Goal: Information Seeking & Learning: Compare options

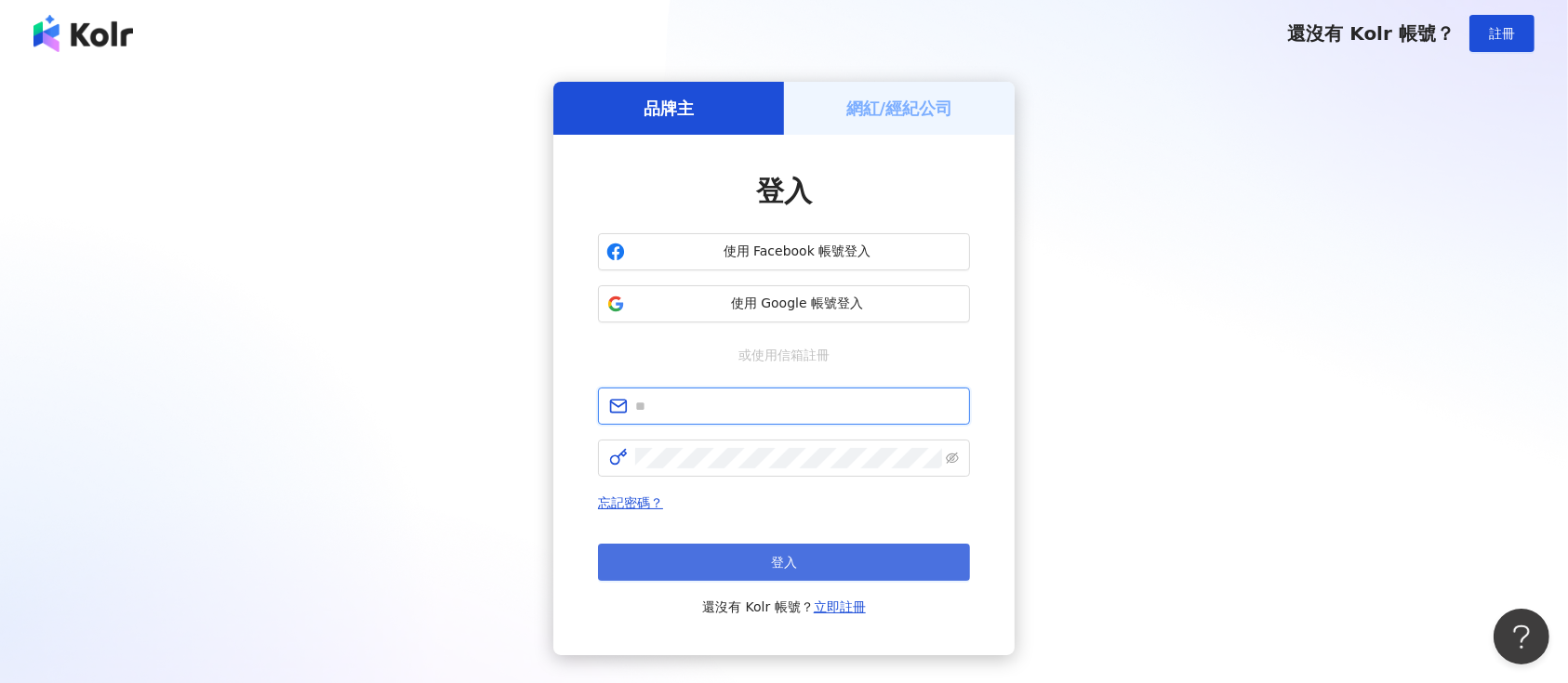
type input "**********"
click at [832, 566] on button "登入" at bounding box center [784, 563] width 372 height 37
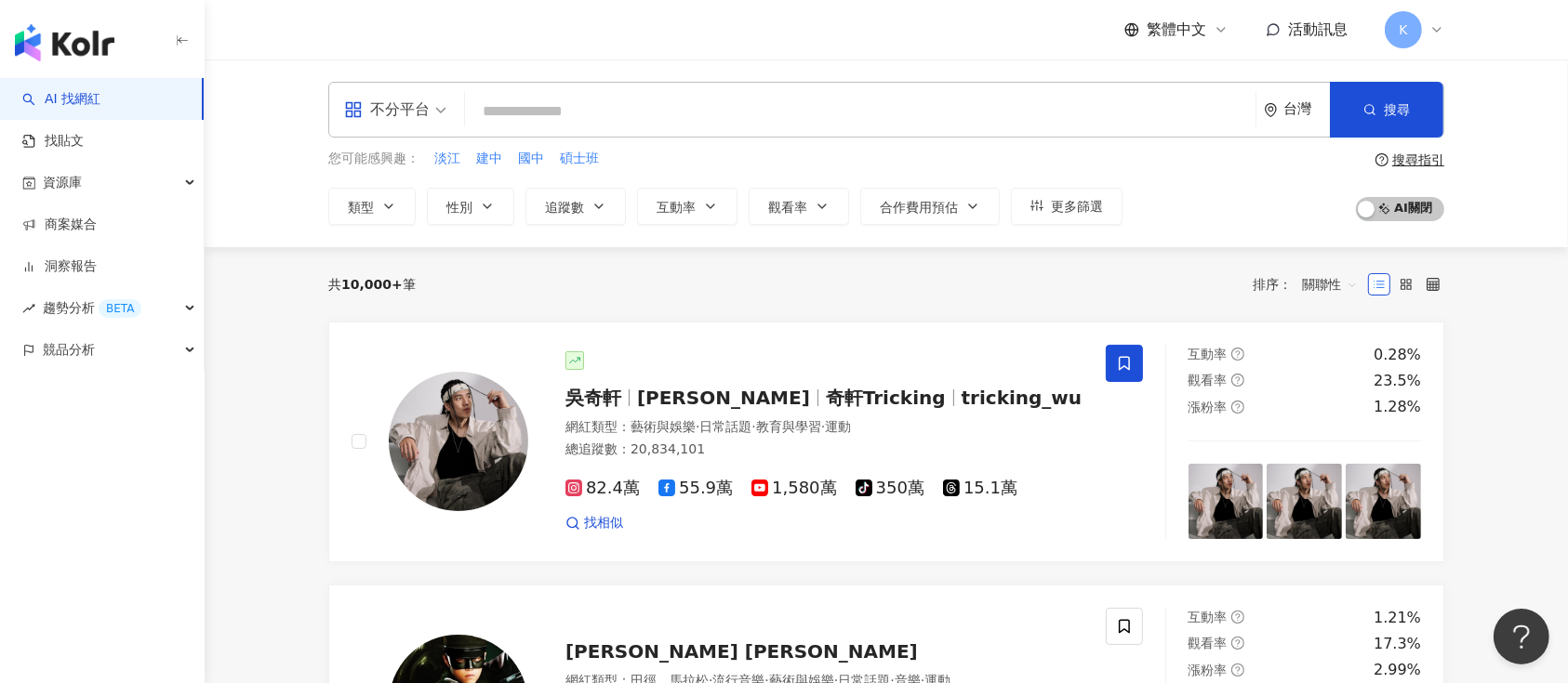
click at [407, 118] on div "不分平台" at bounding box center [387, 110] width 86 height 30
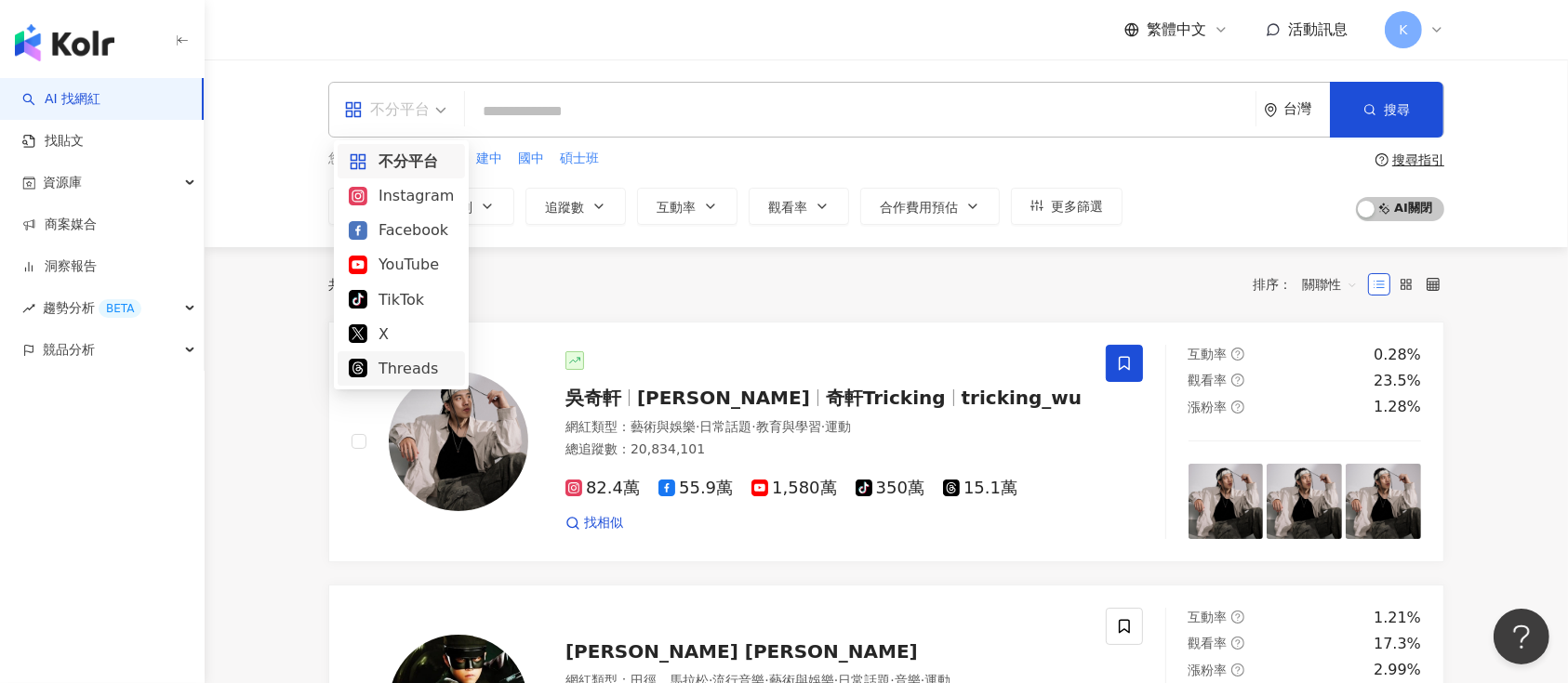
click at [402, 364] on div "Threads" at bounding box center [401, 368] width 105 height 23
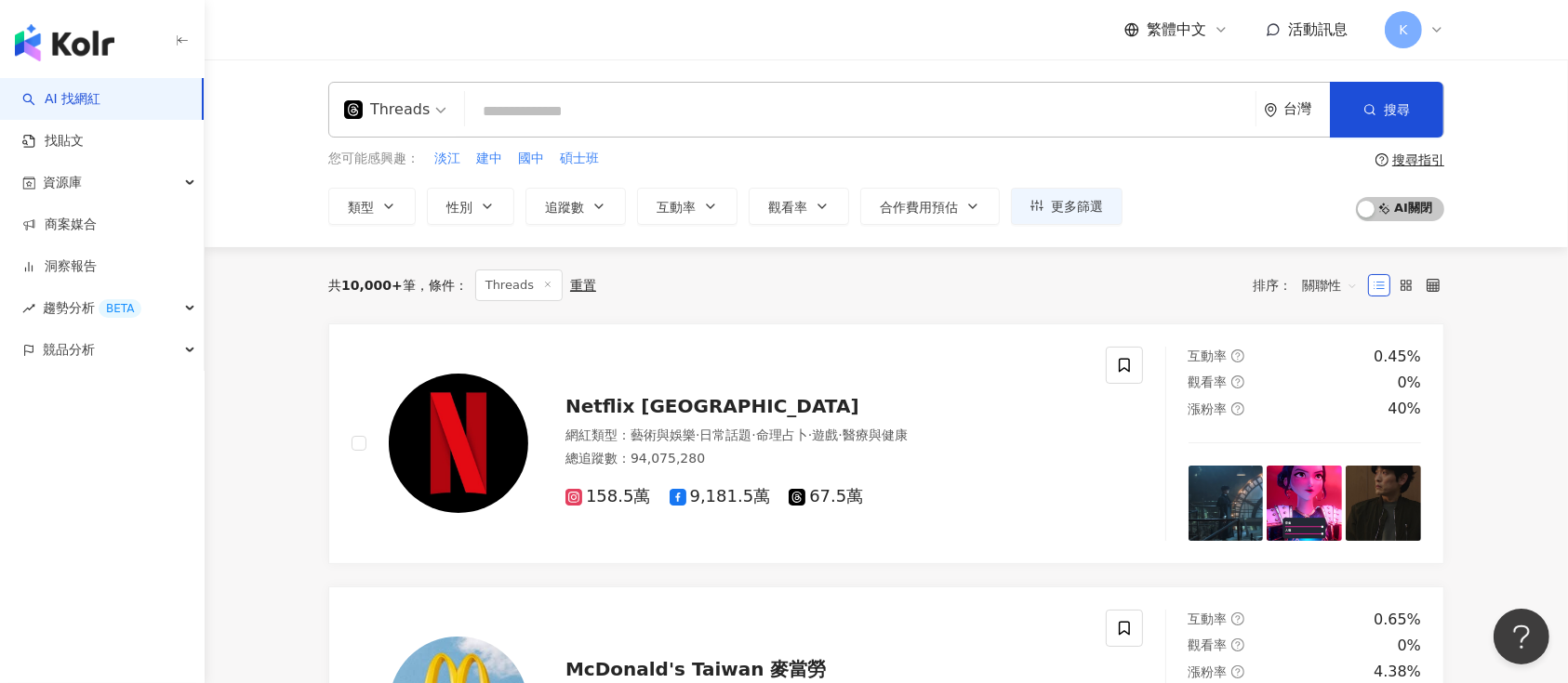
click at [567, 198] on button "追蹤數" at bounding box center [576, 207] width 101 height 37
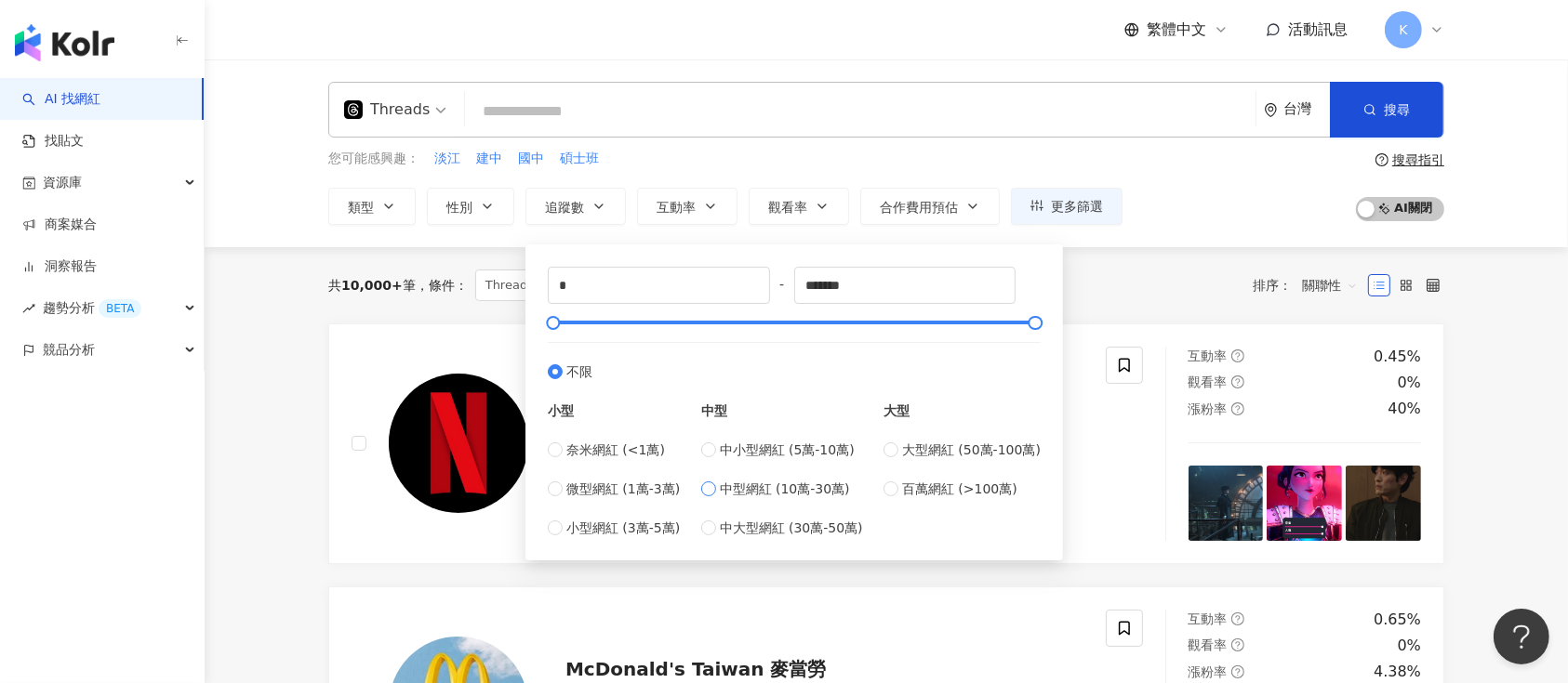
click at [722, 493] on span "中型網紅 (10萬-30萬)" at bounding box center [785, 489] width 131 height 20
type input "******"
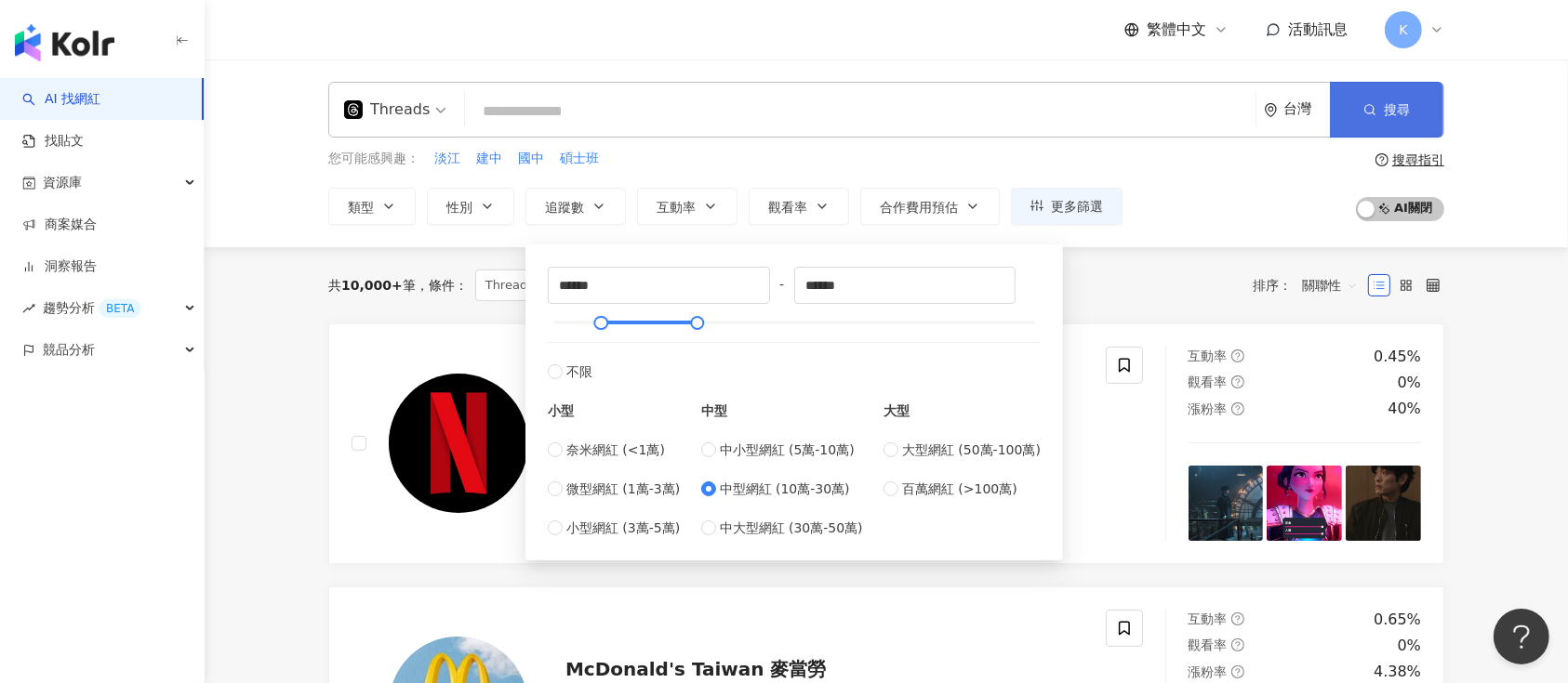
click at [1413, 113] on button "搜尋" at bounding box center [1387, 110] width 114 height 56
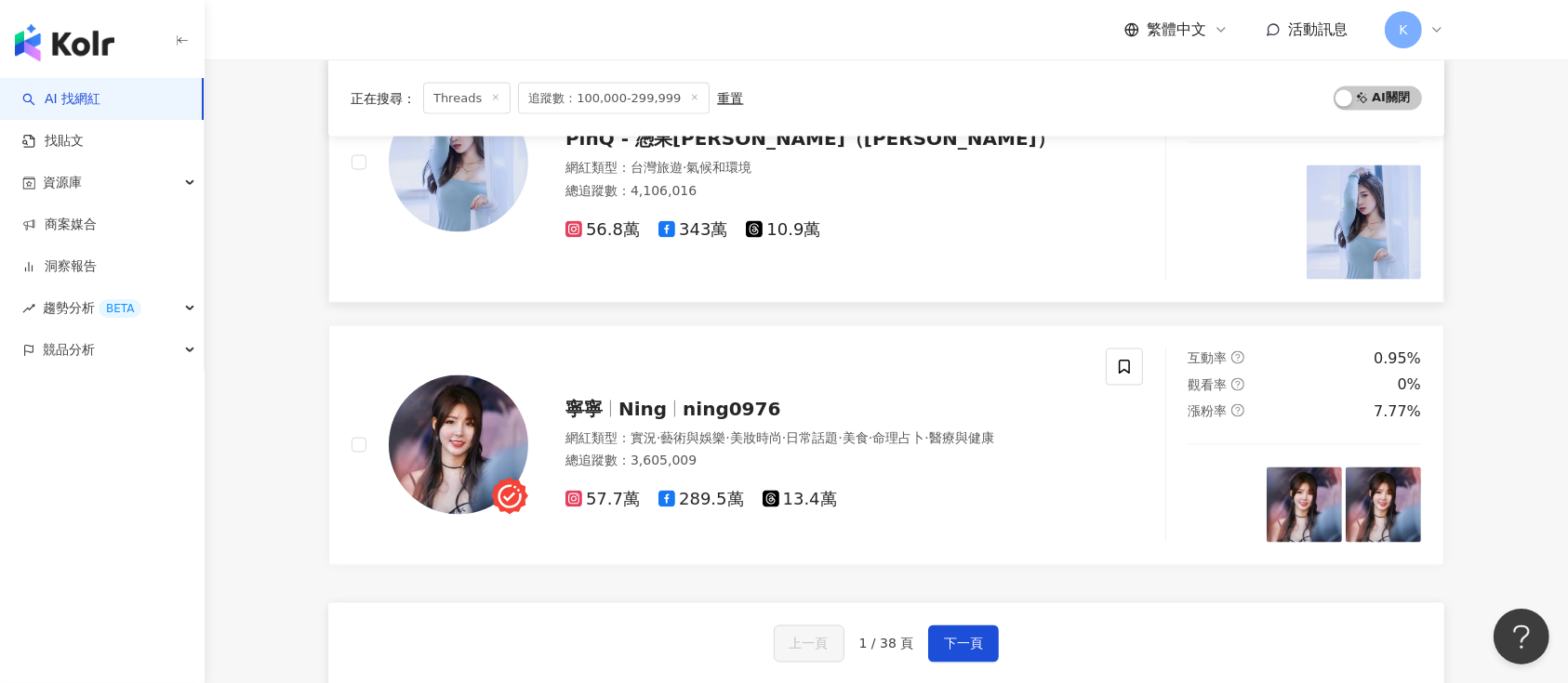
scroll to position [3099, 0]
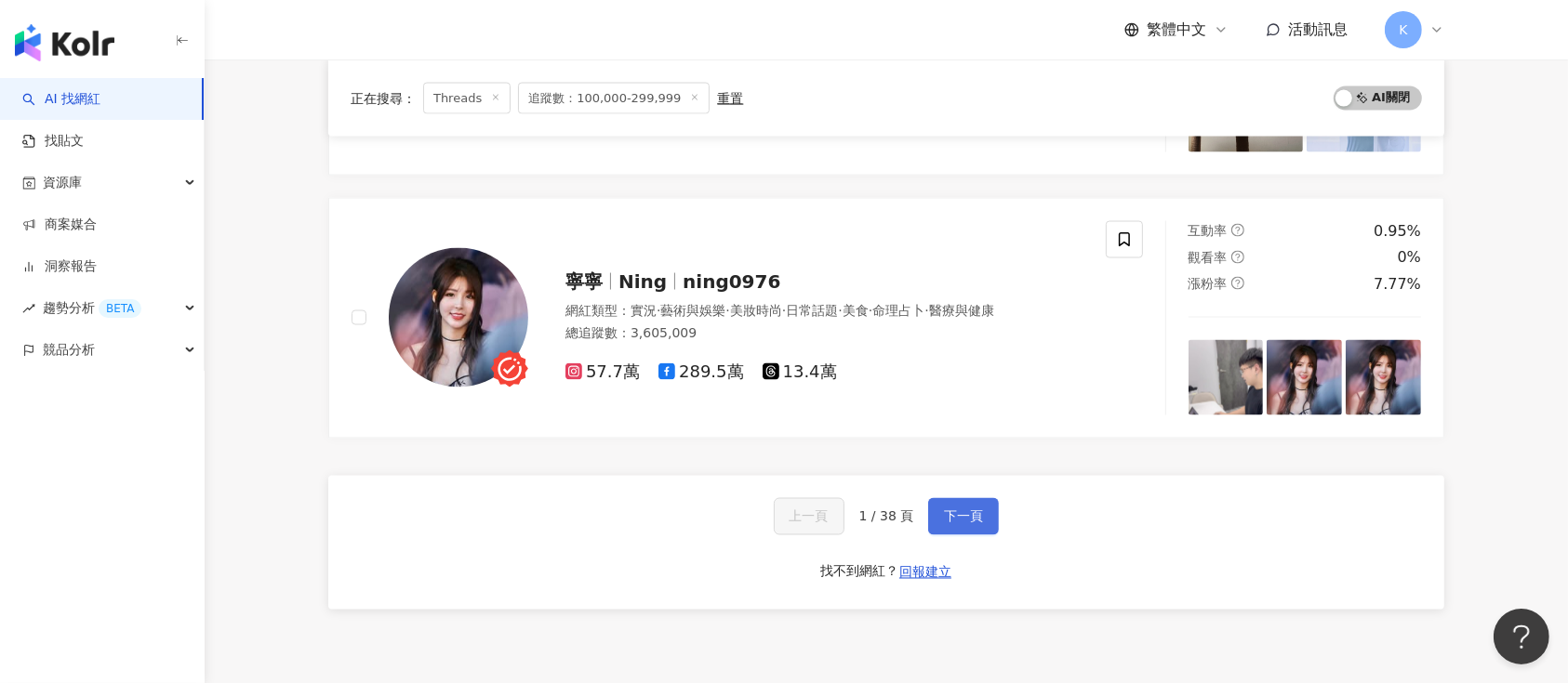
click at [988, 518] on button "下一頁" at bounding box center [964, 517] width 71 height 37
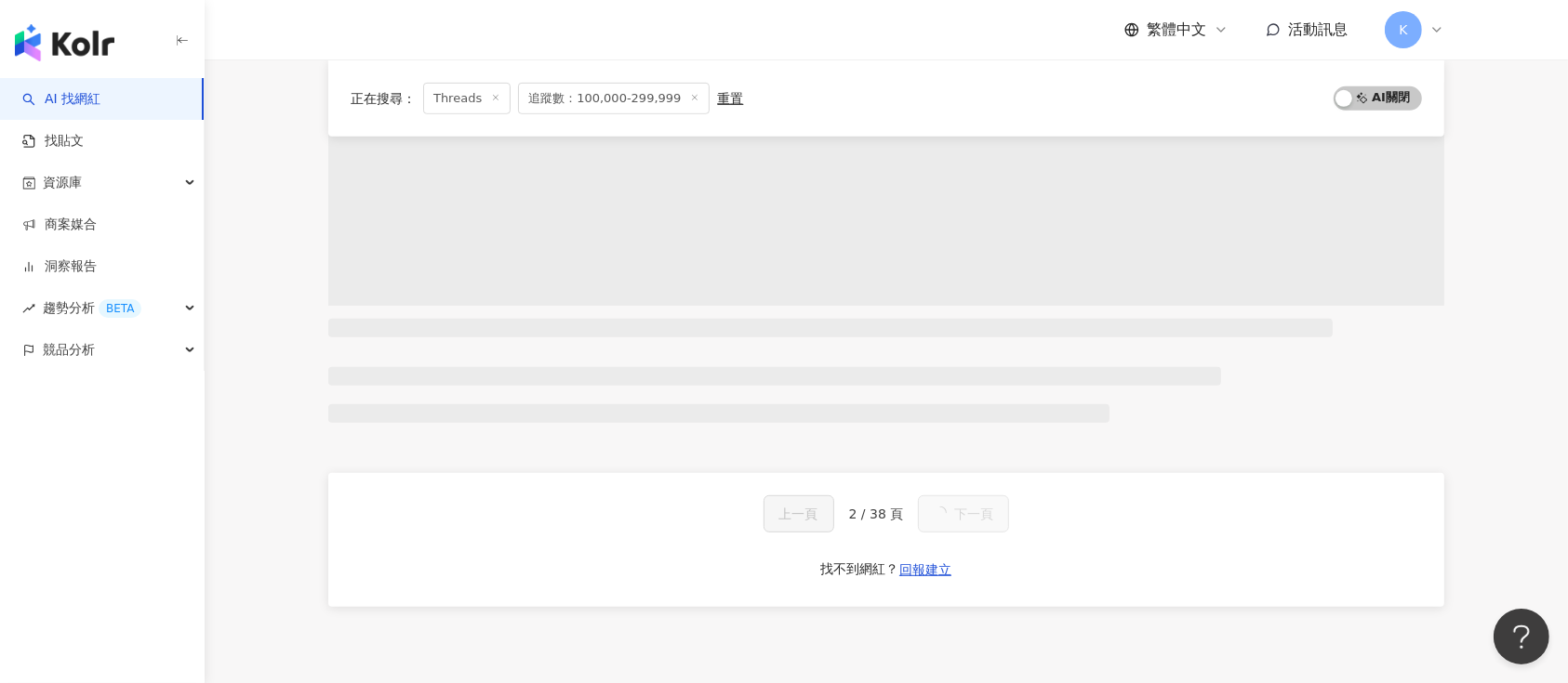
scroll to position [3311, 0]
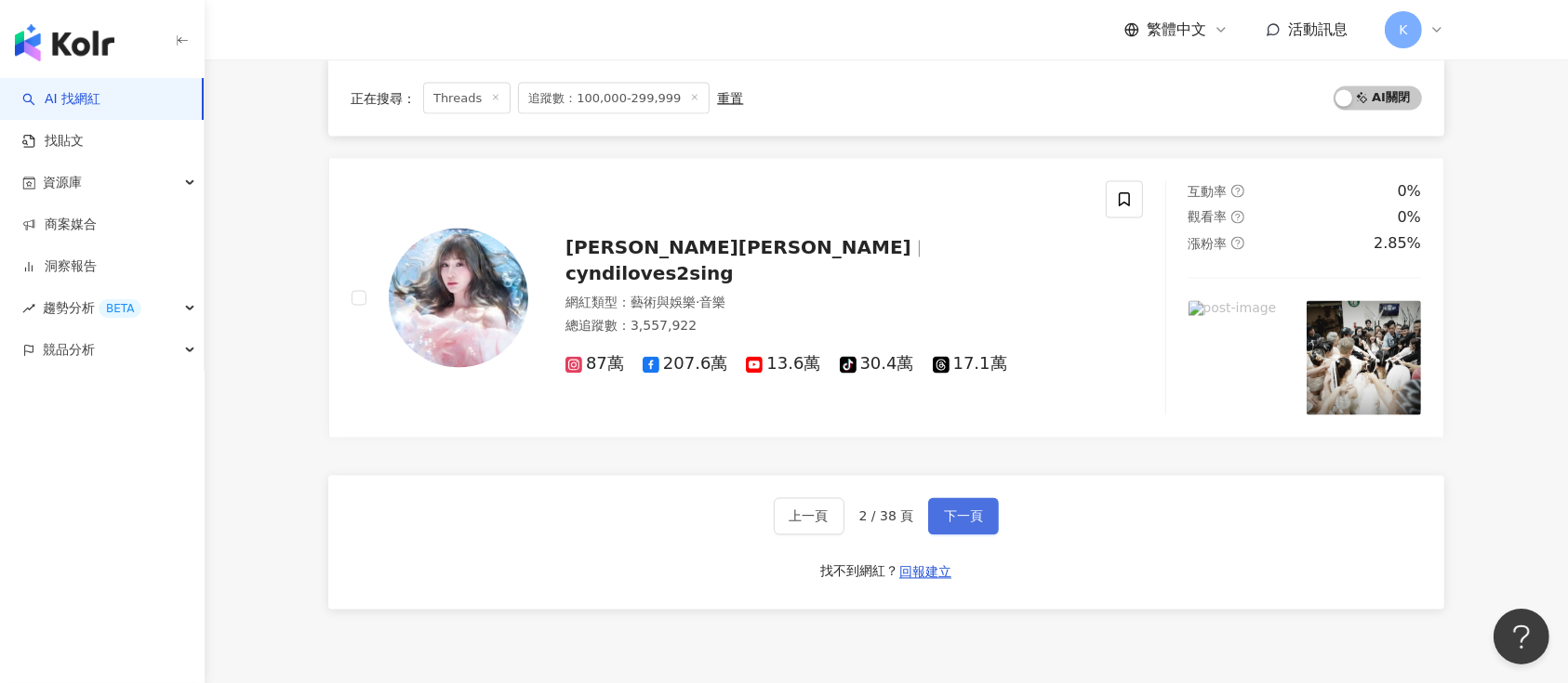
click at [977, 523] on button "下一頁" at bounding box center [964, 517] width 71 height 37
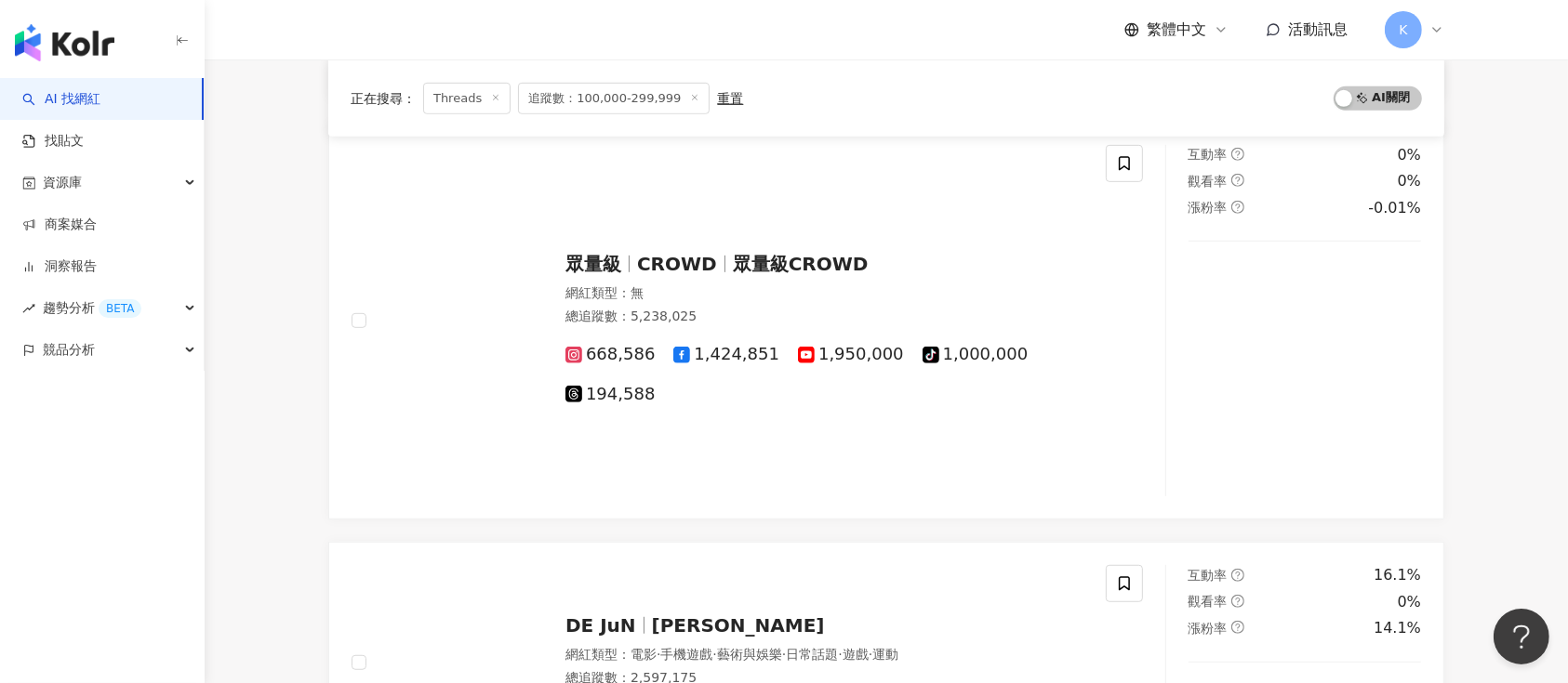
scroll to position [3286, 0]
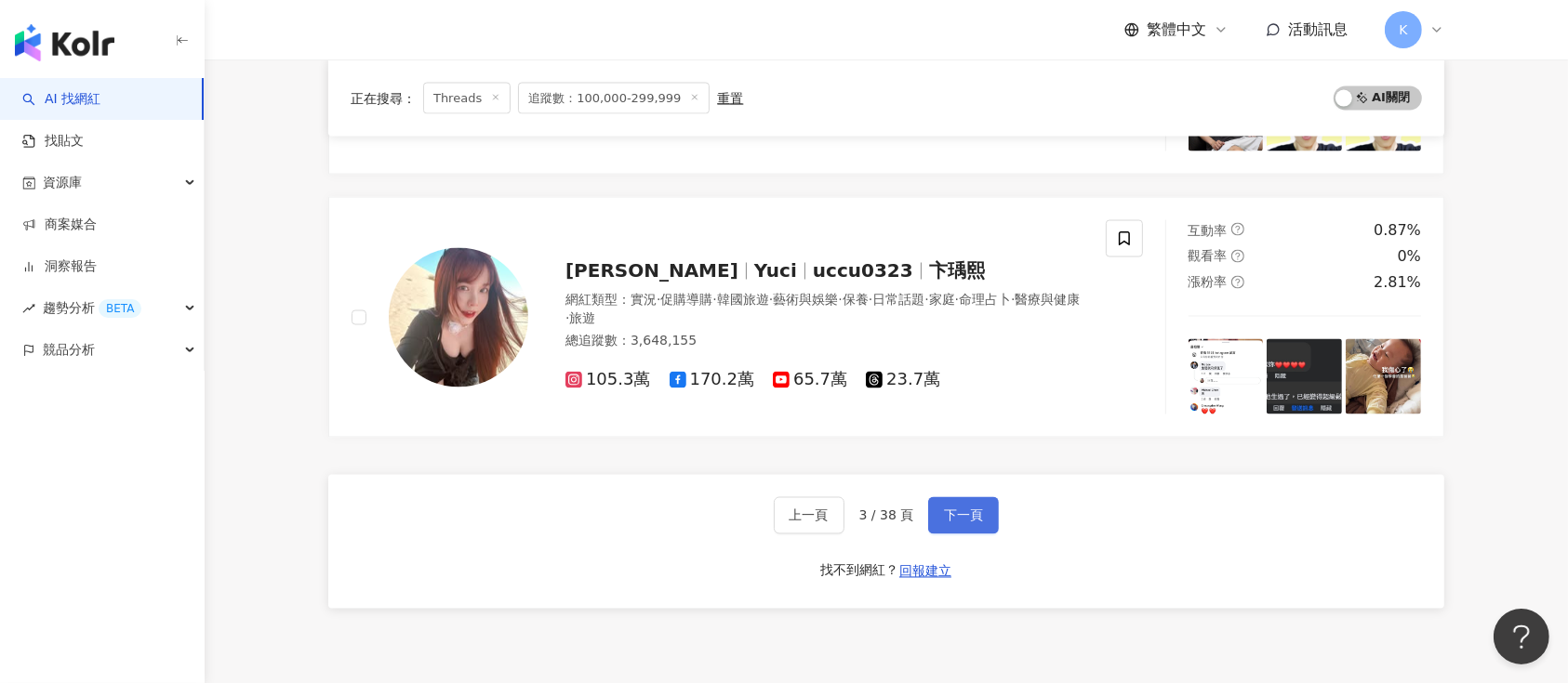
click at [977, 520] on span "下一頁" at bounding box center [964, 516] width 39 height 15
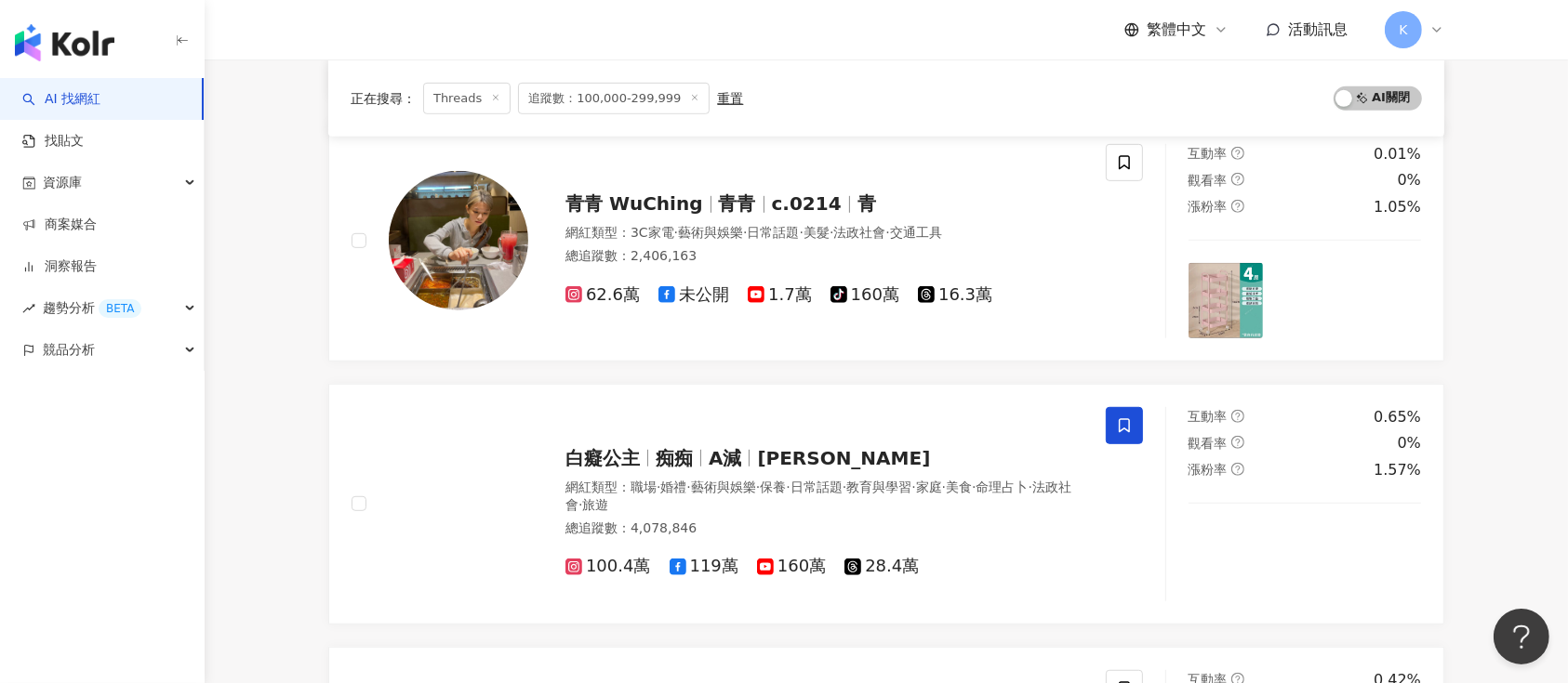
scroll to position [3020, 0]
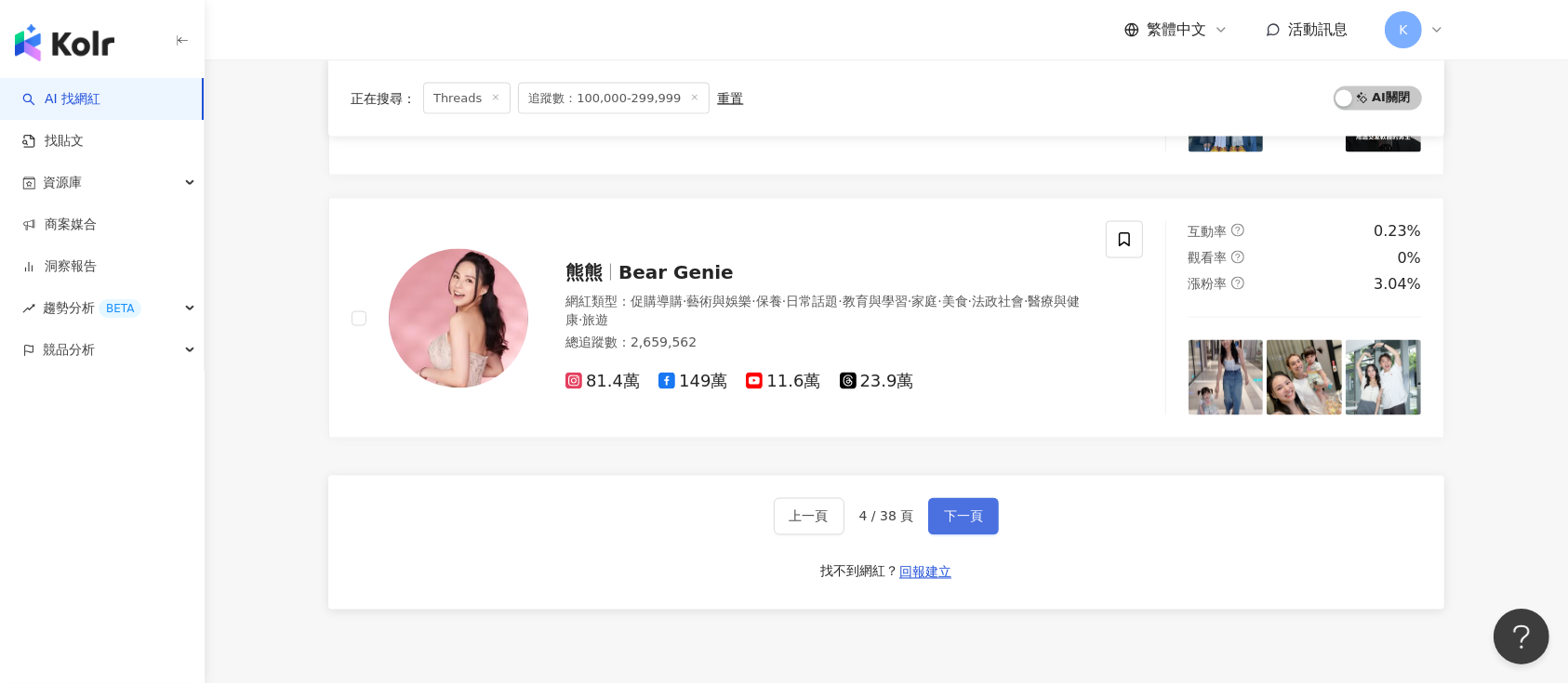
click at [977, 517] on span "下一頁" at bounding box center [964, 517] width 39 height 15
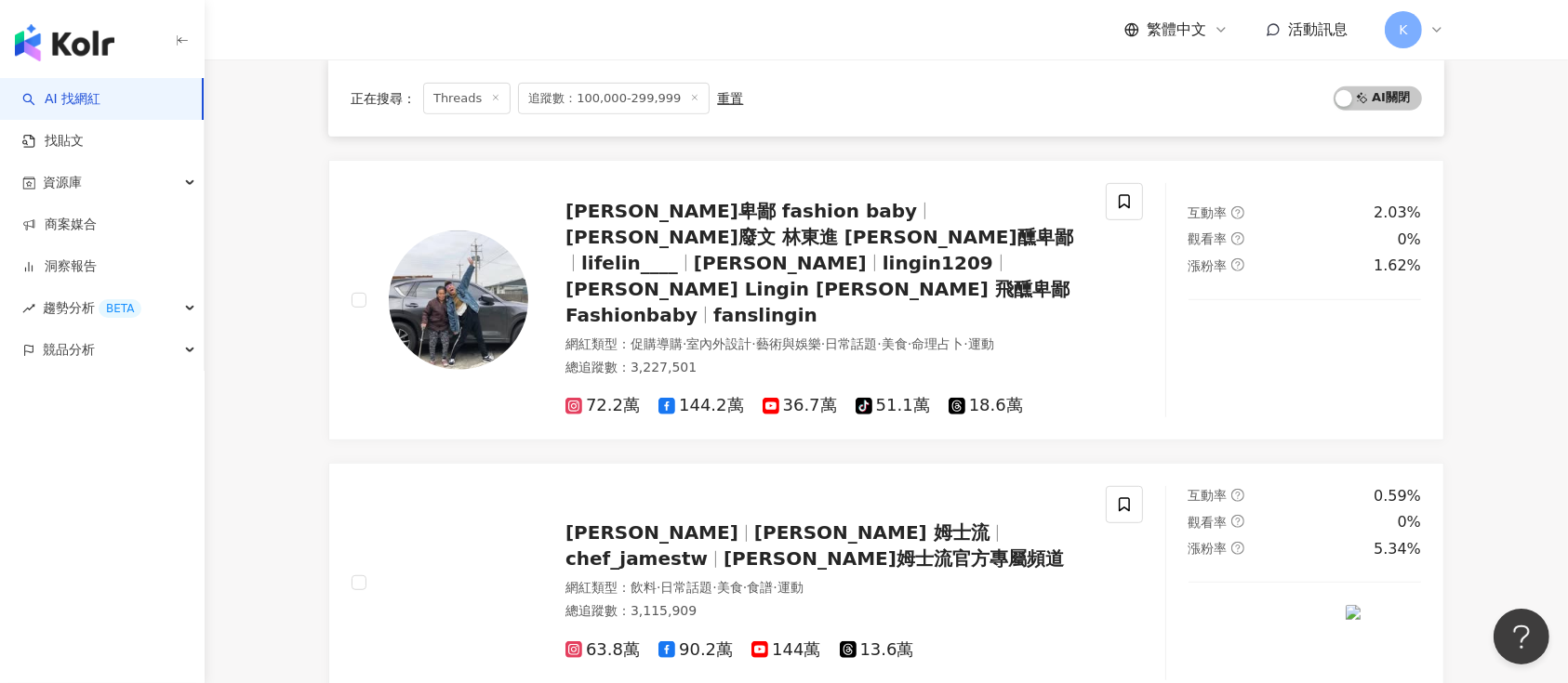
scroll to position [3060, 0]
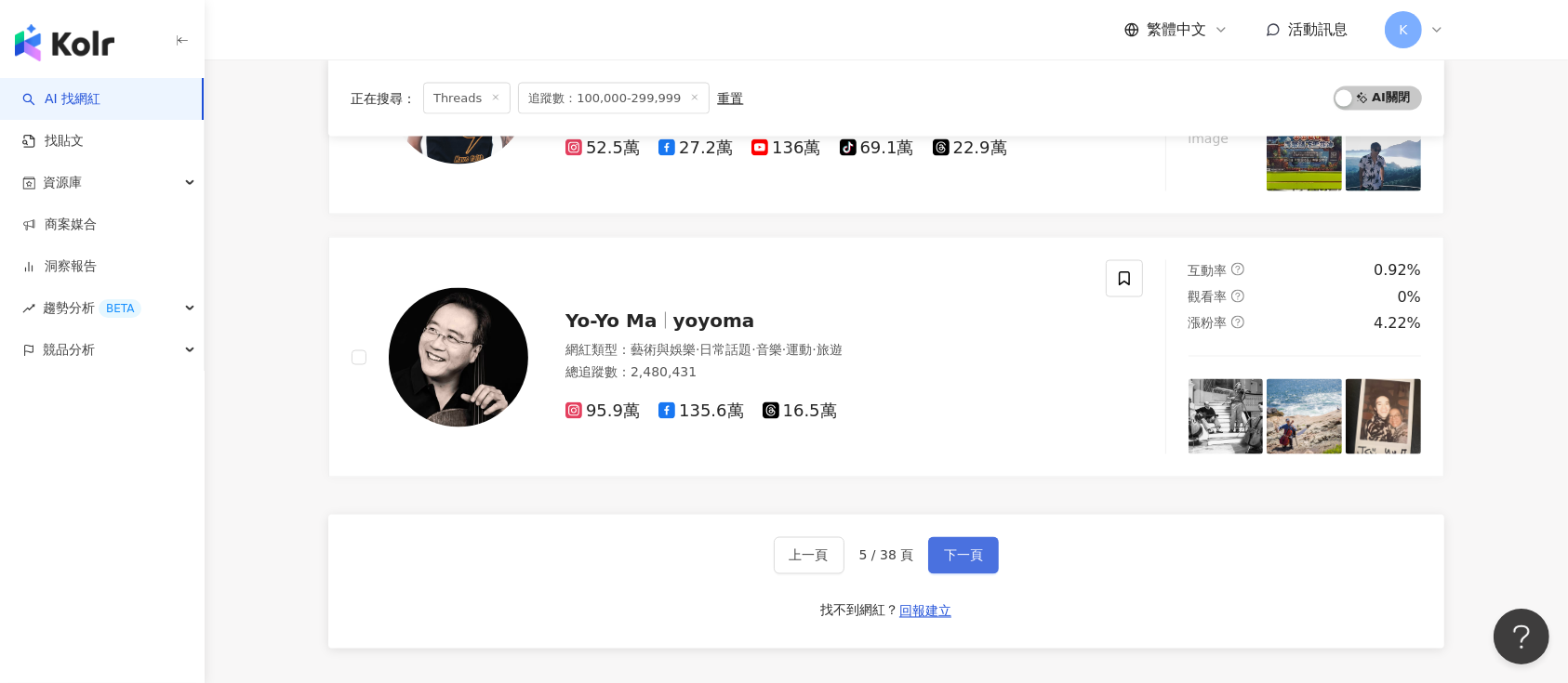
click at [977, 549] on span "下一頁" at bounding box center [964, 556] width 39 height 15
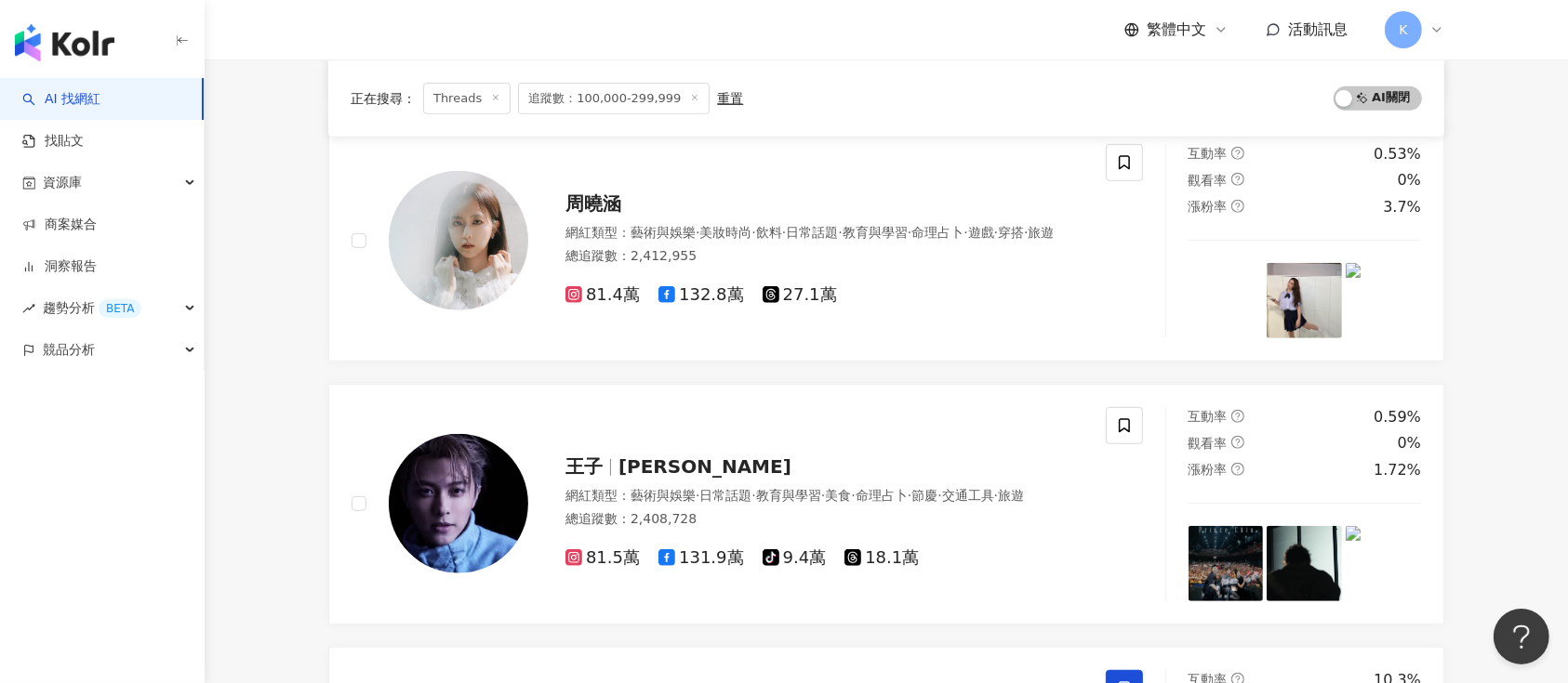
scroll to position [3020, 0]
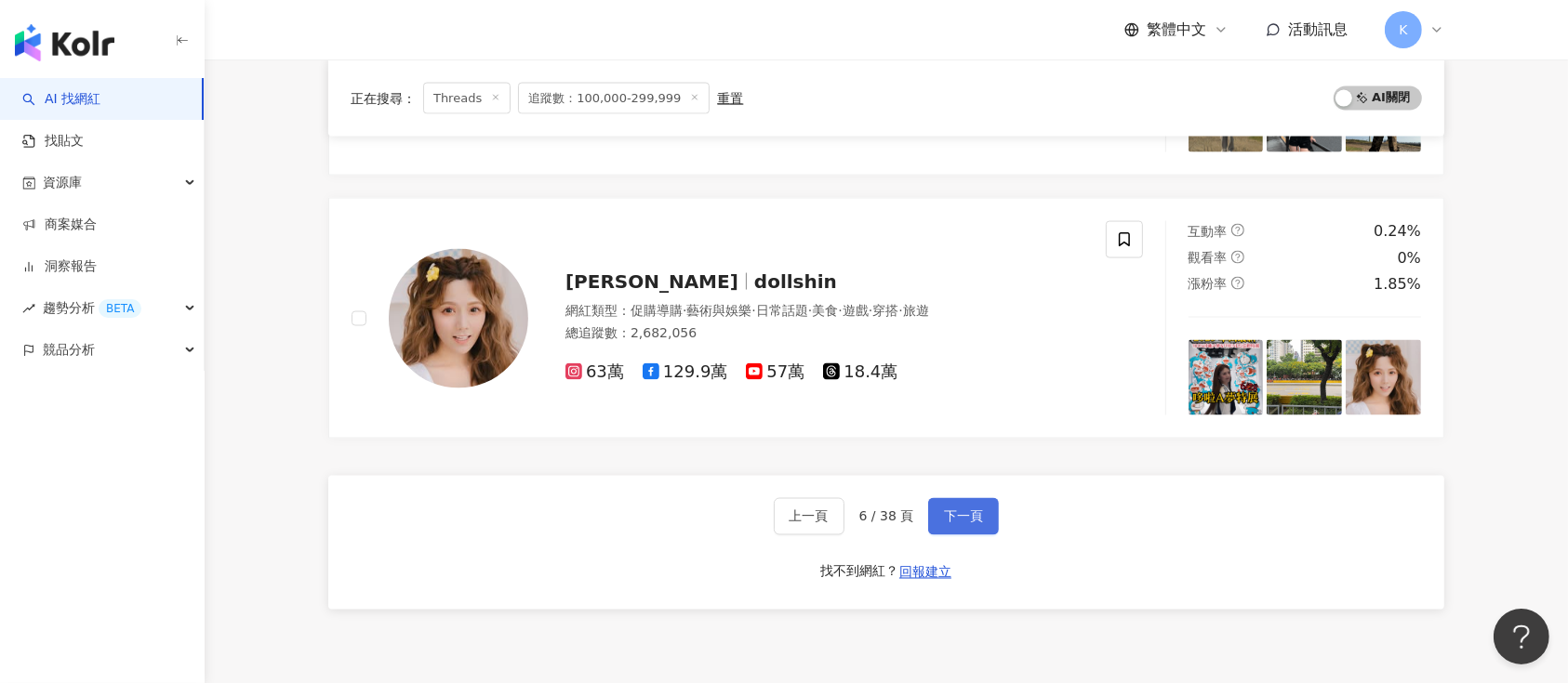
click at [977, 516] on span "下一頁" at bounding box center [964, 517] width 39 height 15
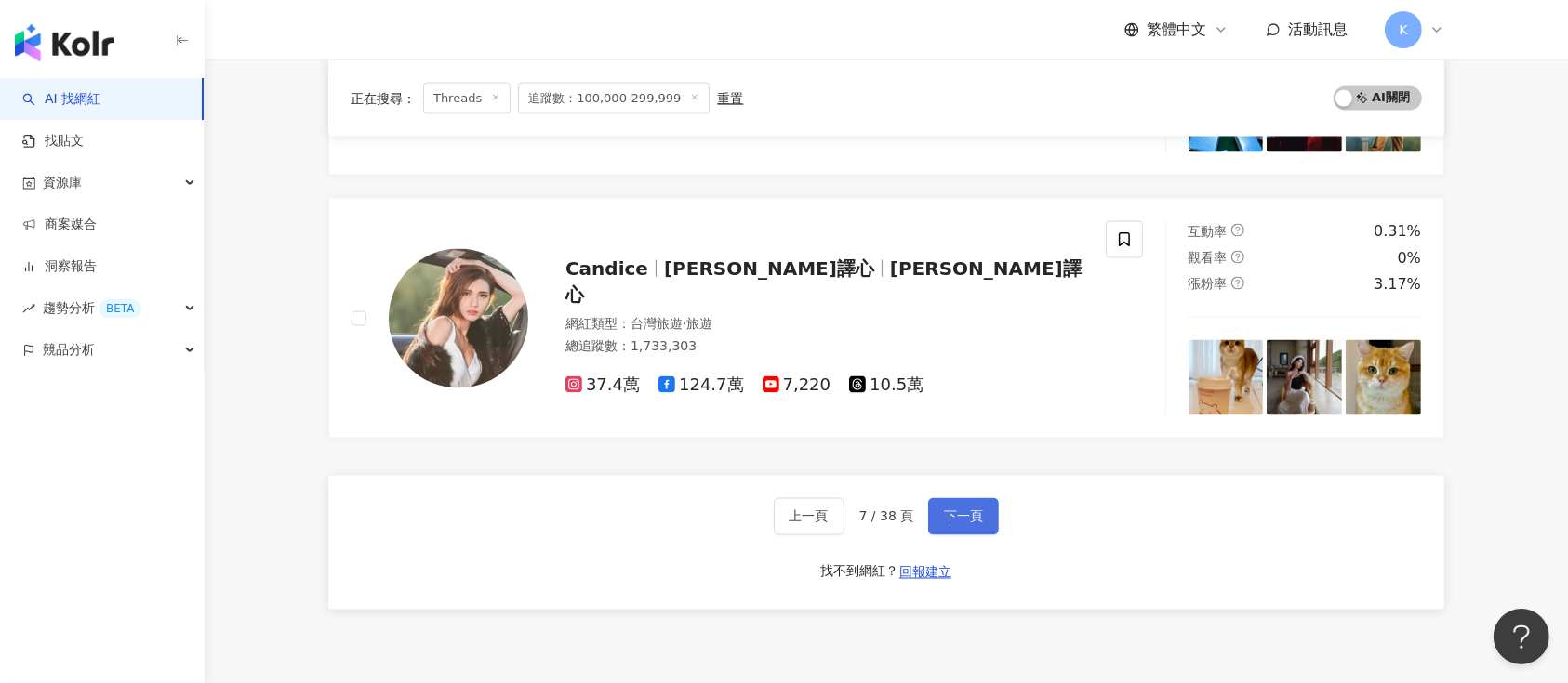
click at [958, 510] on span "下一頁" at bounding box center [964, 517] width 39 height 15
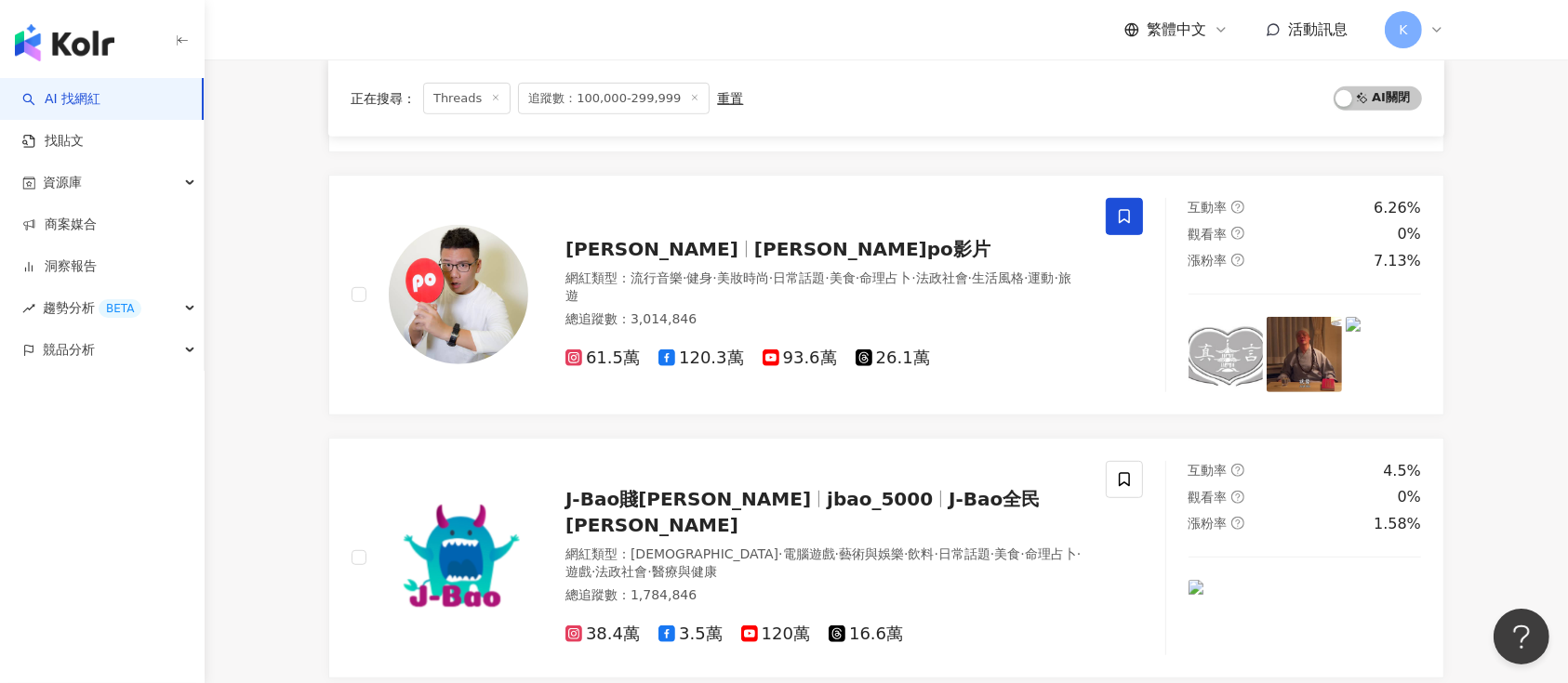
scroll to position [3286, 0]
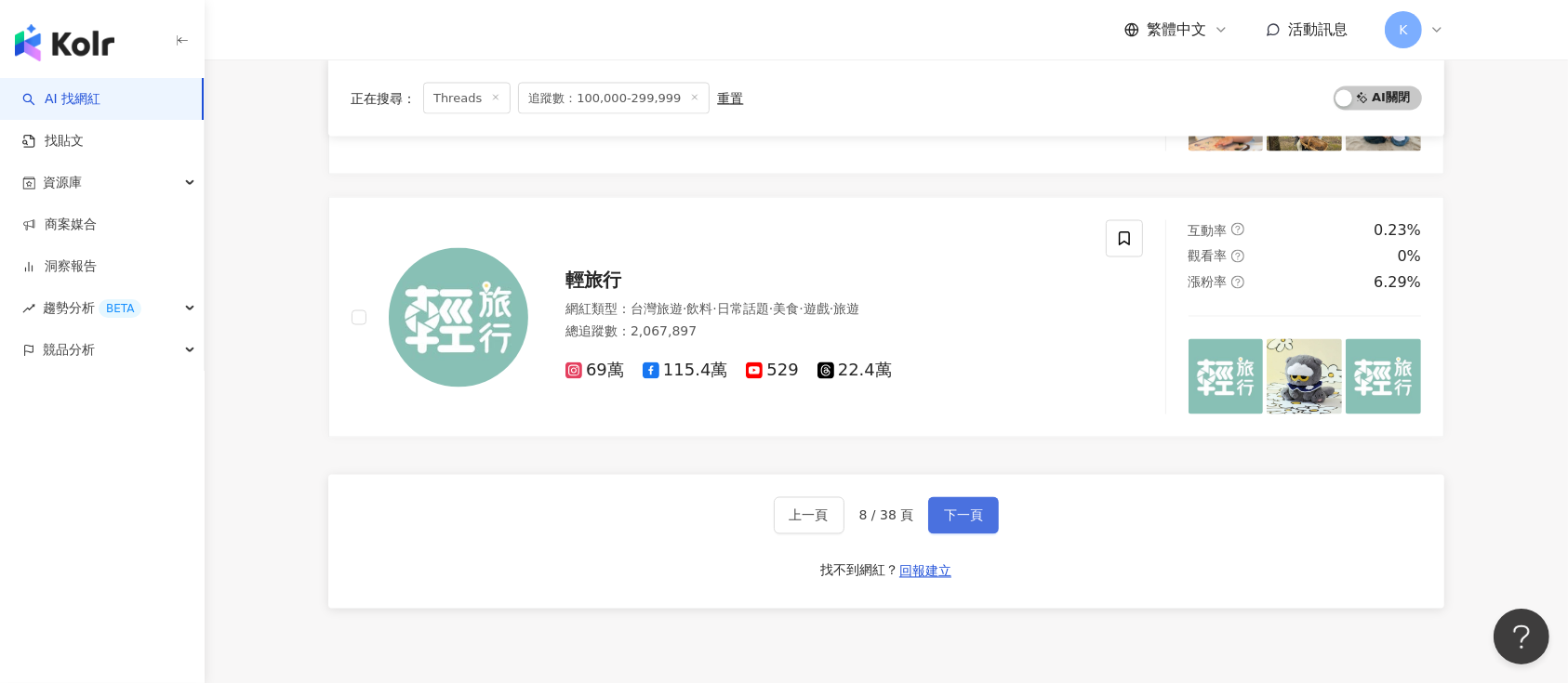
click at [958, 509] on span "下一頁" at bounding box center [964, 516] width 39 height 15
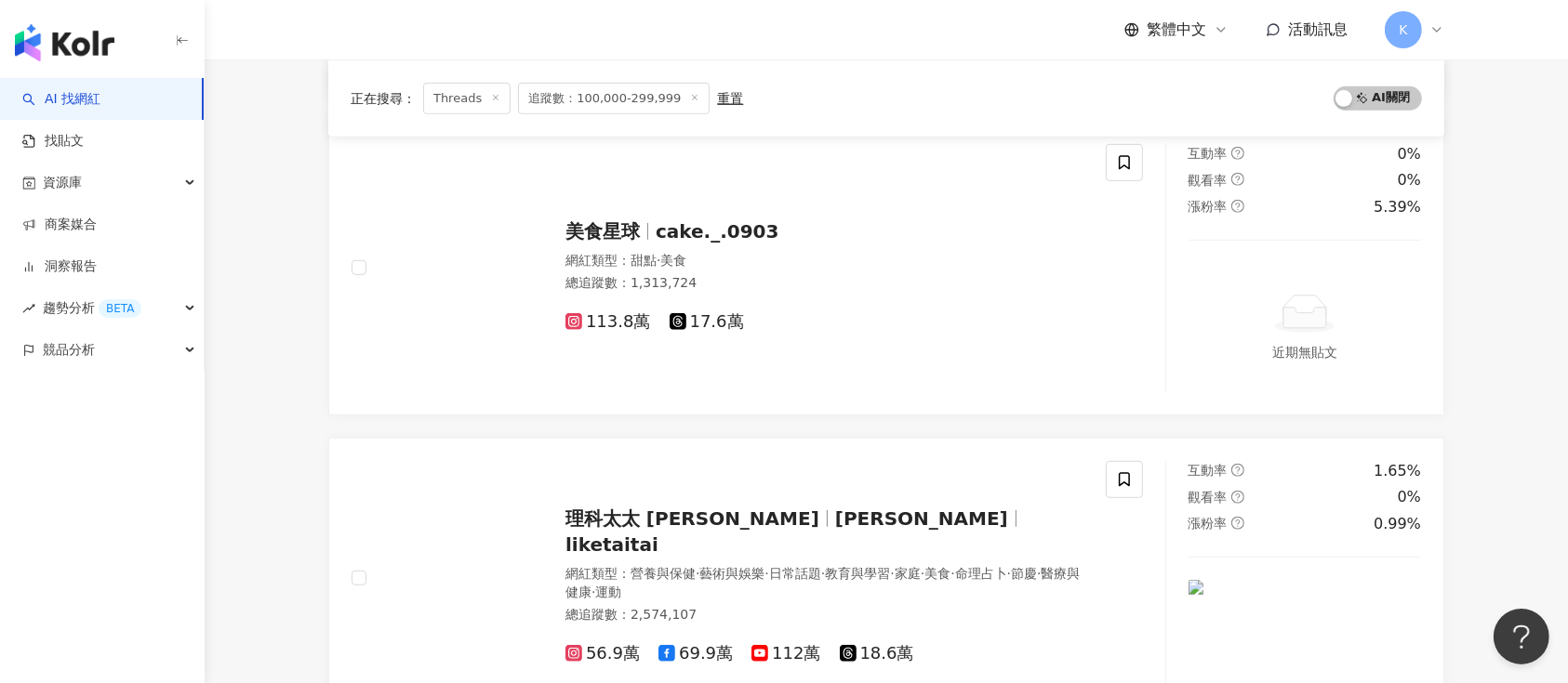
scroll to position [3168, 0]
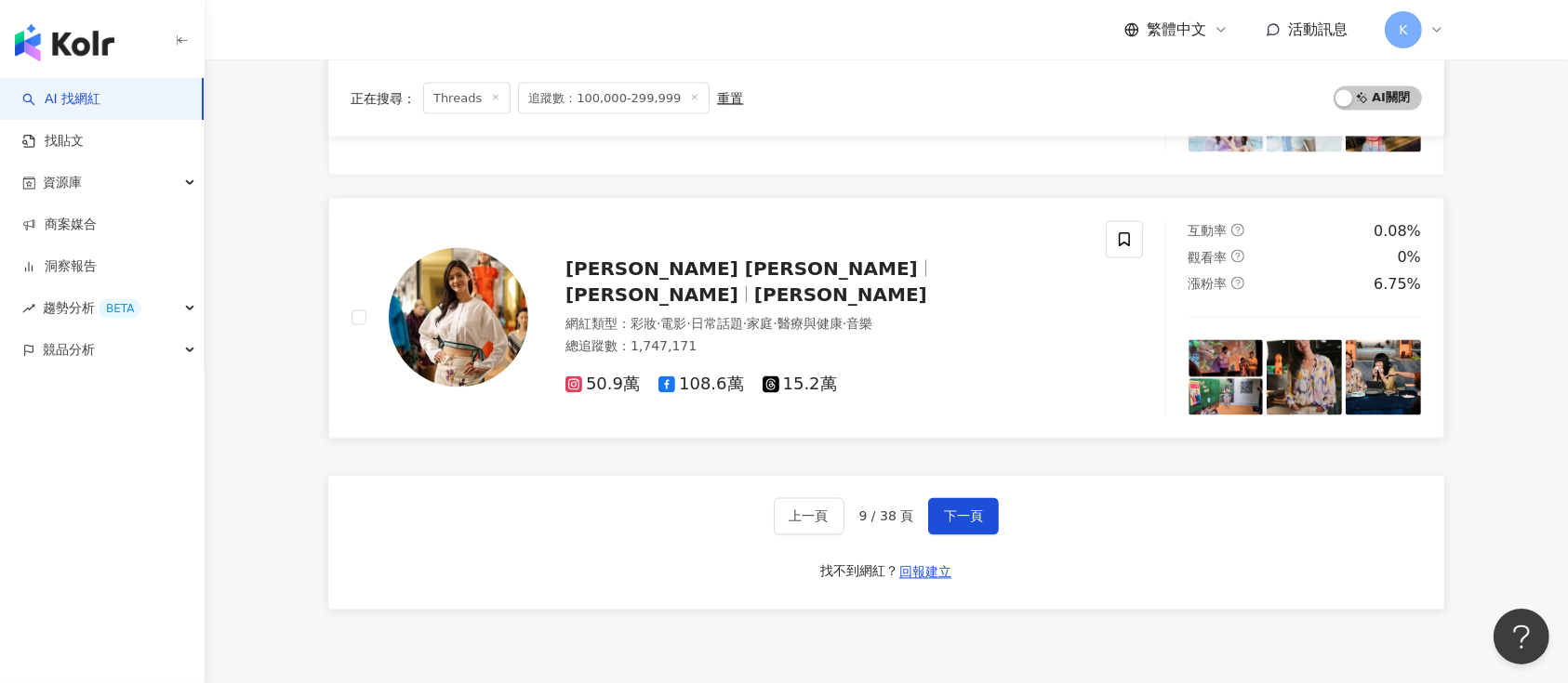
click at [786, 376] on span "15.2萬" at bounding box center [800, 385] width 75 height 20
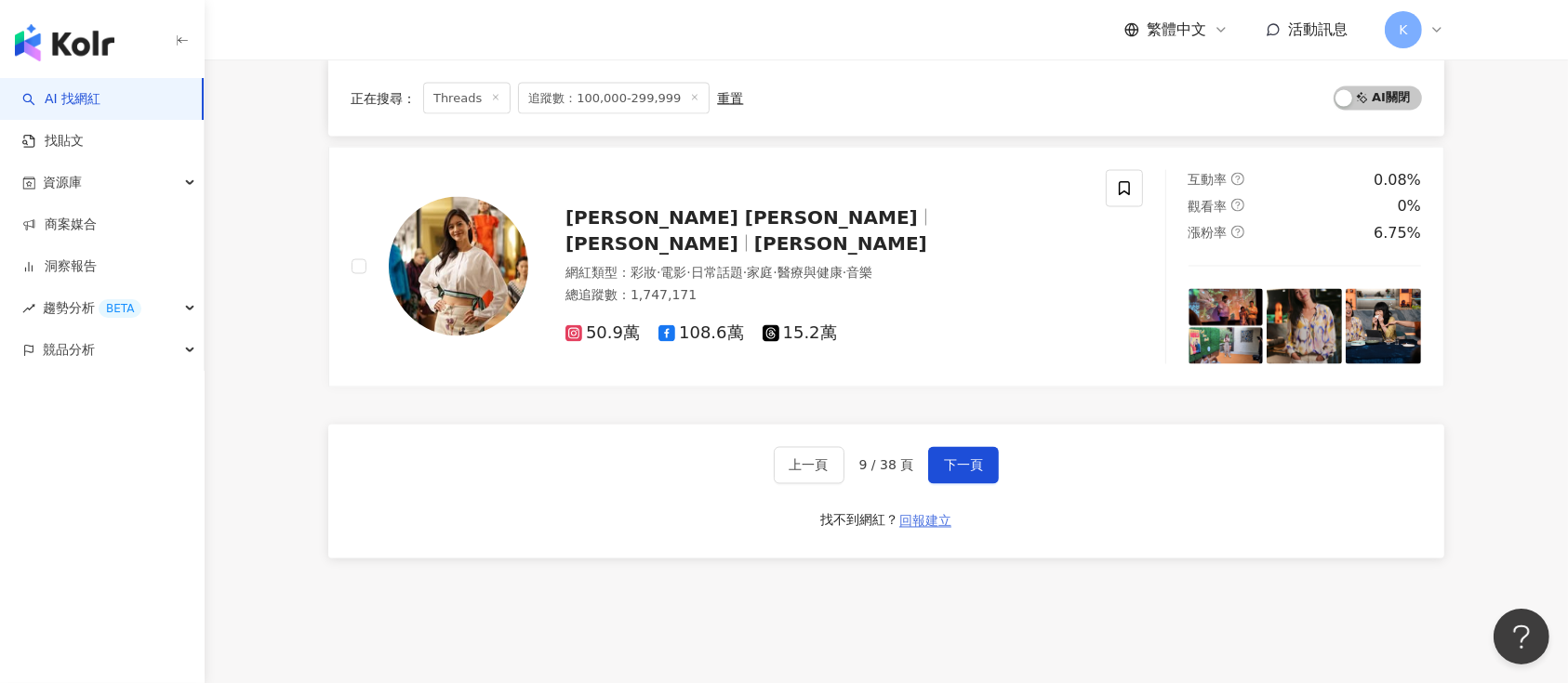
scroll to position [3291, 0]
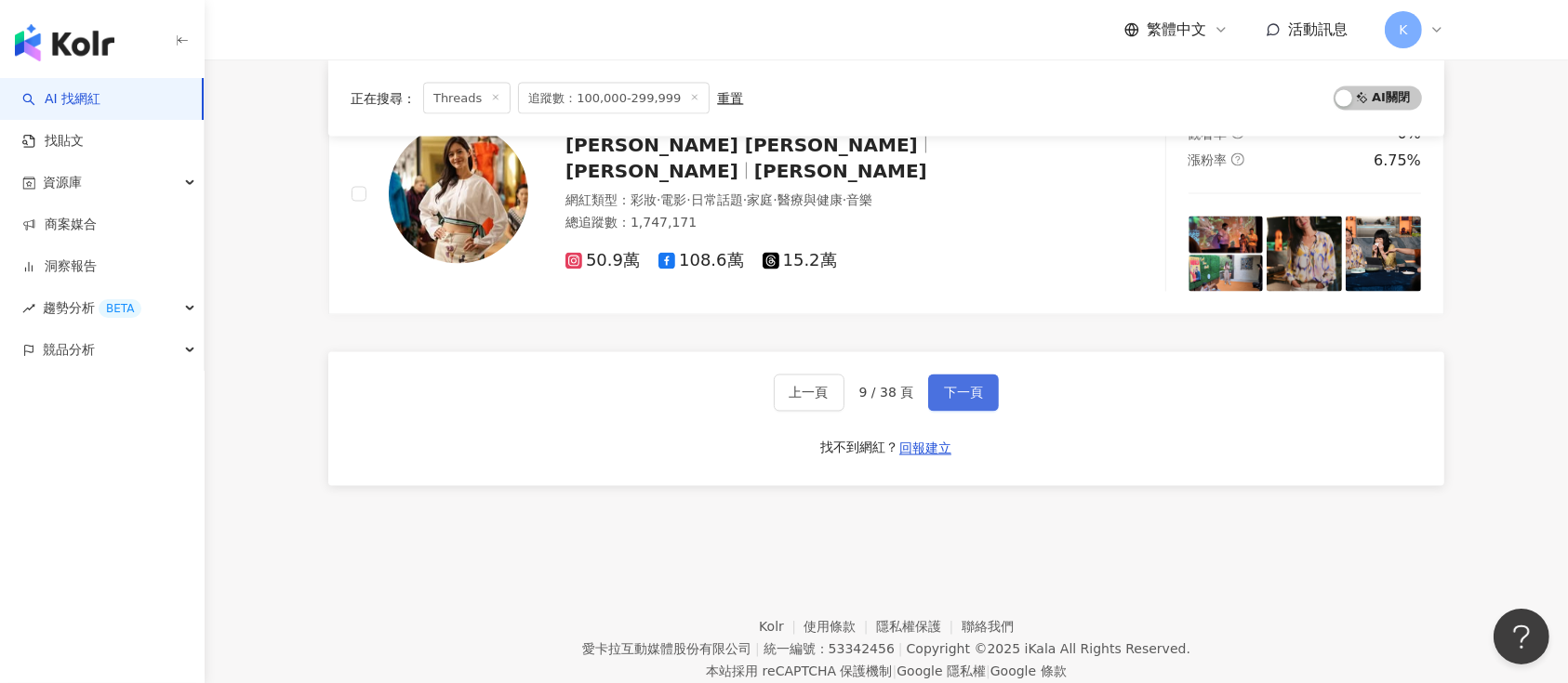
click at [976, 379] on button "下一頁" at bounding box center [964, 393] width 71 height 37
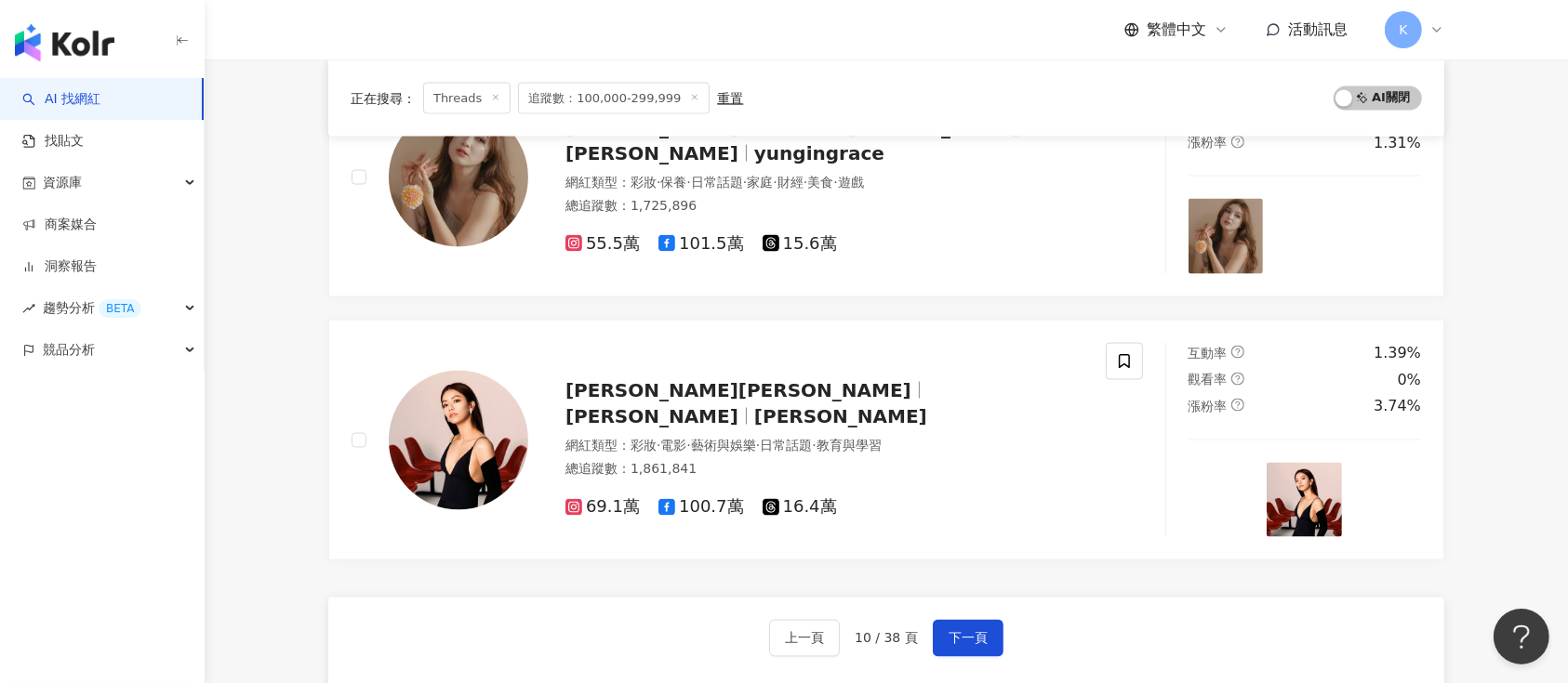
scroll to position [3074, 0]
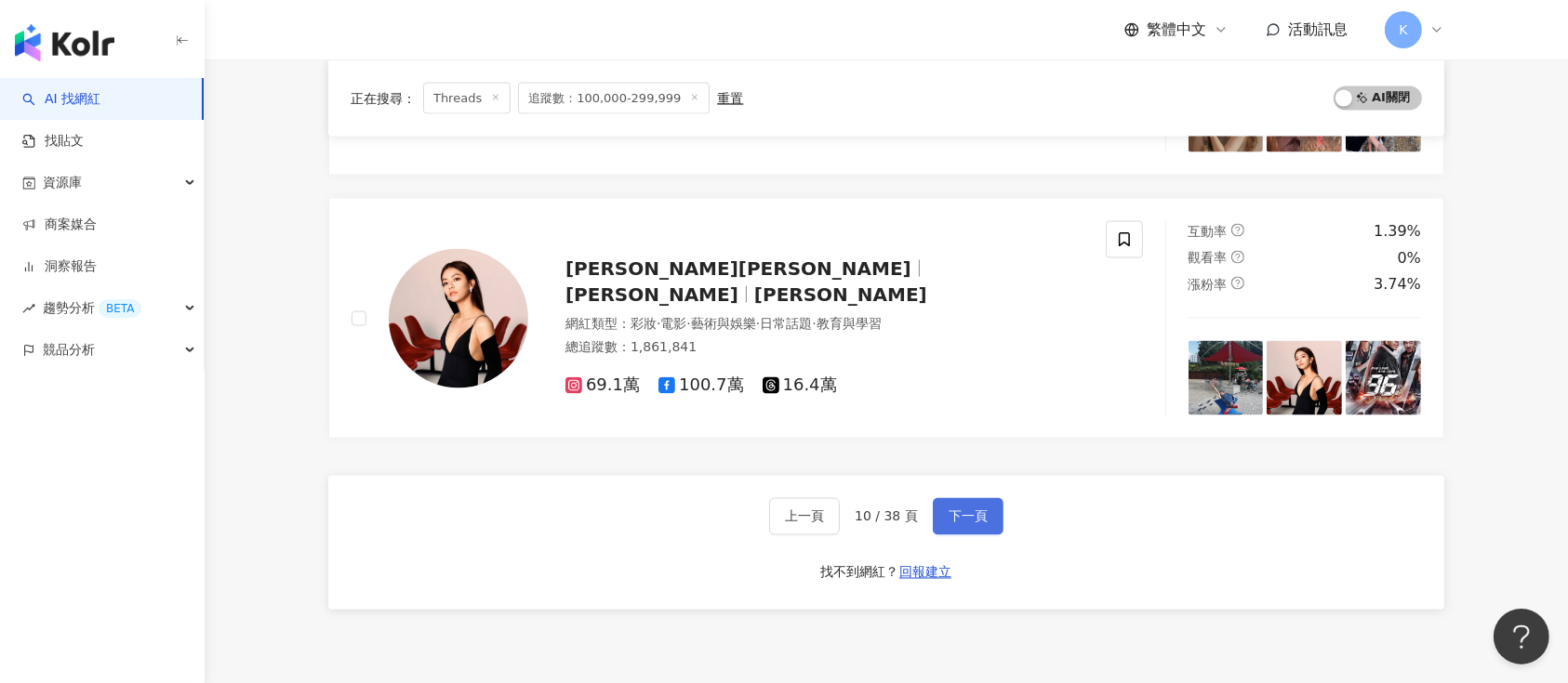
click at [968, 511] on span "下一頁" at bounding box center [969, 517] width 39 height 15
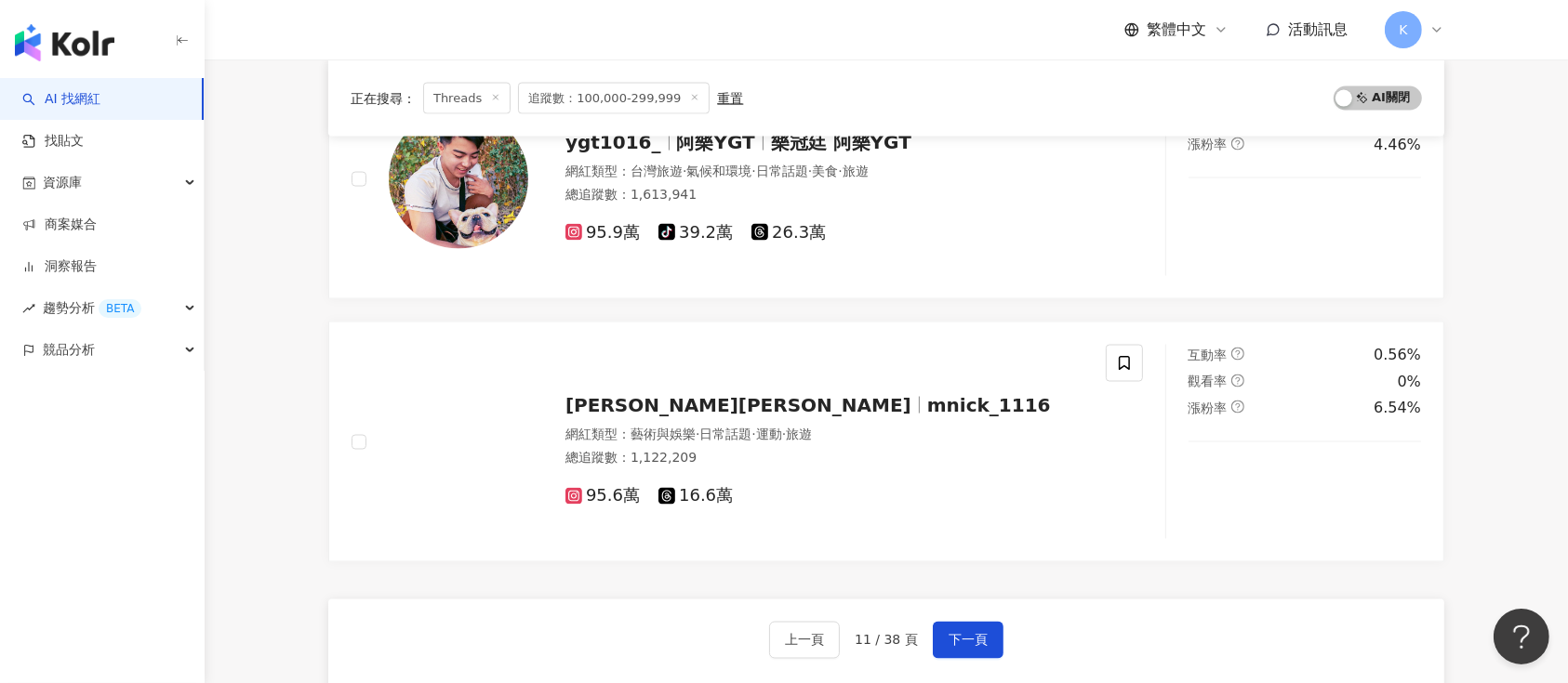
scroll to position [3250, 0]
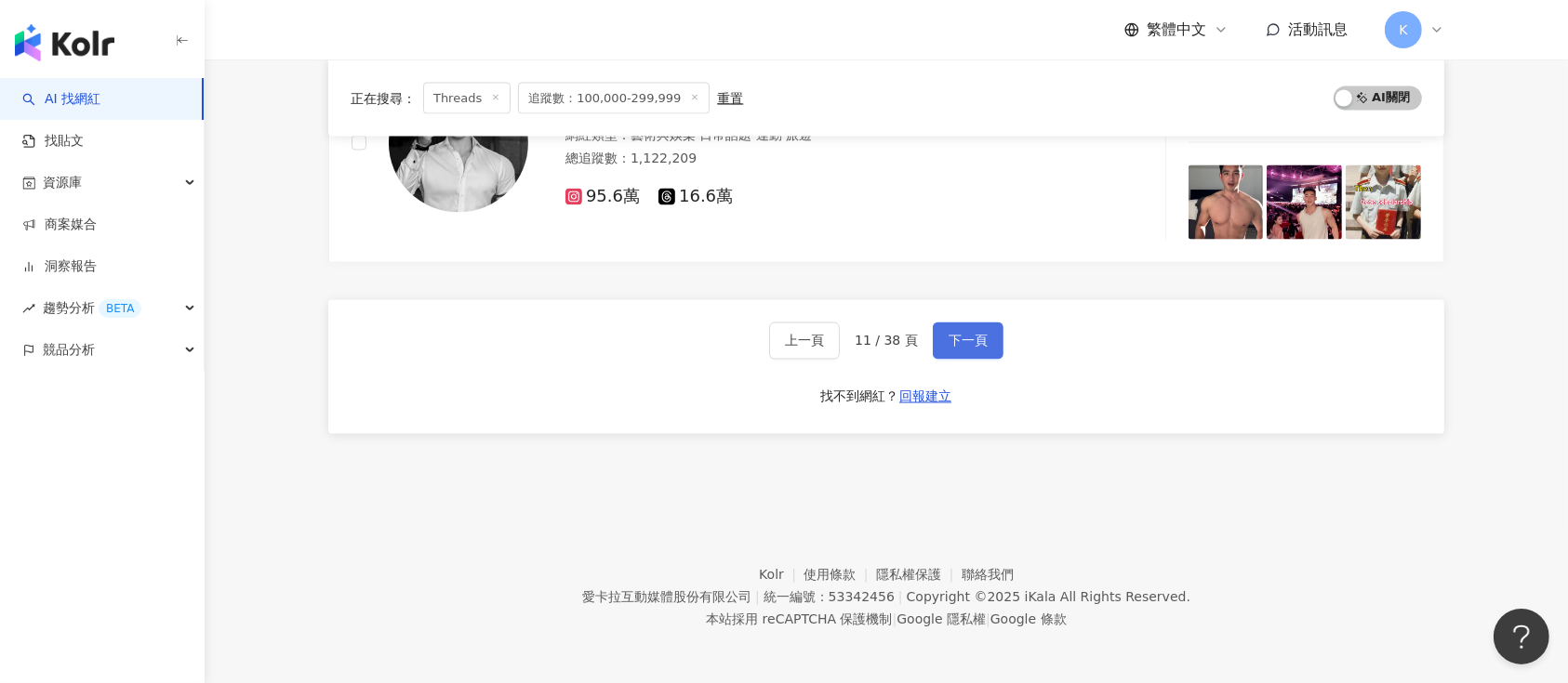
click at [943, 331] on button "下一頁" at bounding box center [969, 341] width 71 height 37
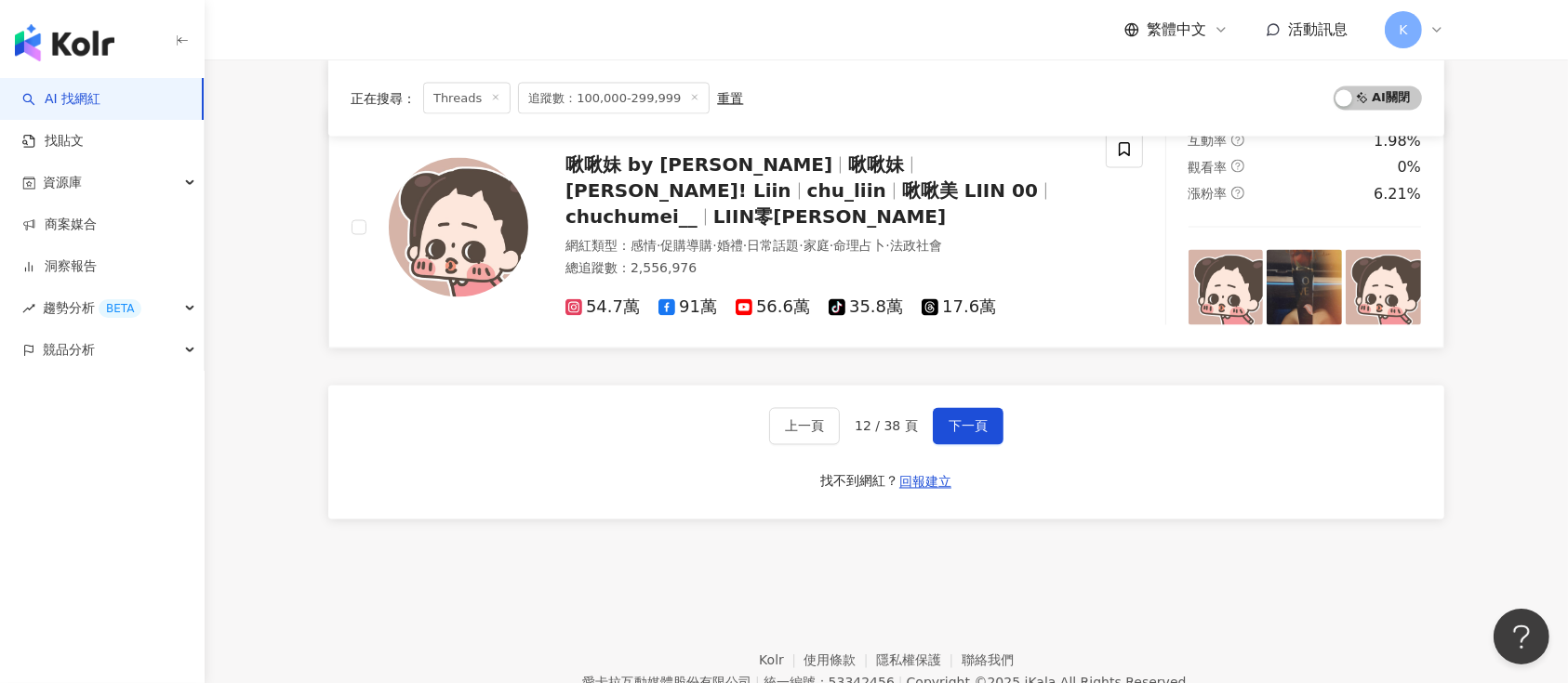
scroll to position [3230, 0]
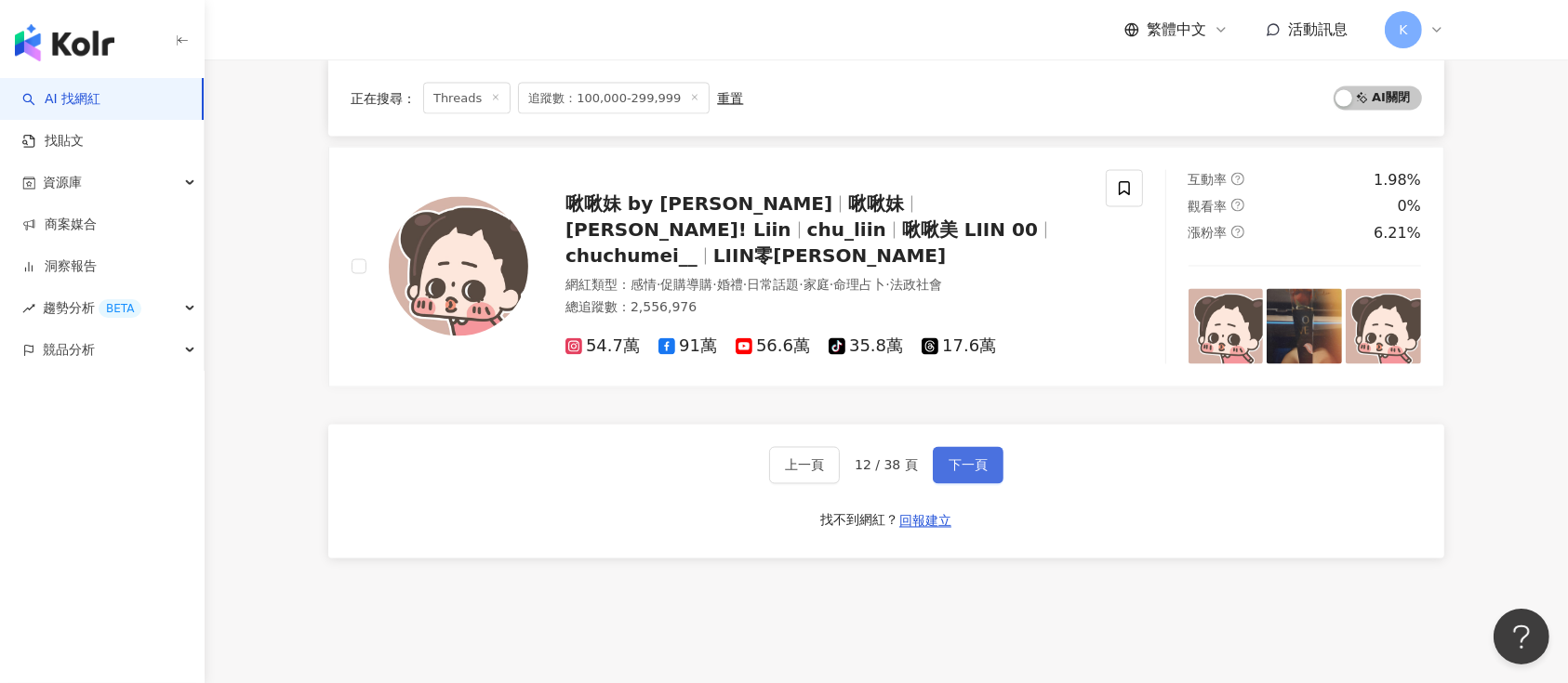
click at [942, 455] on button "下一頁" at bounding box center [969, 466] width 71 height 37
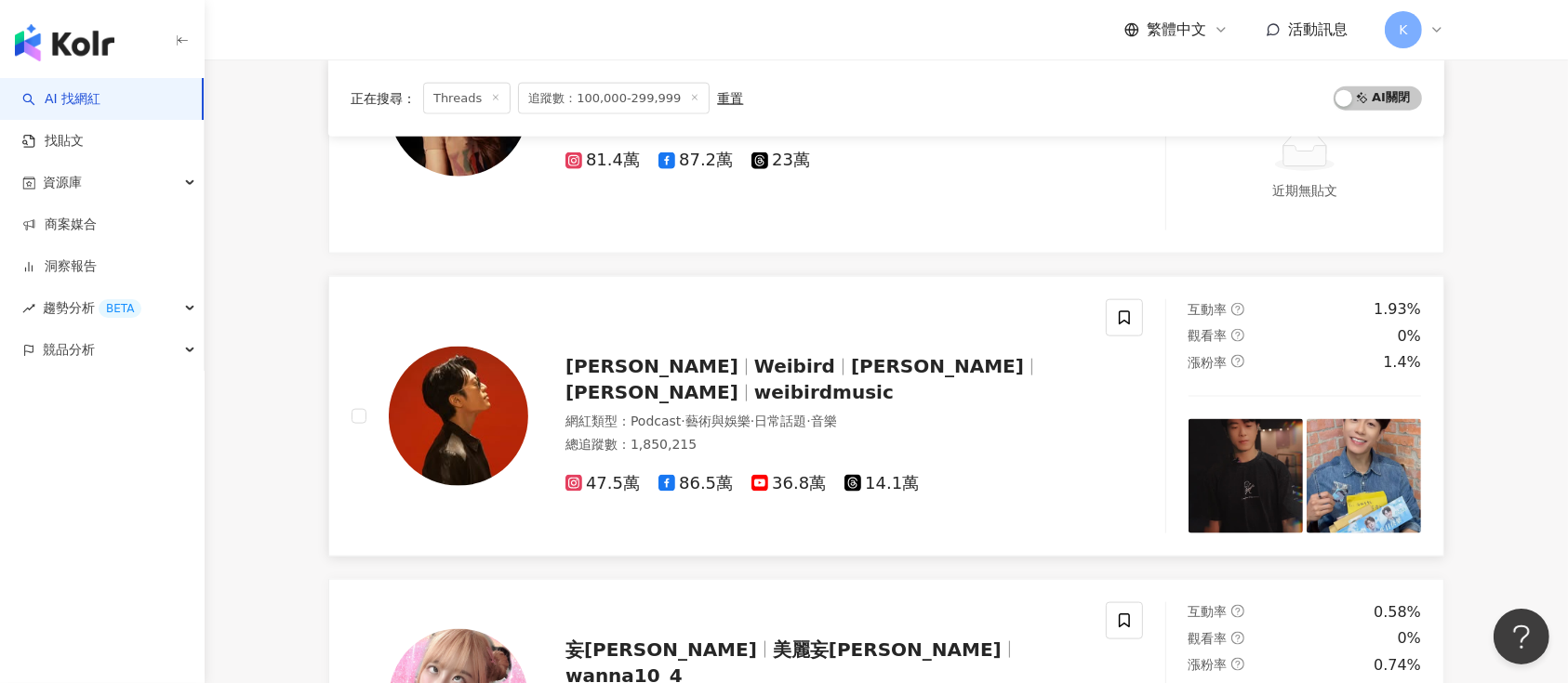
scroll to position [2196, 0]
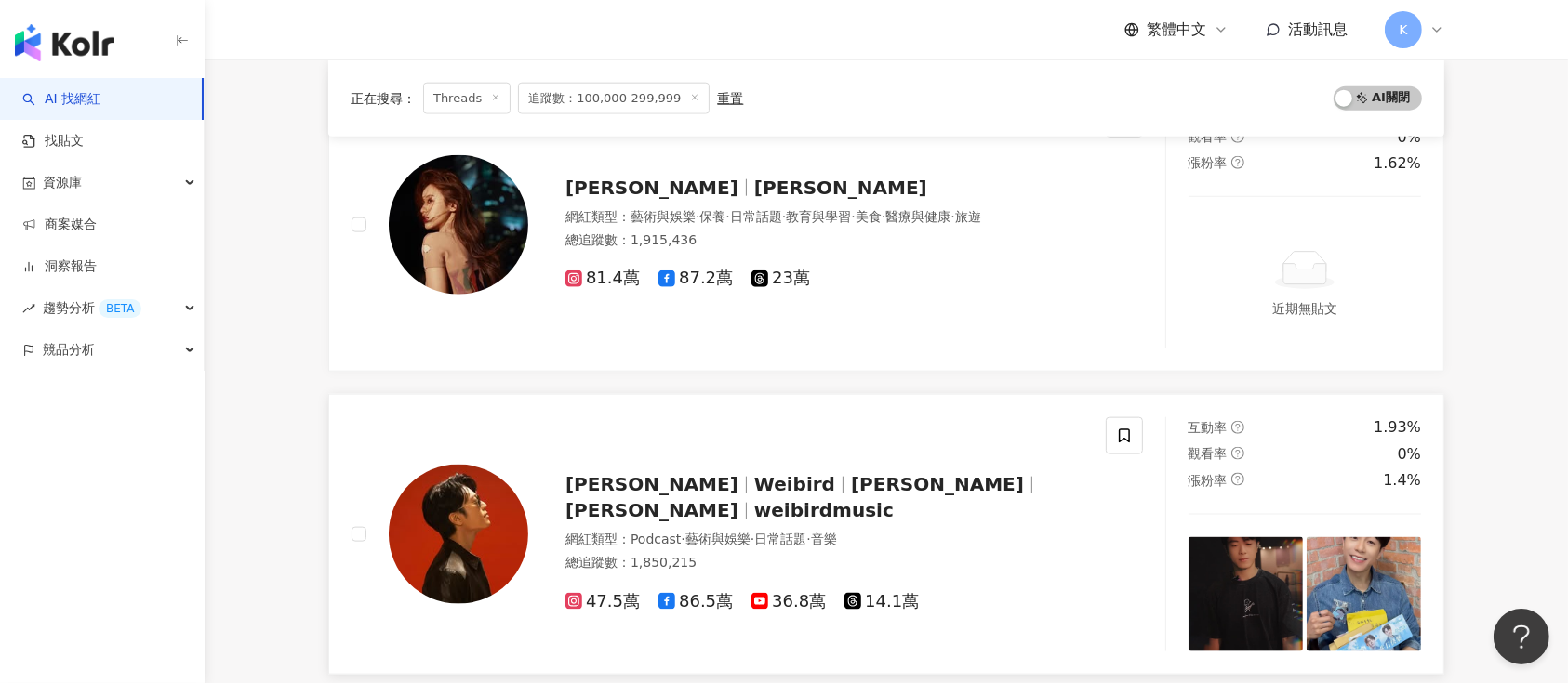
click at [903, 593] on div "47.5萬 86.5萬 36.8萬 14.1萬" at bounding box center [825, 603] width 518 height 20
click at [772, 273] on span "23萬" at bounding box center [780, 278] width 59 height 20
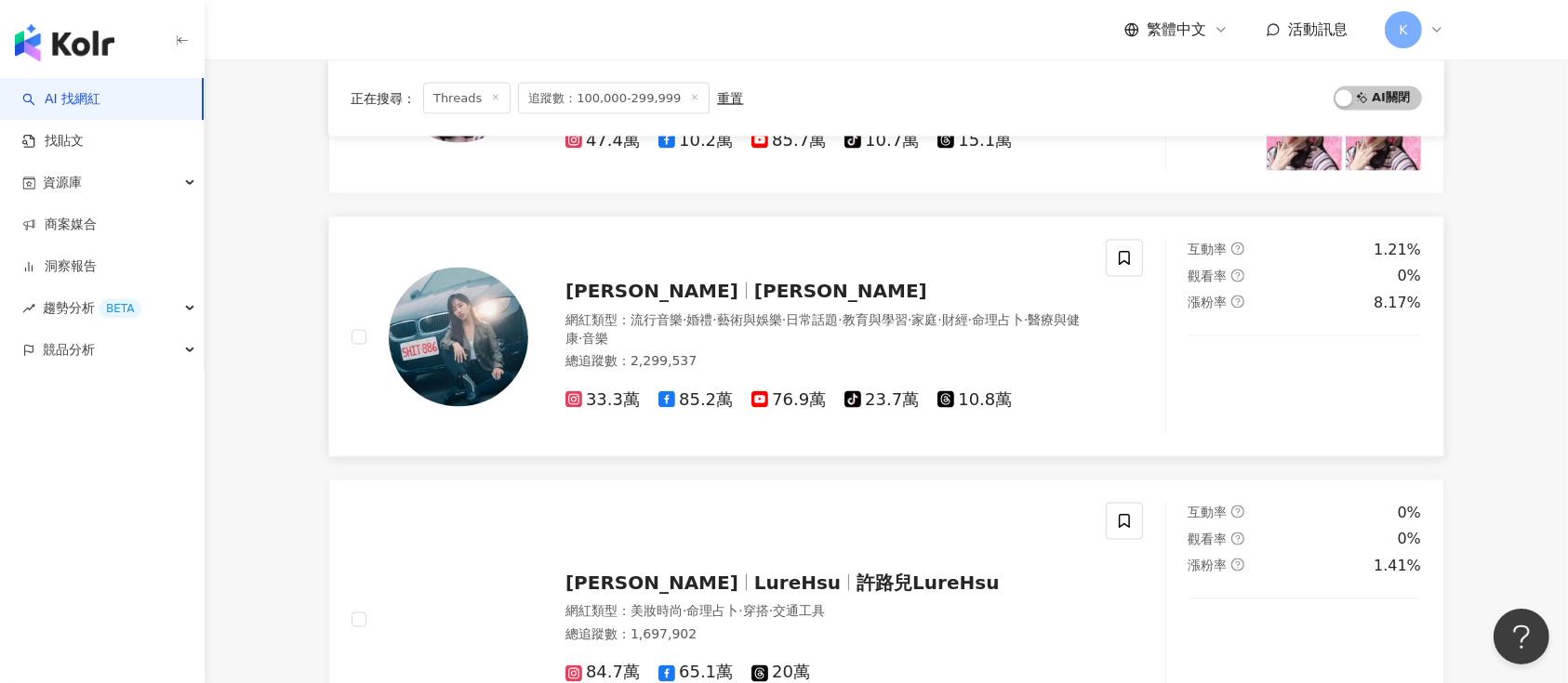
scroll to position [3189, 0]
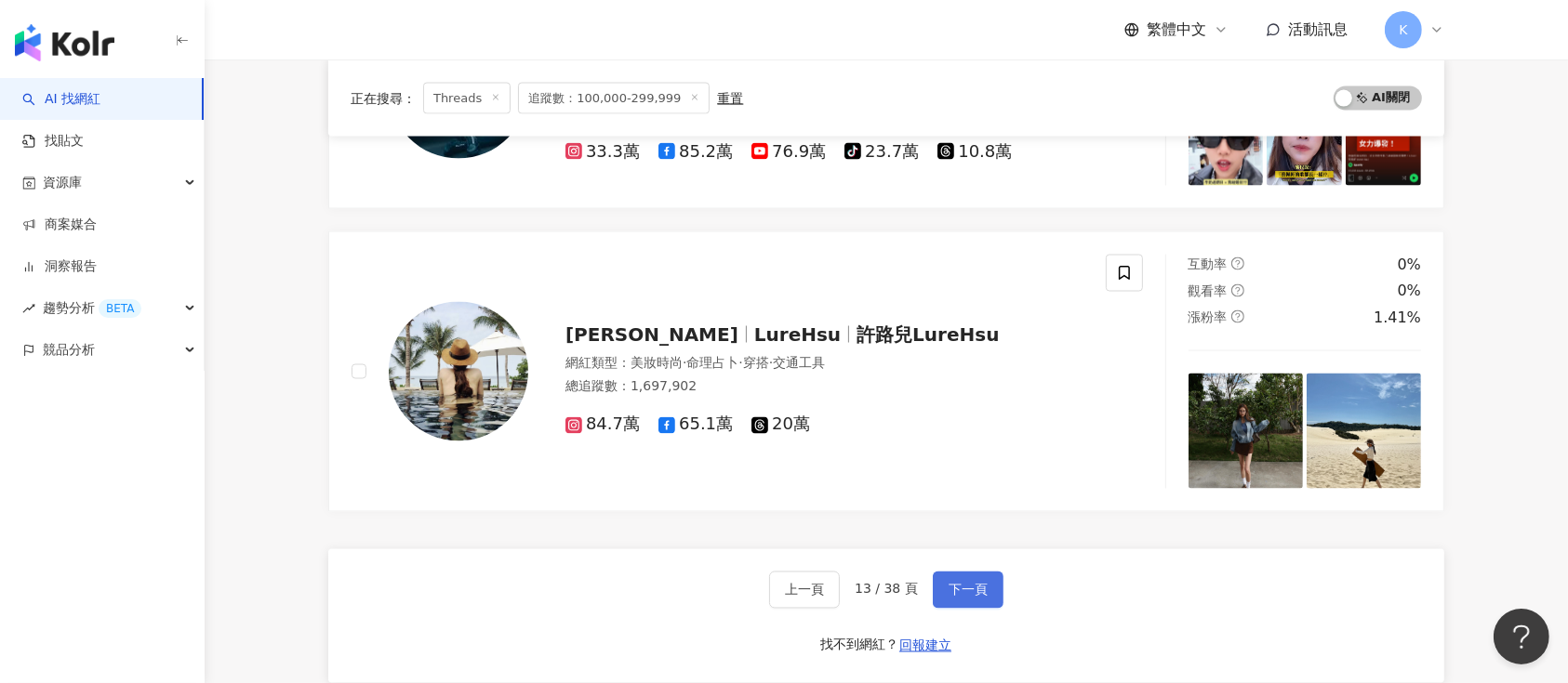
click at [990, 589] on button "下一頁" at bounding box center [969, 591] width 71 height 37
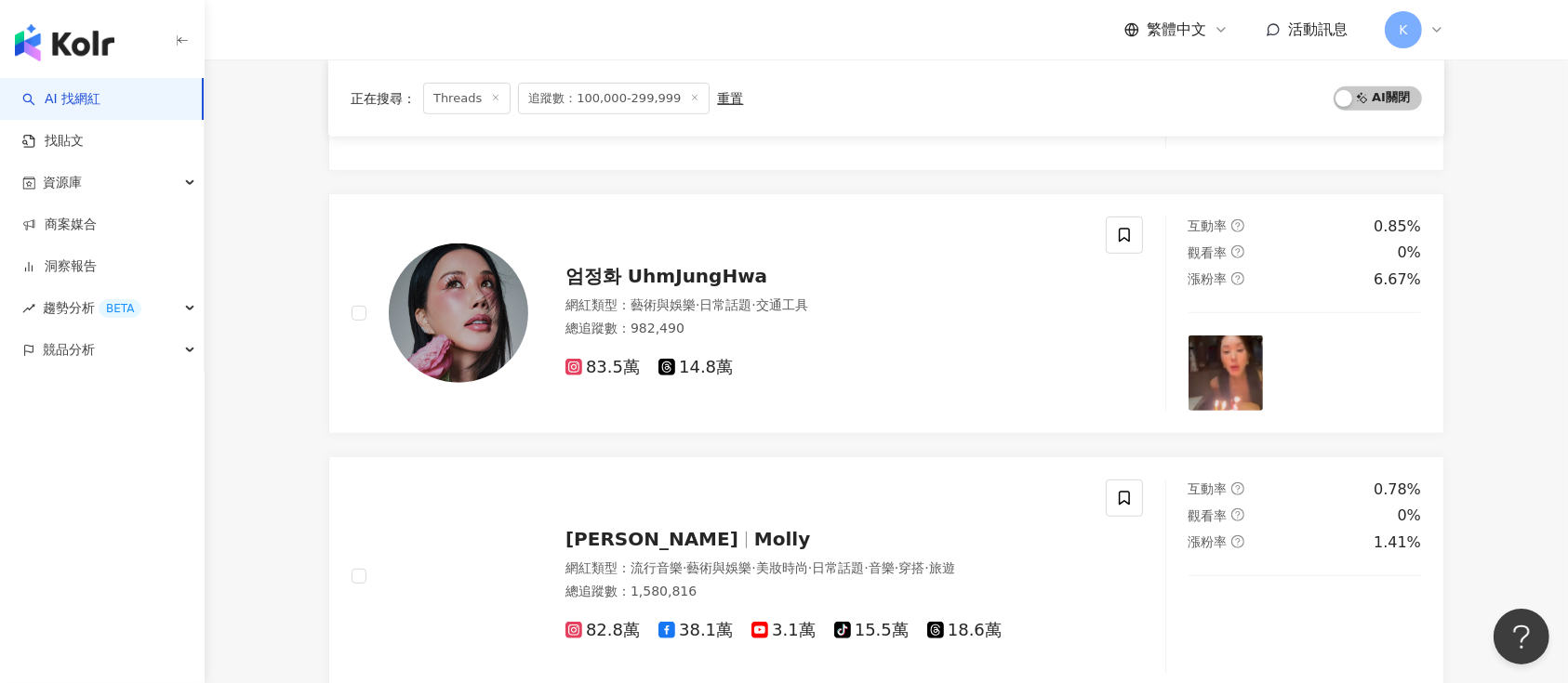
scroll to position [2947, 0]
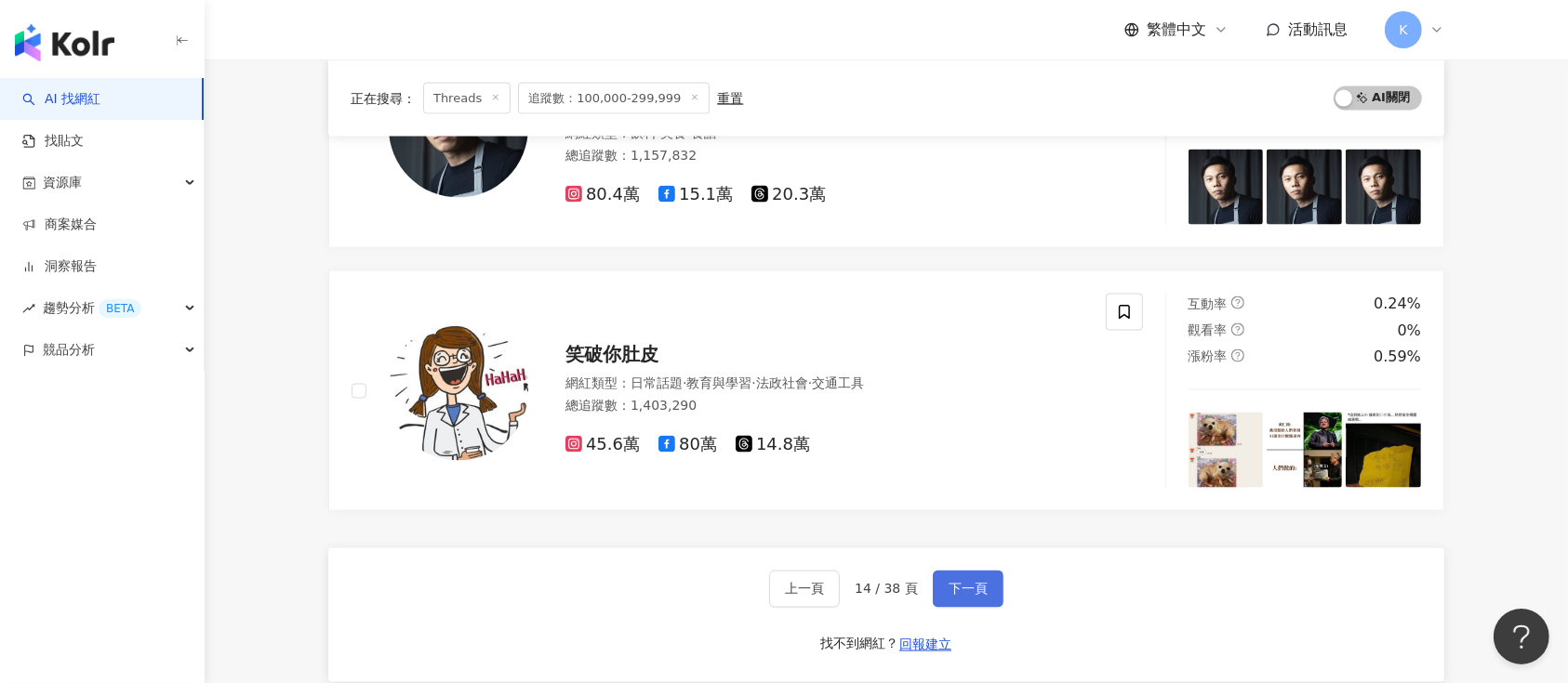
click at [966, 582] on span "下一頁" at bounding box center [969, 590] width 39 height 15
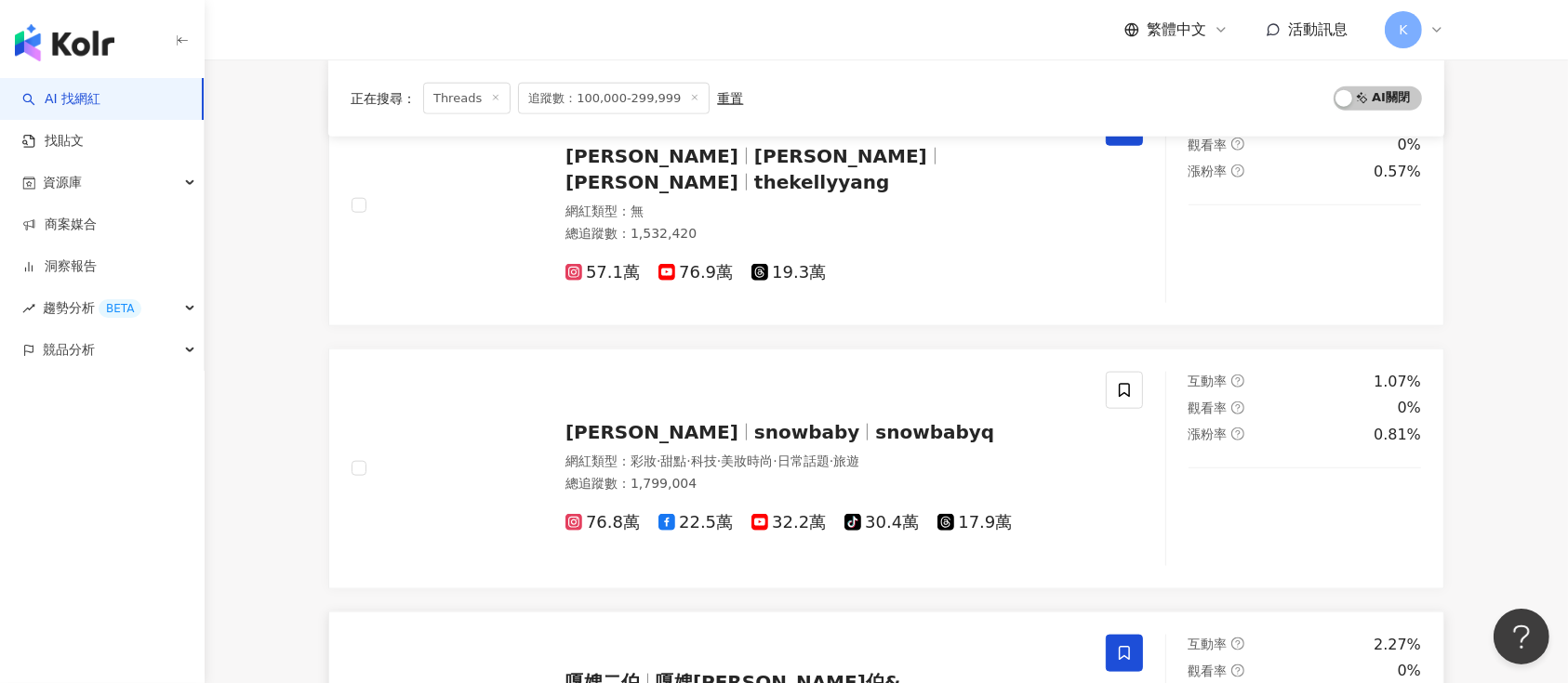
scroll to position [1832, 0]
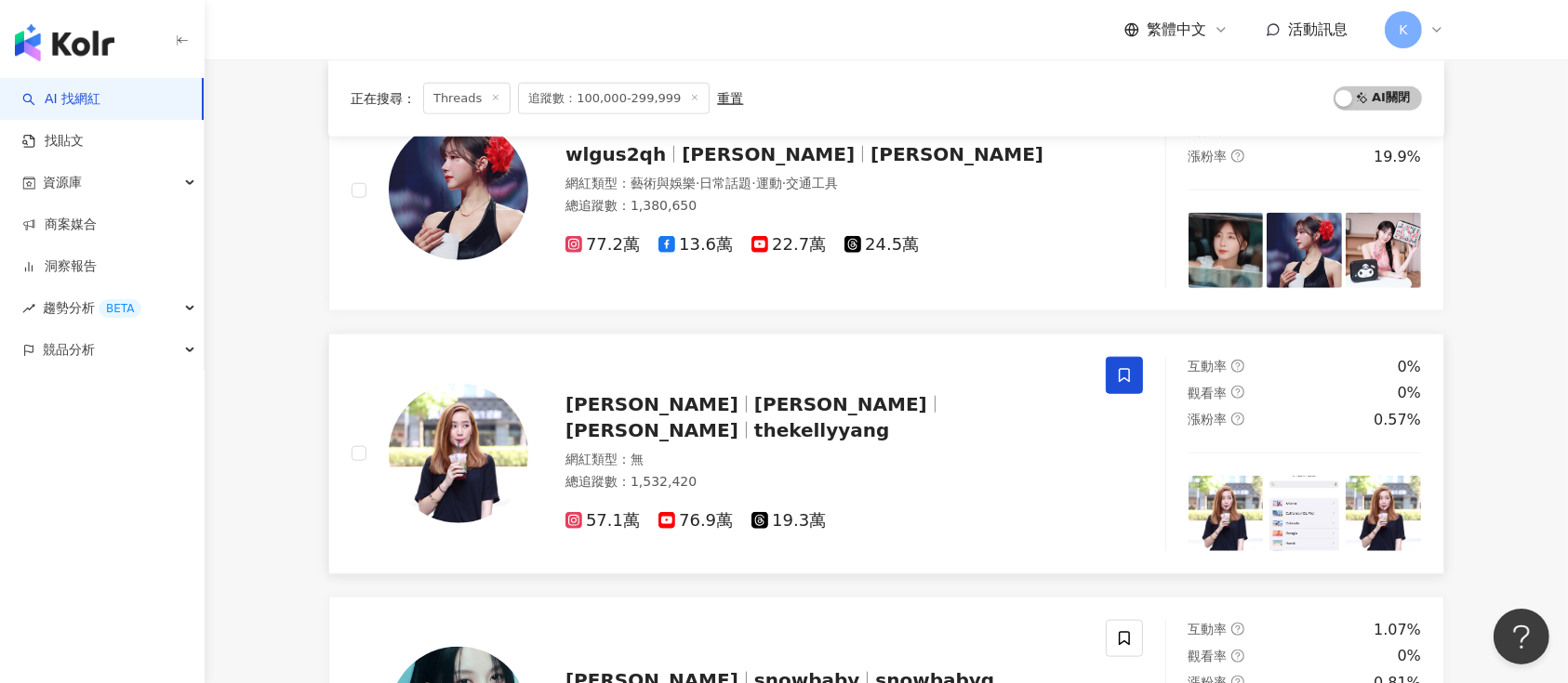
click at [765, 497] on div "57.1萬 76.9萬 19.3萬" at bounding box center [825, 514] width 518 height 35
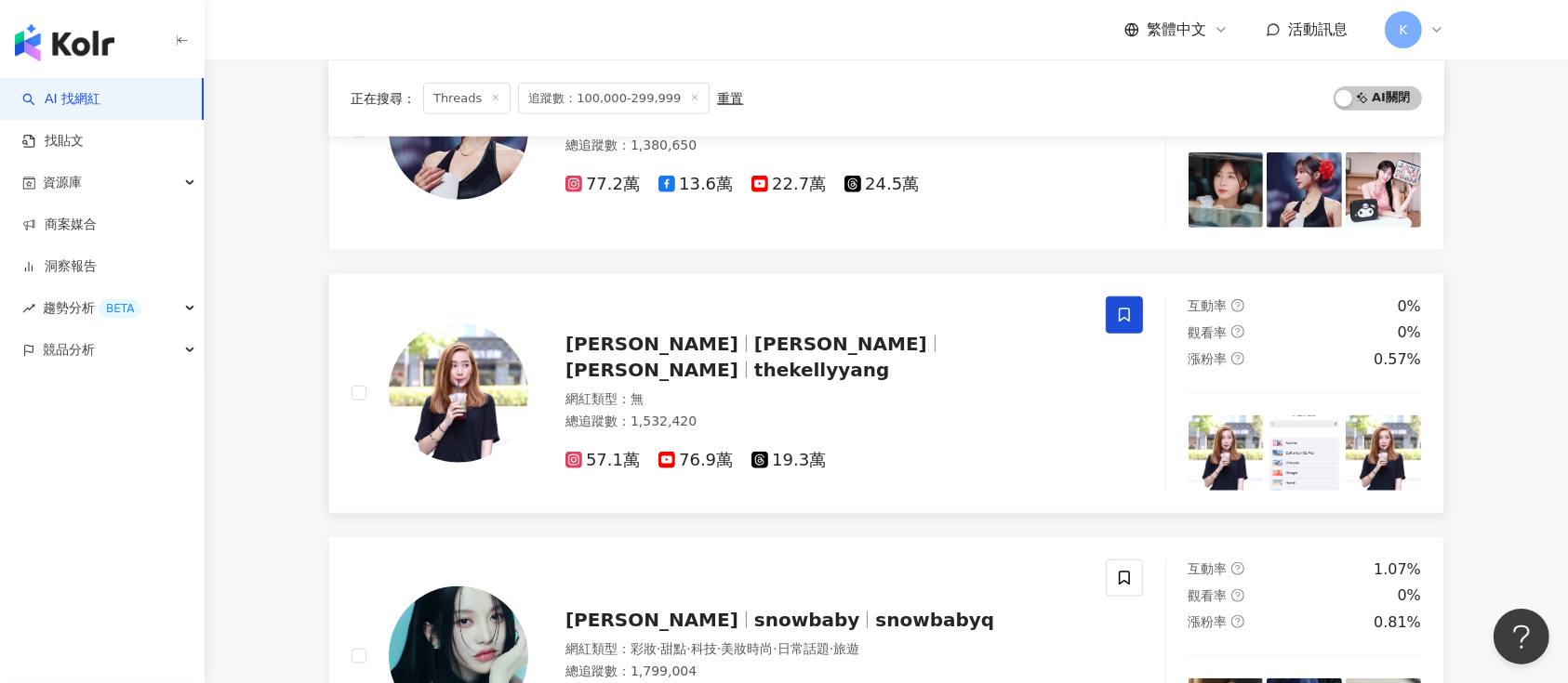
scroll to position [2329, 0]
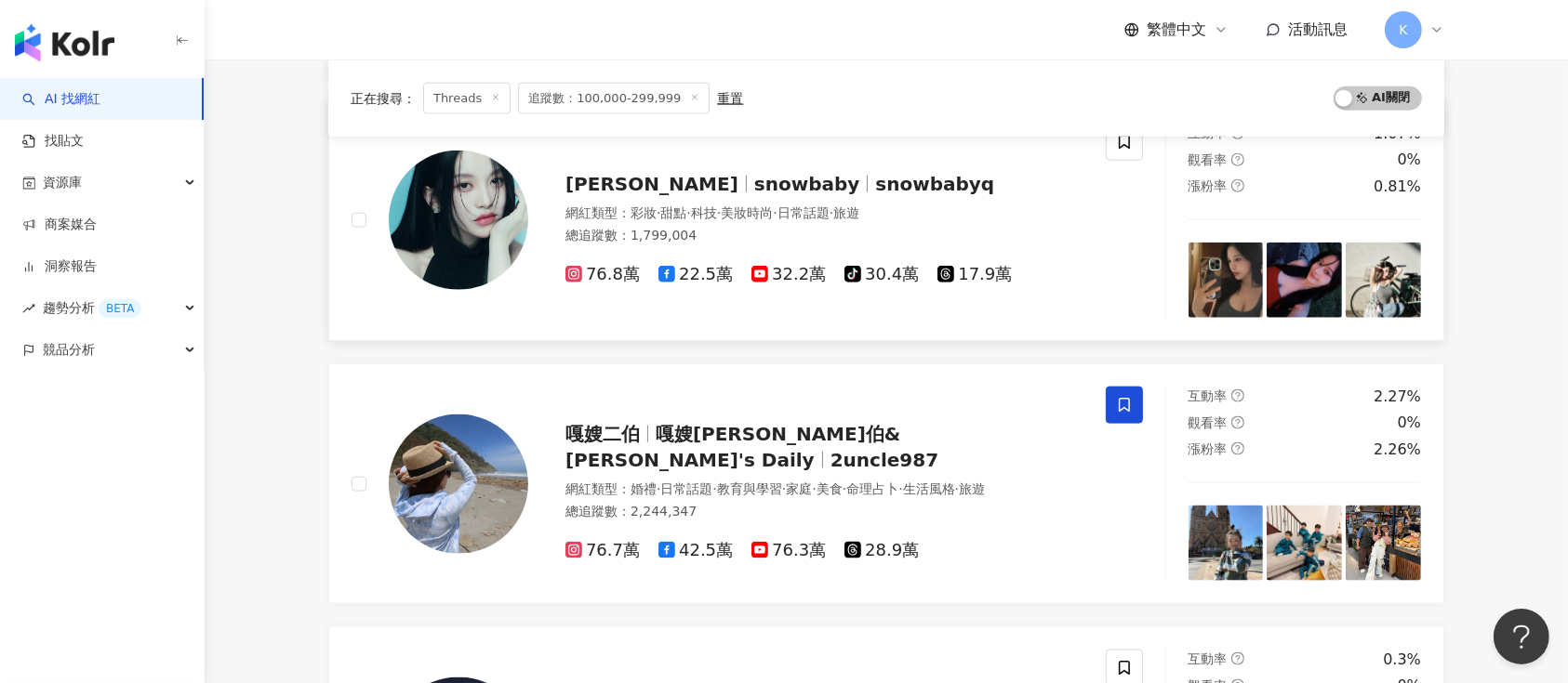
click at [952, 265] on span "17.9萬" at bounding box center [975, 274] width 75 height 20
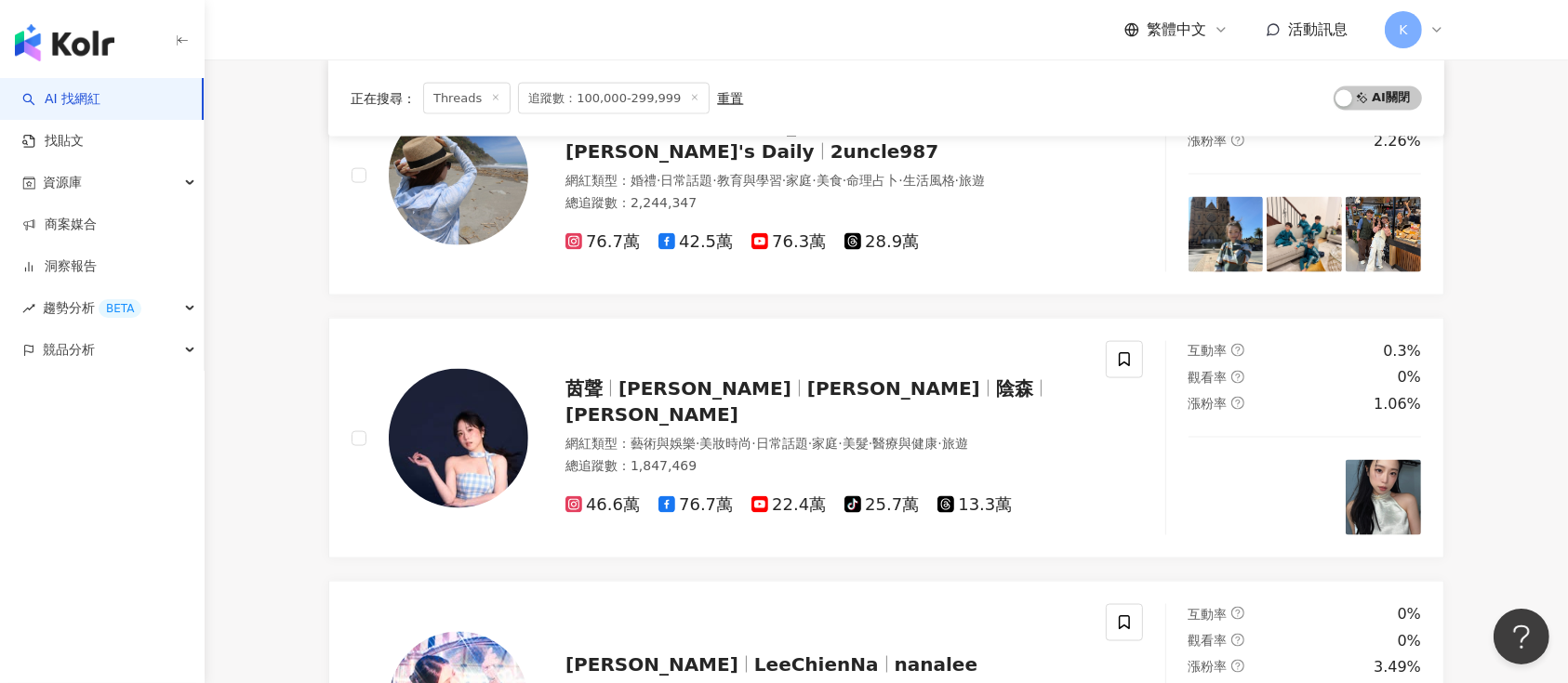
scroll to position [2700, 0]
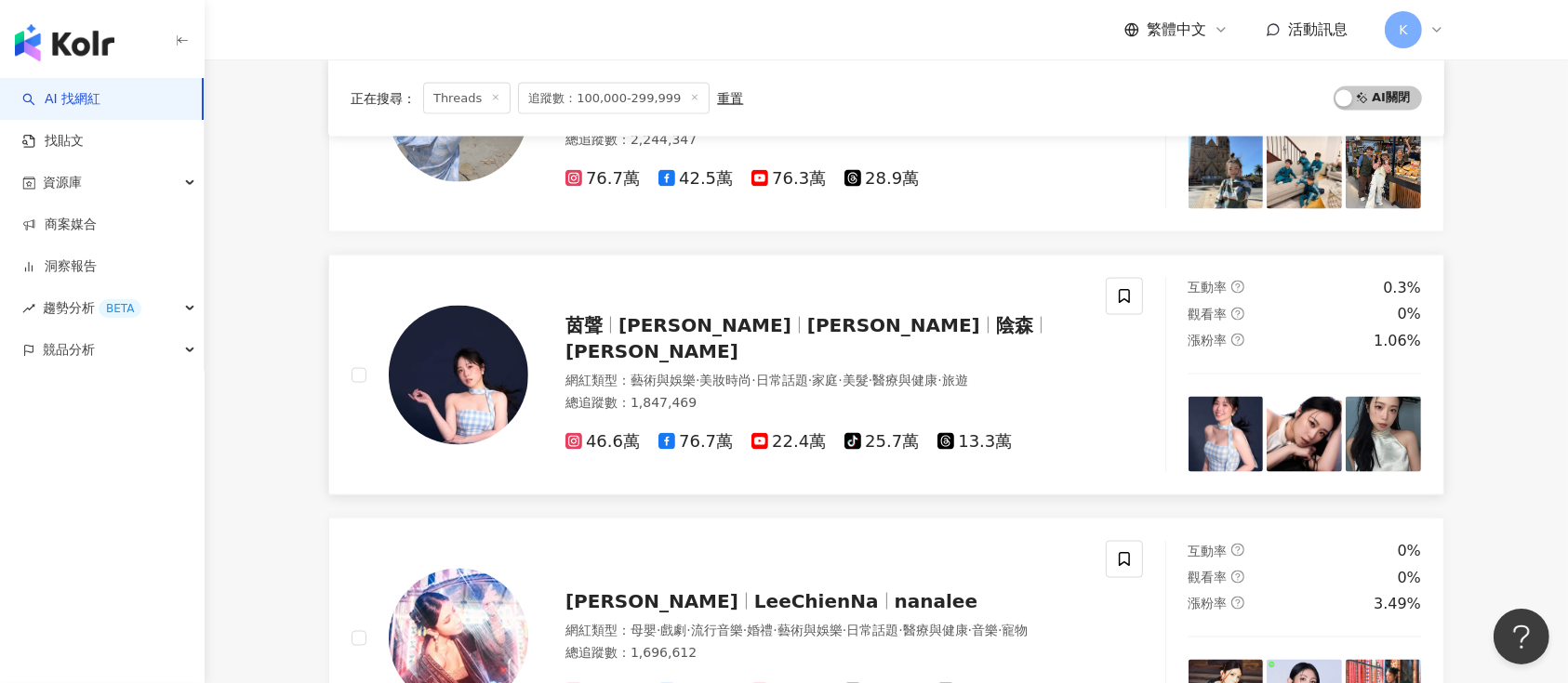
click at [971, 432] on span "13.3萬" at bounding box center [975, 442] width 75 height 20
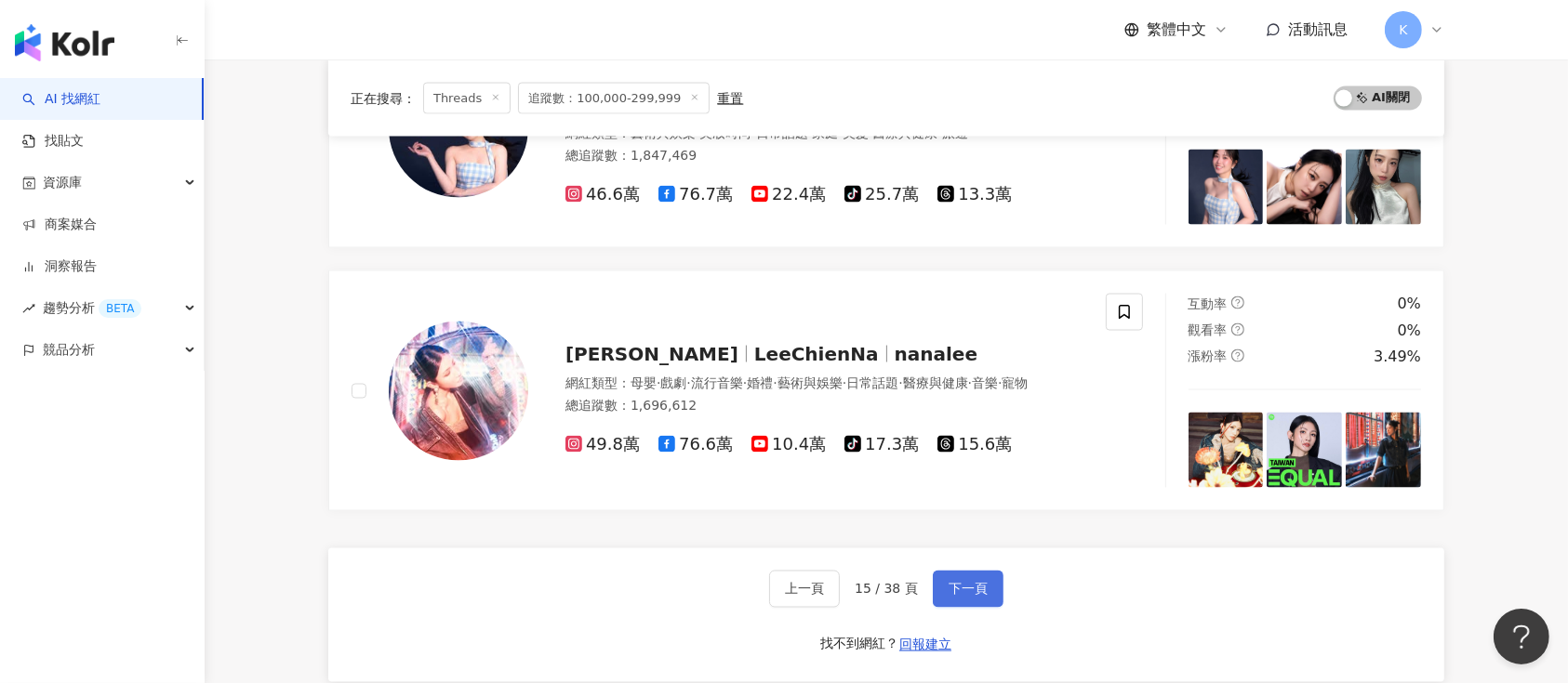
click at [966, 592] on span "下一頁" at bounding box center [969, 590] width 39 height 15
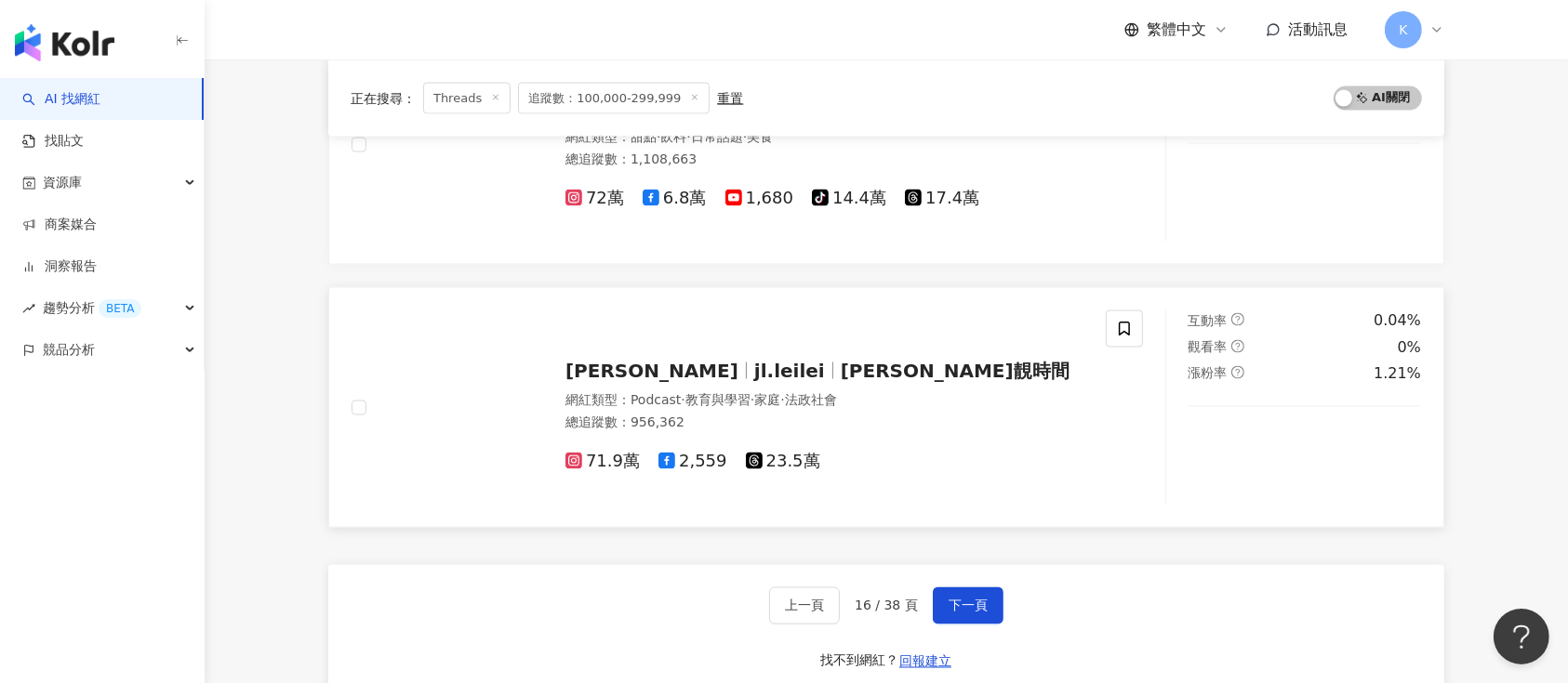
scroll to position [2824, 0]
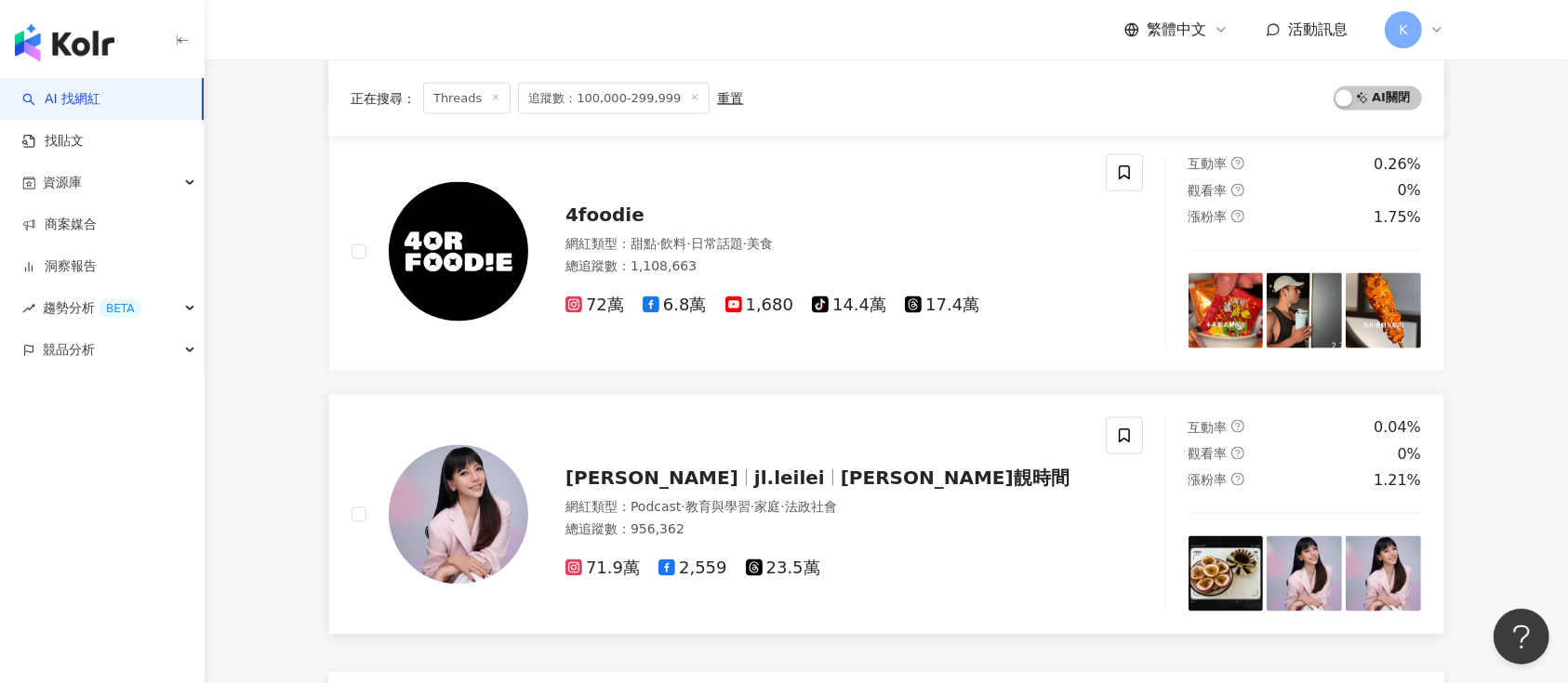
click at [598, 467] on span "李靚蕾 Jinglei" at bounding box center [653, 478] width 173 height 22
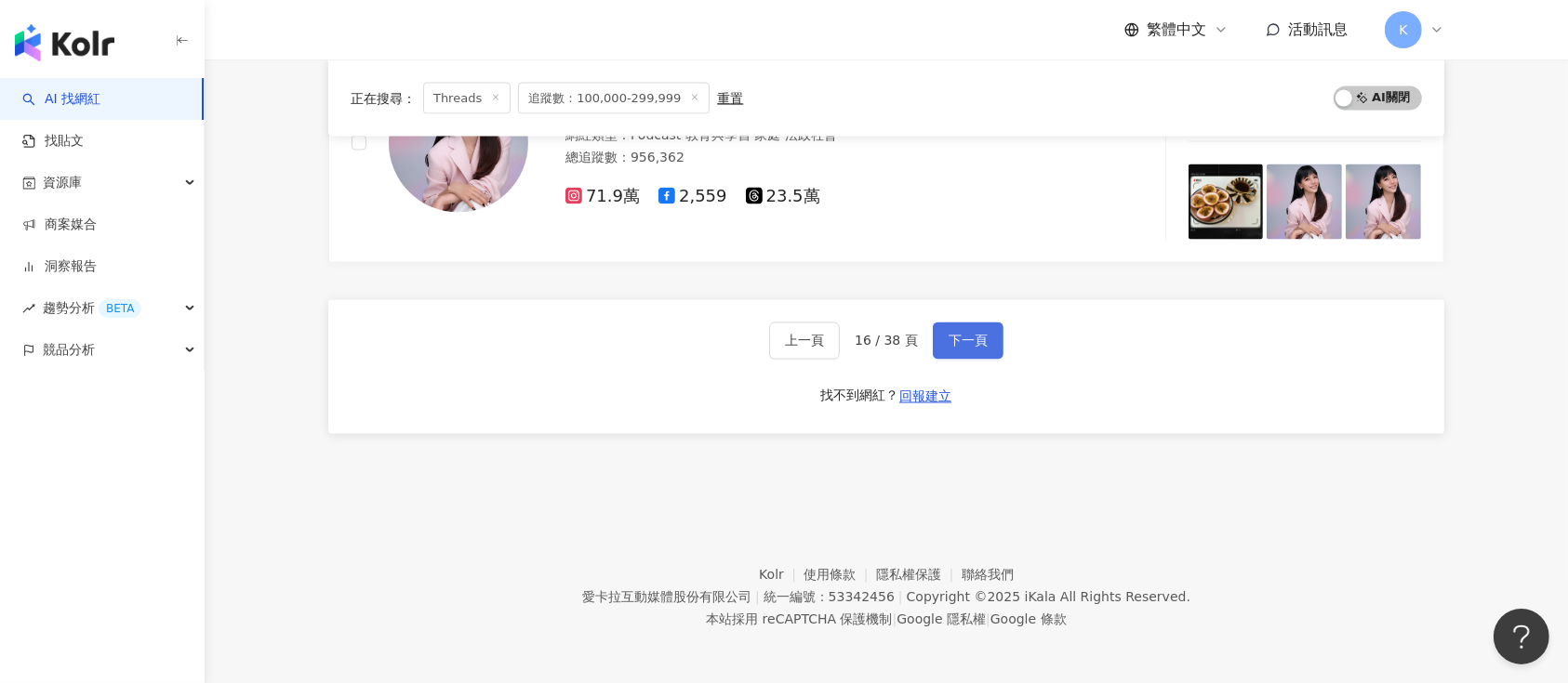
click at [967, 336] on span "下一頁" at bounding box center [969, 341] width 39 height 15
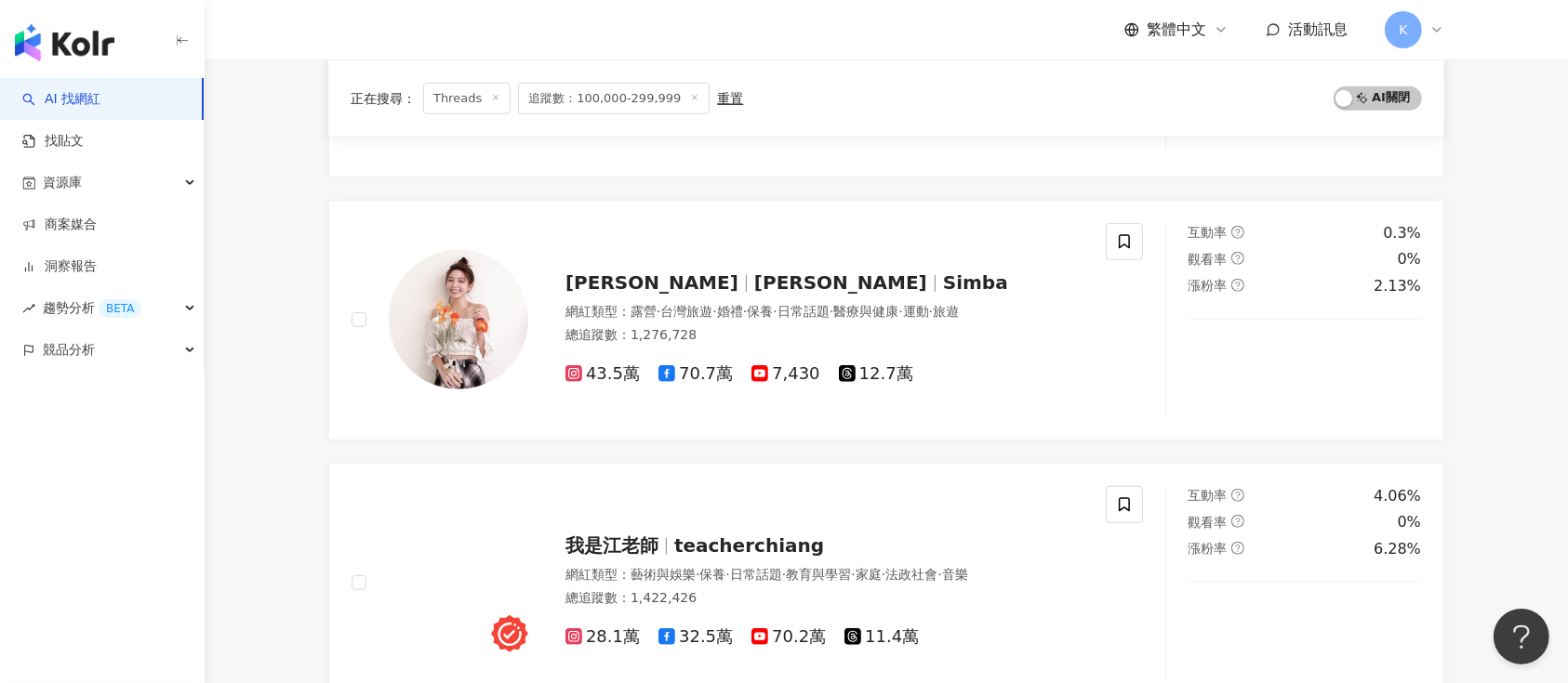
scroll to position [874, 0]
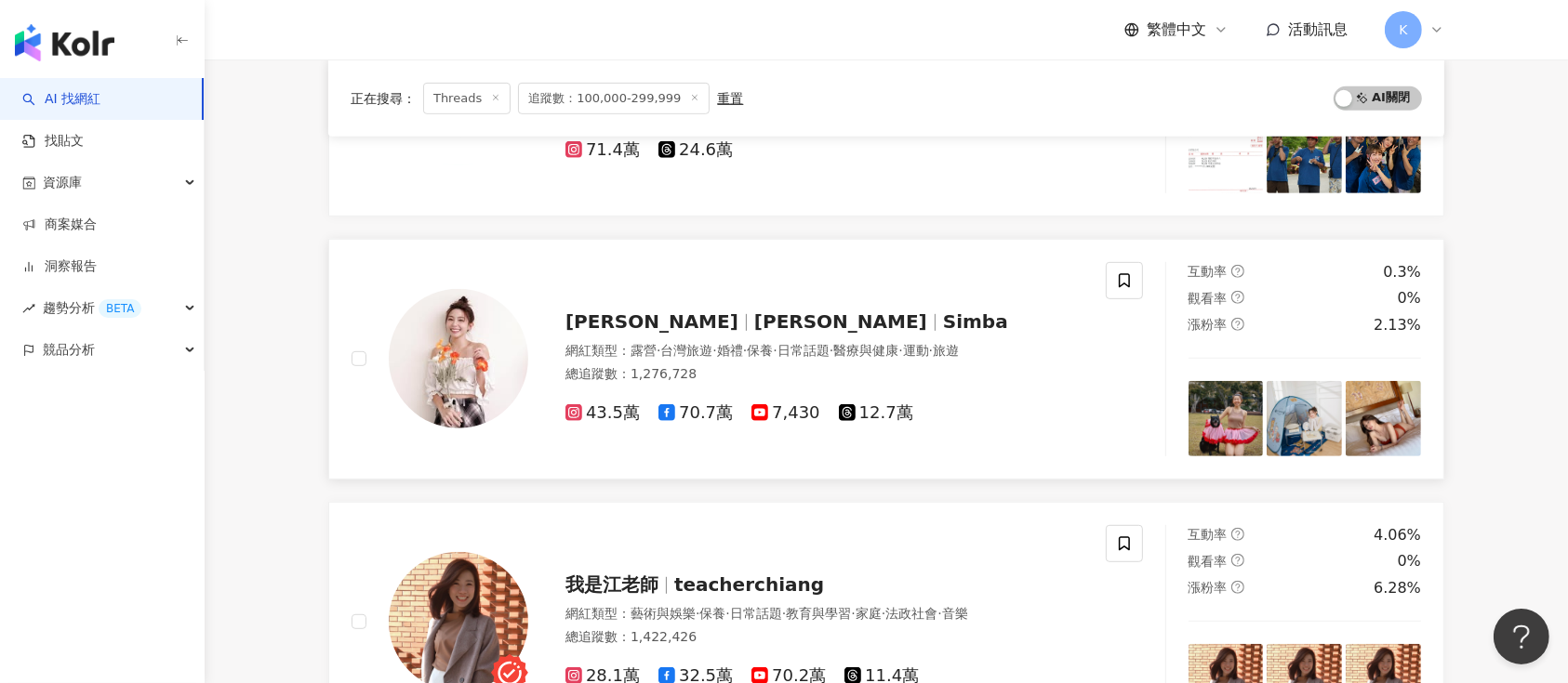
click at [862, 413] on span "12.7萬" at bounding box center [876, 413] width 75 height 20
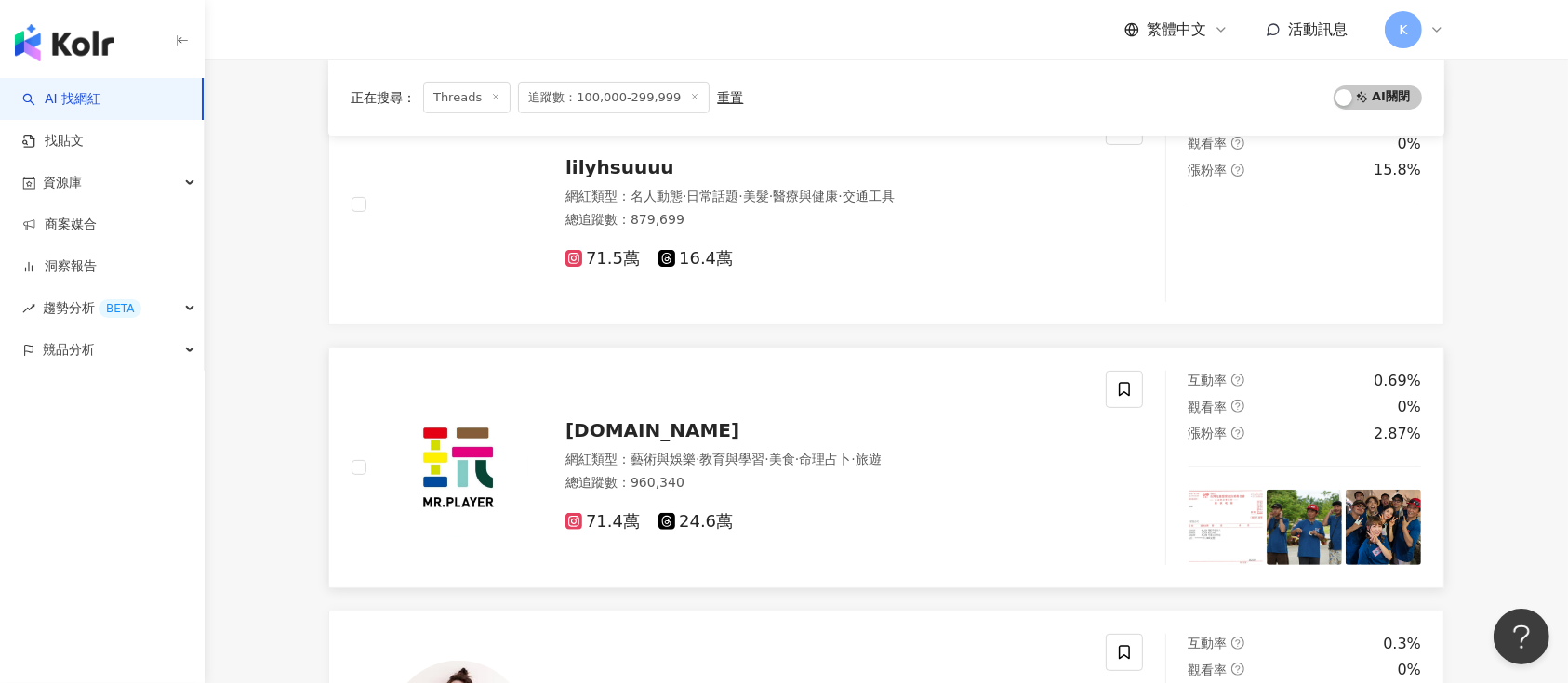
scroll to position [378, 0]
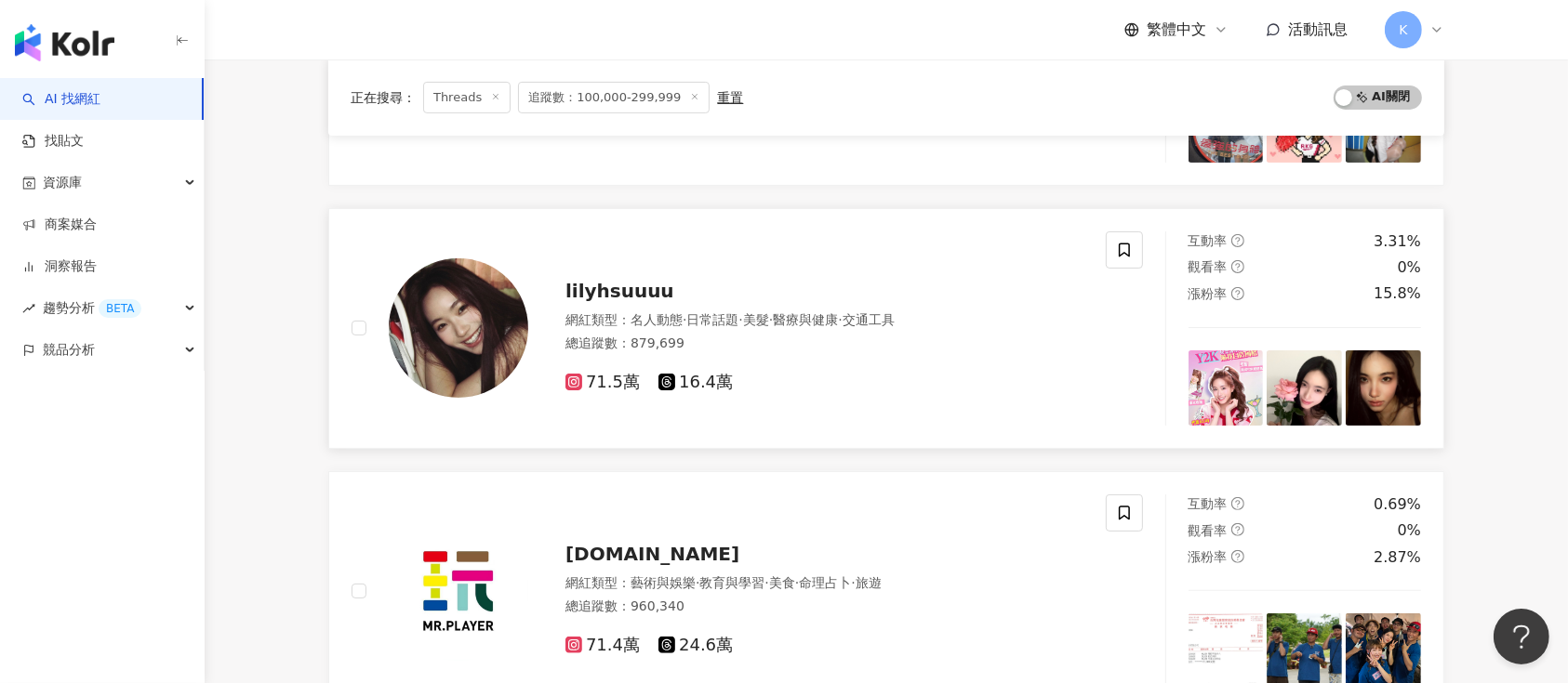
click at [610, 280] on span "lilyhsuuuu" at bounding box center [620, 291] width 109 height 22
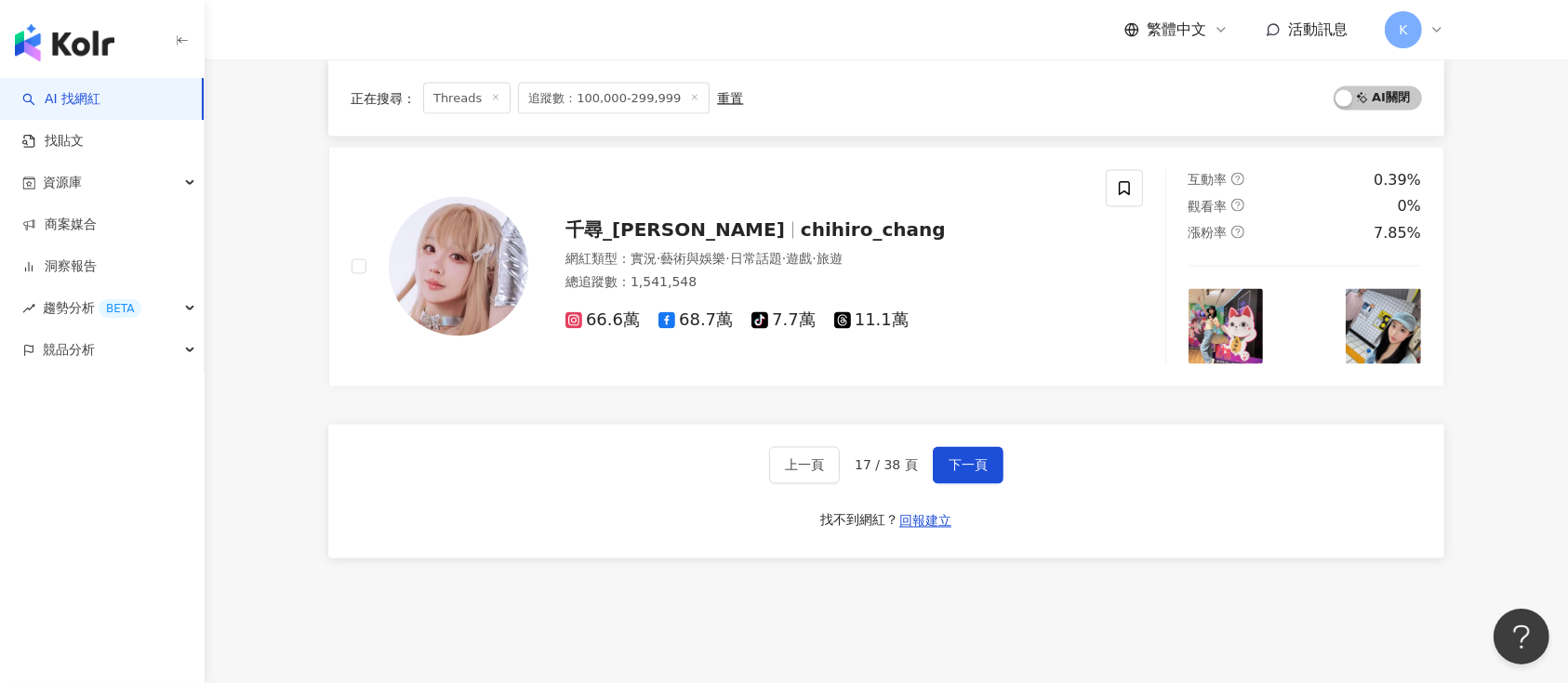
scroll to position [3354, 0]
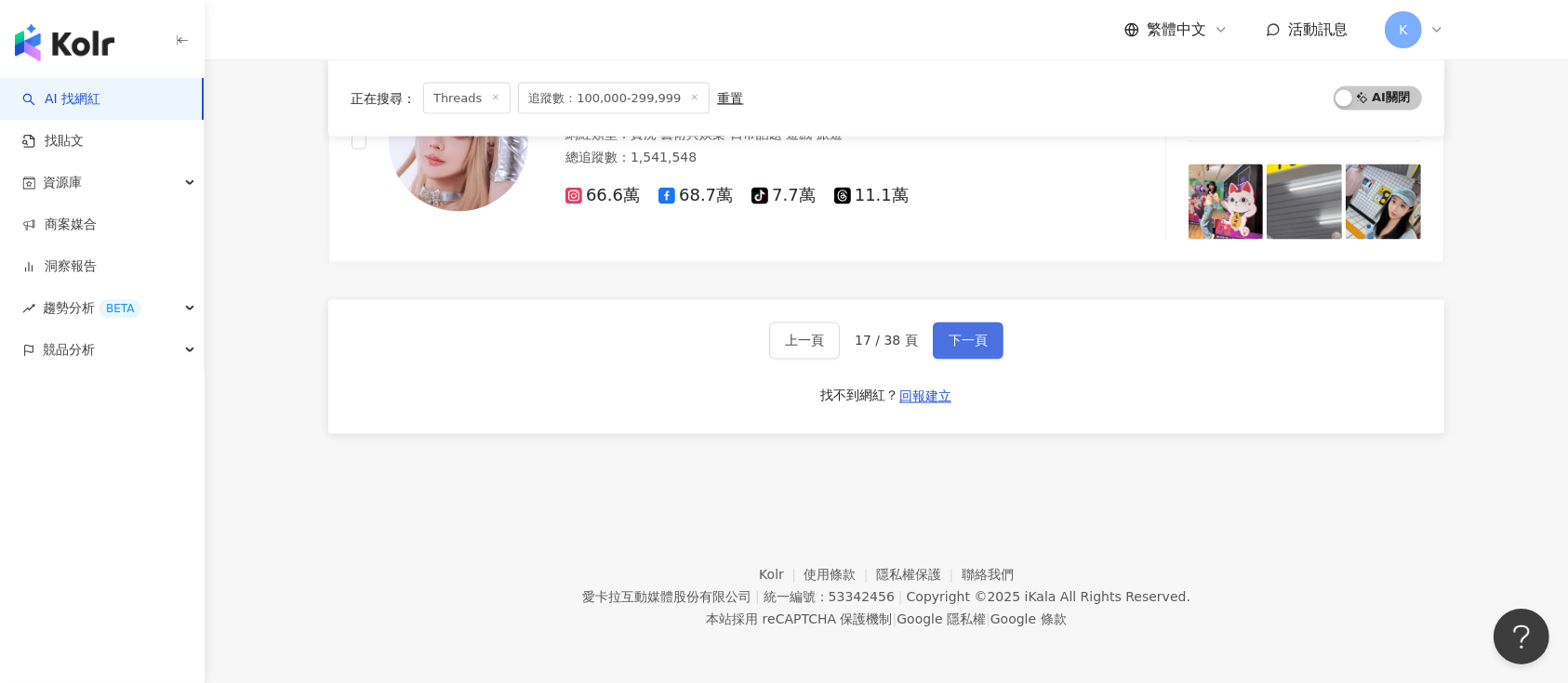
click at [941, 322] on button "下一頁" at bounding box center [969, 341] width 71 height 37
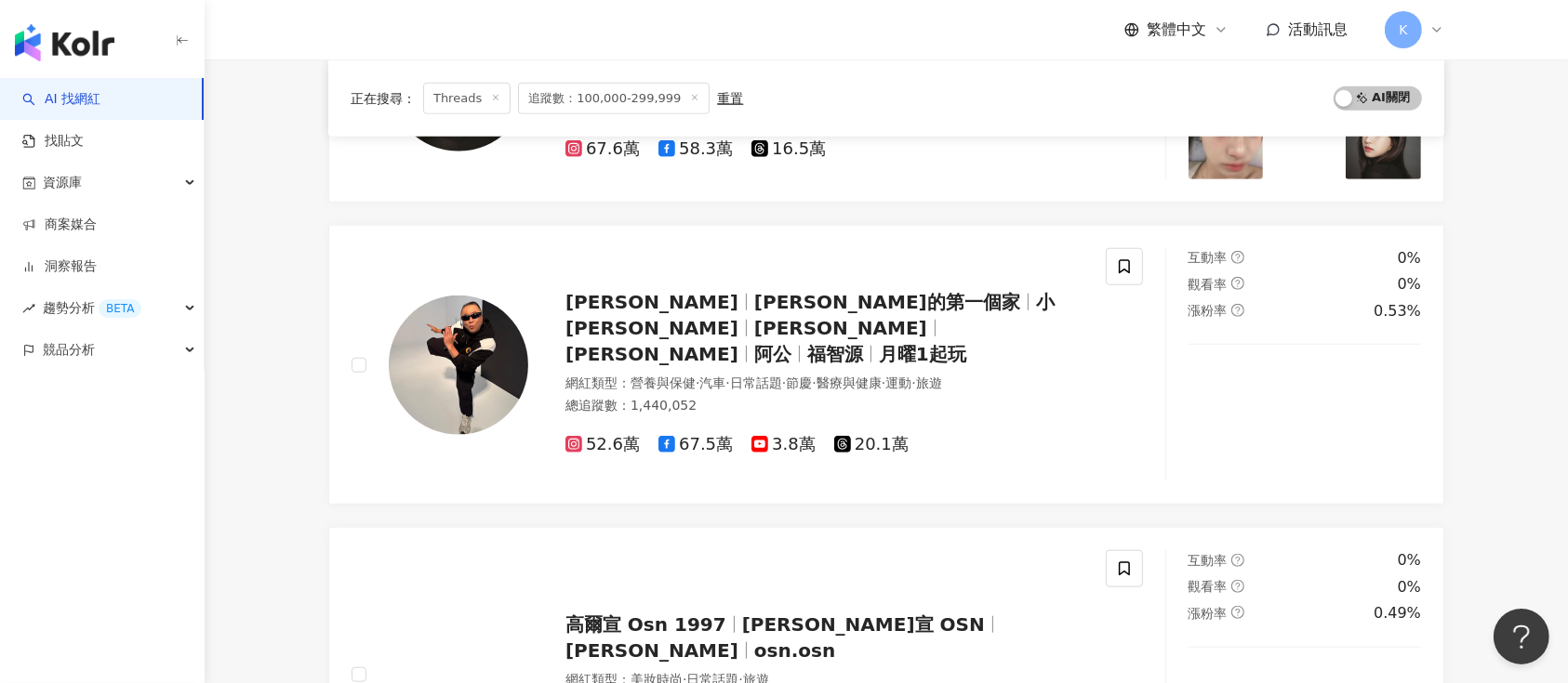
scroll to position [1429, 0]
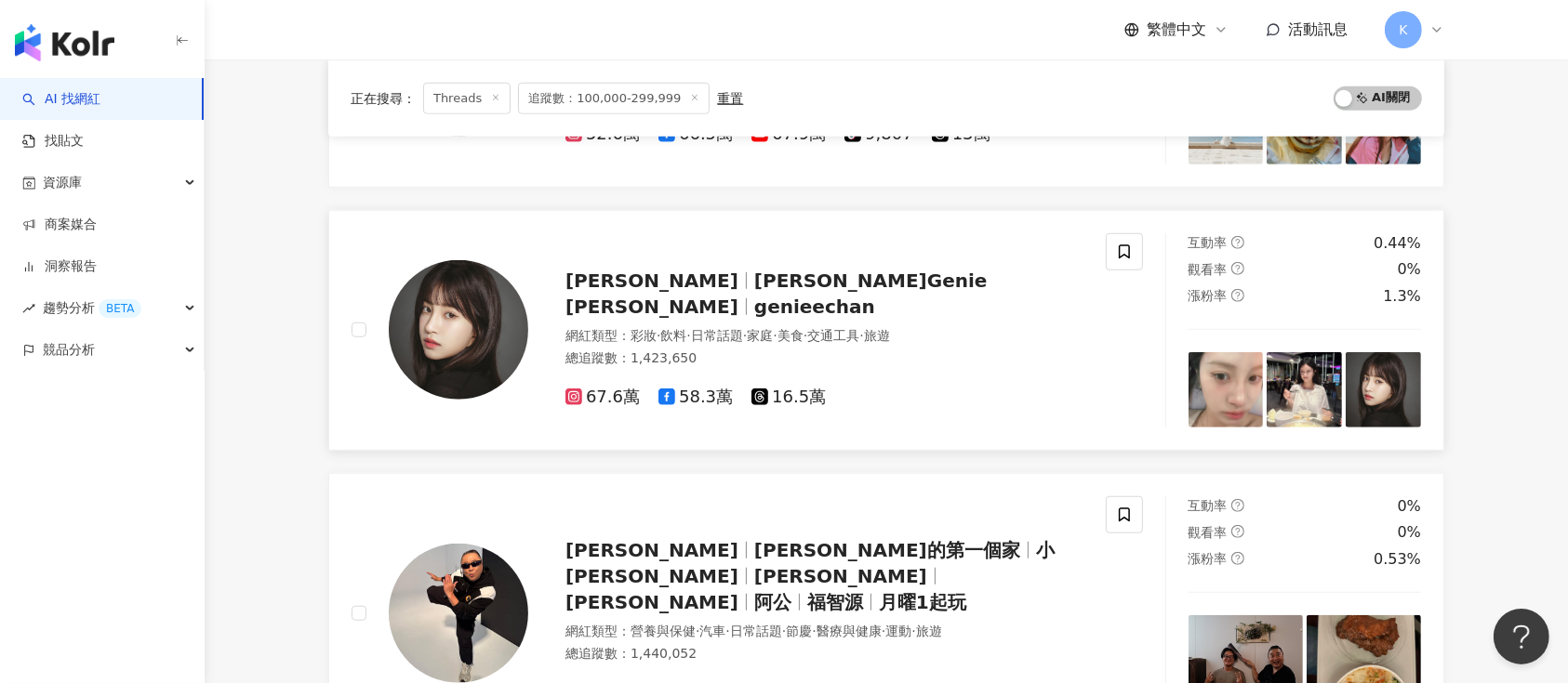
click at [798, 388] on span "16.5萬" at bounding box center [789, 397] width 75 height 20
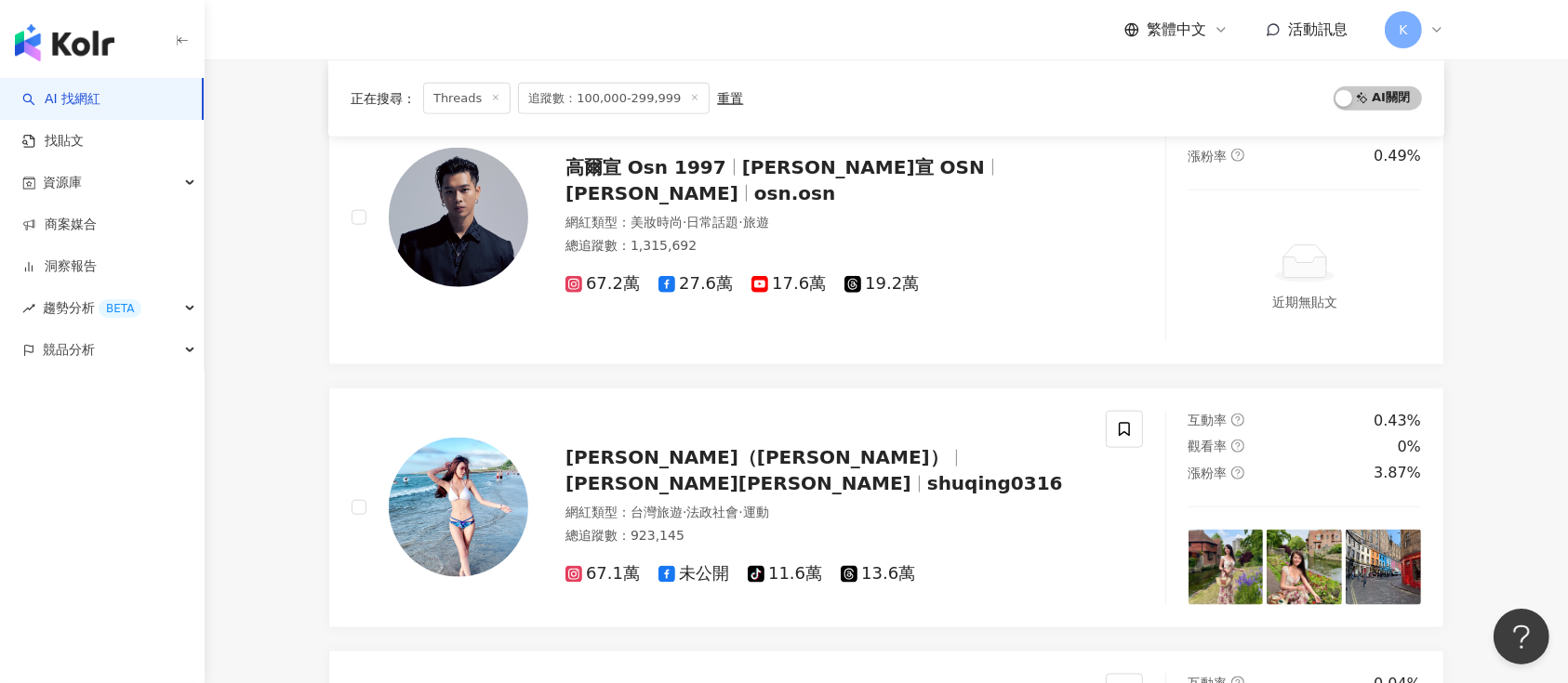
scroll to position [2173, 0]
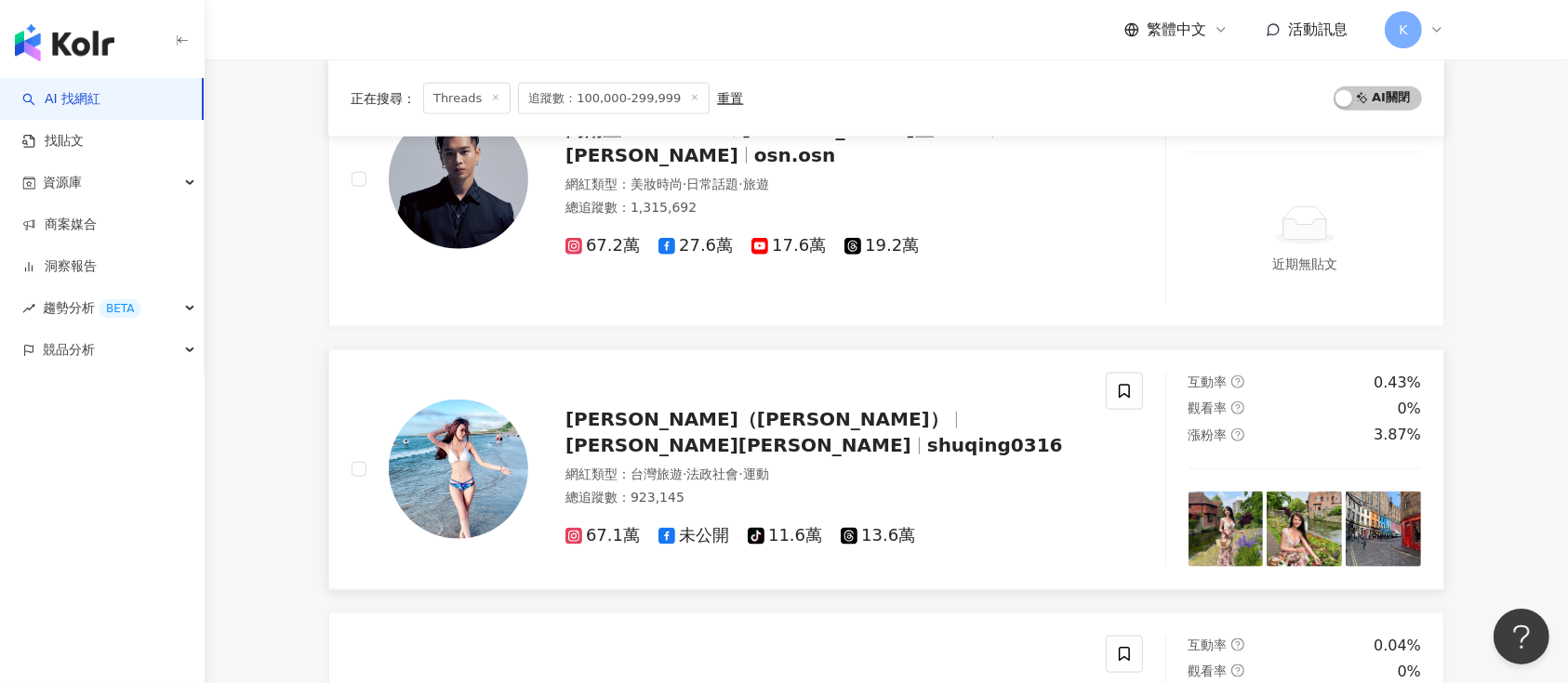
click at [878, 526] on span "13.6萬" at bounding box center [878, 536] width 75 height 20
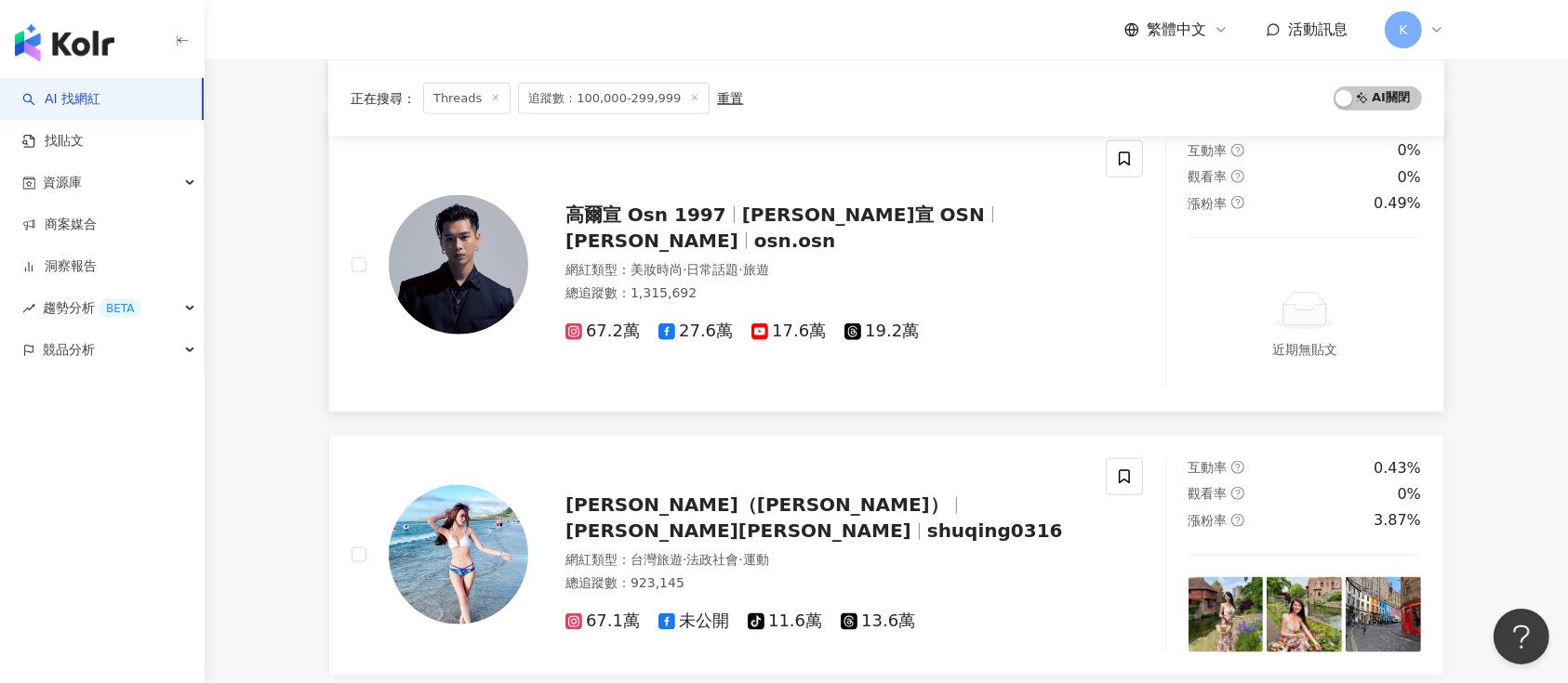
scroll to position [2049, 0]
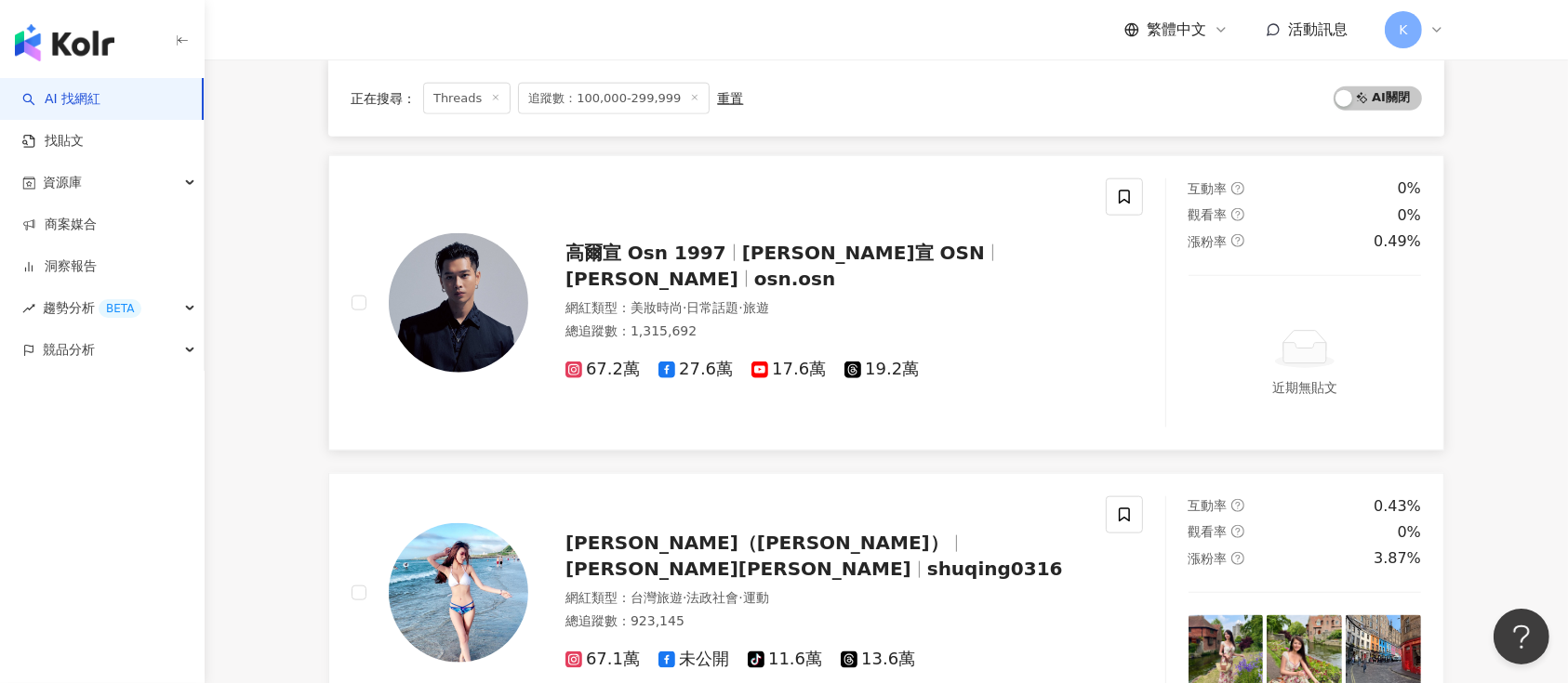
click at [883, 360] on span "19.2萬" at bounding box center [882, 369] width 75 height 20
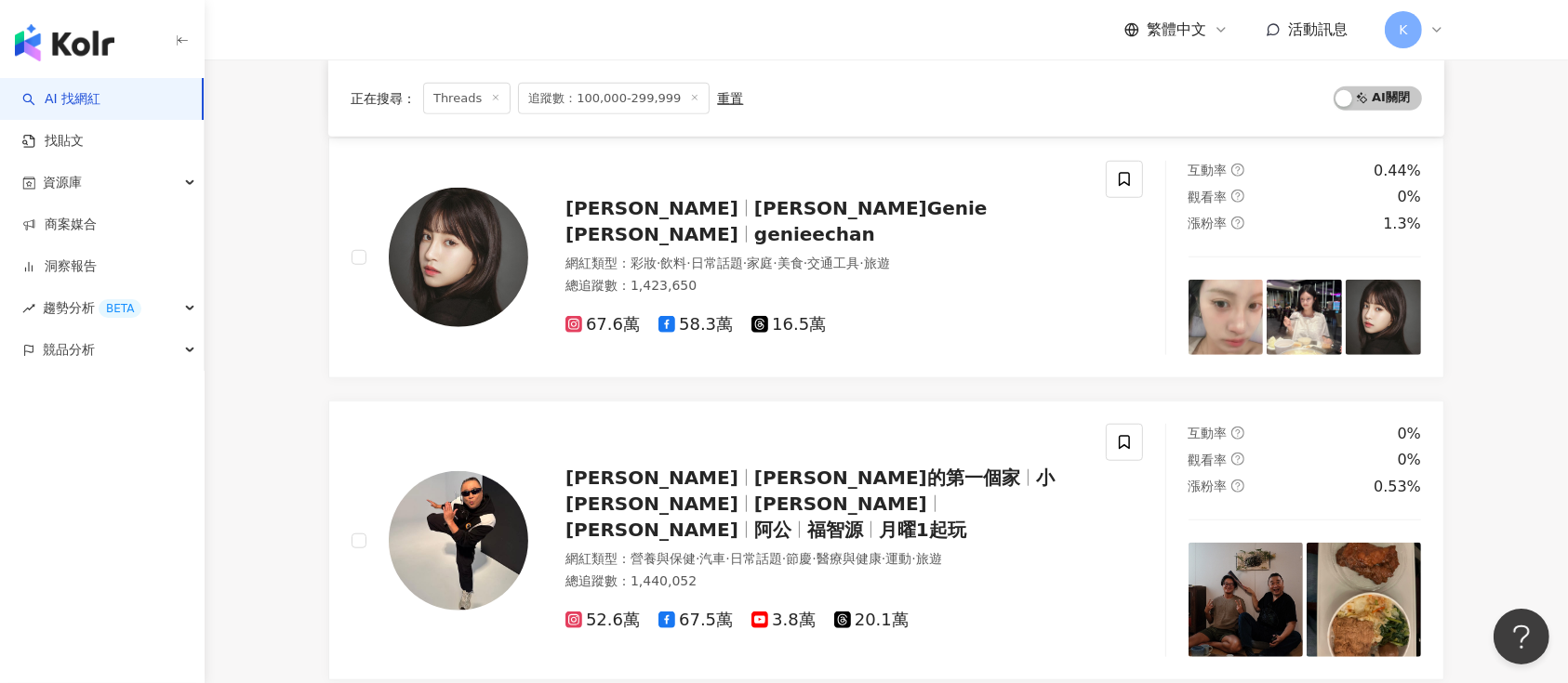
scroll to position [1553, 0]
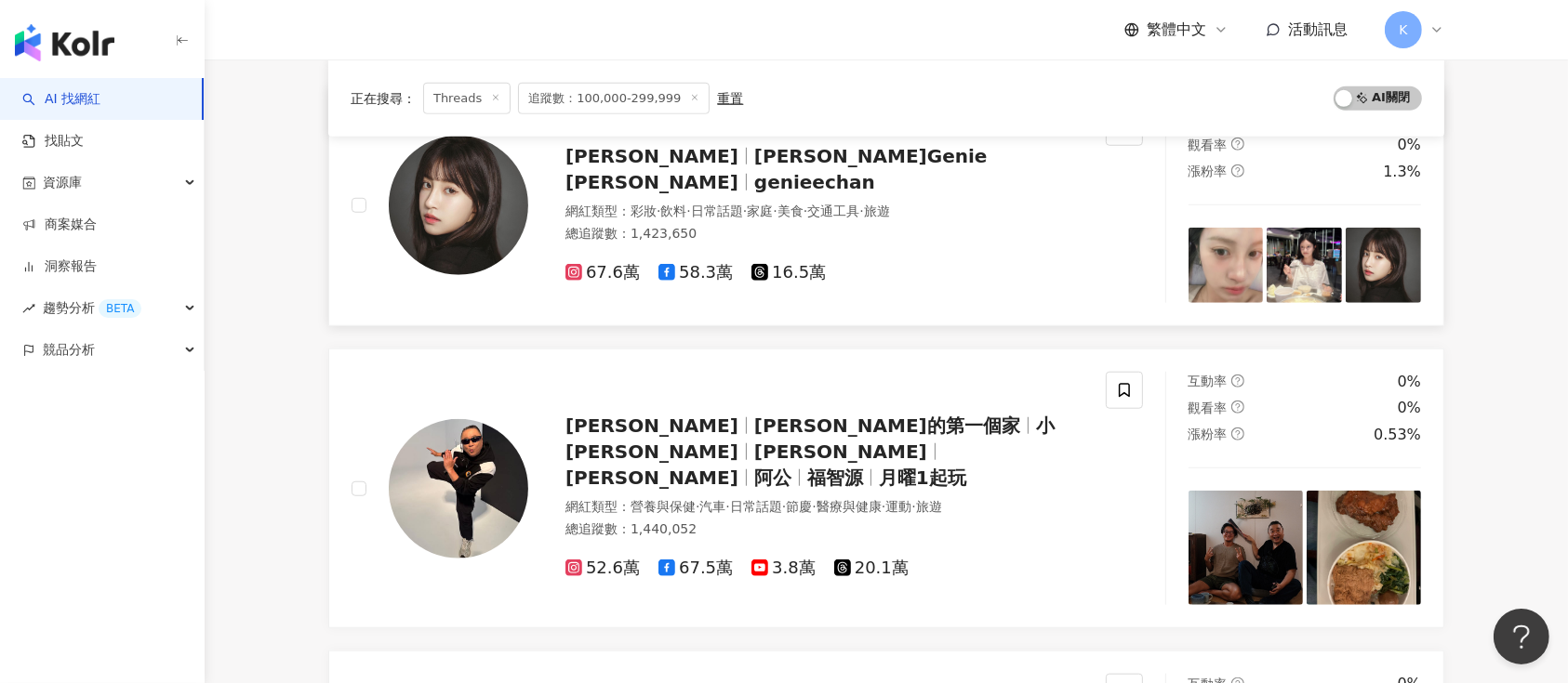
click at [772, 248] on div "67.6萬 58.3萬 16.5萬" at bounding box center [825, 266] width 518 height 35
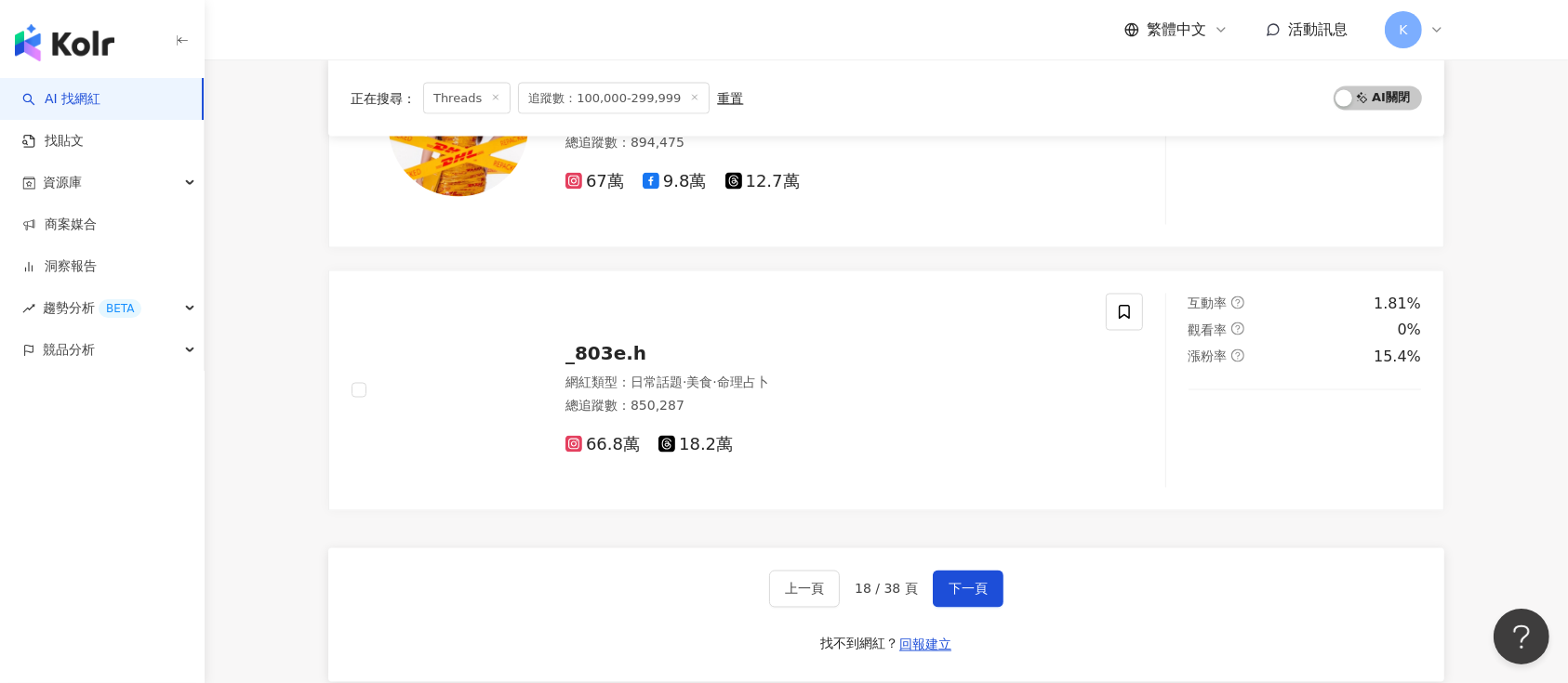
scroll to position [3275, 0]
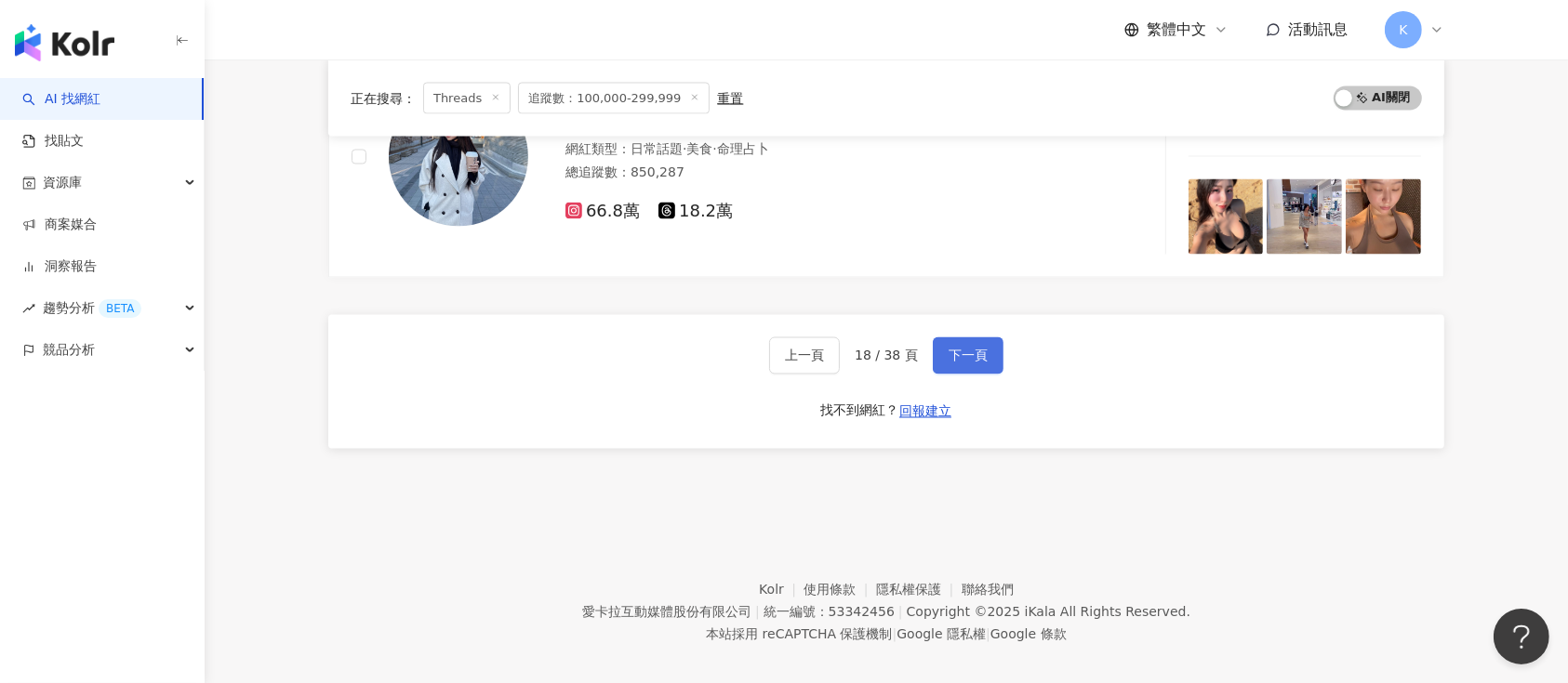
click at [955, 337] on button "下一頁" at bounding box center [969, 356] width 71 height 37
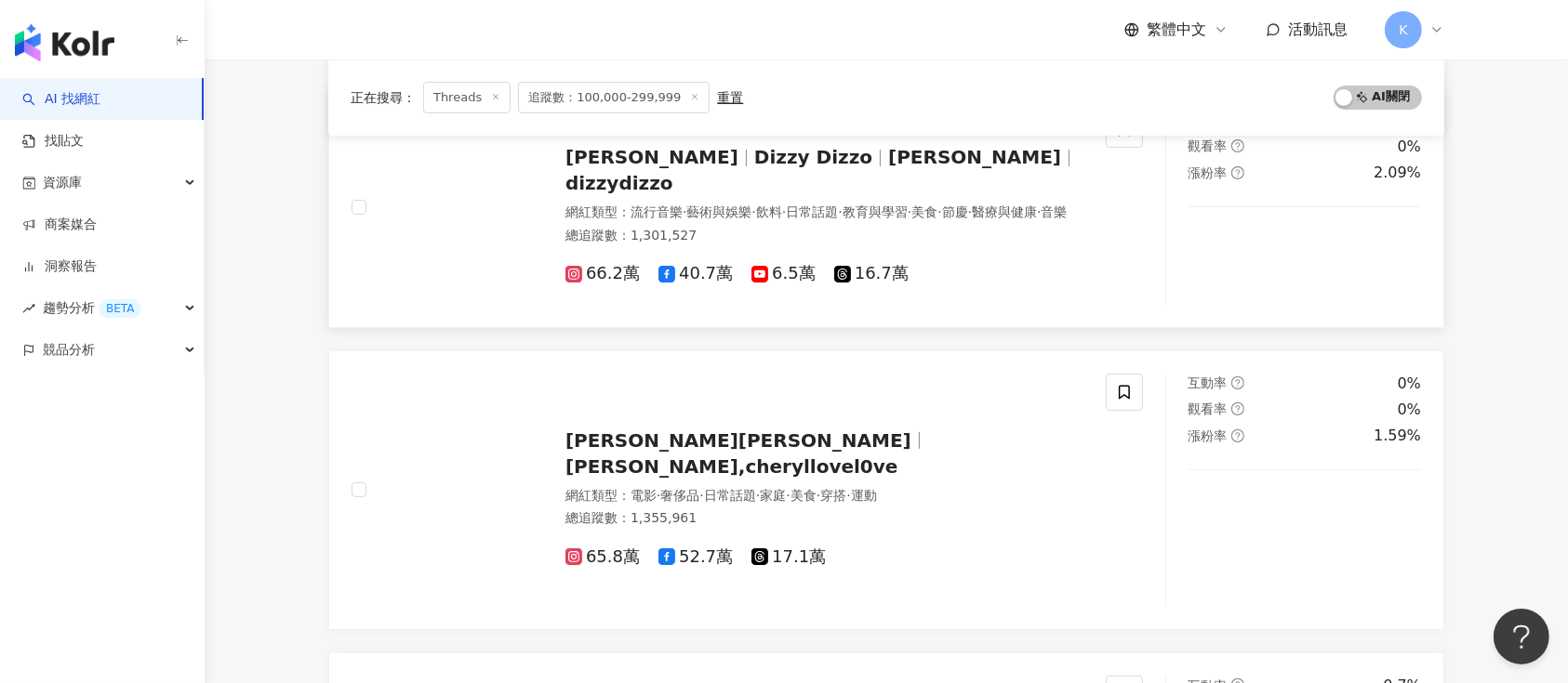
scroll to position [260, 0]
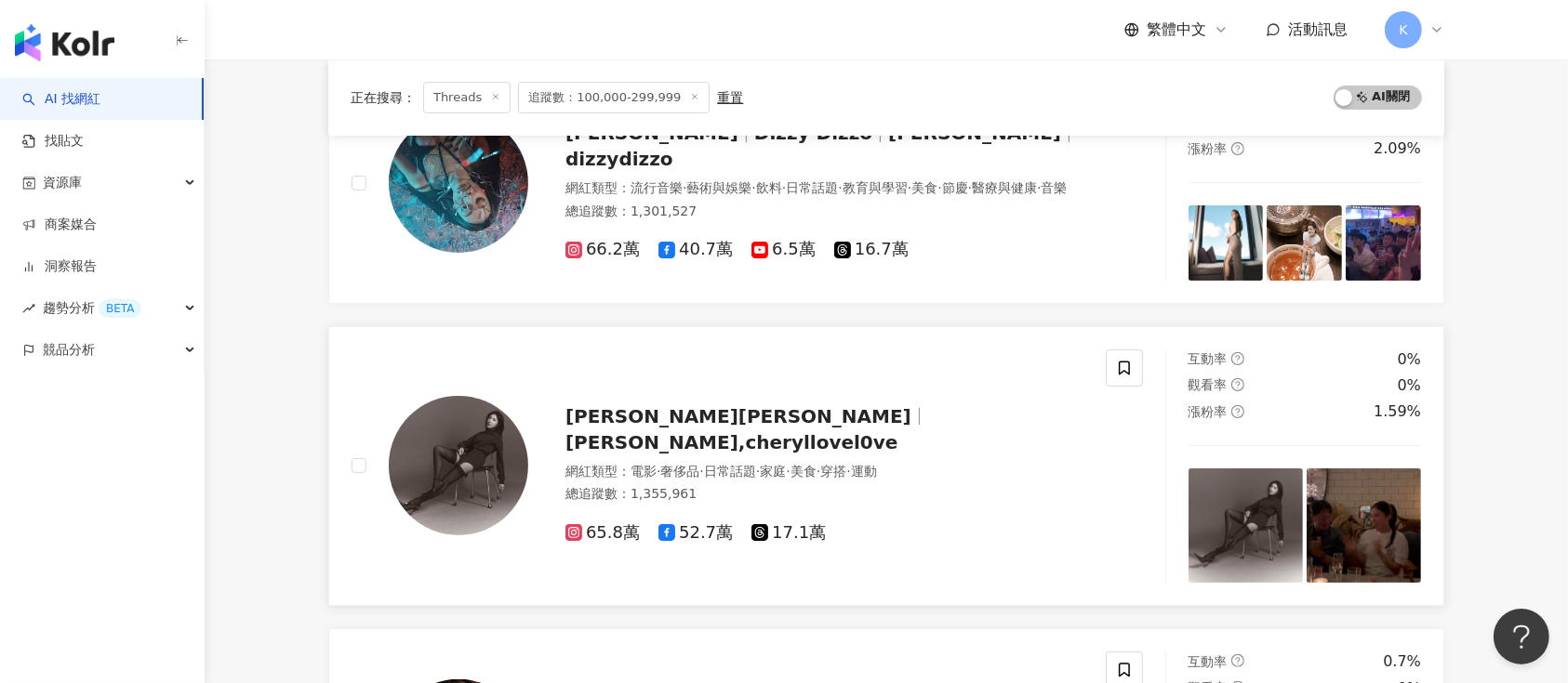
click at [770, 524] on span "17.1萬" at bounding box center [789, 533] width 75 height 20
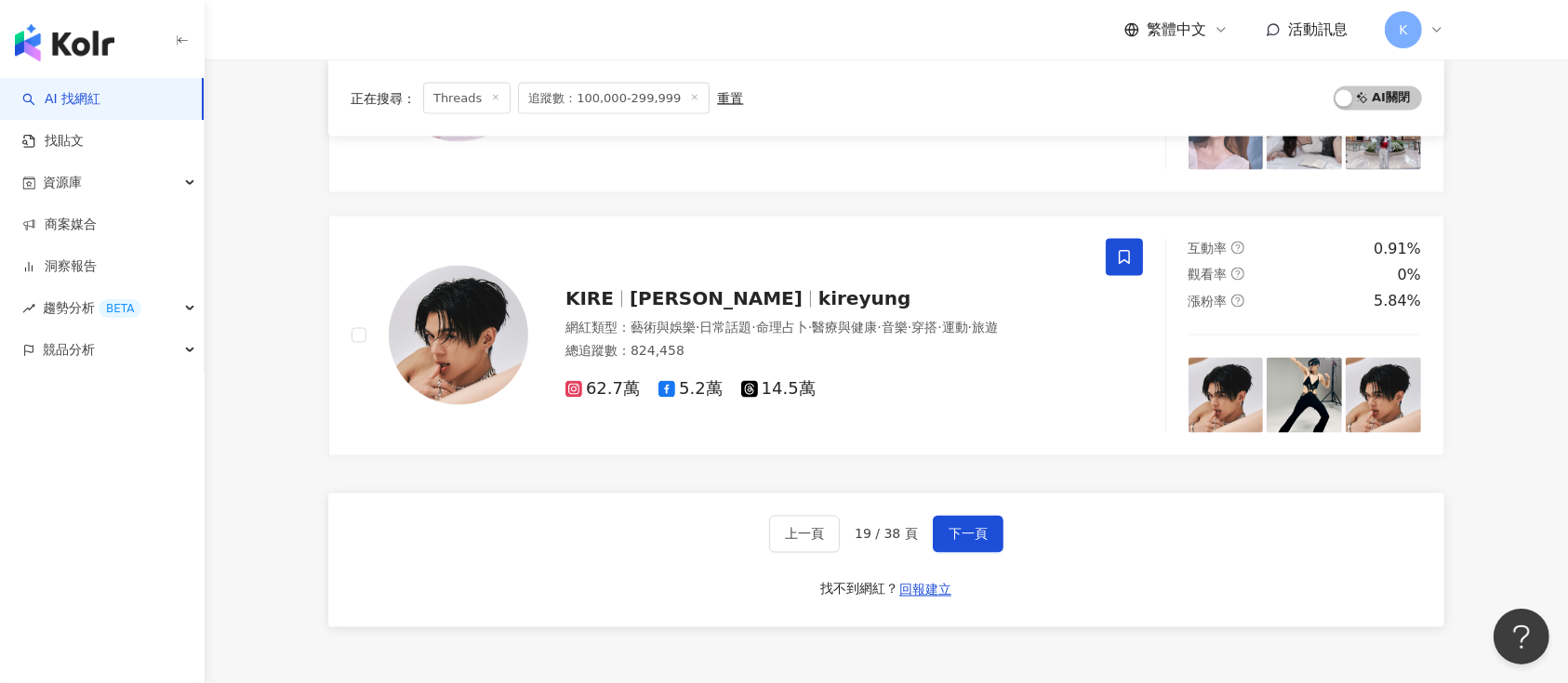
scroll to position [3099, 0]
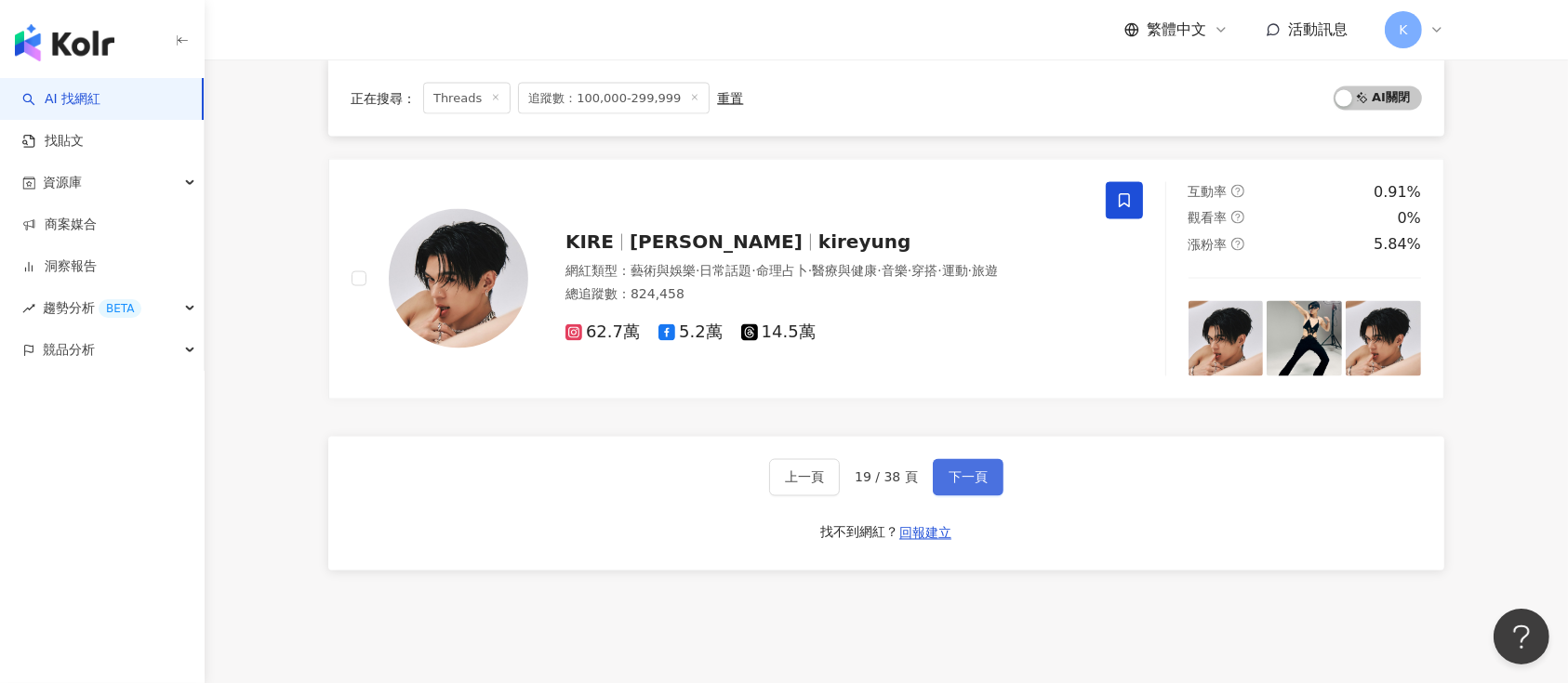
click at [968, 484] on button "下一頁" at bounding box center [969, 478] width 71 height 37
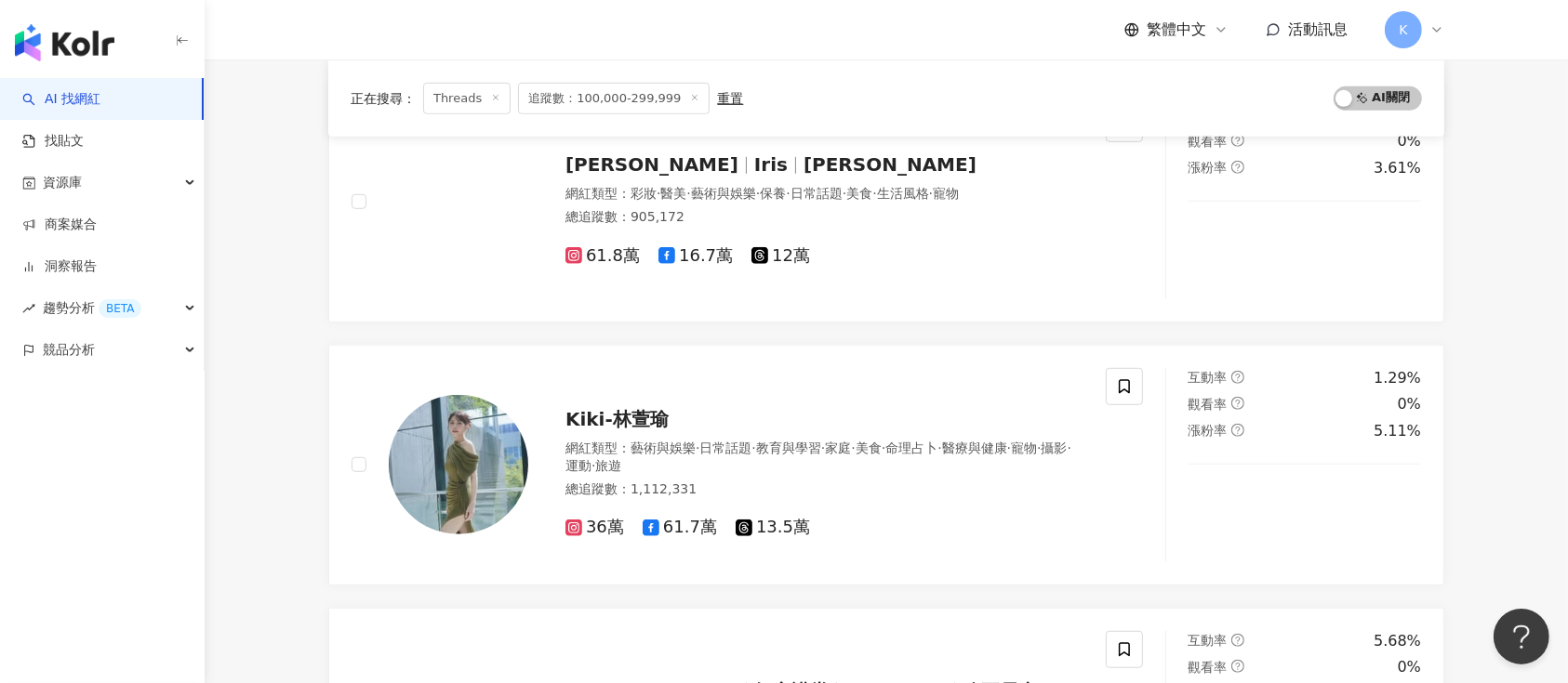
scroll to position [3221, 0]
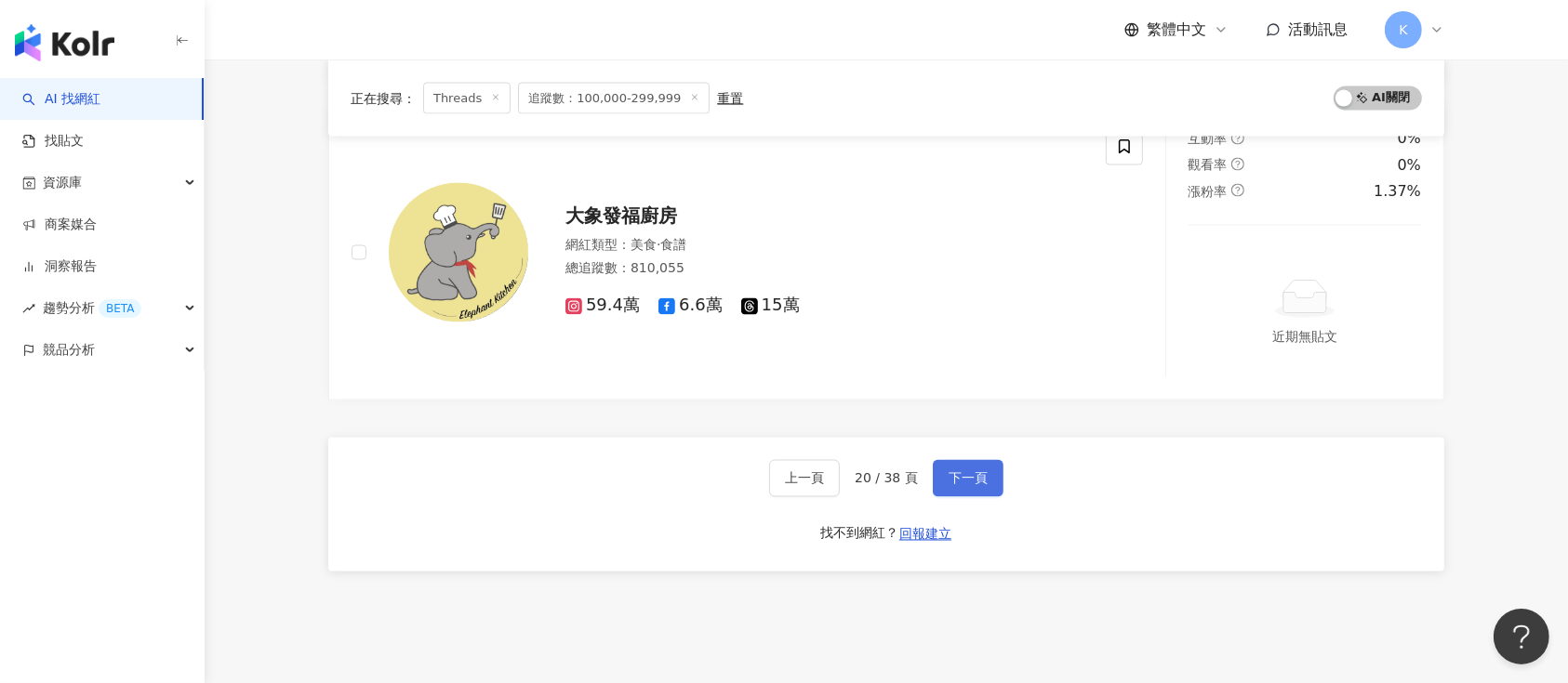
click at [949, 477] on span "下一頁" at bounding box center [969, 479] width 39 height 15
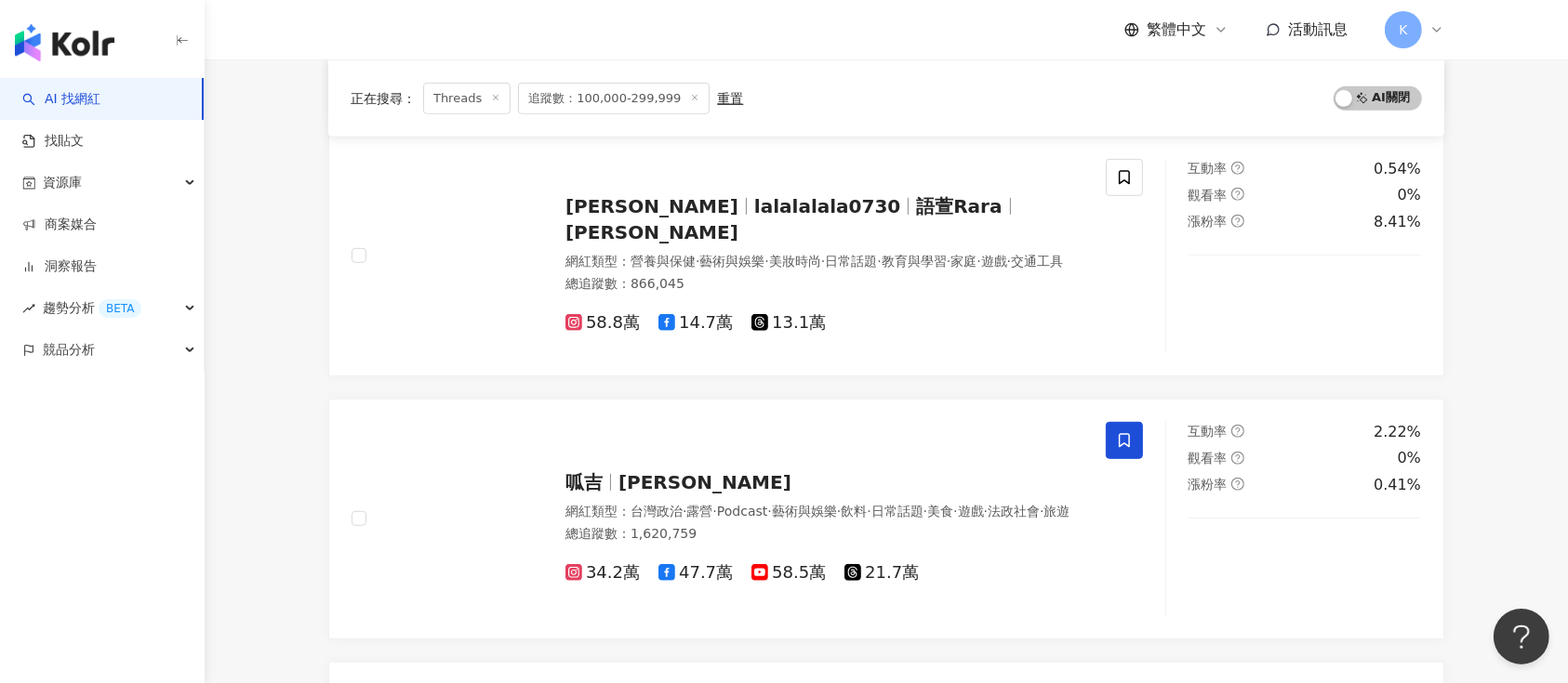
scroll to position [3272, 0]
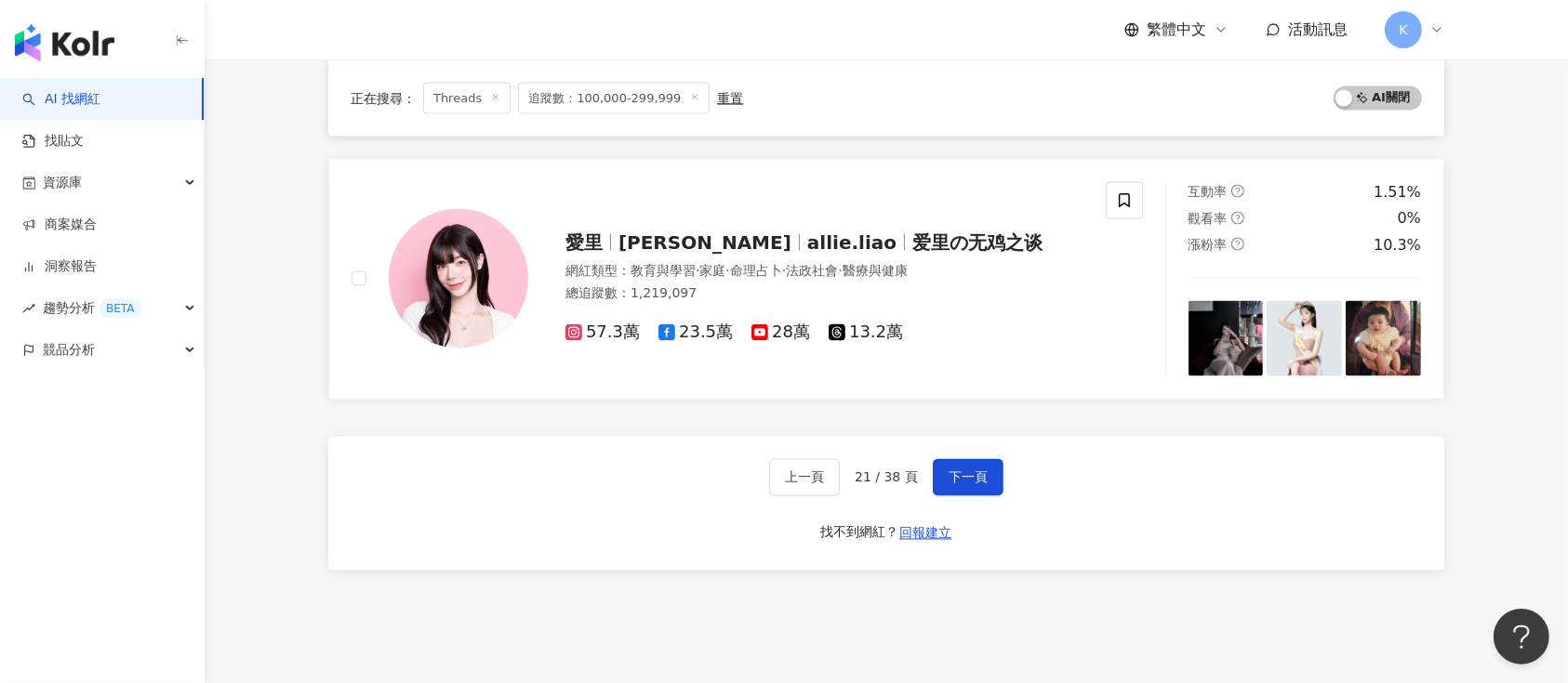
click at [868, 335] on span "13.2萬" at bounding box center [866, 333] width 75 height 20
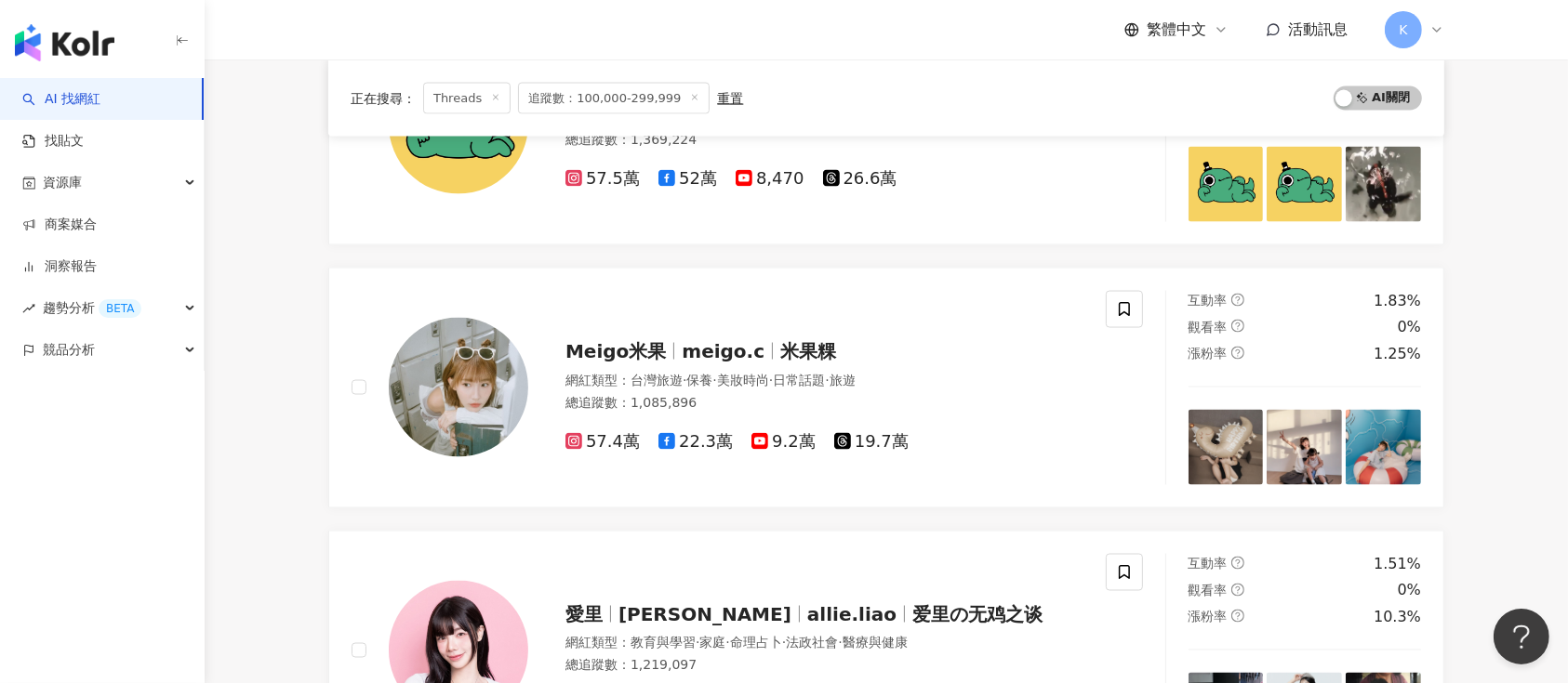
scroll to position [3395, 0]
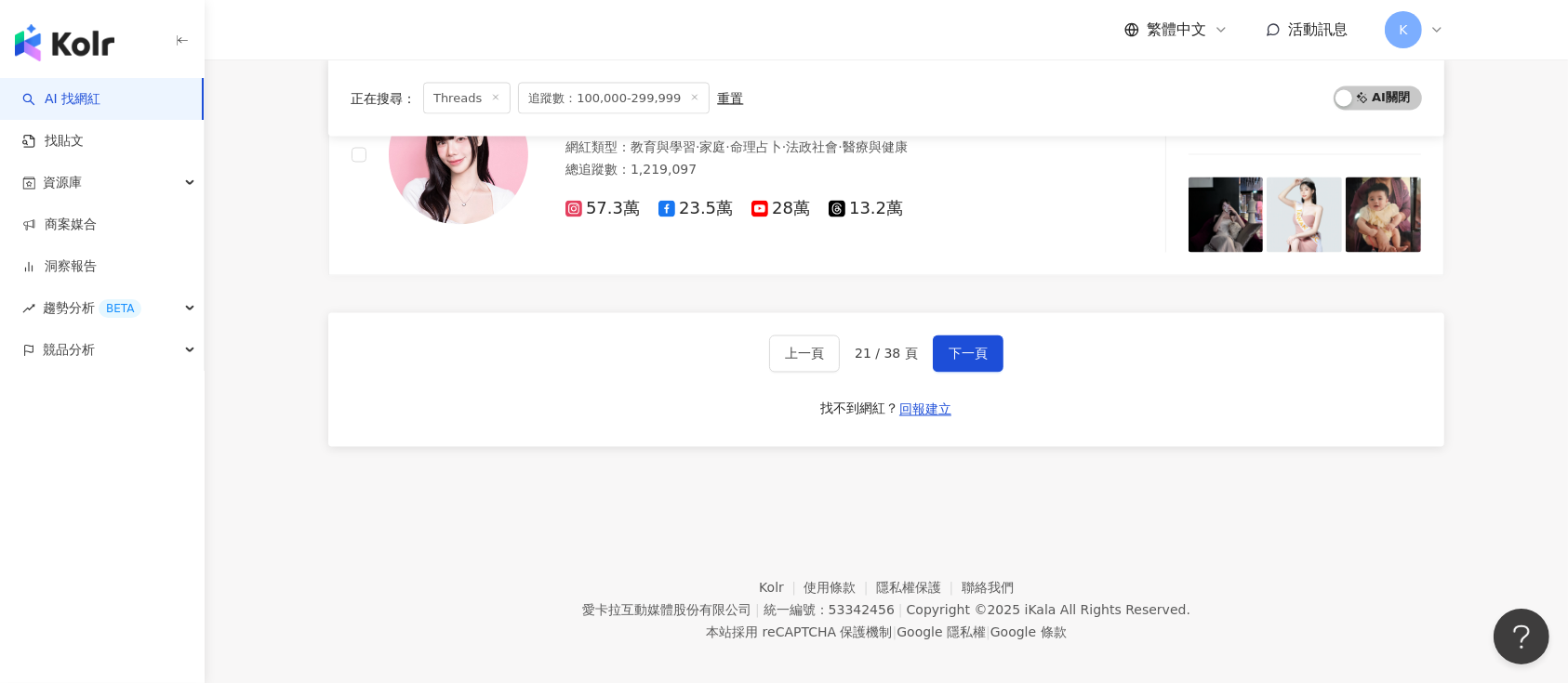
click at [962, 347] on span "下一頁" at bounding box center [969, 354] width 39 height 15
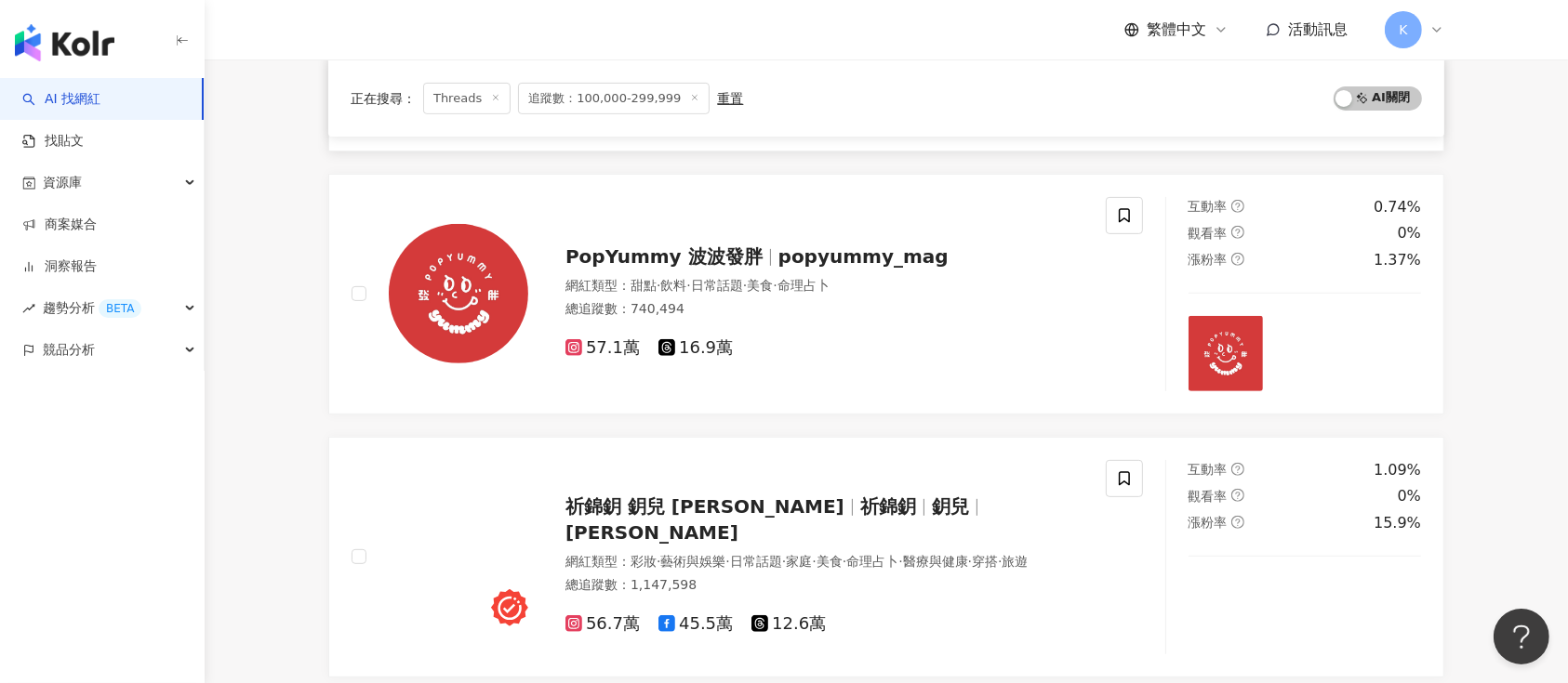
scroll to position [827, 0]
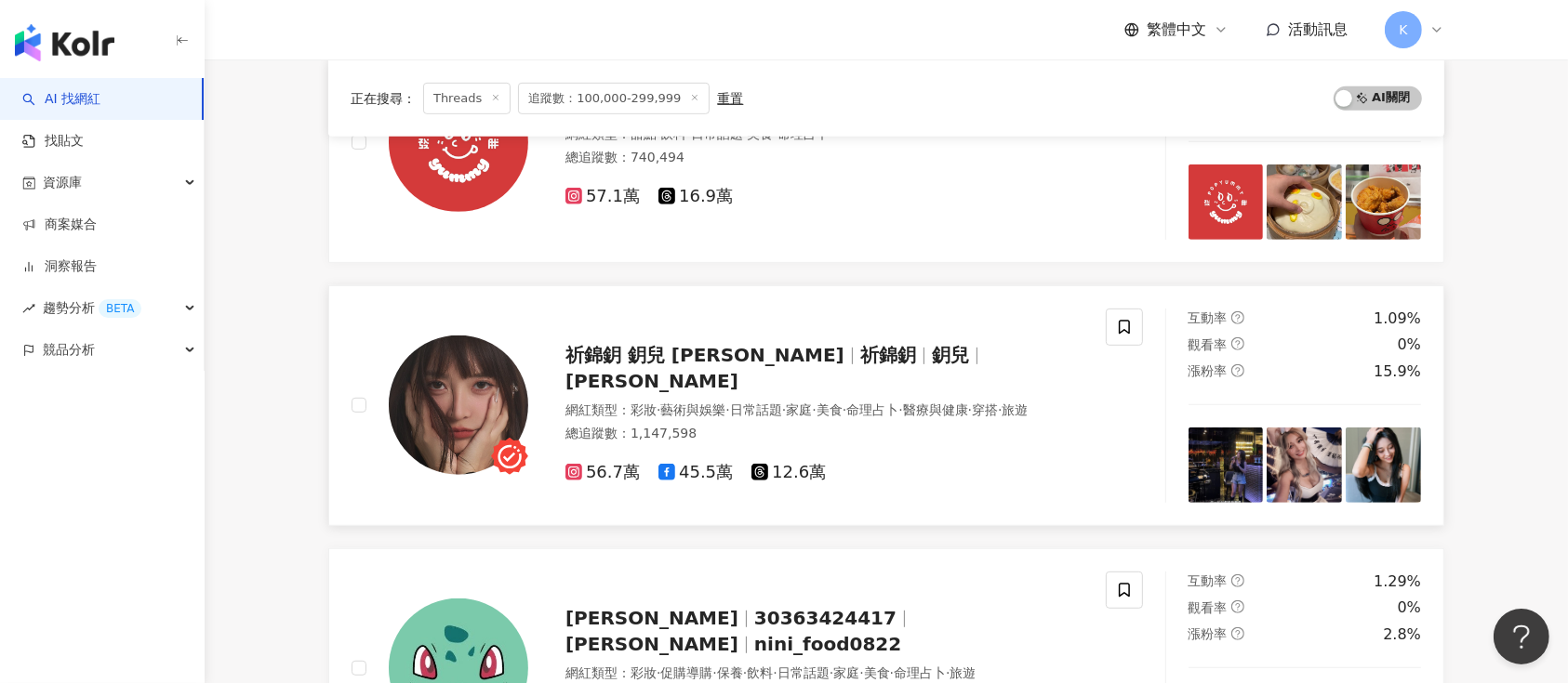
click at [860, 353] on span "祈錦鈅" at bounding box center [888, 355] width 56 height 22
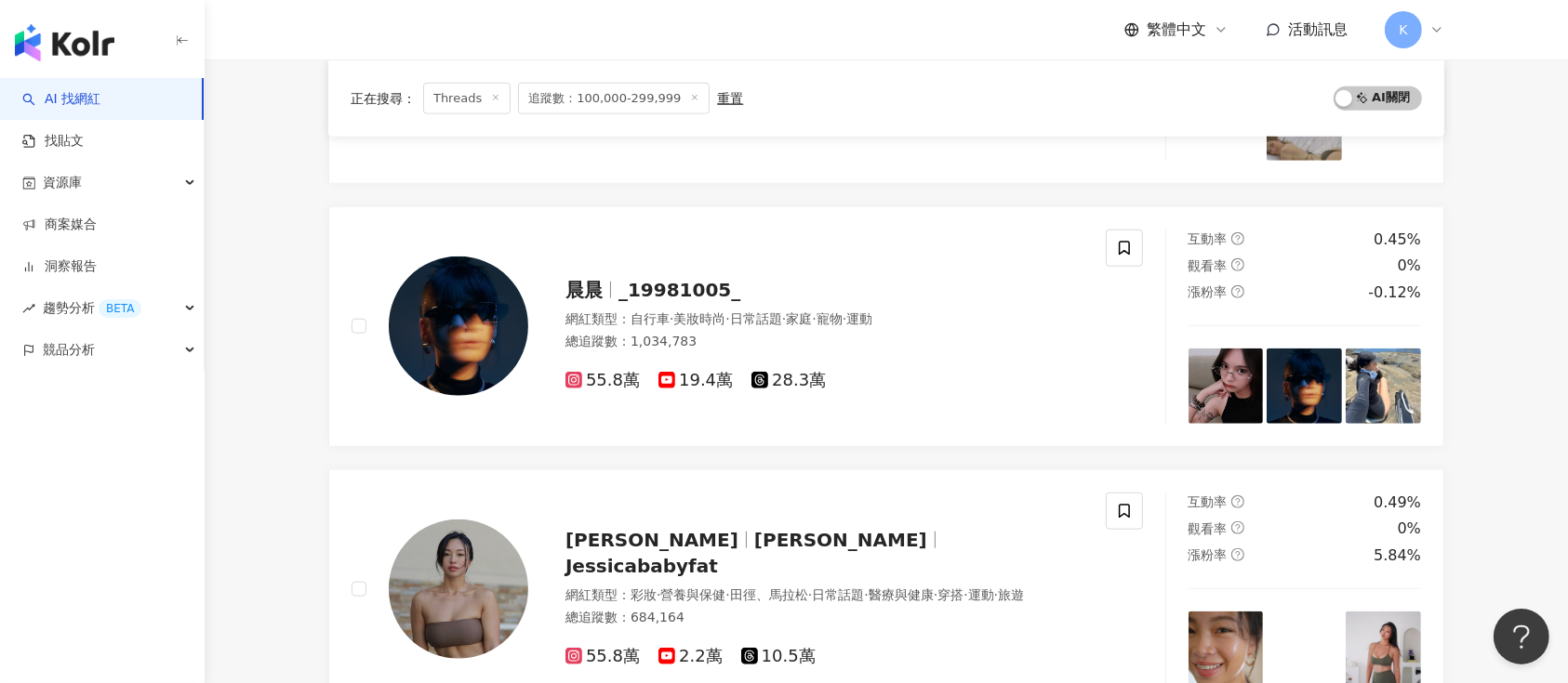
scroll to position [1820, 0]
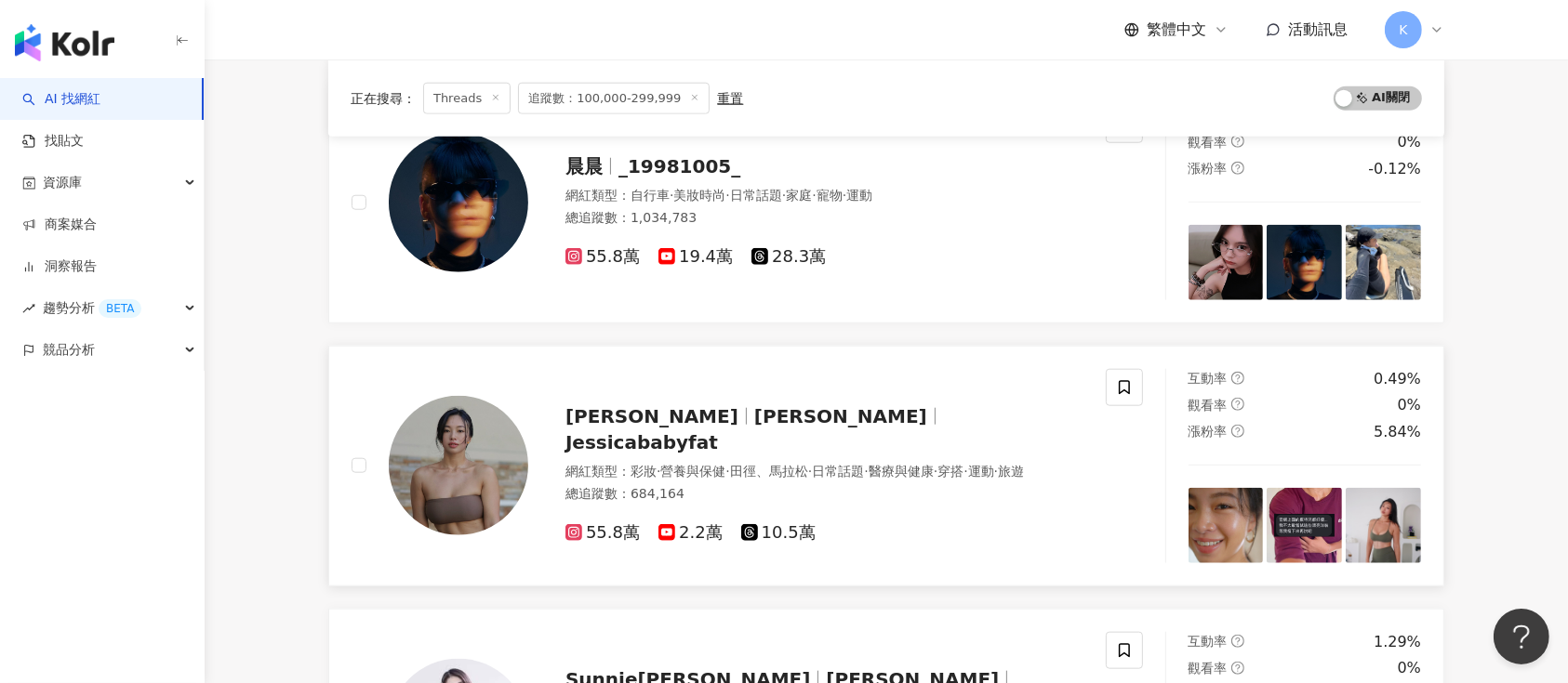
click at [718, 431] on span "Jessicababyfat" at bounding box center [642, 443] width 153 height 22
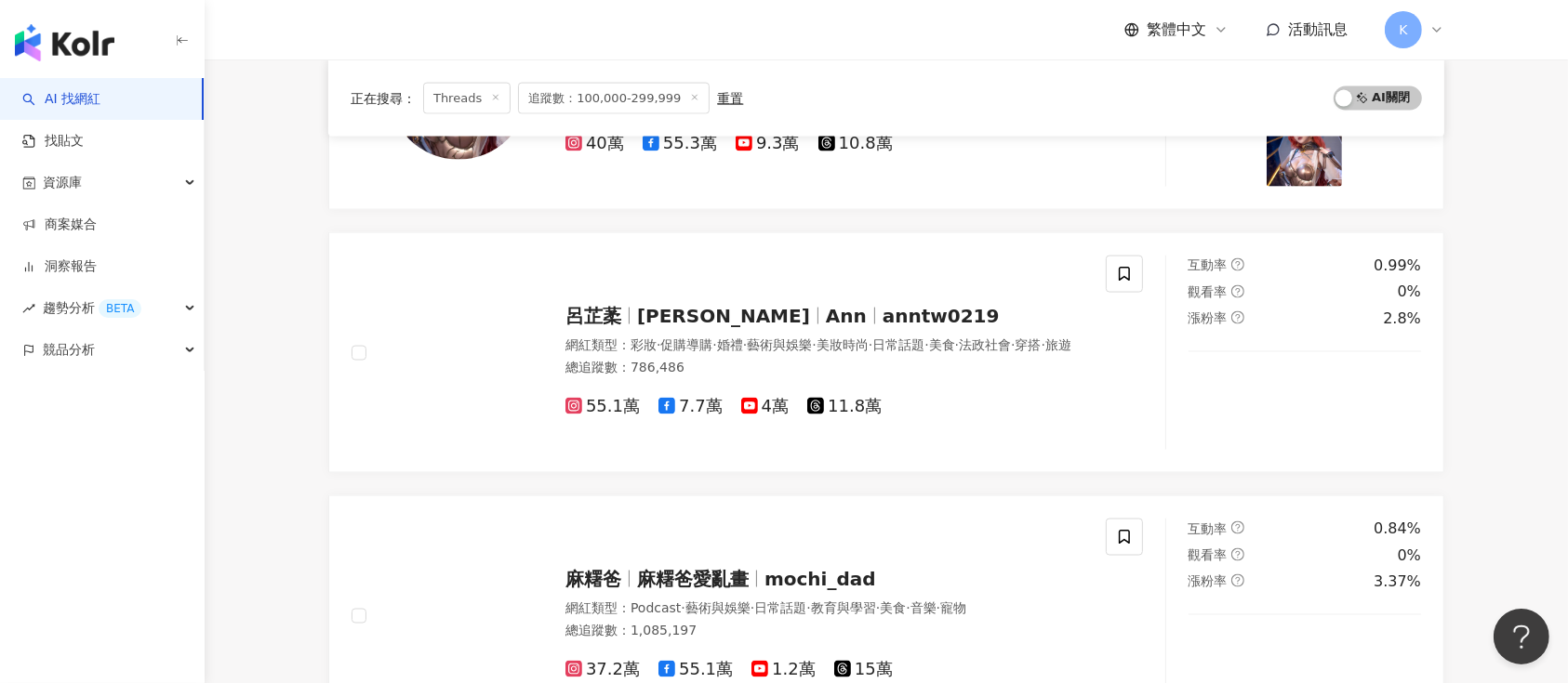
scroll to position [2812, 0]
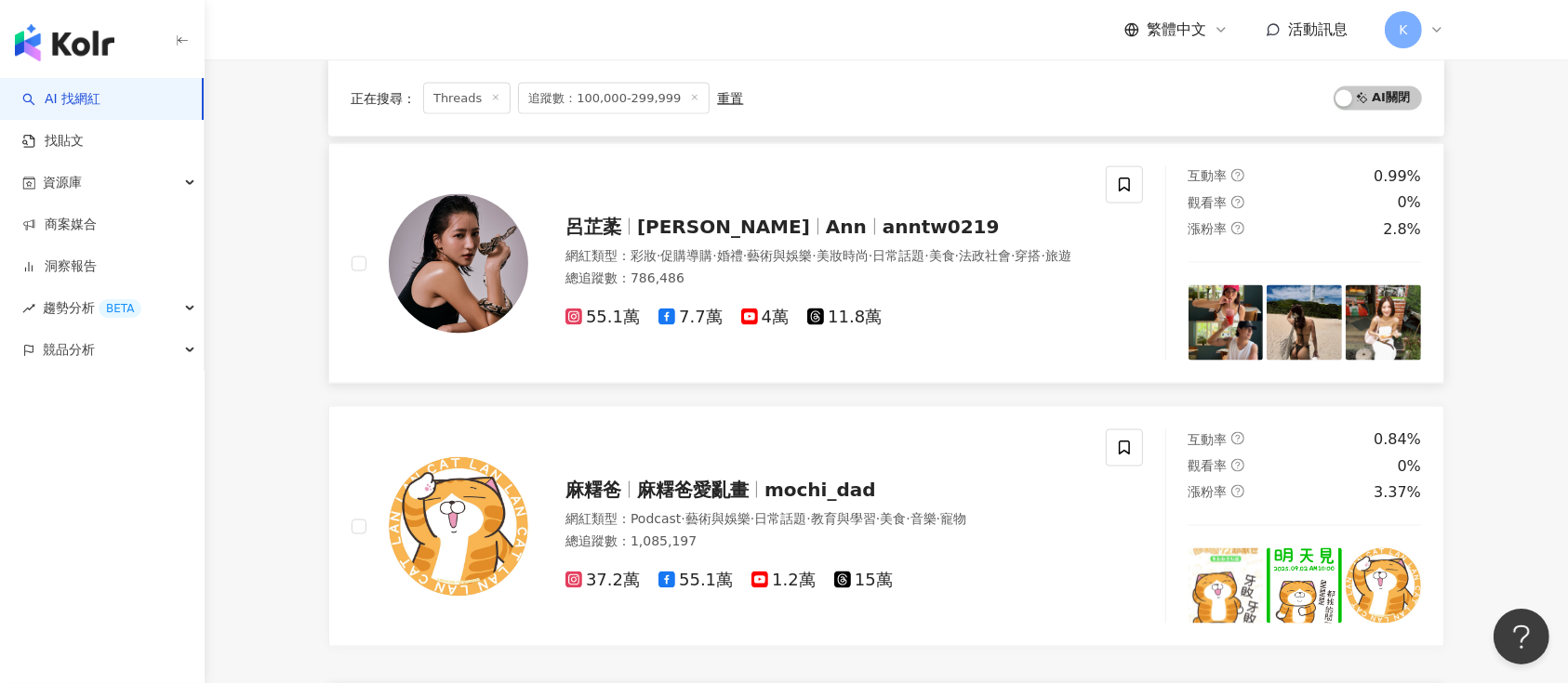
click at [854, 323] on span "11.8萬" at bounding box center [845, 317] width 75 height 20
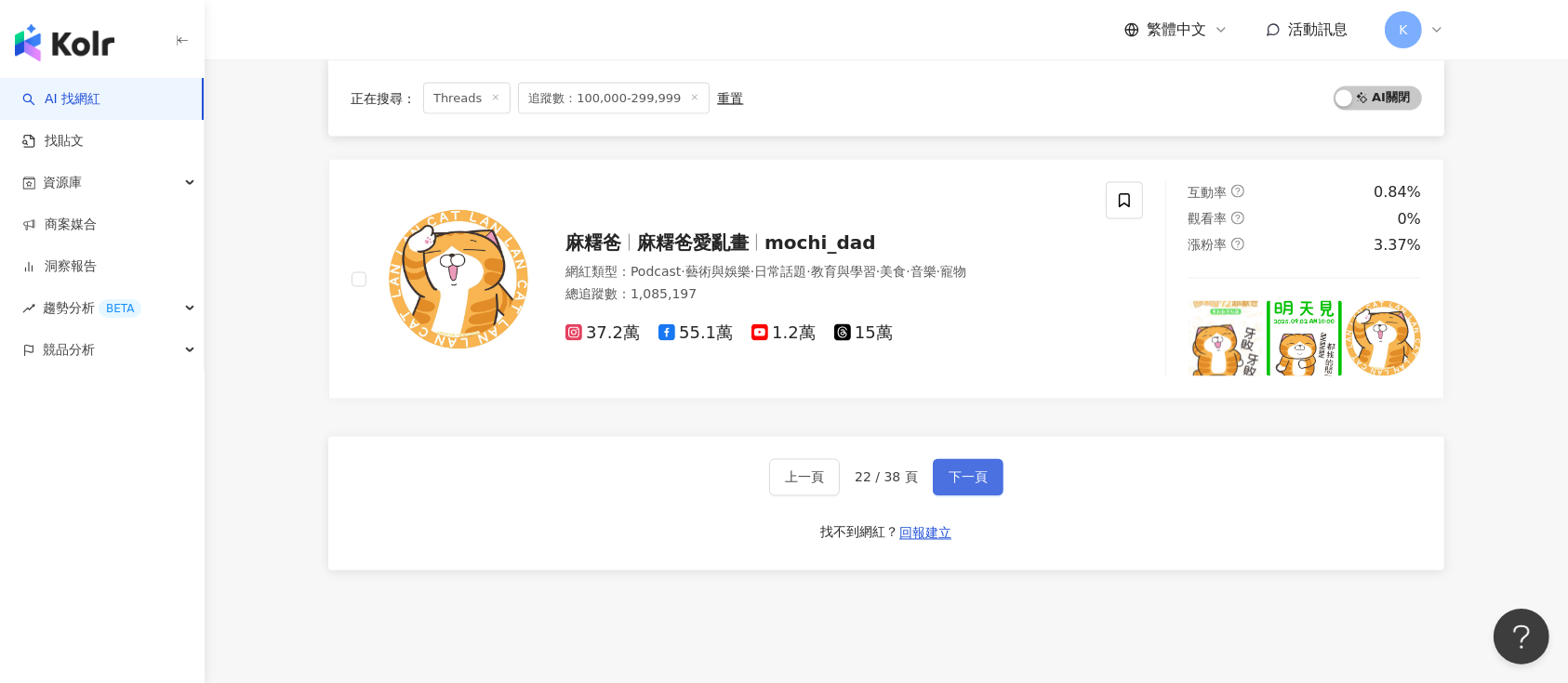
click at [950, 483] on button "下一頁" at bounding box center [969, 478] width 71 height 37
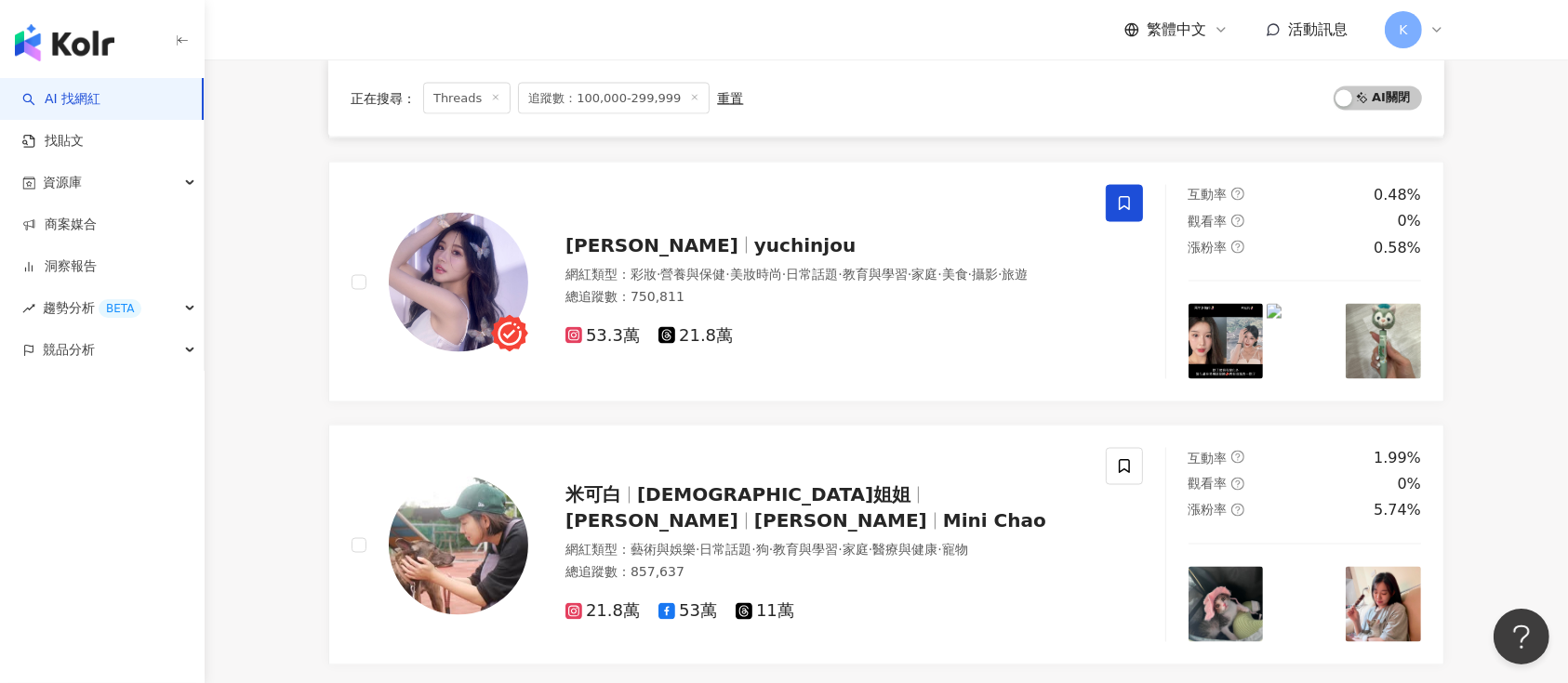
scroll to position [3325, 0]
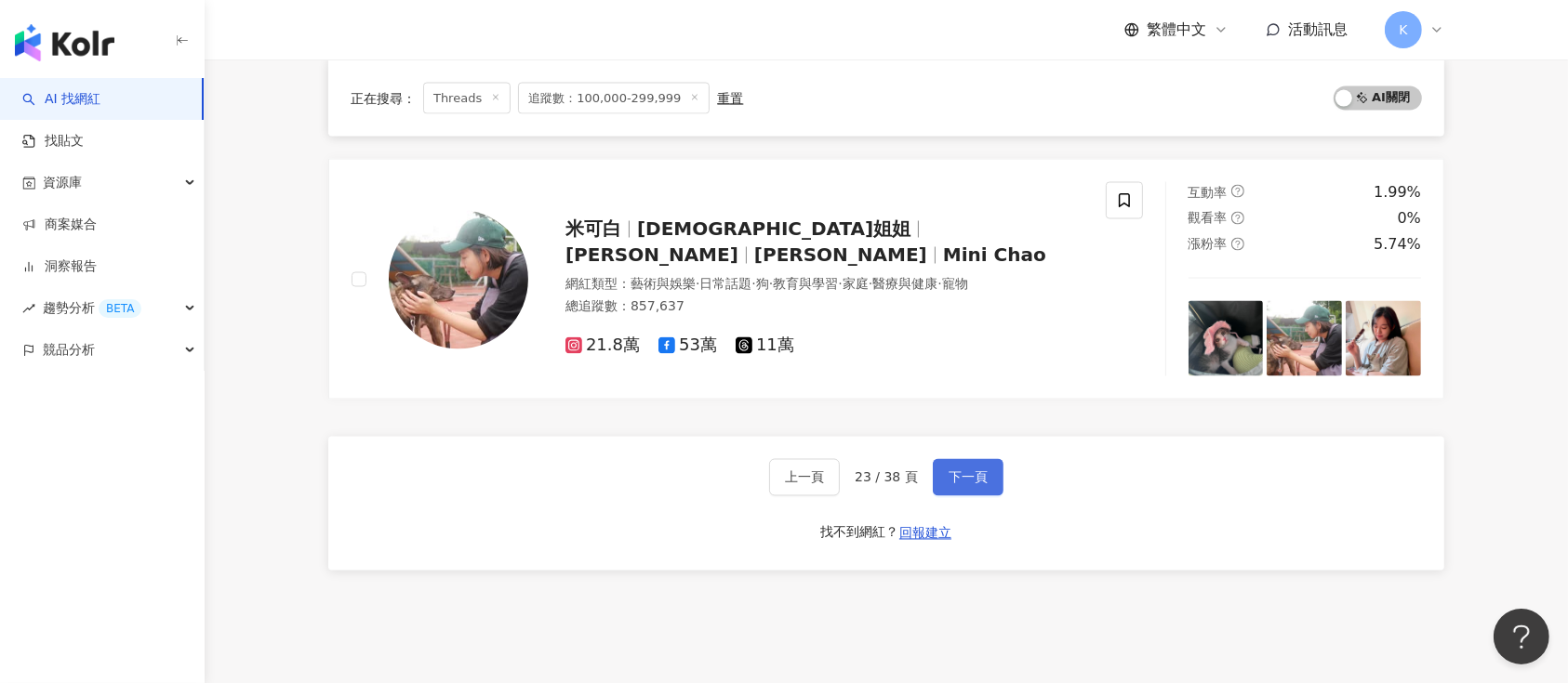
click at [962, 477] on span "下一頁" at bounding box center [969, 478] width 39 height 15
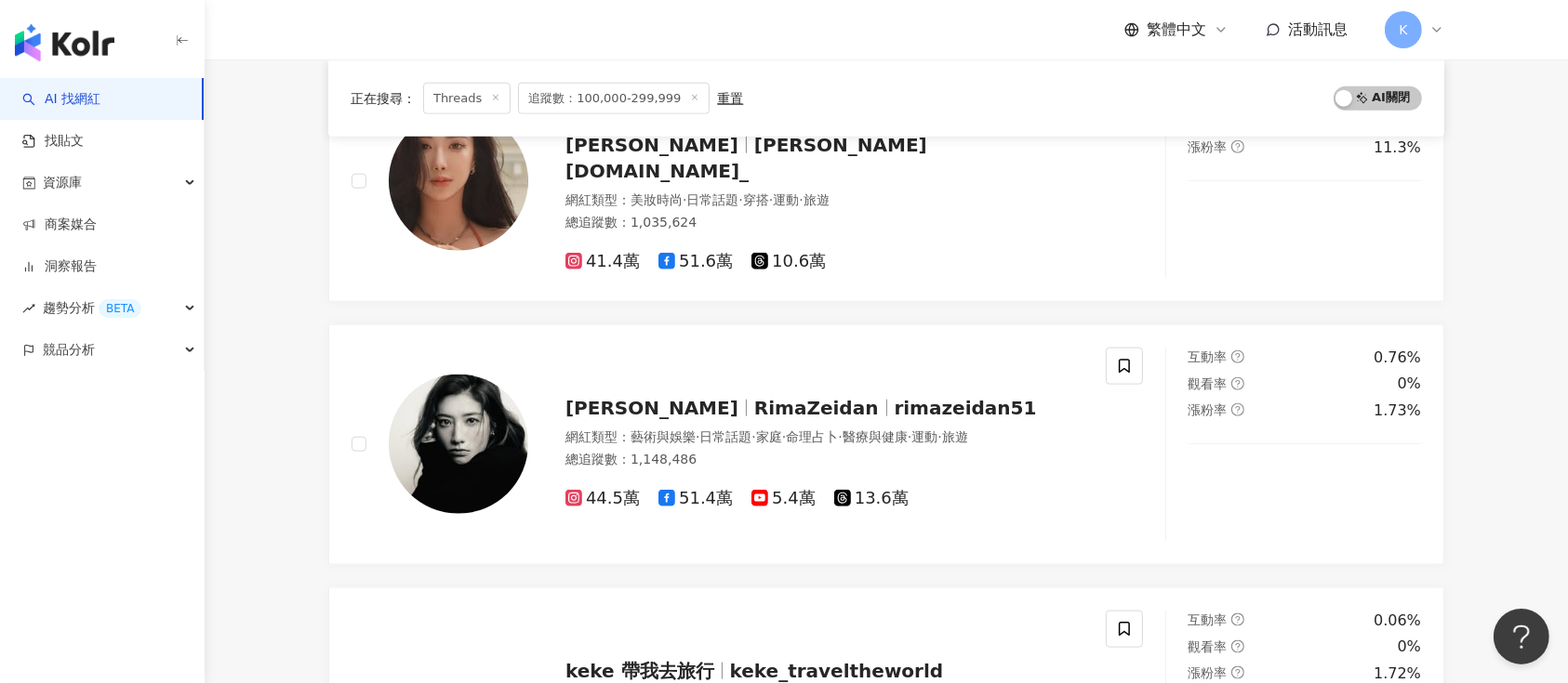
scroll to position [2068, 0]
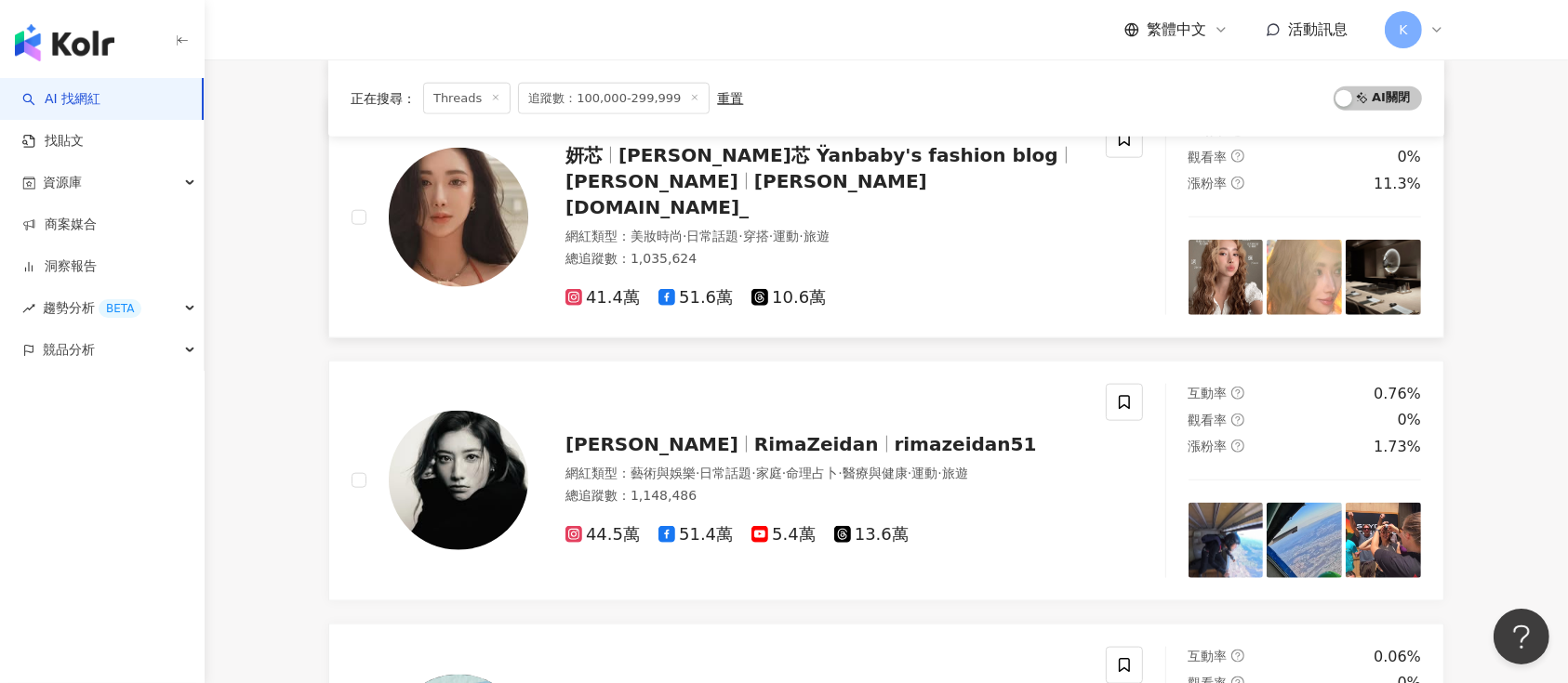
click at [783, 288] on span "10.6萬" at bounding box center [789, 297] width 75 height 20
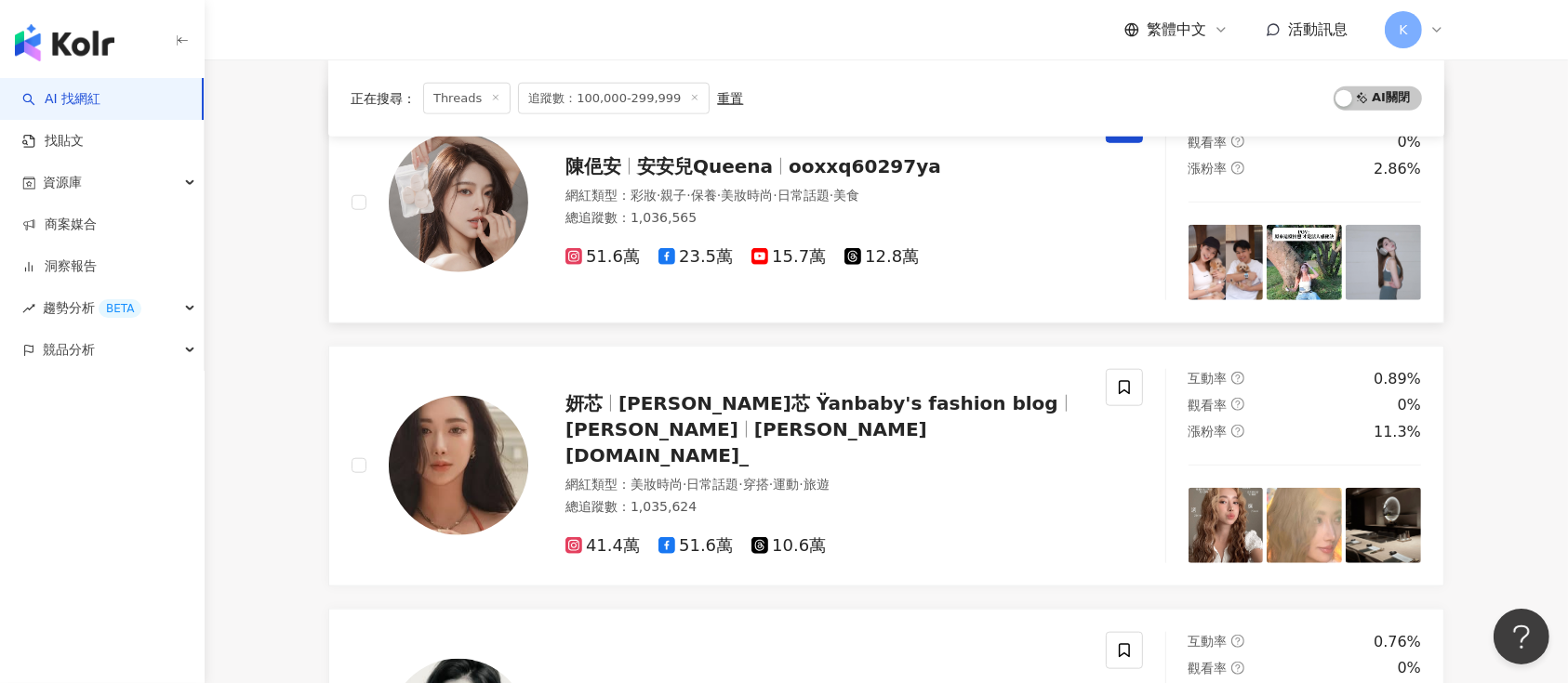
click at [879, 249] on span "12.8萬" at bounding box center [882, 256] width 75 height 20
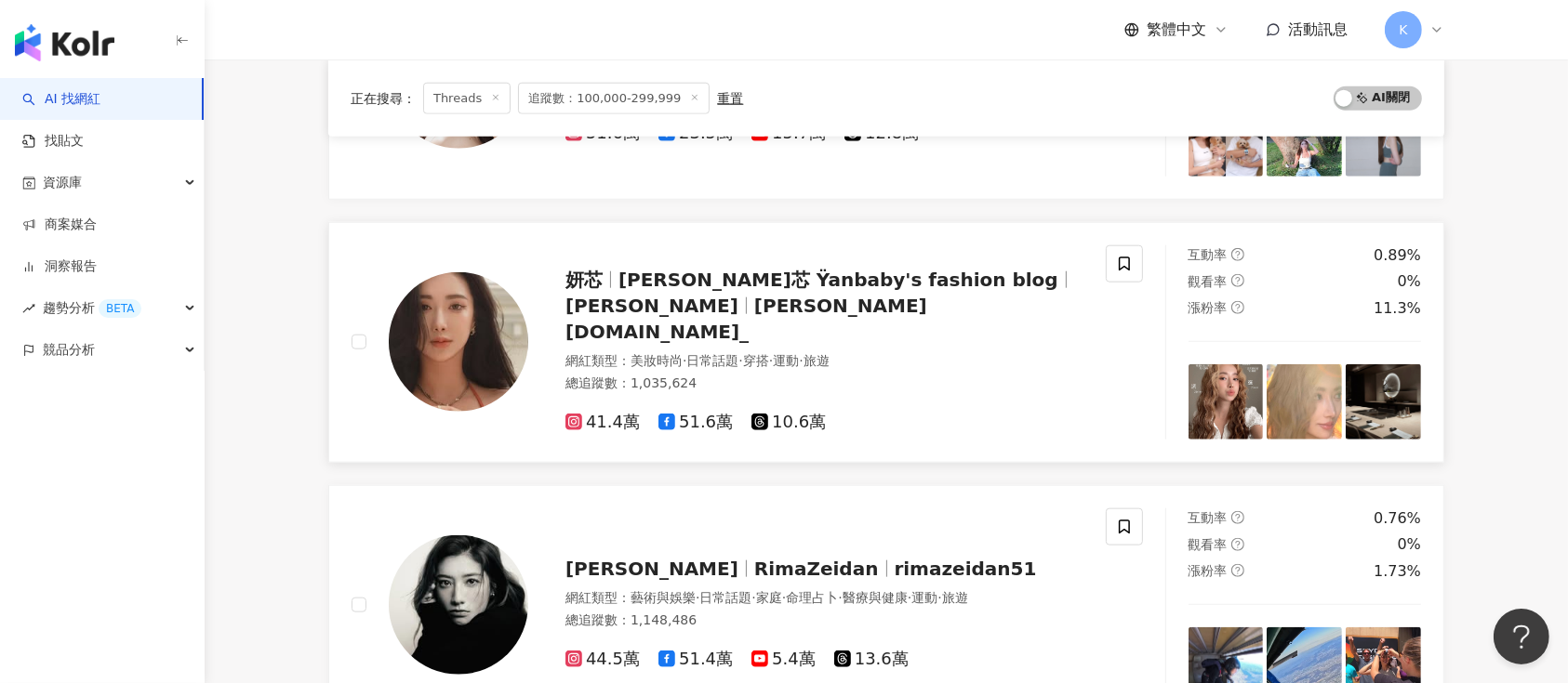
click at [790, 413] on span "10.6萬" at bounding box center [789, 422] width 75 height 20
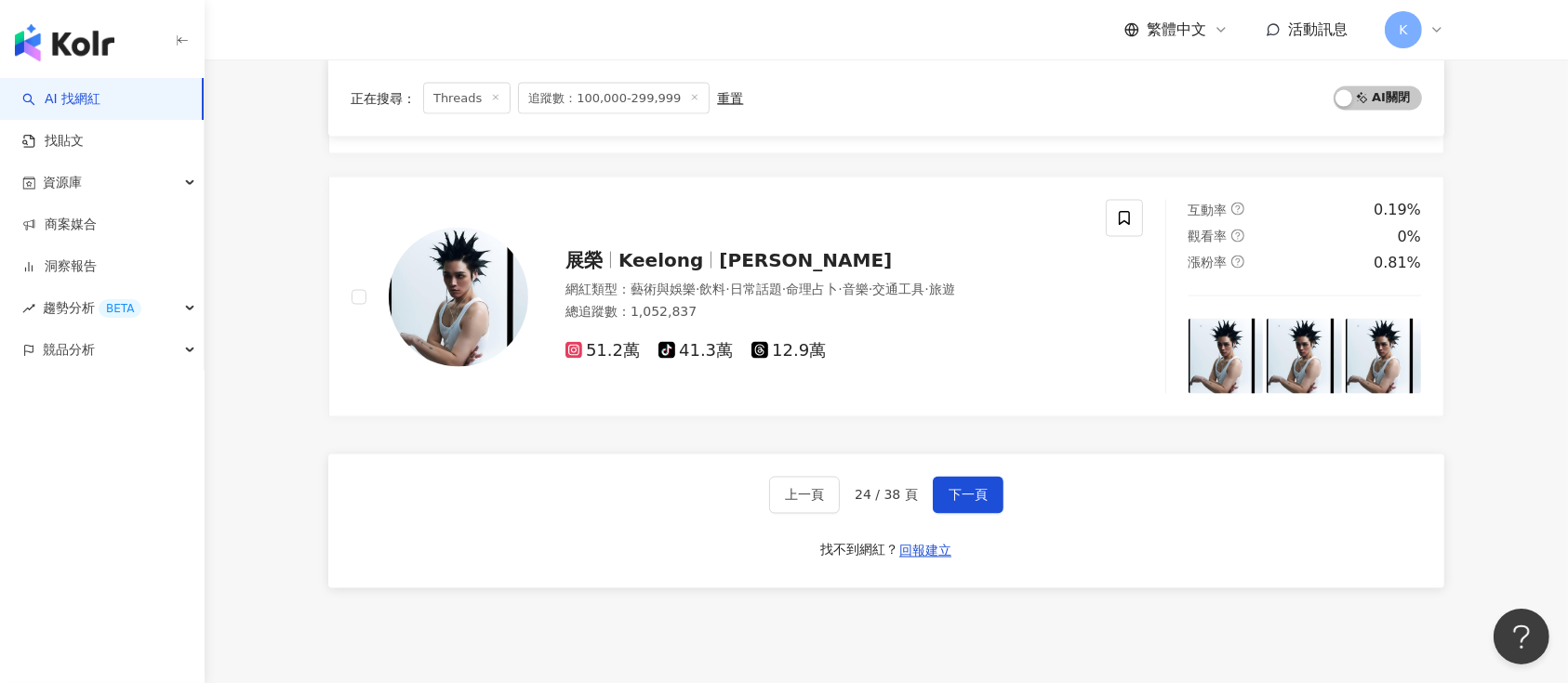
scroll to position [3059, 0]
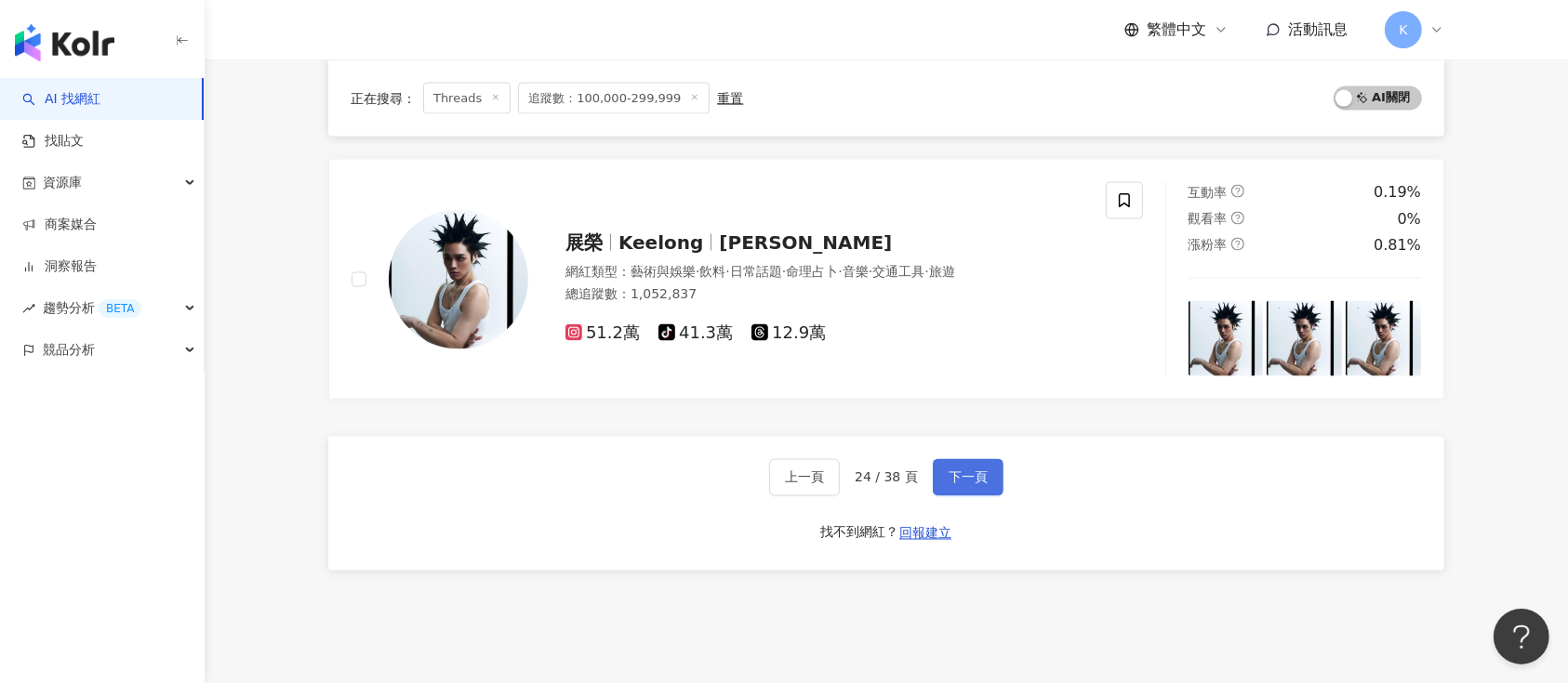
click at [971, 480] on span "下一頁" at bounding box center [969, 478] width 39 height 15
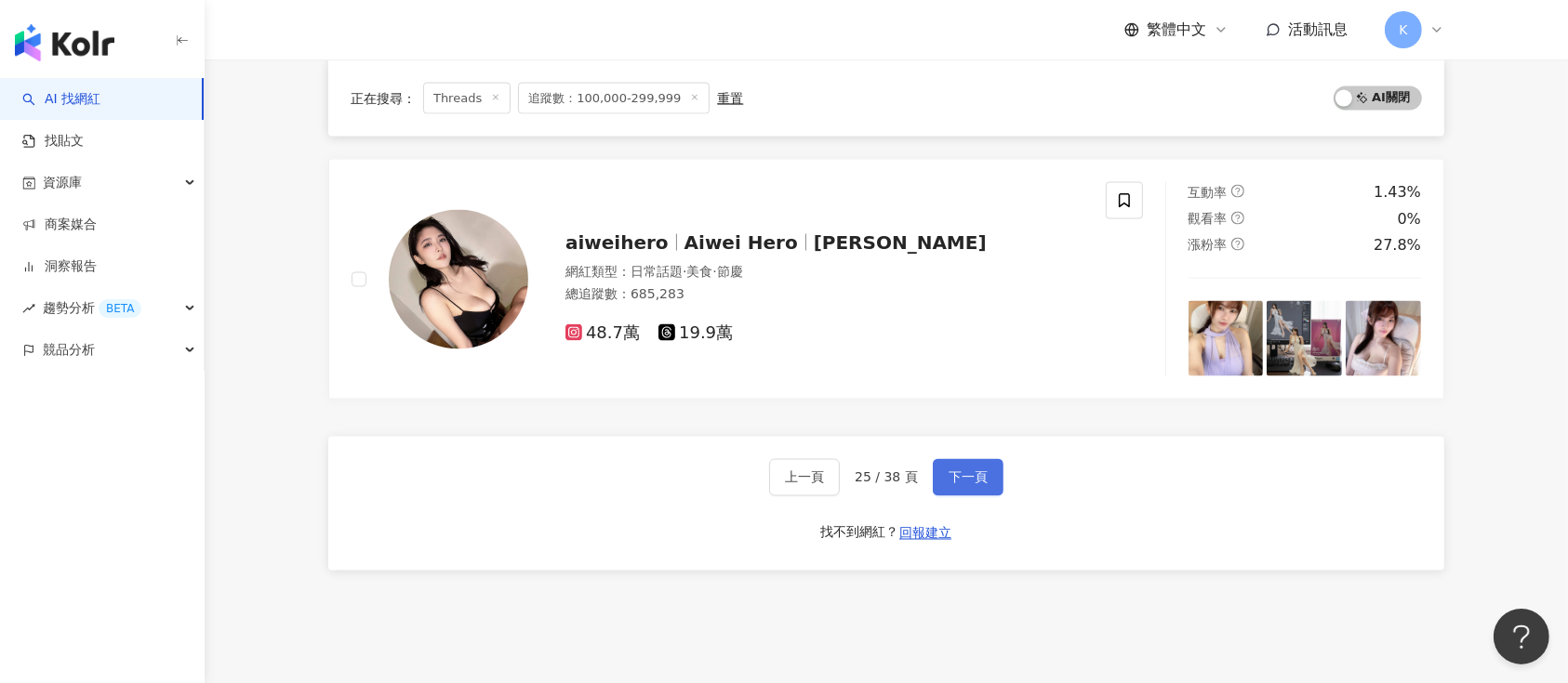
click at [975, 483] on button "下一頁" at bounding box center [969, 478] width 71 height 37
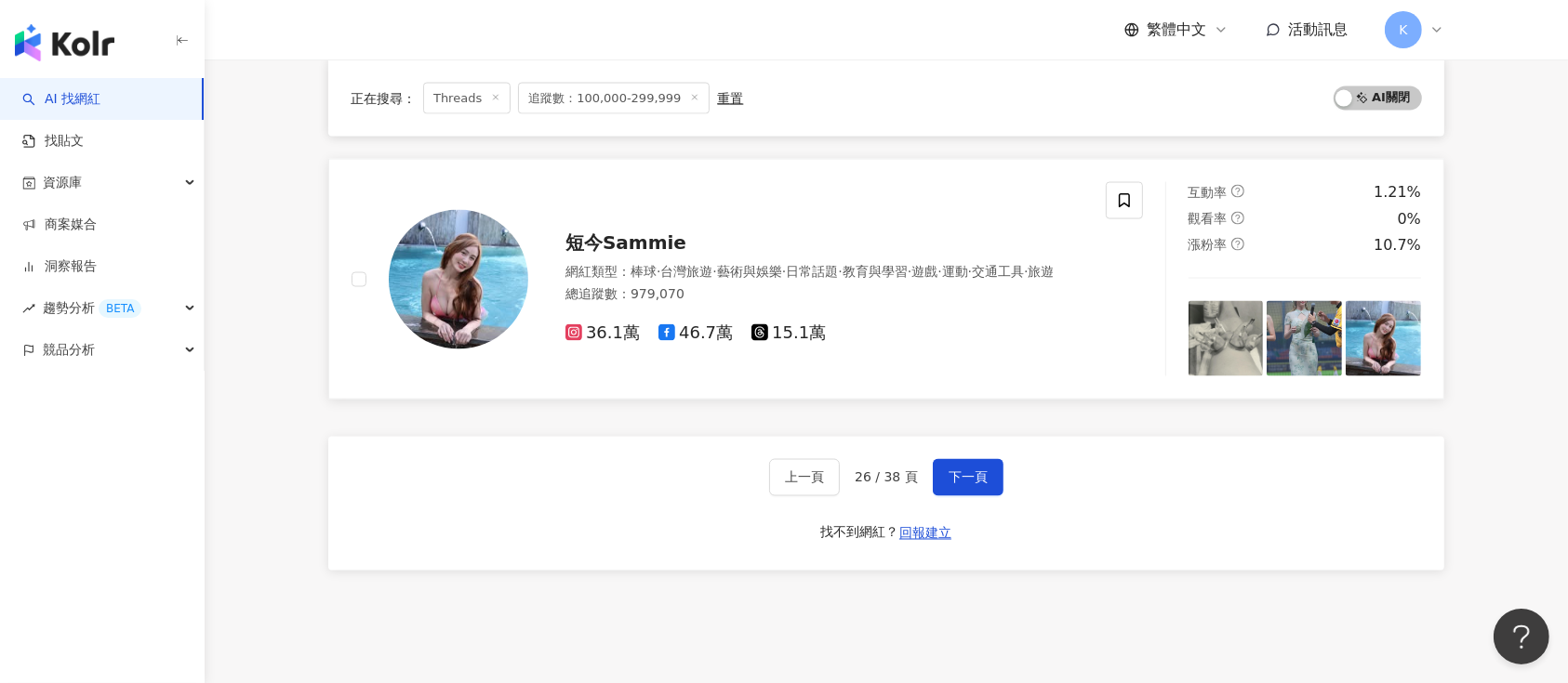
click at [786, 339] on span "15.1萬" at bounding box center [789, 333] width 75 height 20
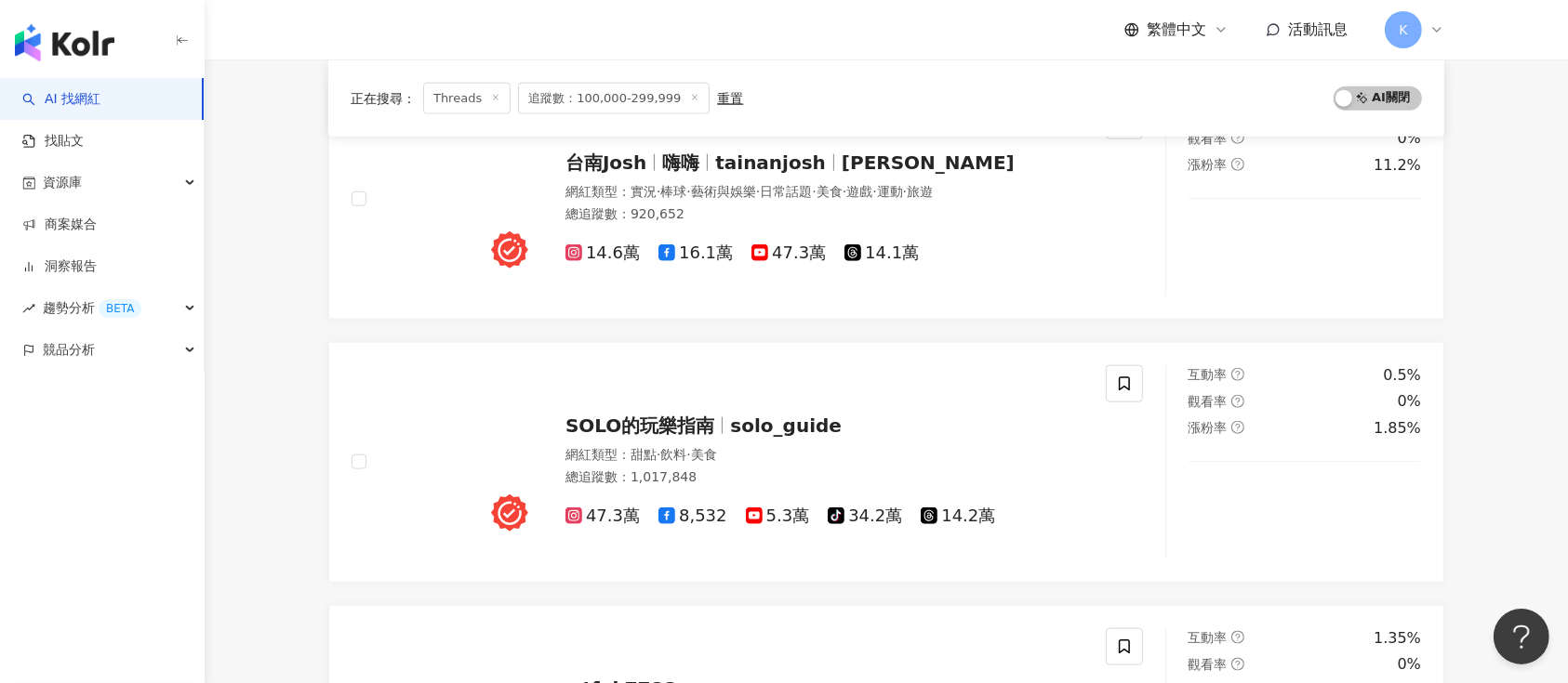
scroll to position [2068, 0]
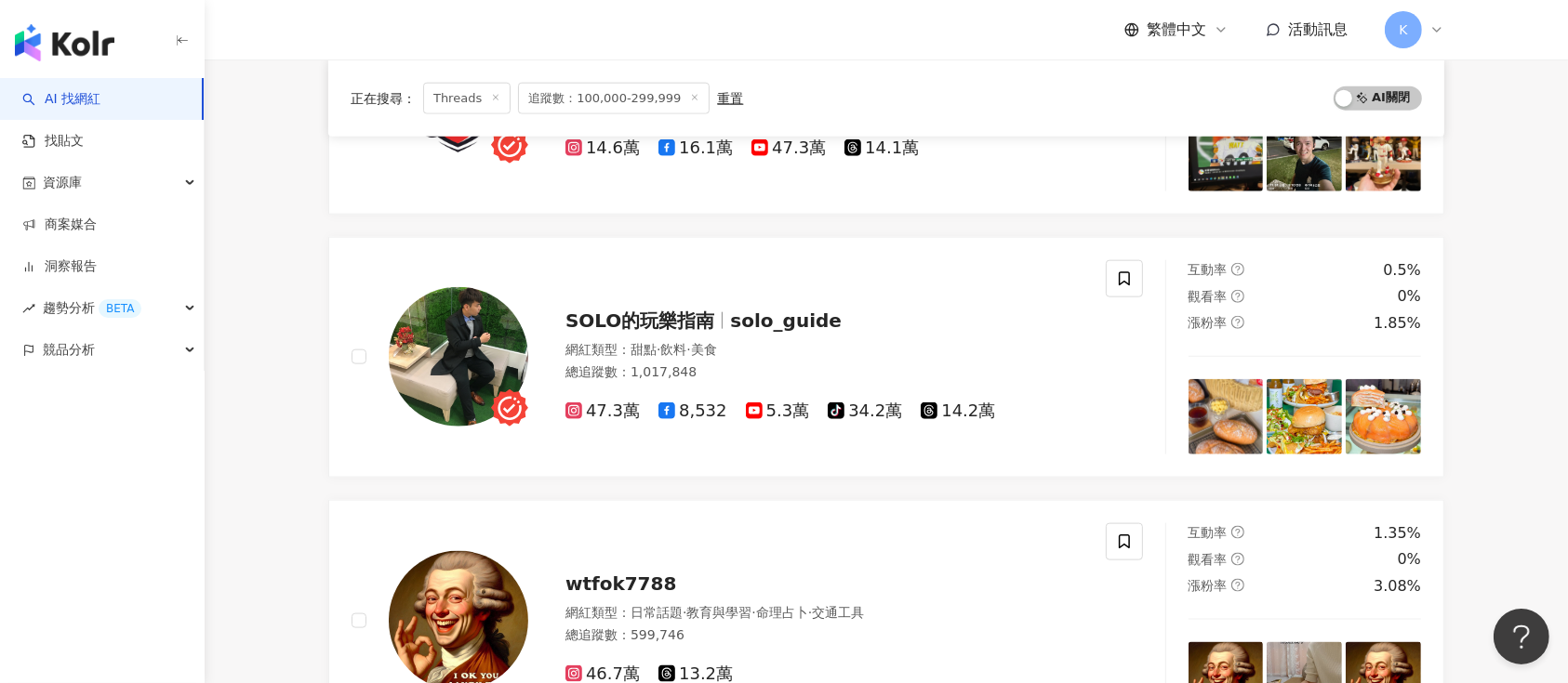
scroll to position [2315, 0]
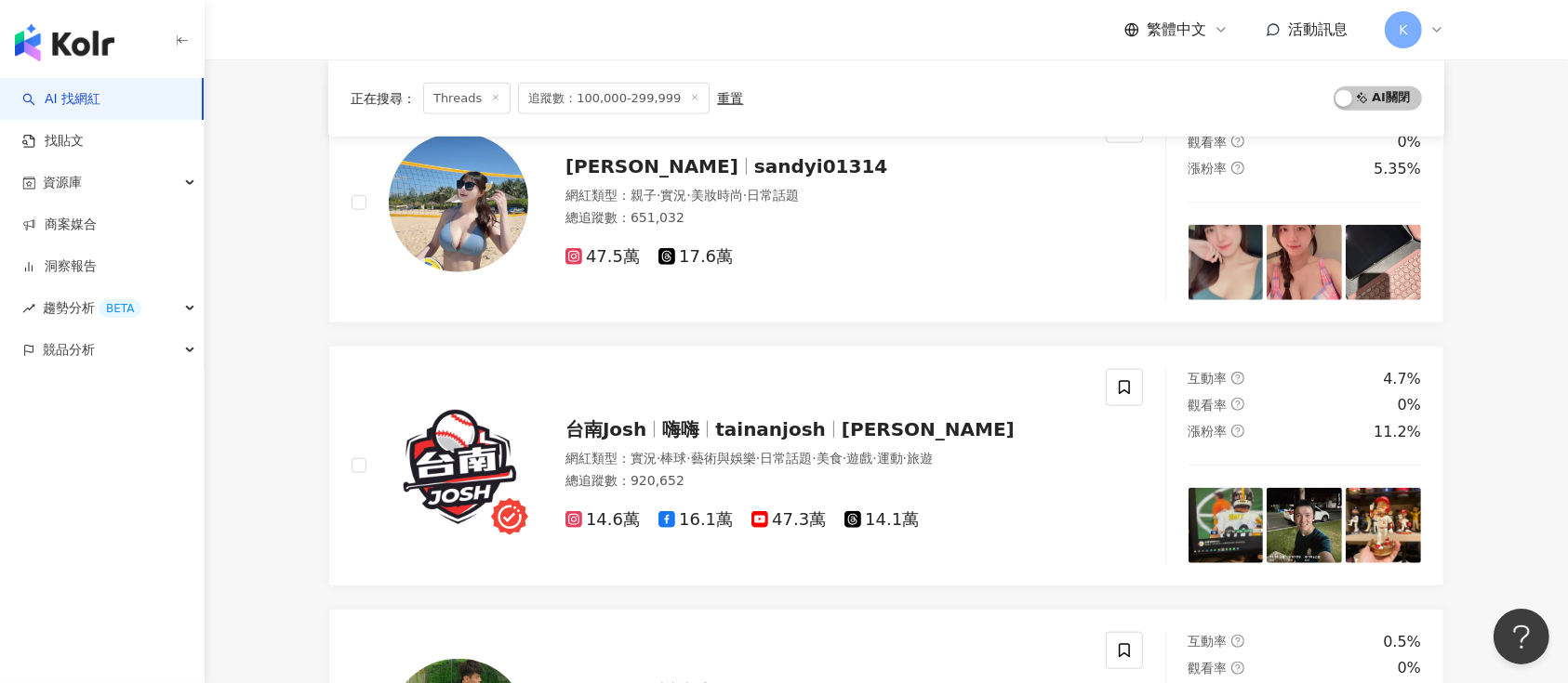
scroll to position [1696, 0]
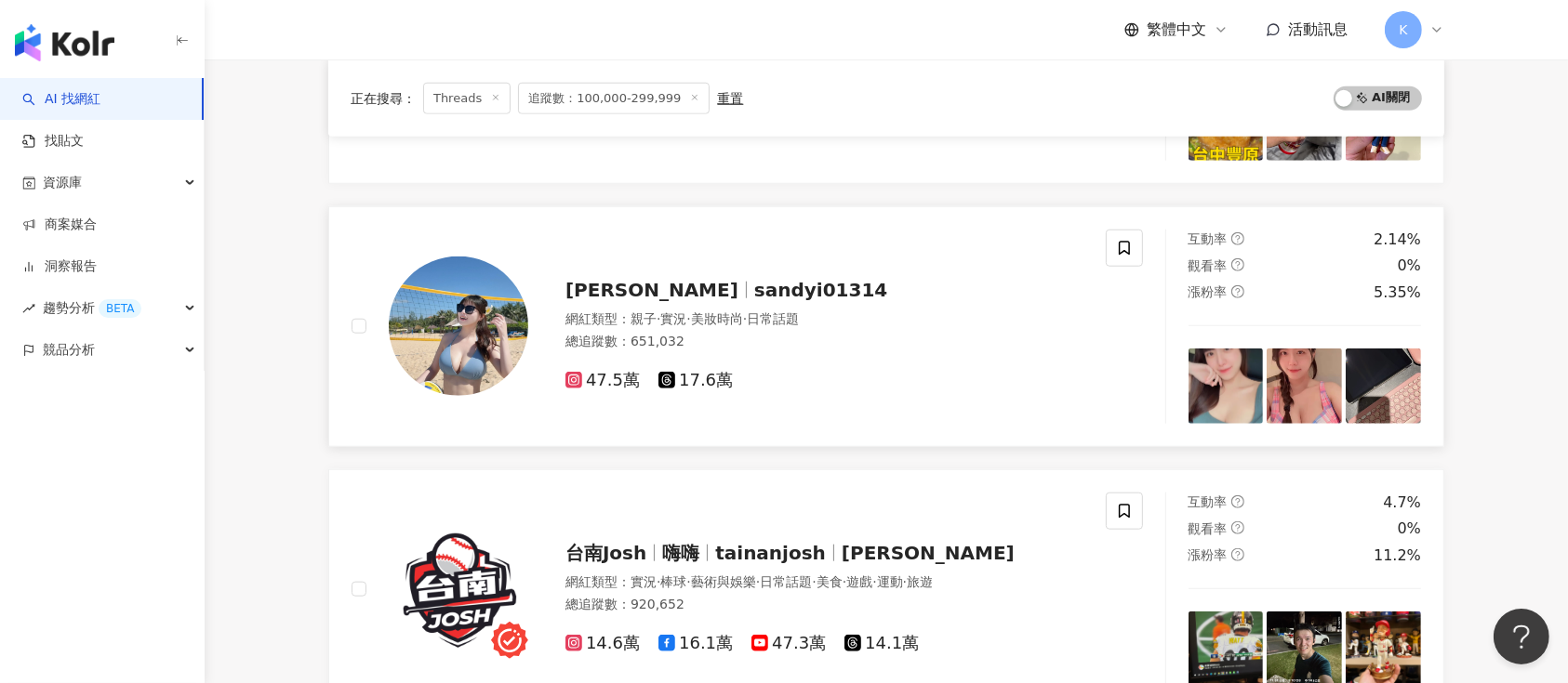
click at [708, 379] on span "17.6萬" at bounding box center [695, 380] width 75 height 20
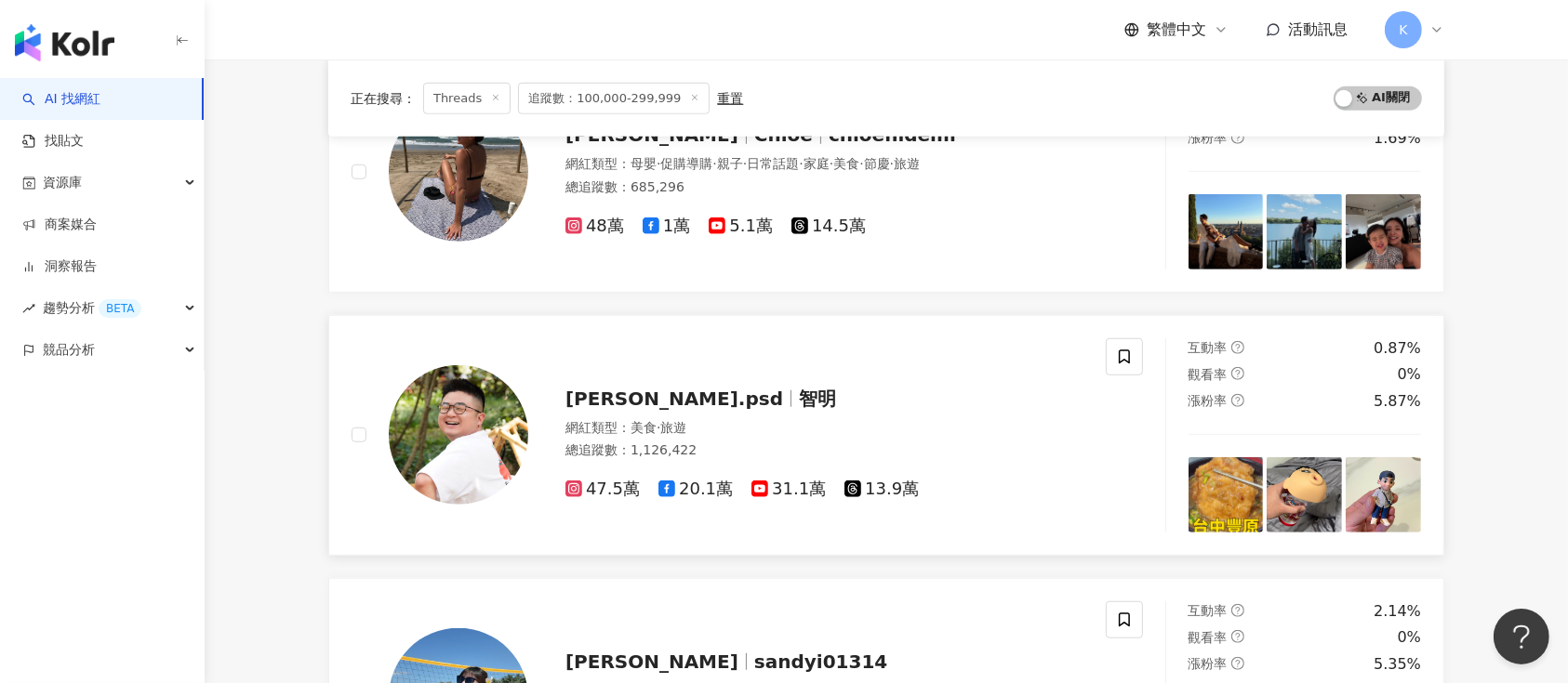
click at [860, 485] on span "13.9萬" at bounding box center [882, 489] width 75 height 20
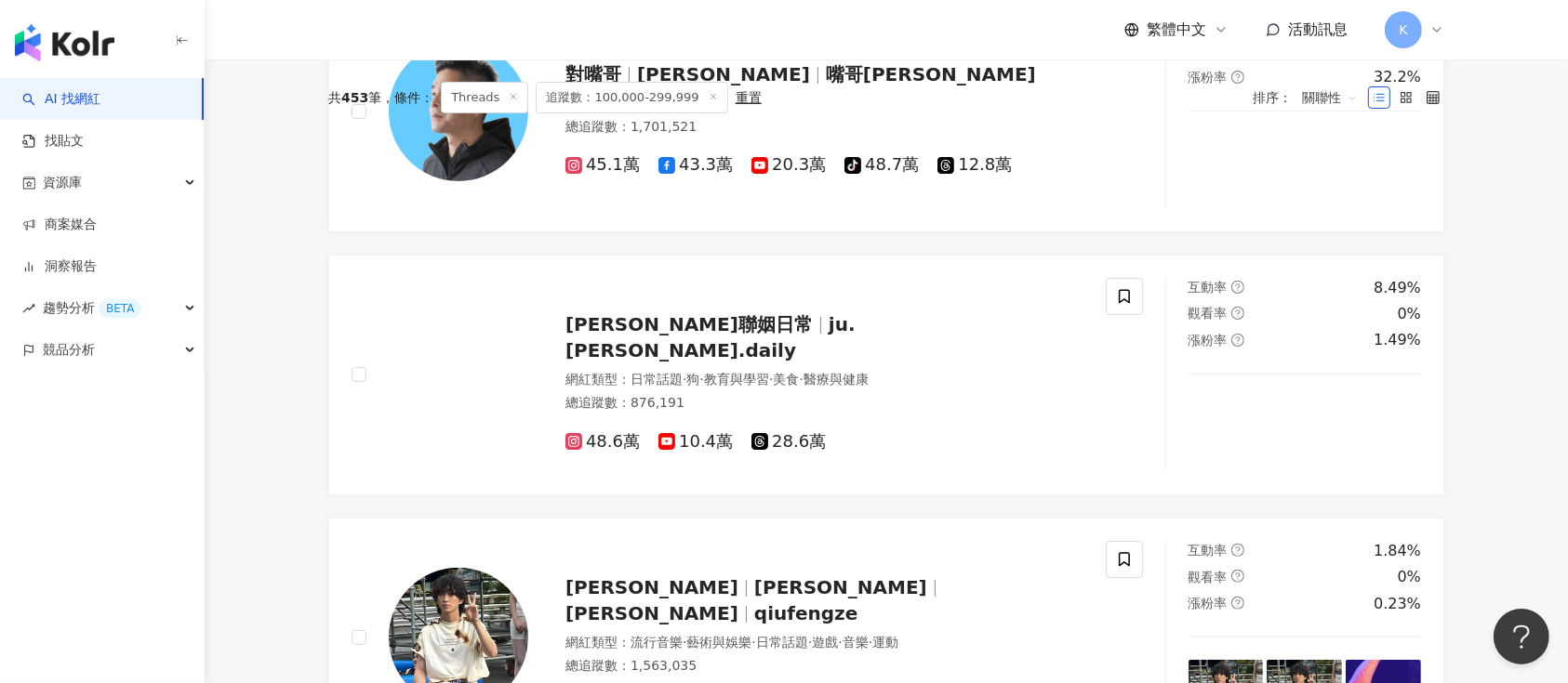
scroll to position [84, 0]
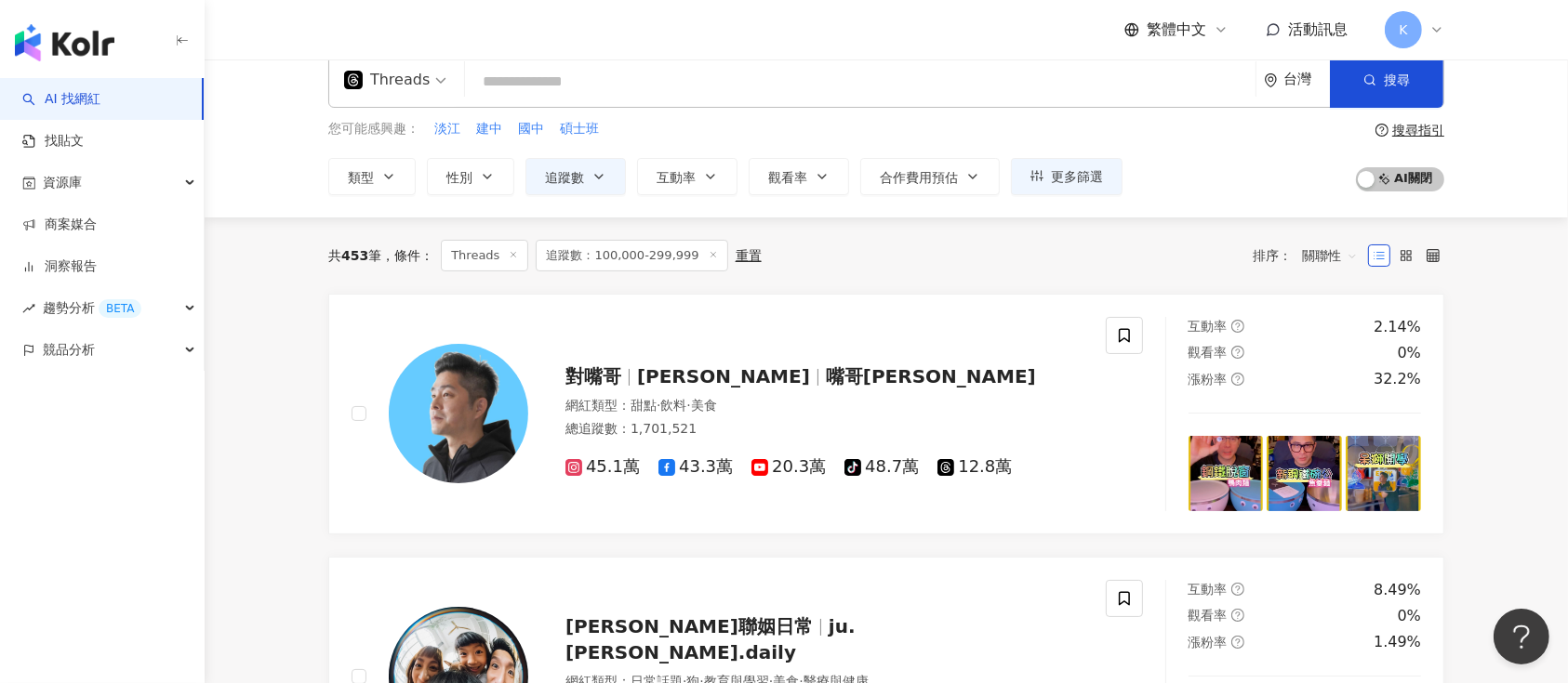
scroll to position [0, 0]
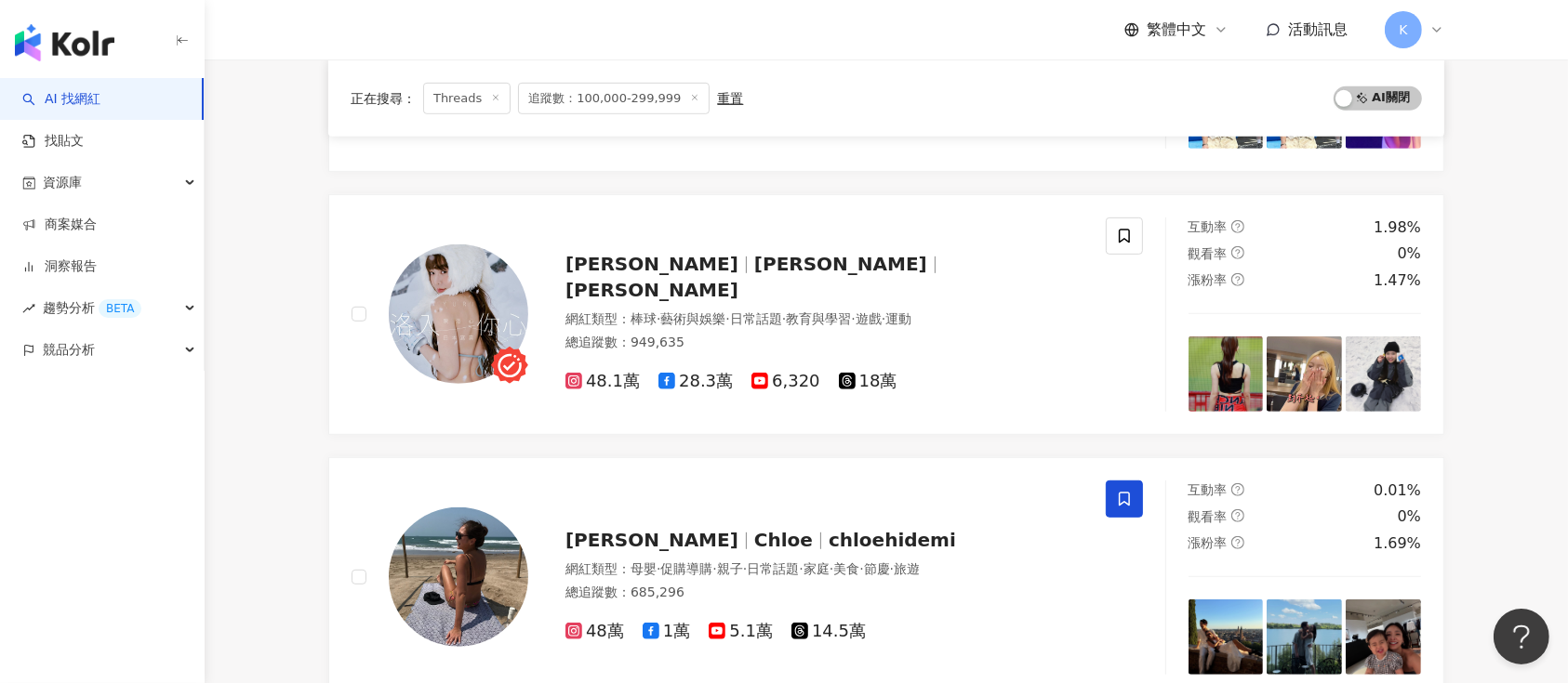
scroll to position [991, 0]
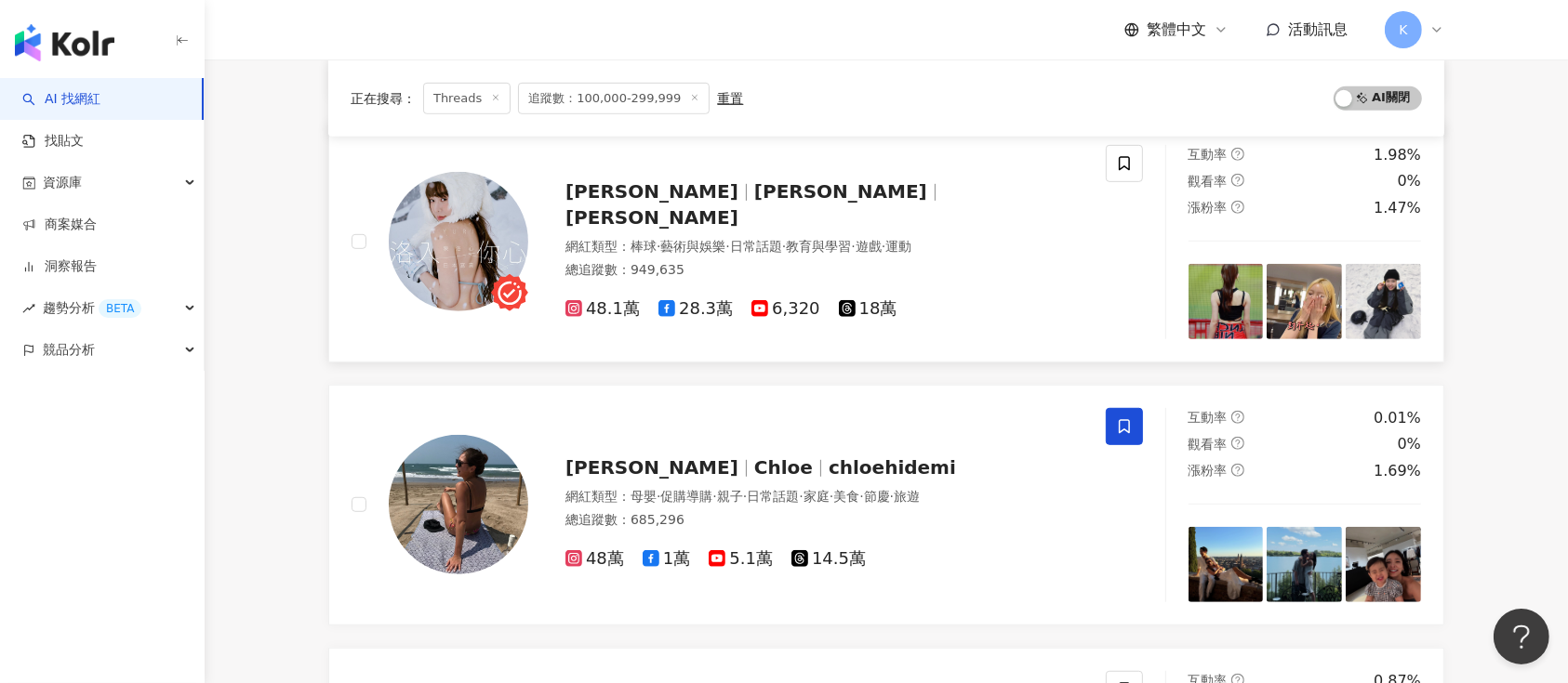
click at [840, 300] on icon at bounding box center [847, 308] width 17 height 17
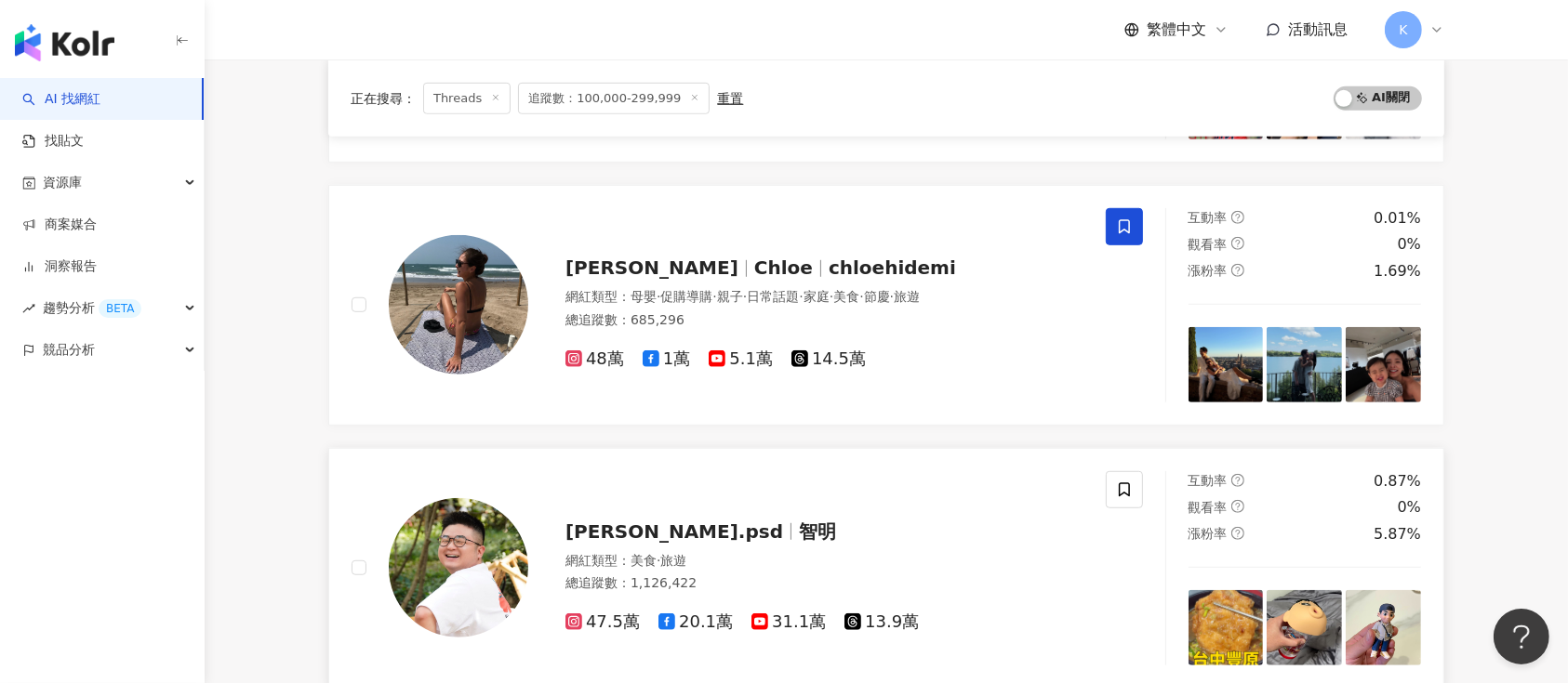
scroll to position [1239, 0]
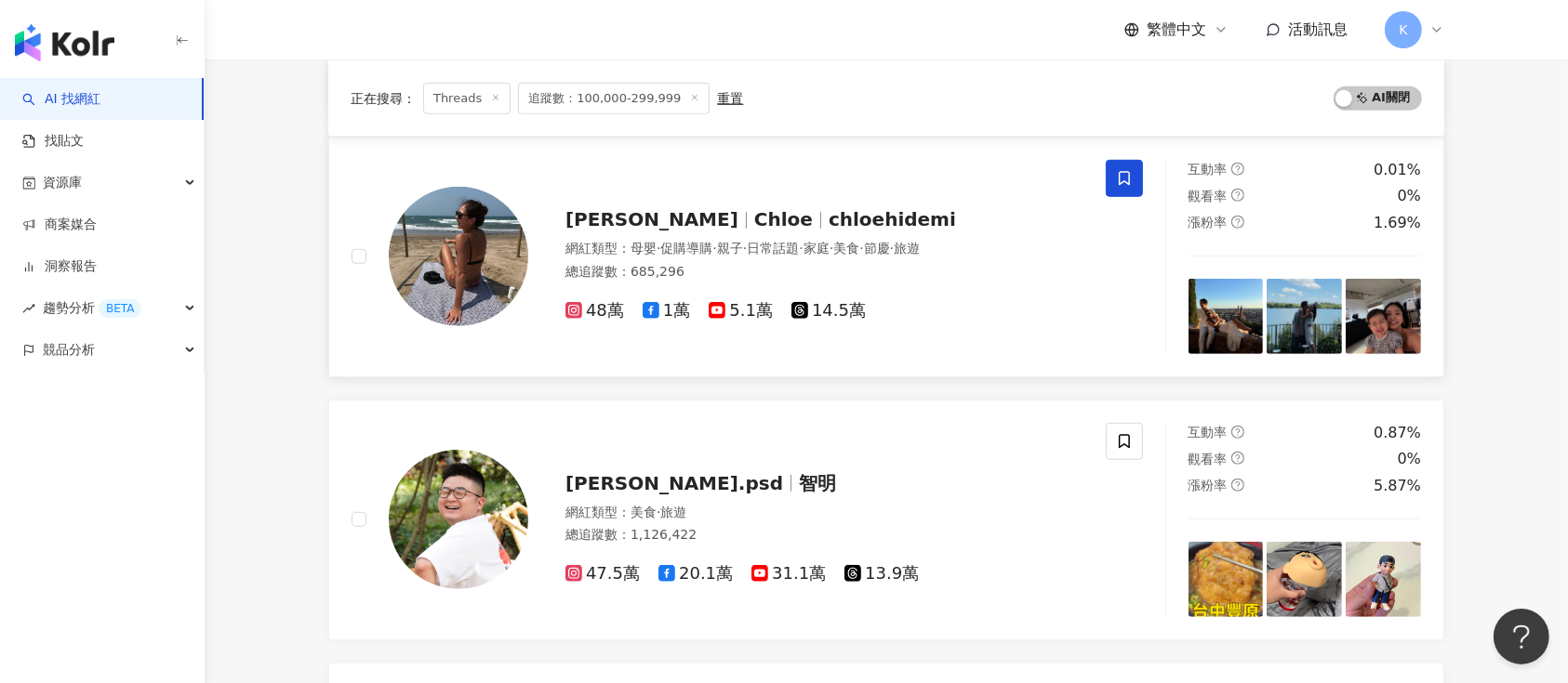
click at [844, 305] on span "14.5萬" at bounding box center [829, 310] width 75 height 20
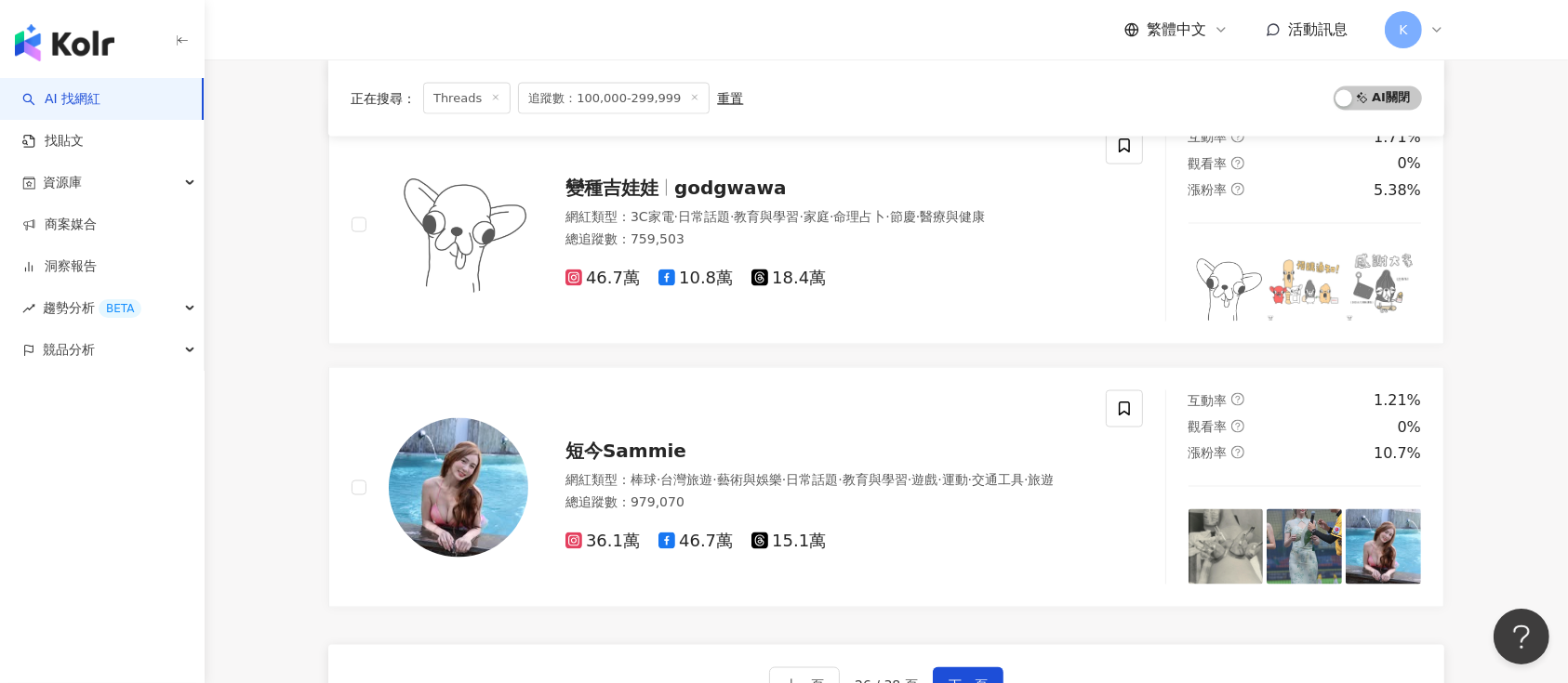
scroll to position [3099, 0]
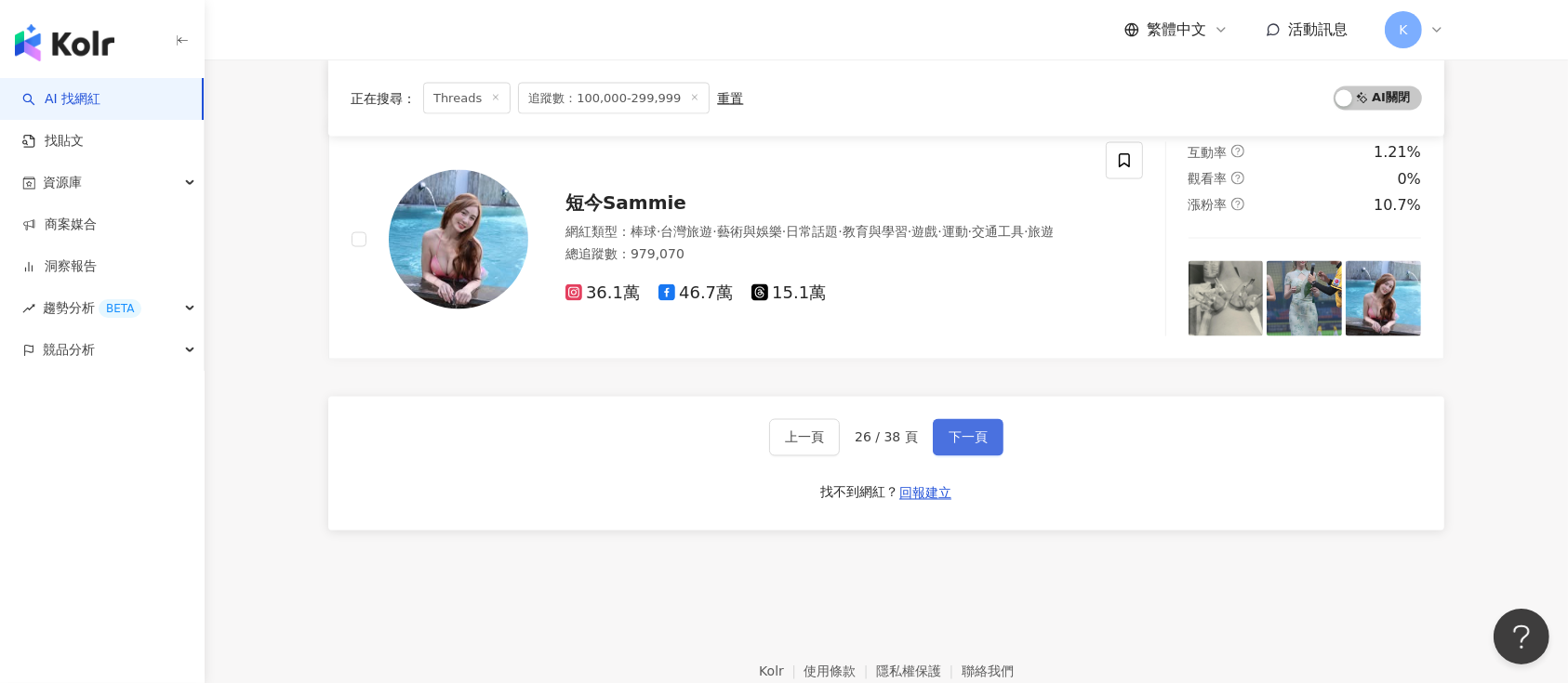
click at [971, 430] on span "下一頁" at bounding box center [969, 438] width 39 height 15
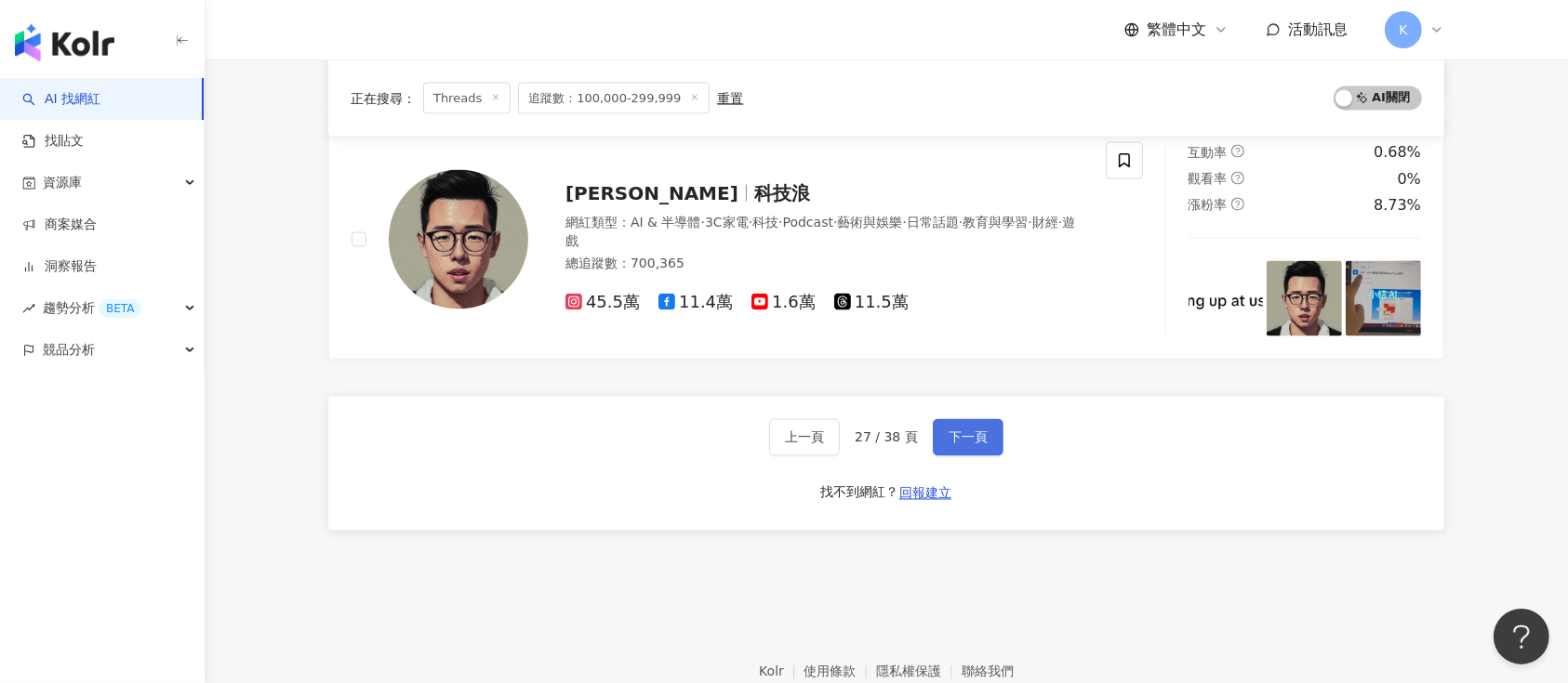
click at [970, 435] on span "下一頁" at bounding box center [969, 438] width 39 height 15
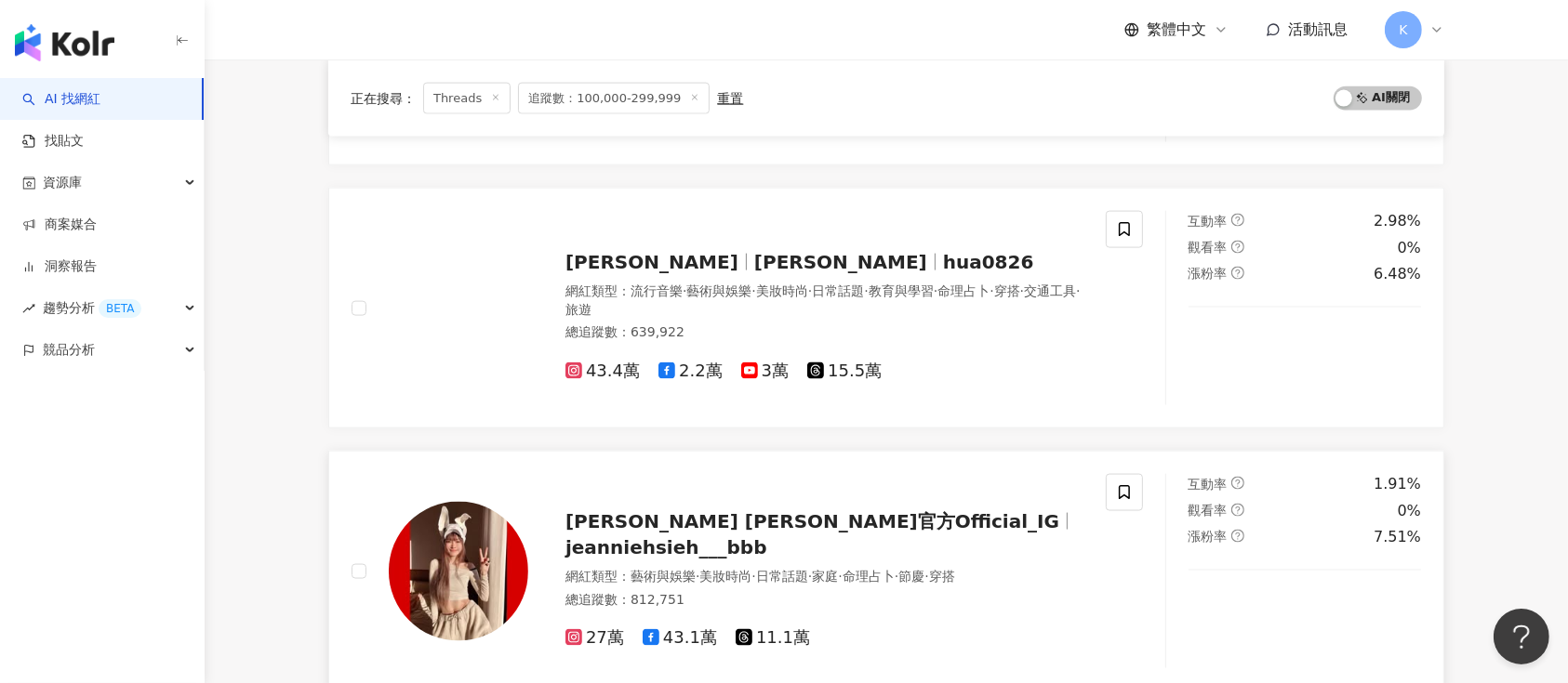
scroll to position [2409, 0]
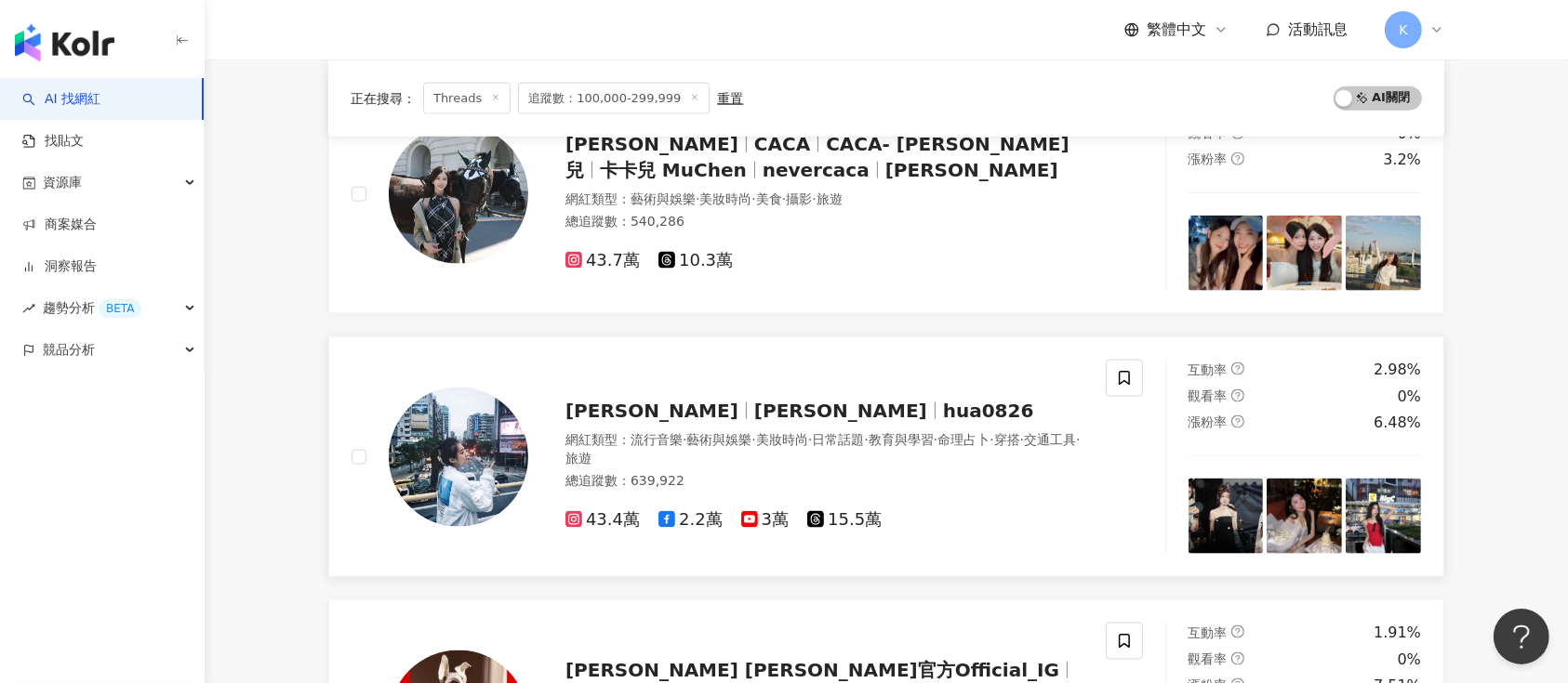
click at [863, 513] on span "15.5萬" at bounding box center [845, 520] width 75 height 20
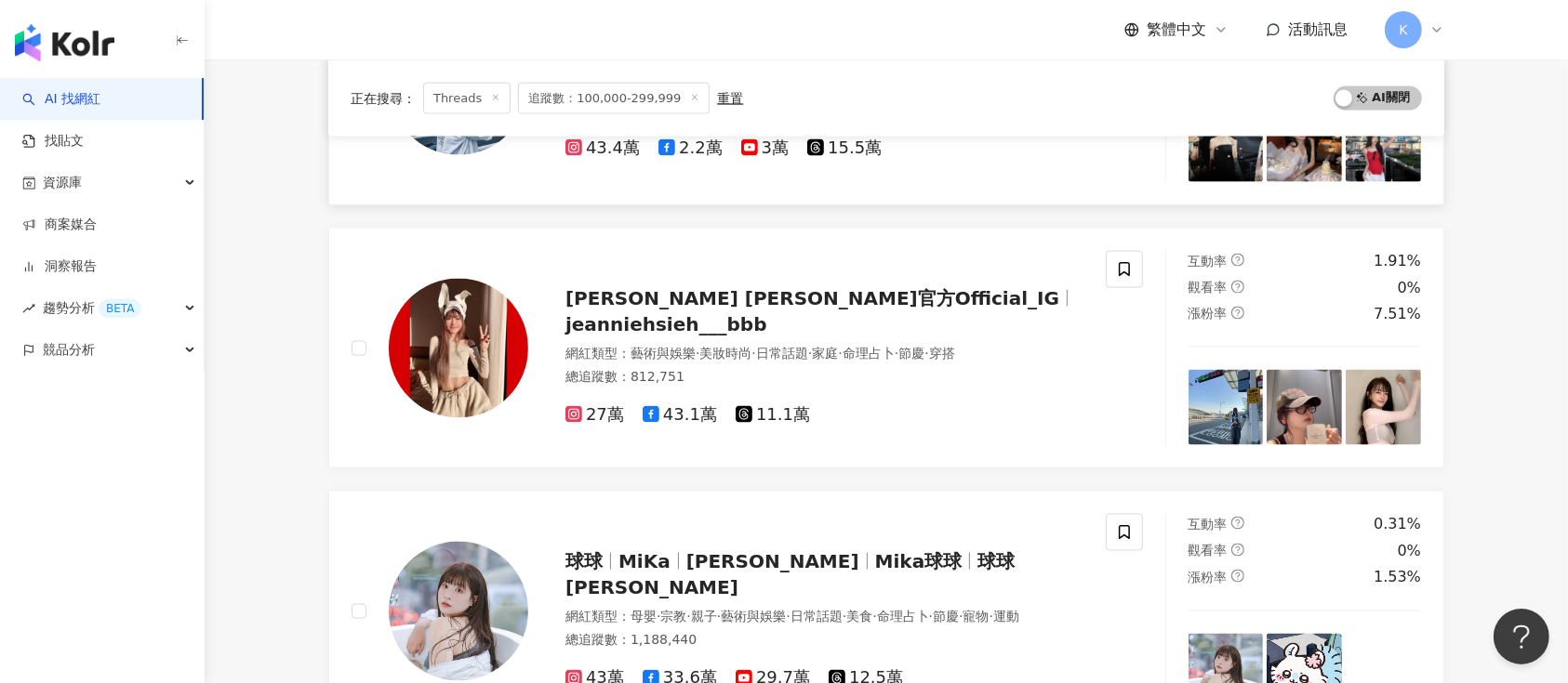
scroll to position [2904, 0]
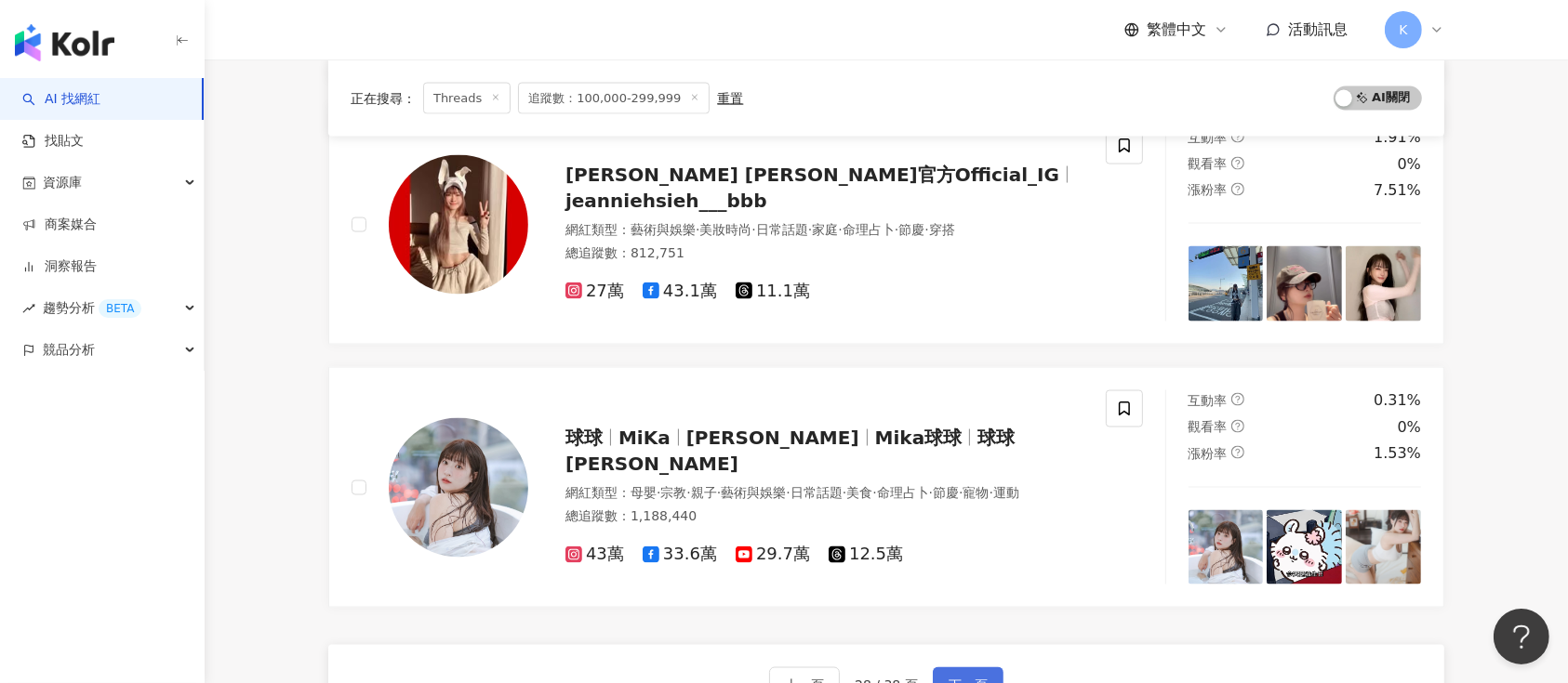
click at [968, 678] on span "下一頁" at bounding box center [969, 686] width 39 height 15
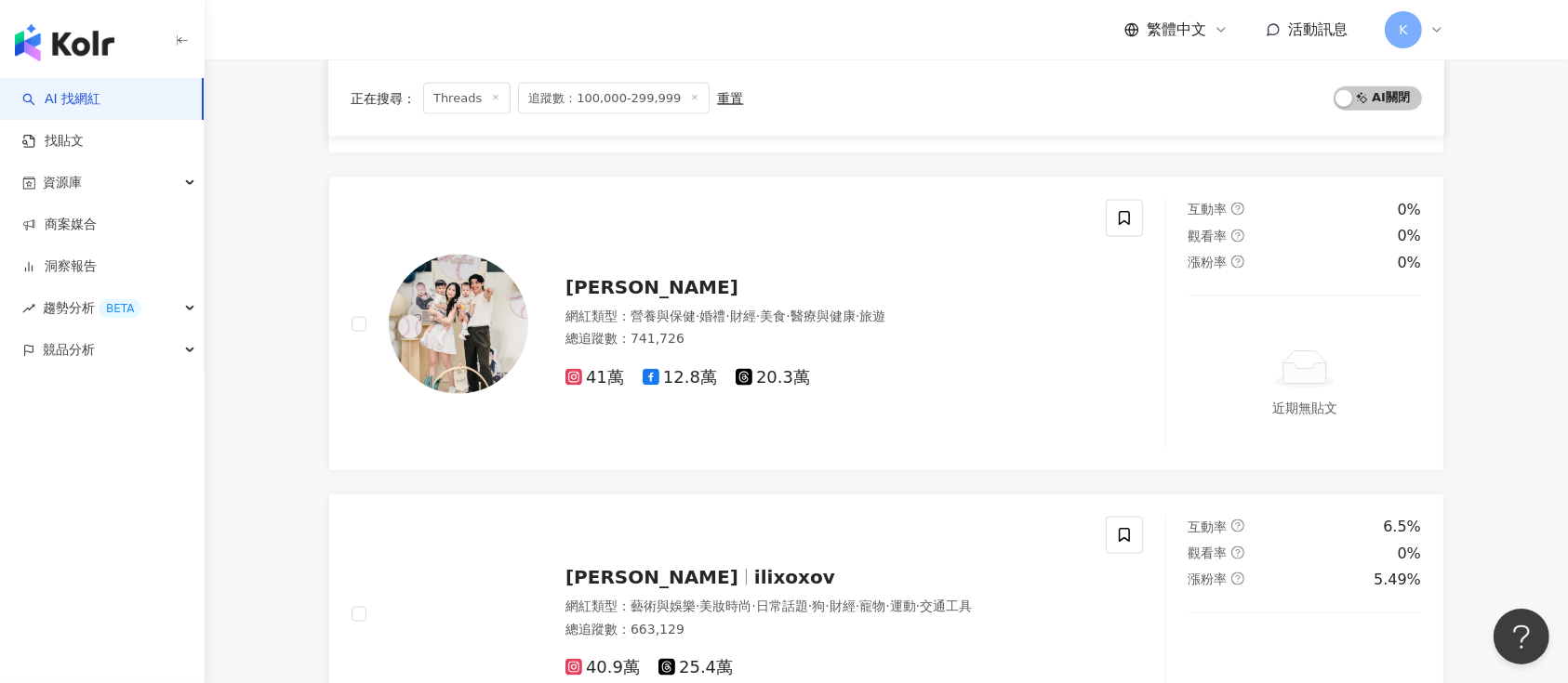
scroll to position [2463, 0]
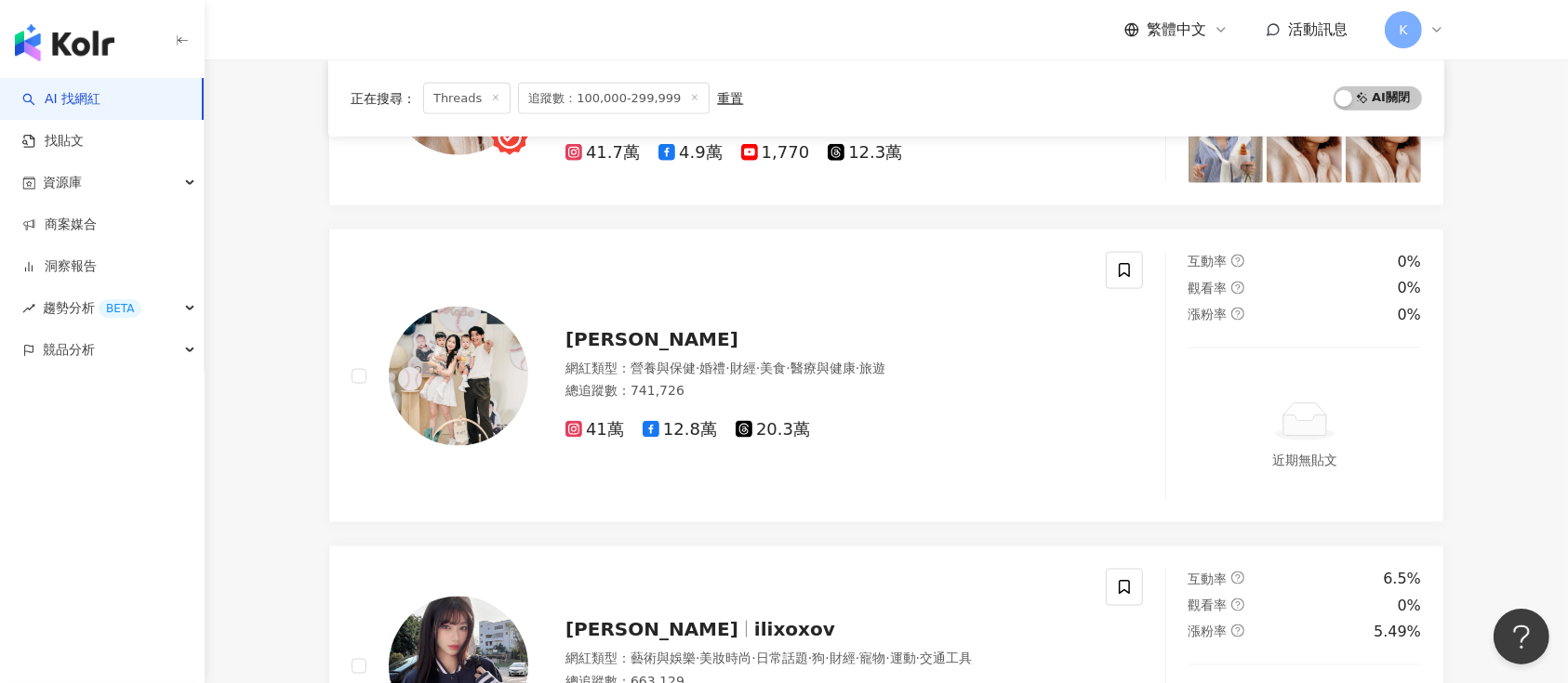
click at [554, 331] on div "陳傑憲 網紅類型 ： 營養與保健 · 婚禮 · 財經 · 美食 · 醫療與健康 · 旅遊 總追蹤數 ： 741,726 41萬 12.8萬 20.3萬" at bounding box center [806, 376] width 556 height 130
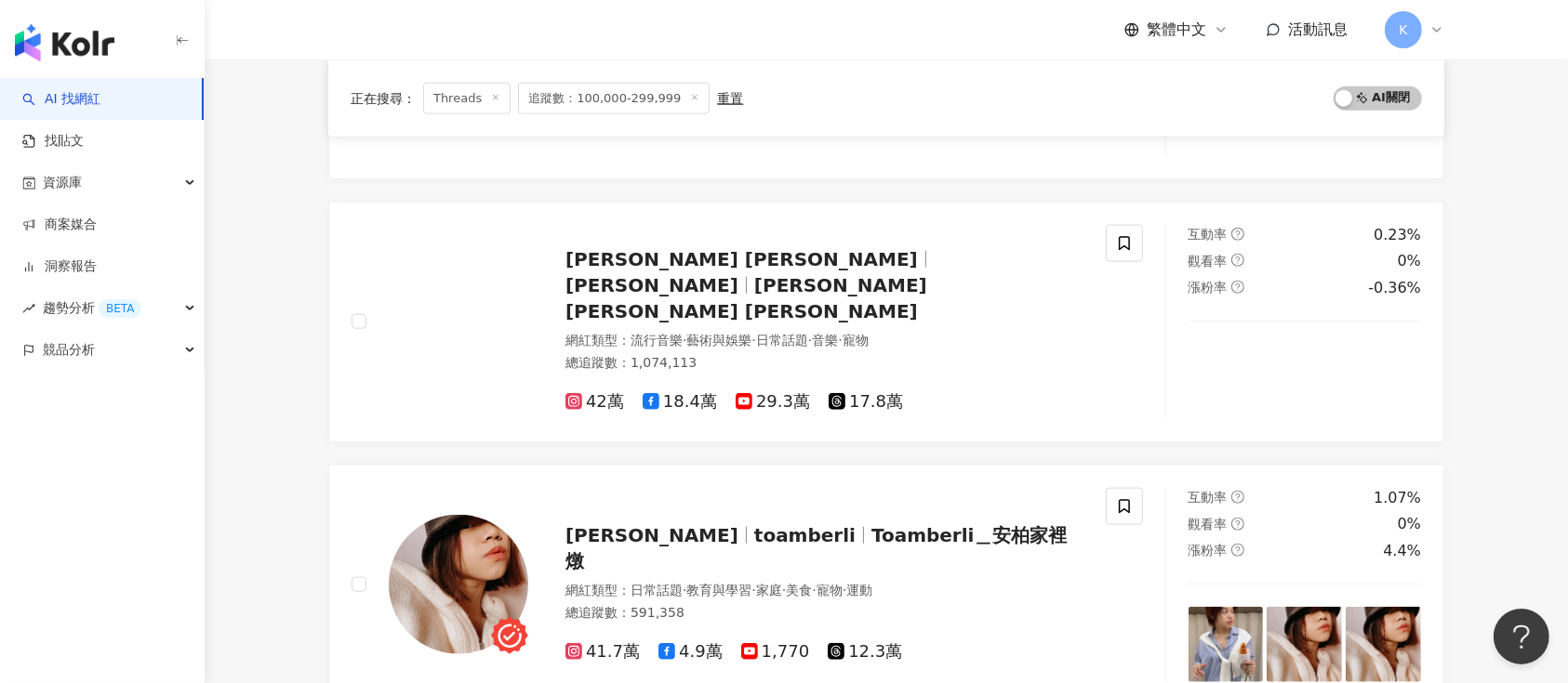
scroll to position [1844, 0]
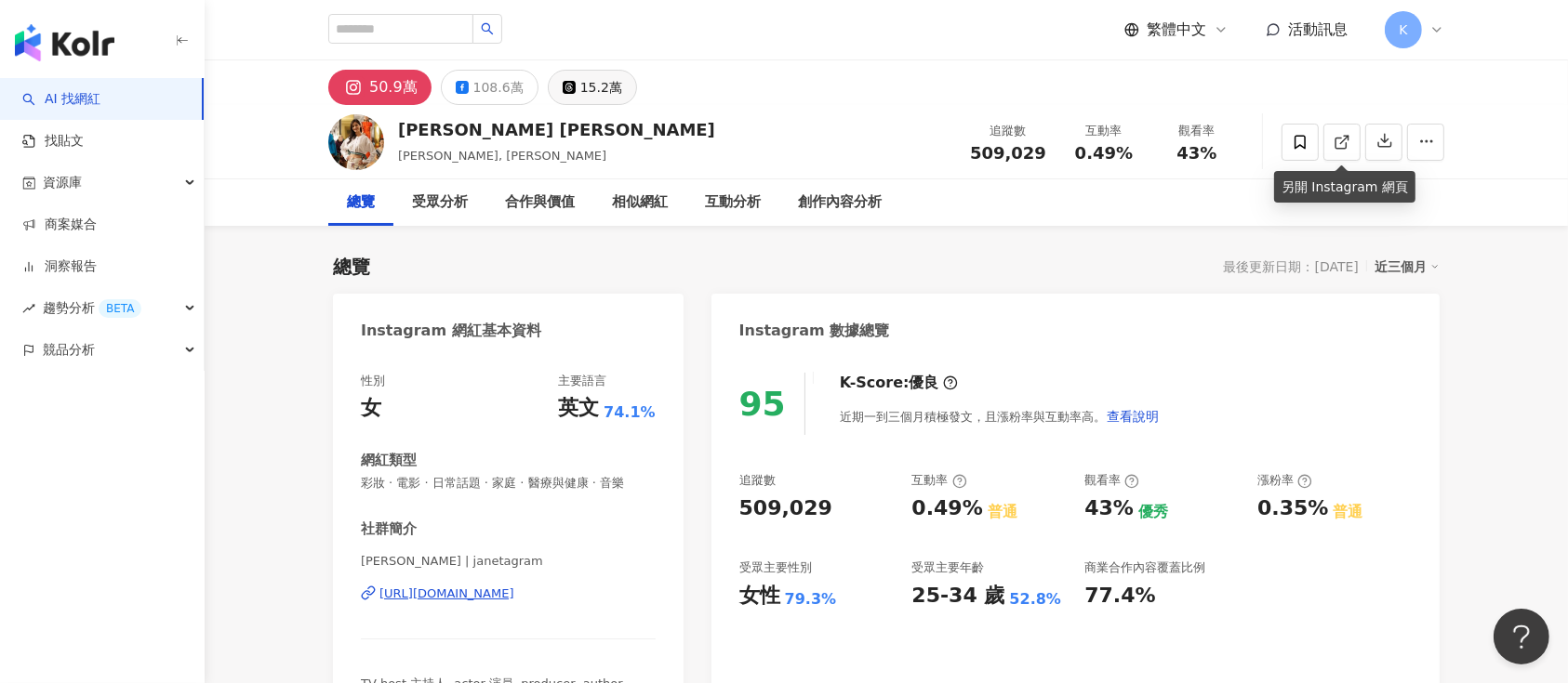
click at [571, 80] on button "15.2萬" at bounding box center [593, 88] width 89 height 35
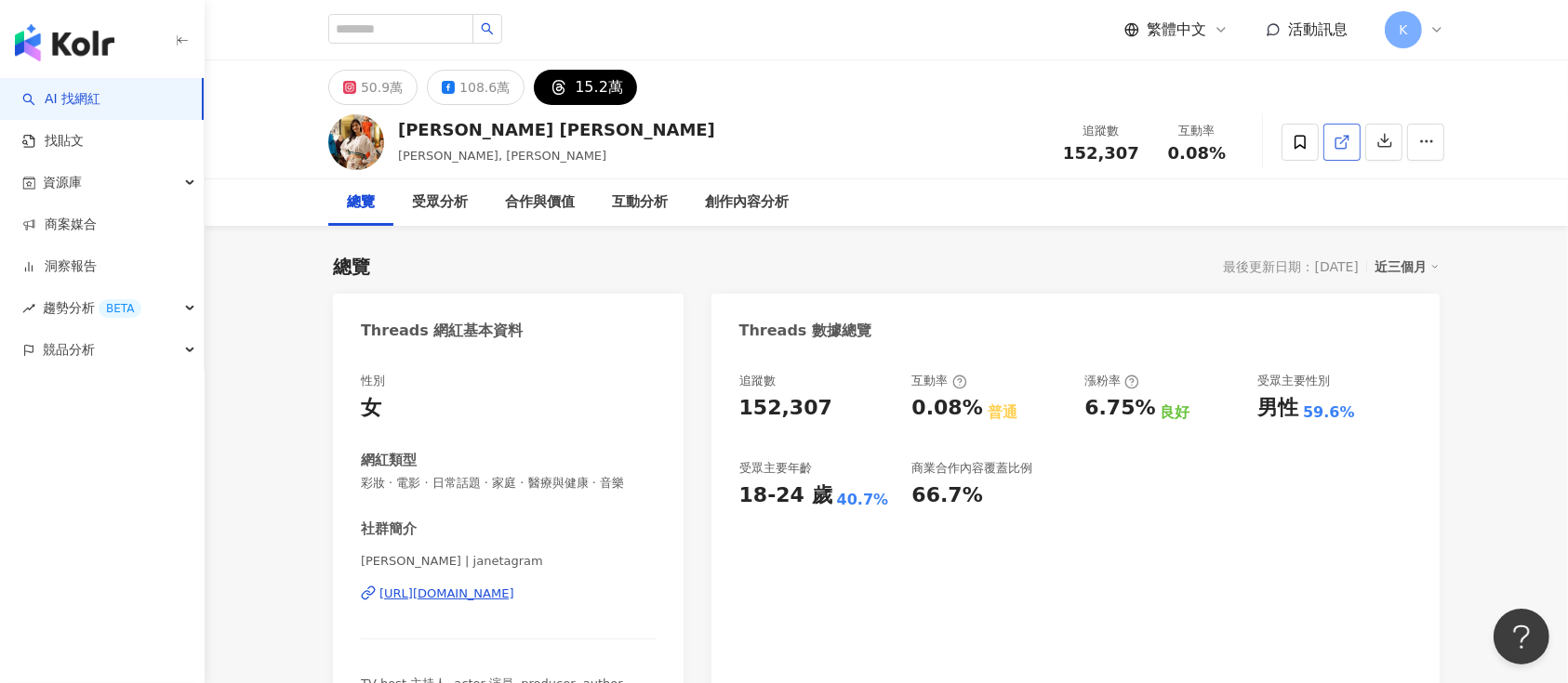
click at [1176, 143] on icon at bounding box center [1342, 143] width 17 height 17
drag, startPoint x: 500, startPoint y: 129, endPoint x: 528, endPoint y: 137, distance: 29.1
click at [543, 130] on div "Janet Hsieh 謝怡芬" at bounding box center [557, 130] width 317 height 23
copy div "謝怡芬"
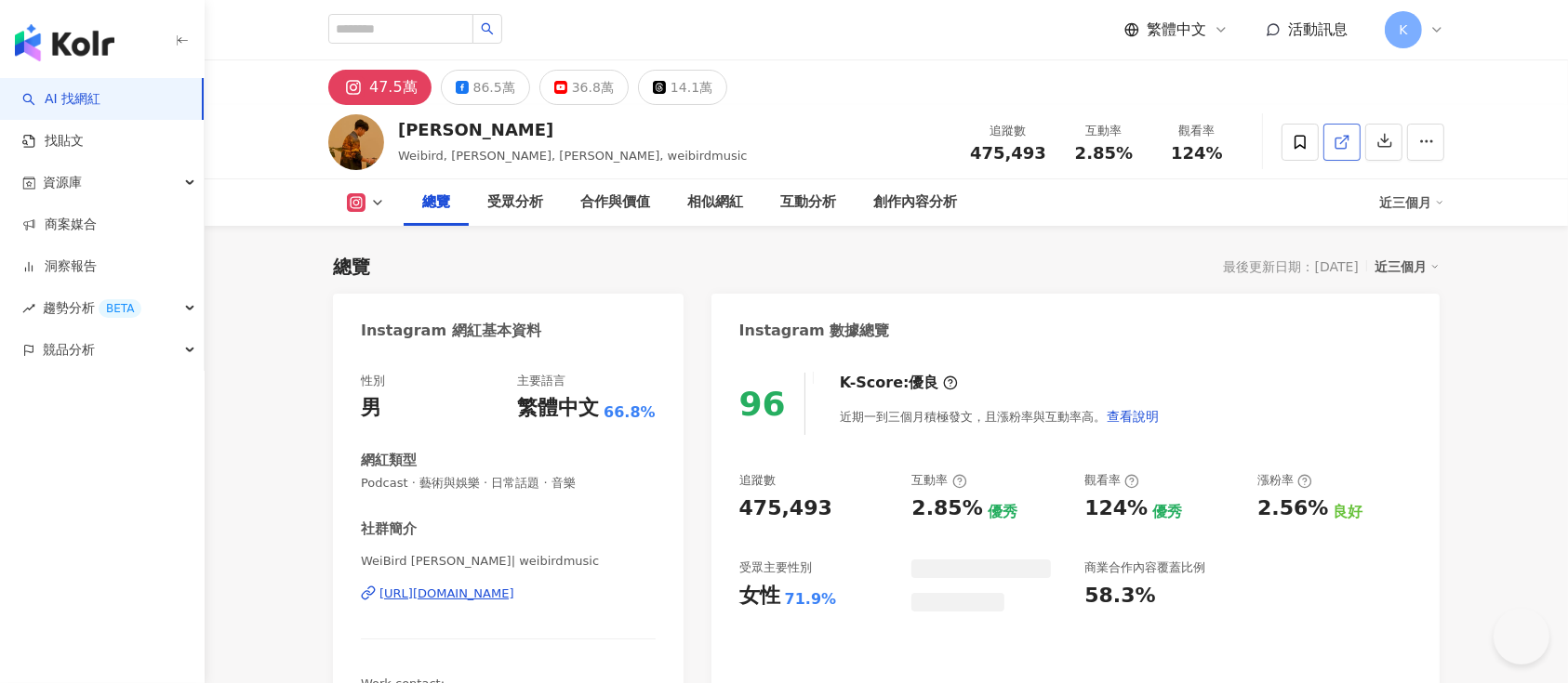
click at [1339, 138] on icon at bounding box center [1342, 143] width 17 height 17
click at [672, 77] on div "14.1萬" at bounding box center [691, 88] width 42 height 26
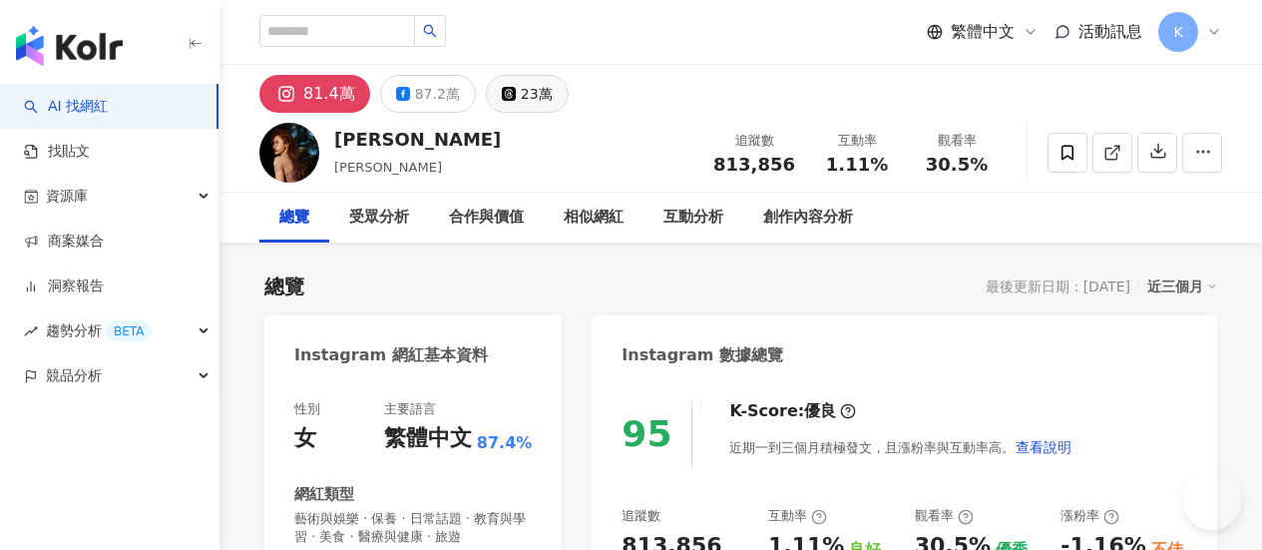
click at [553, 94] on div "23萬" at bounding box center [537, 94] width 32 height 28
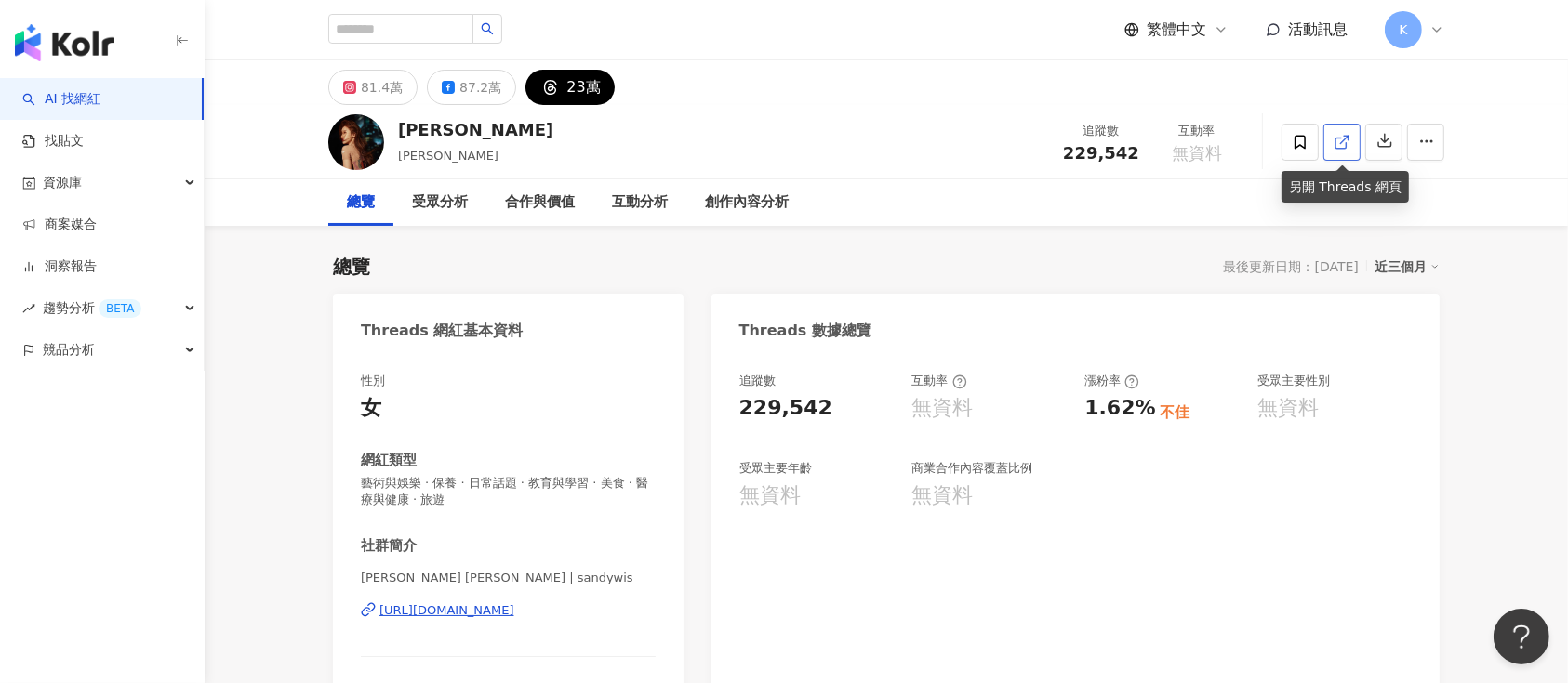
click at [1176, 150] on icon at bounding box center [1342, 143] width 17 height 17
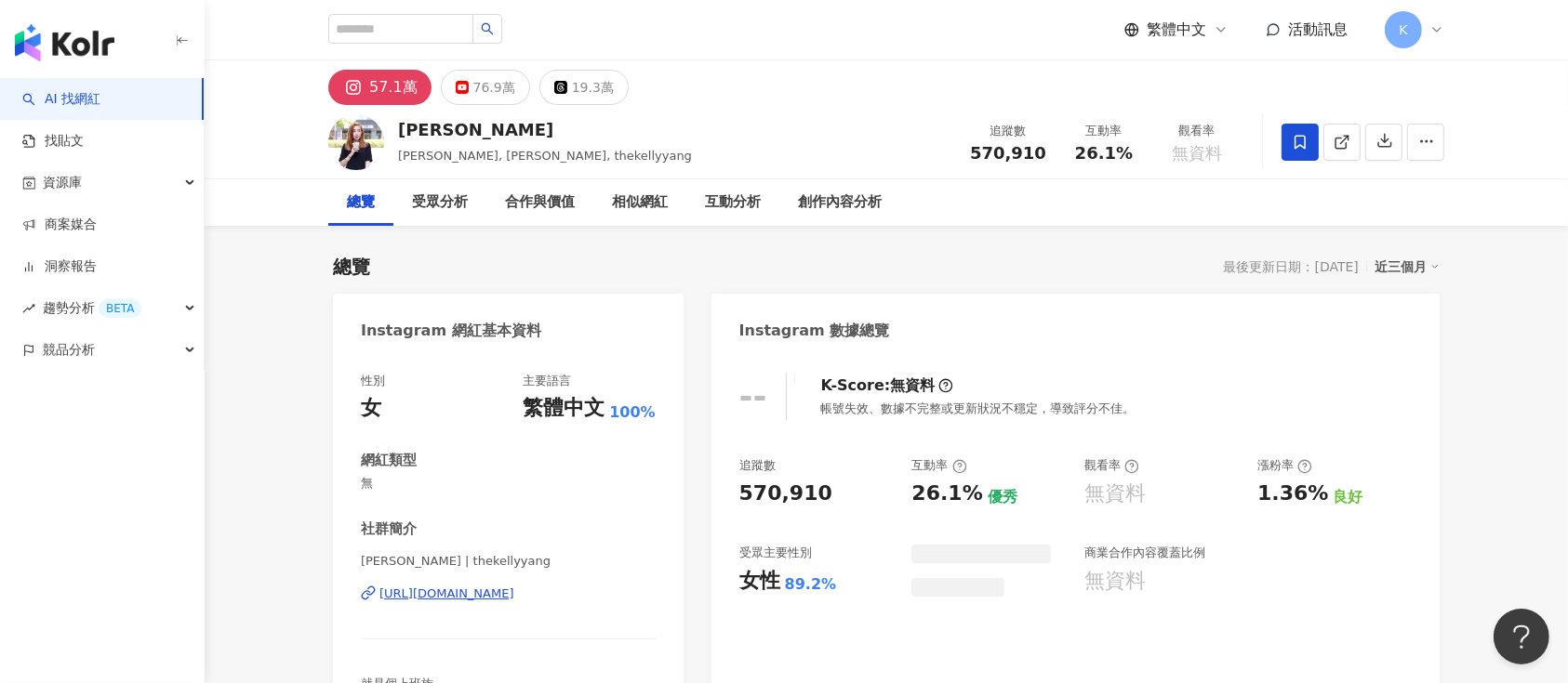
click at [597, 94] on div "19.3萬" at bounding box center [593, 88] width 42 height 26
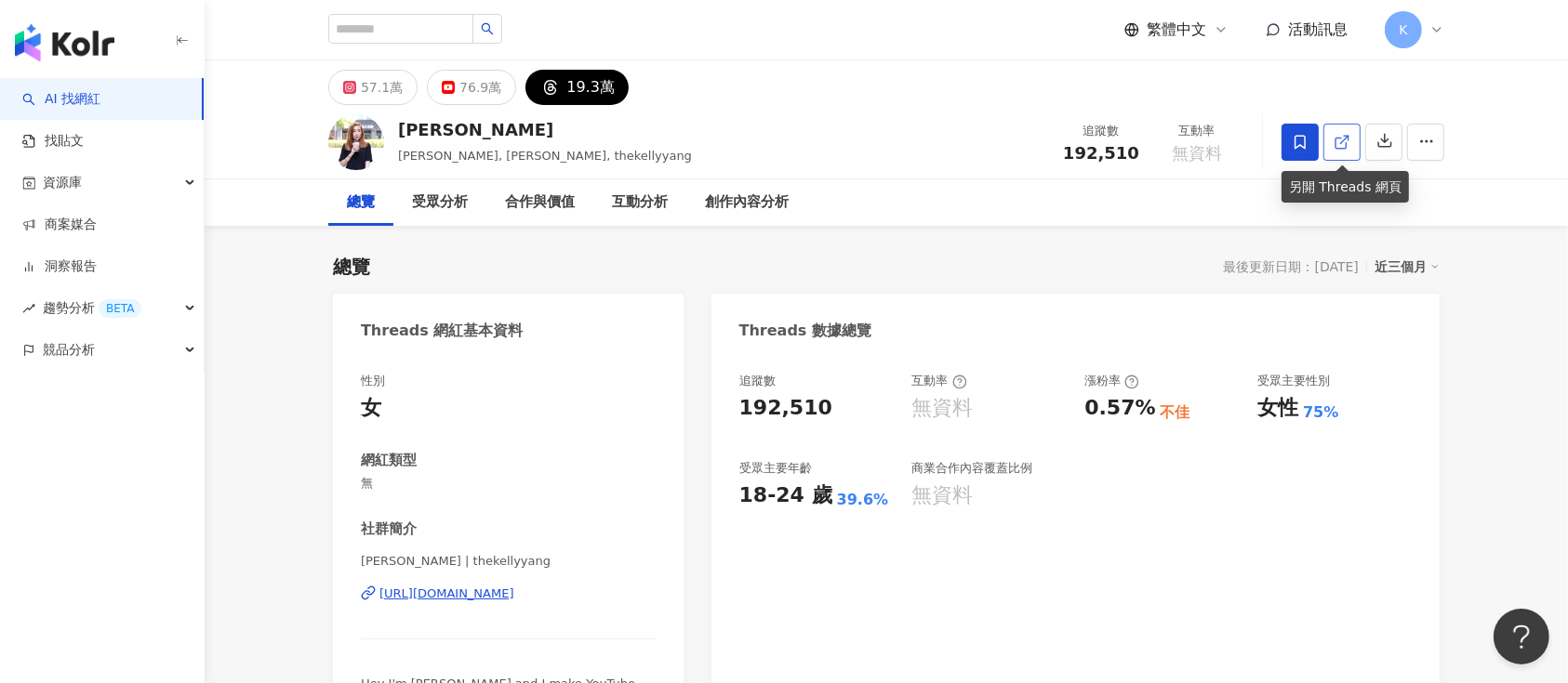
click at [1176, 130] on link at bounding box center [1342, 143] width 37 height 37
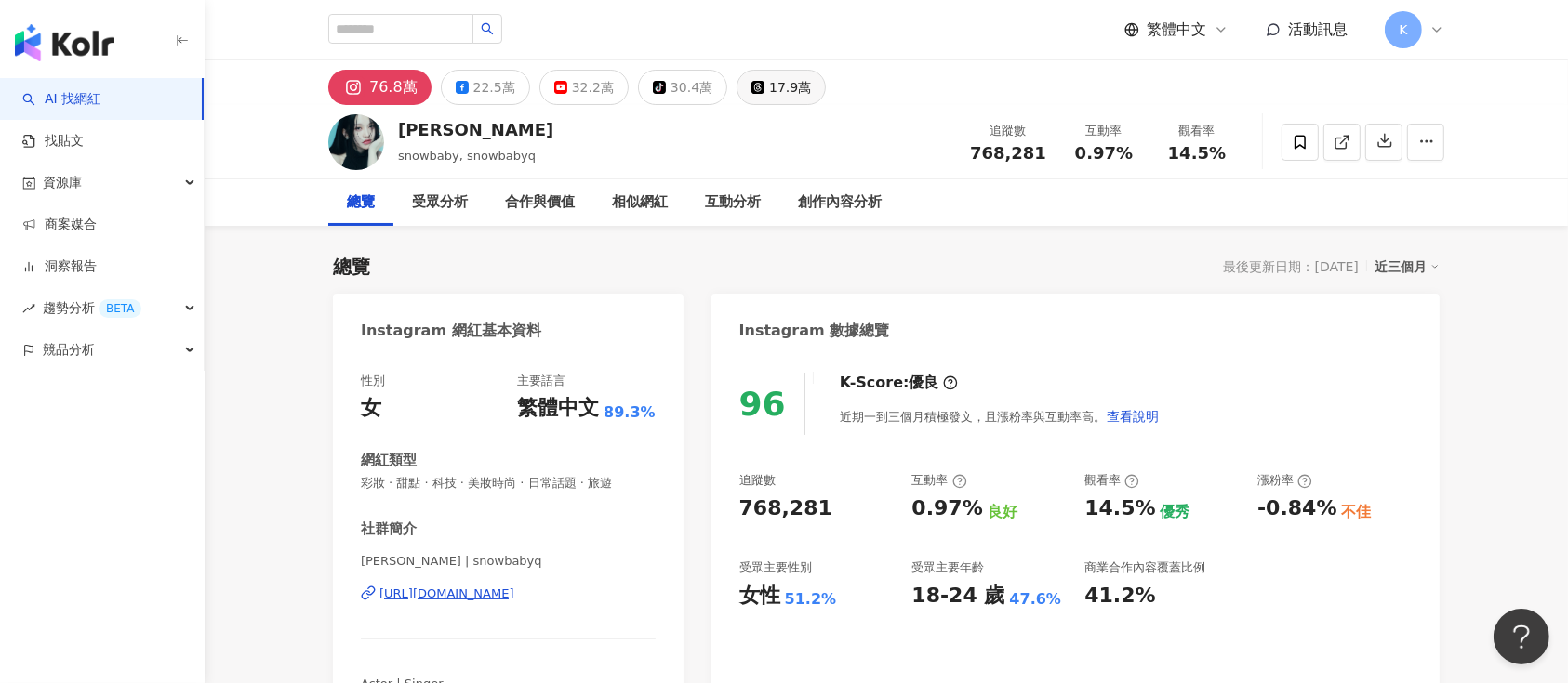
click at [776, 75] on div "17.9萬" at bounding box center [790, 88] width 42 height 26
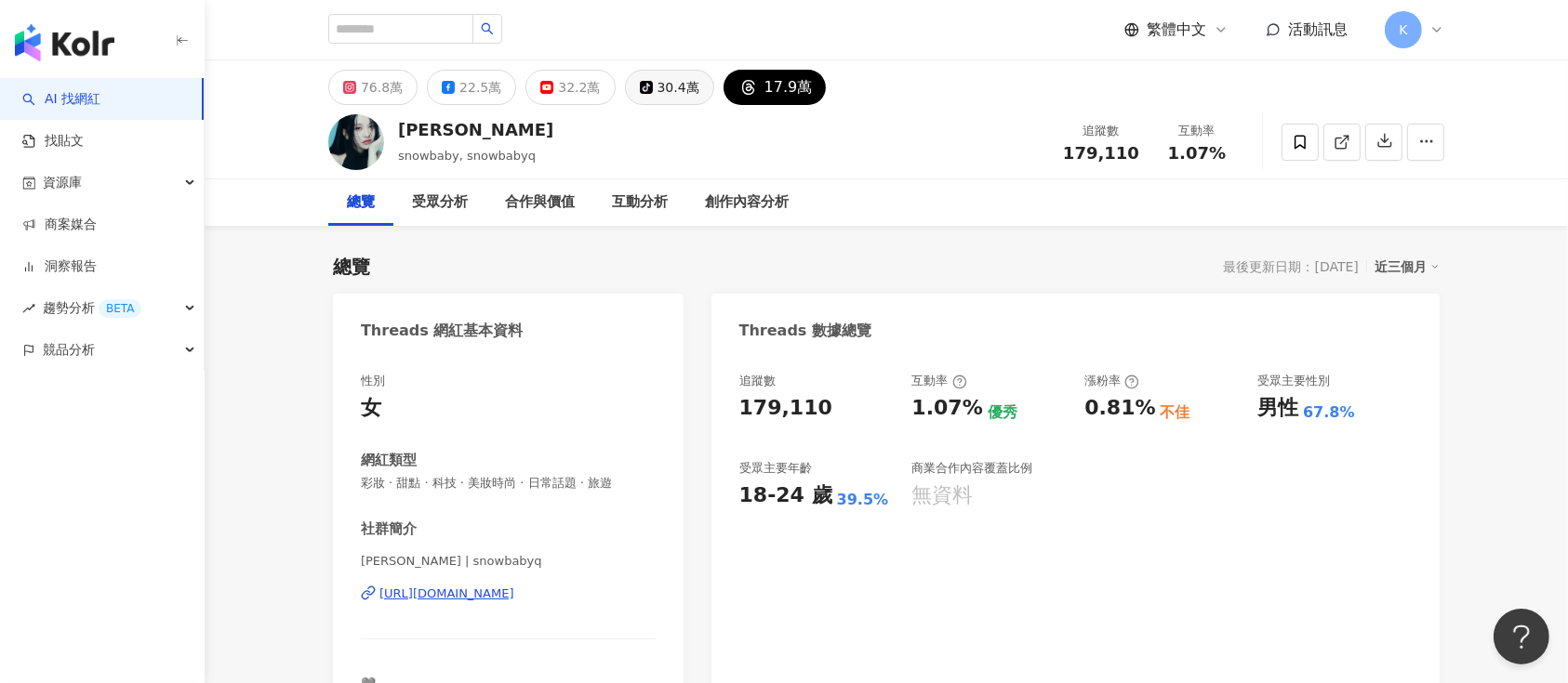
click at [657, 75] on div "30.4萬" at bounding box center [678, 88] width 42 height 26
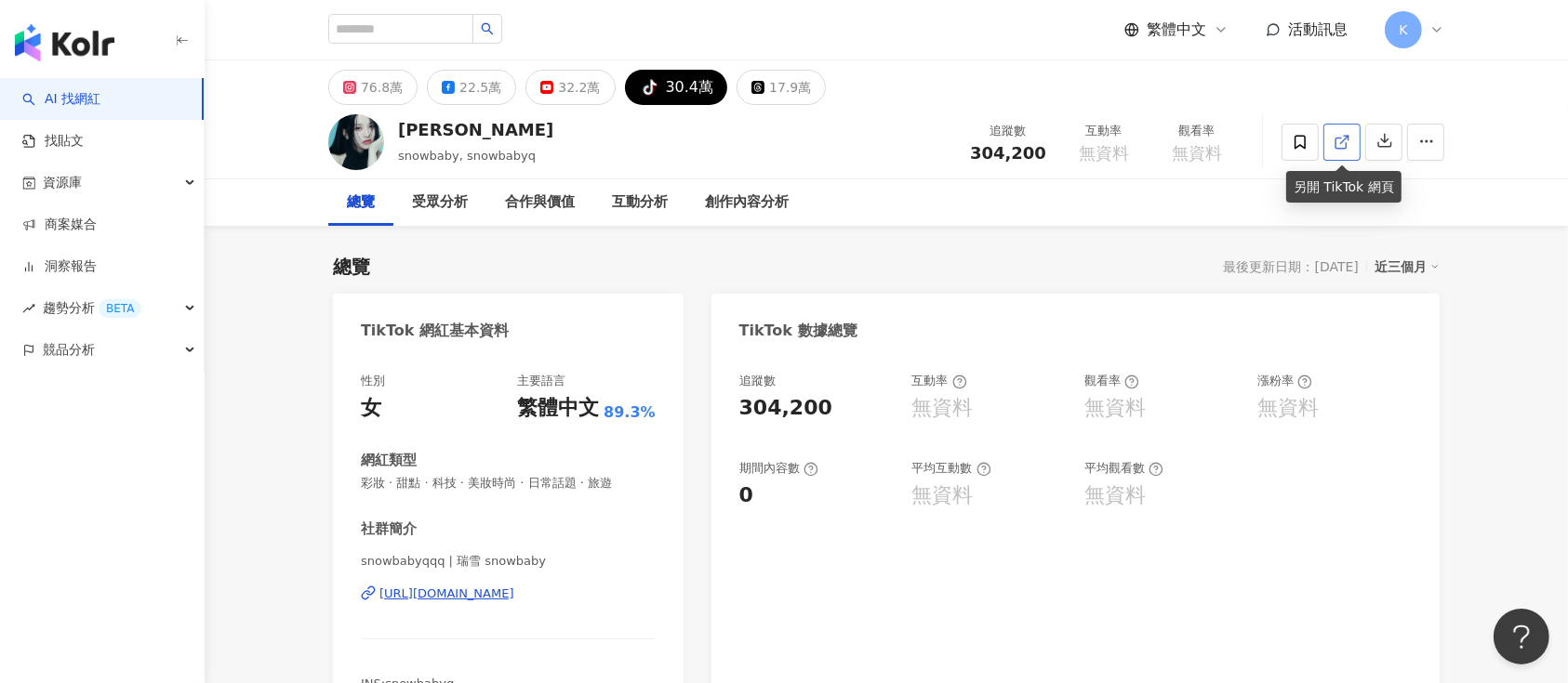
click at [1176, 142] on link at bounding box center [1342, 143] width 37 height 37
click at [806, 75] on div "76.8萬 22.5萬 32.2萬 tiktok-icon 30.4萬 17.9萬" at bounding box center [577, 88] width 498 height 35
click at [769, 84] on div "17.9萬" at bounding box center [790, 88] width 42 height 26
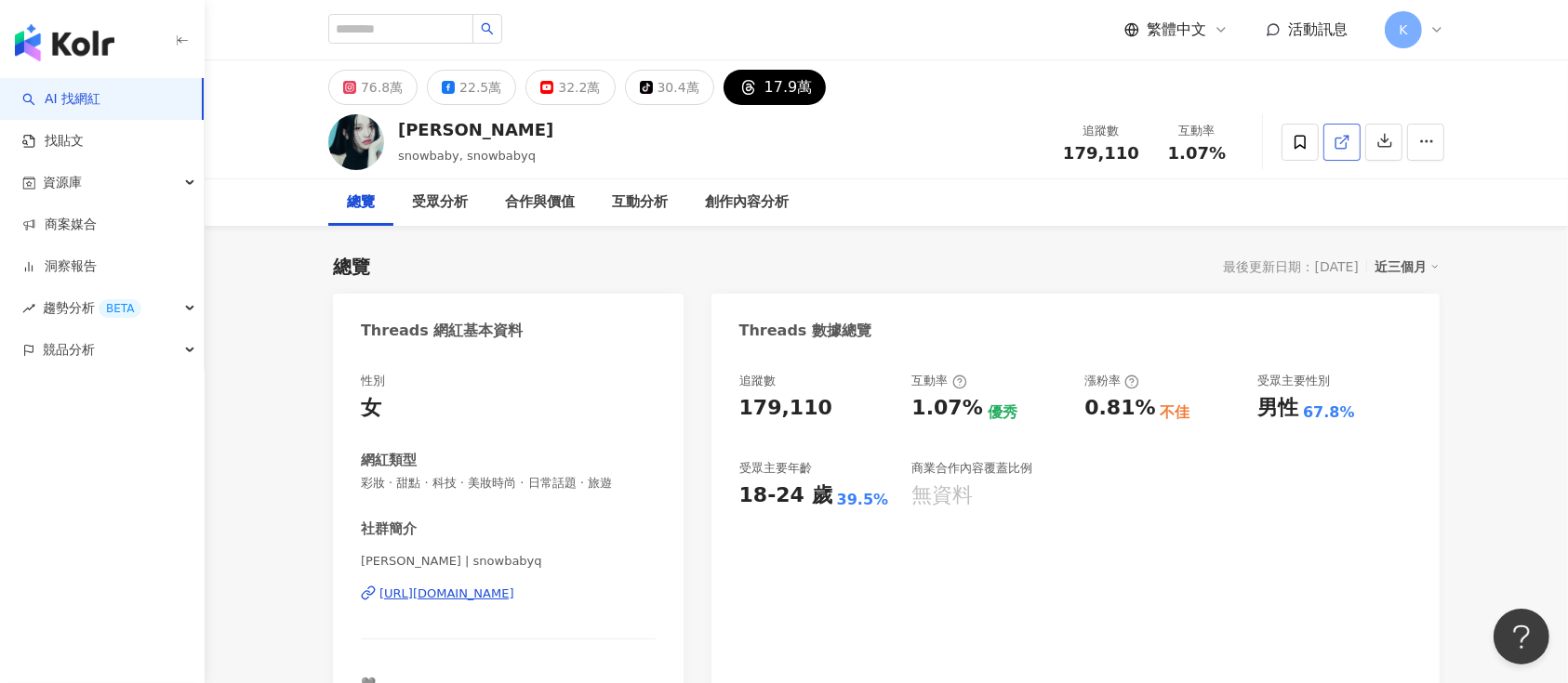
click at [1176, 140] on icon at bounding box center [1342, 143] width 17 height 17
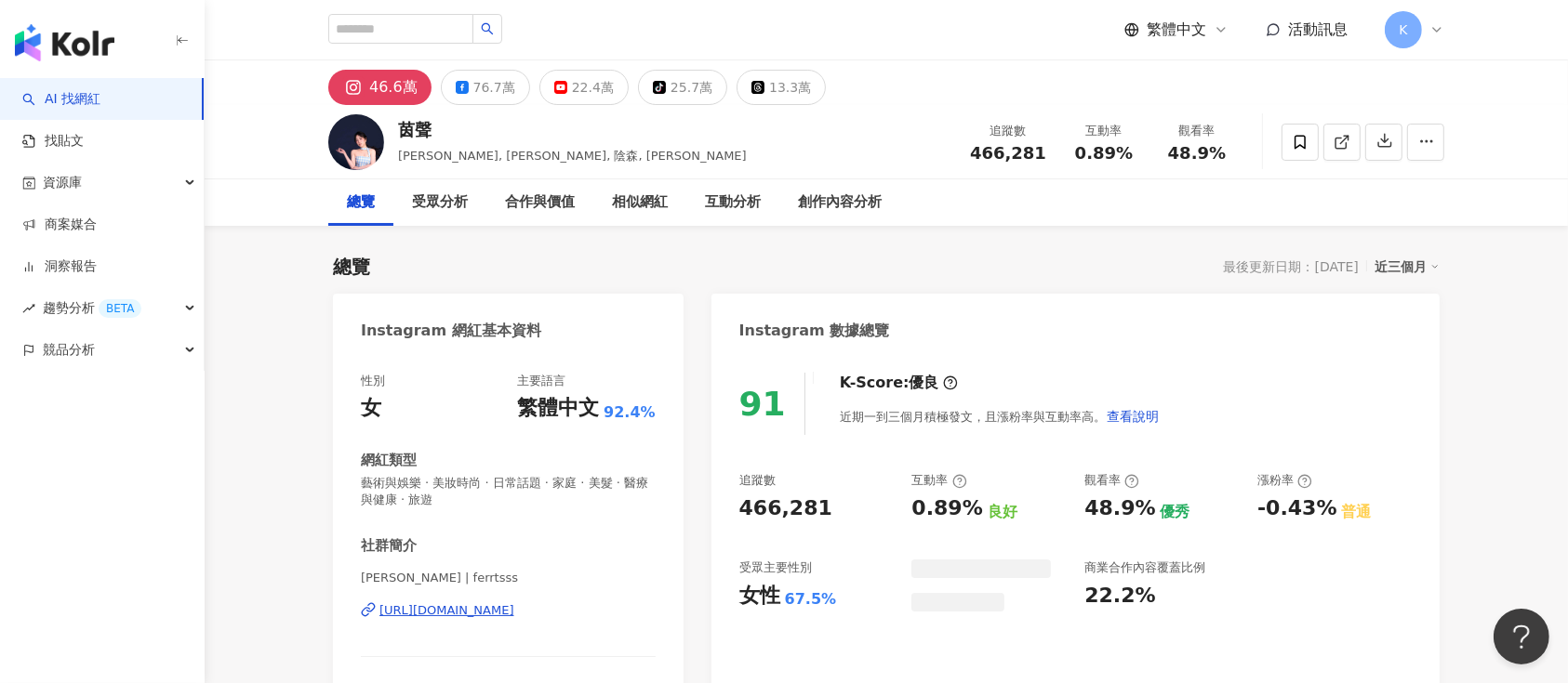
click at [751, 84] on icon at bounding box center [758, 88] width 13 height 13
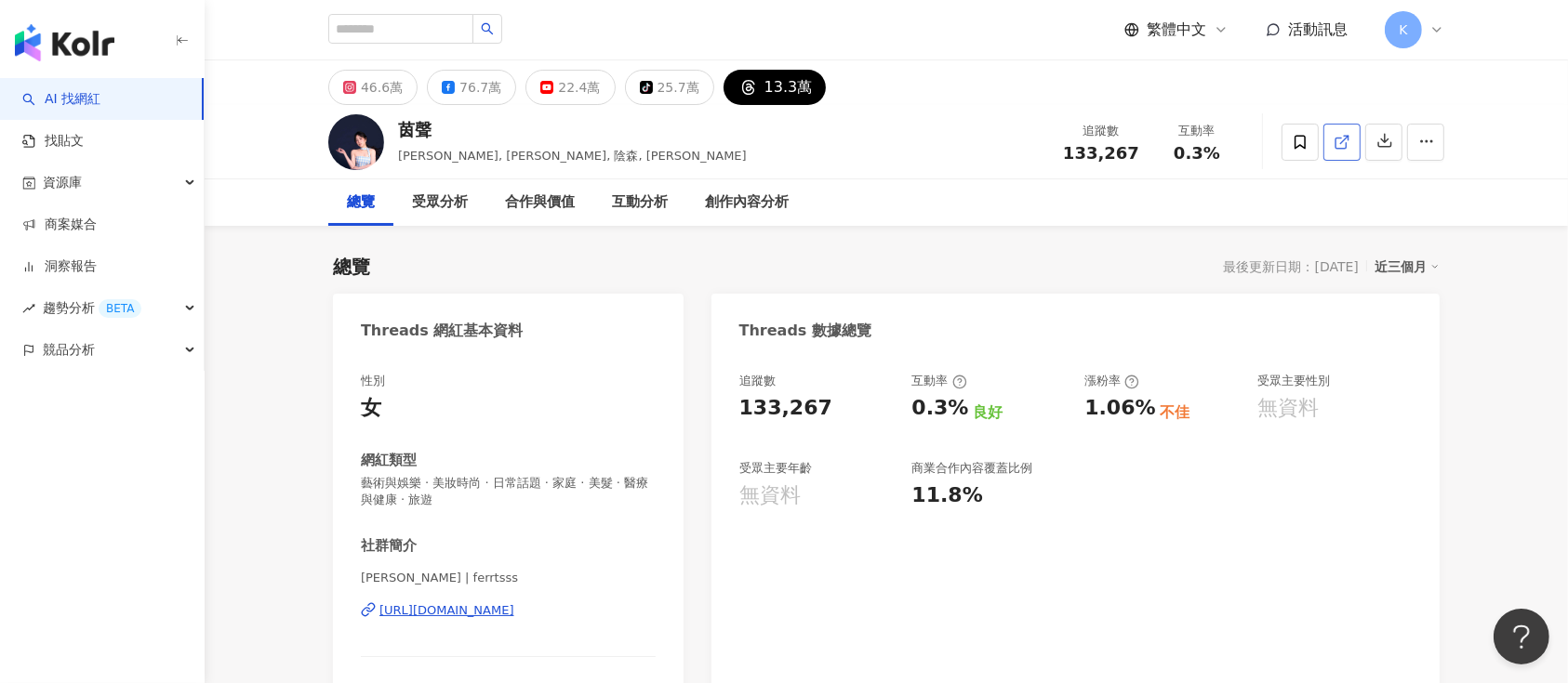
click at [1347, 132] on span at bounding box center [1342, 142] width 17 height 20
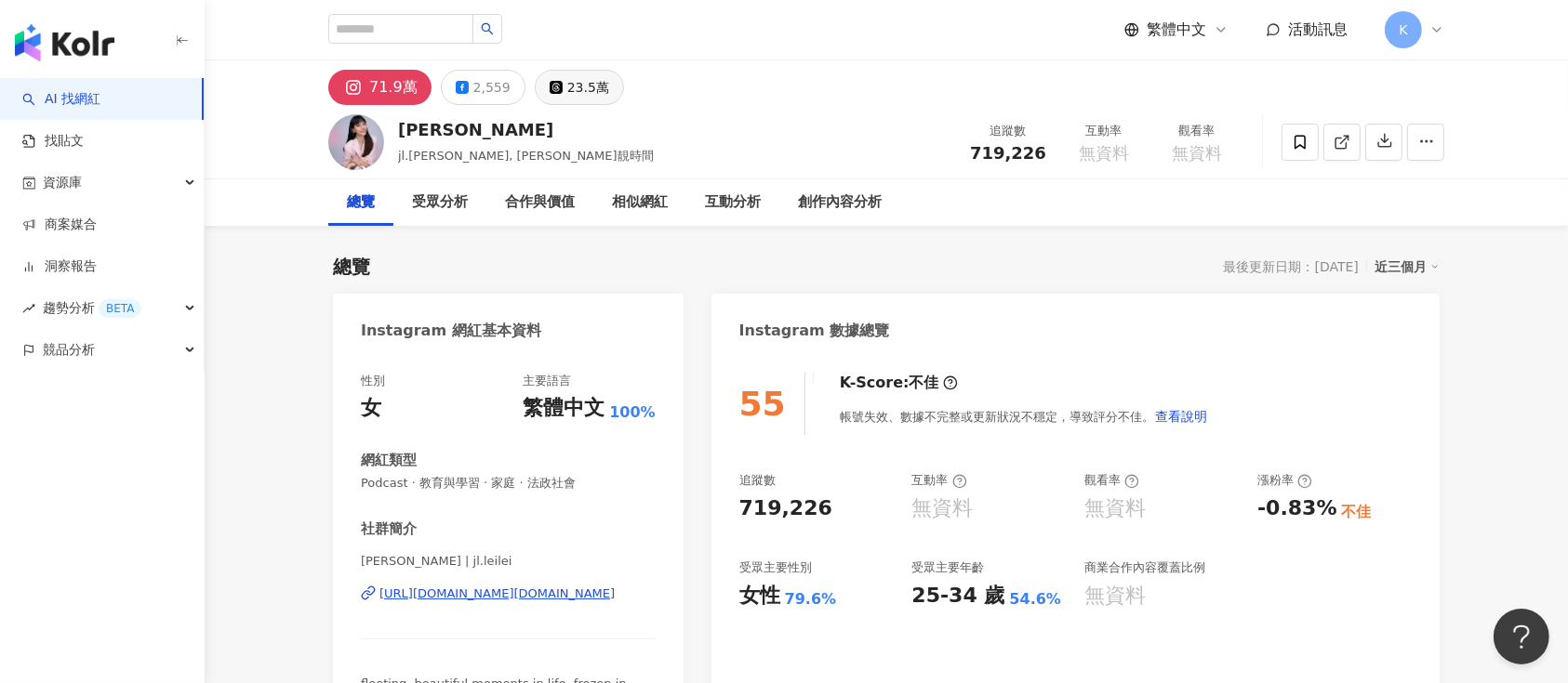
click at [551, 88] on icon at bounding box center [557, 88] width 13 height 13
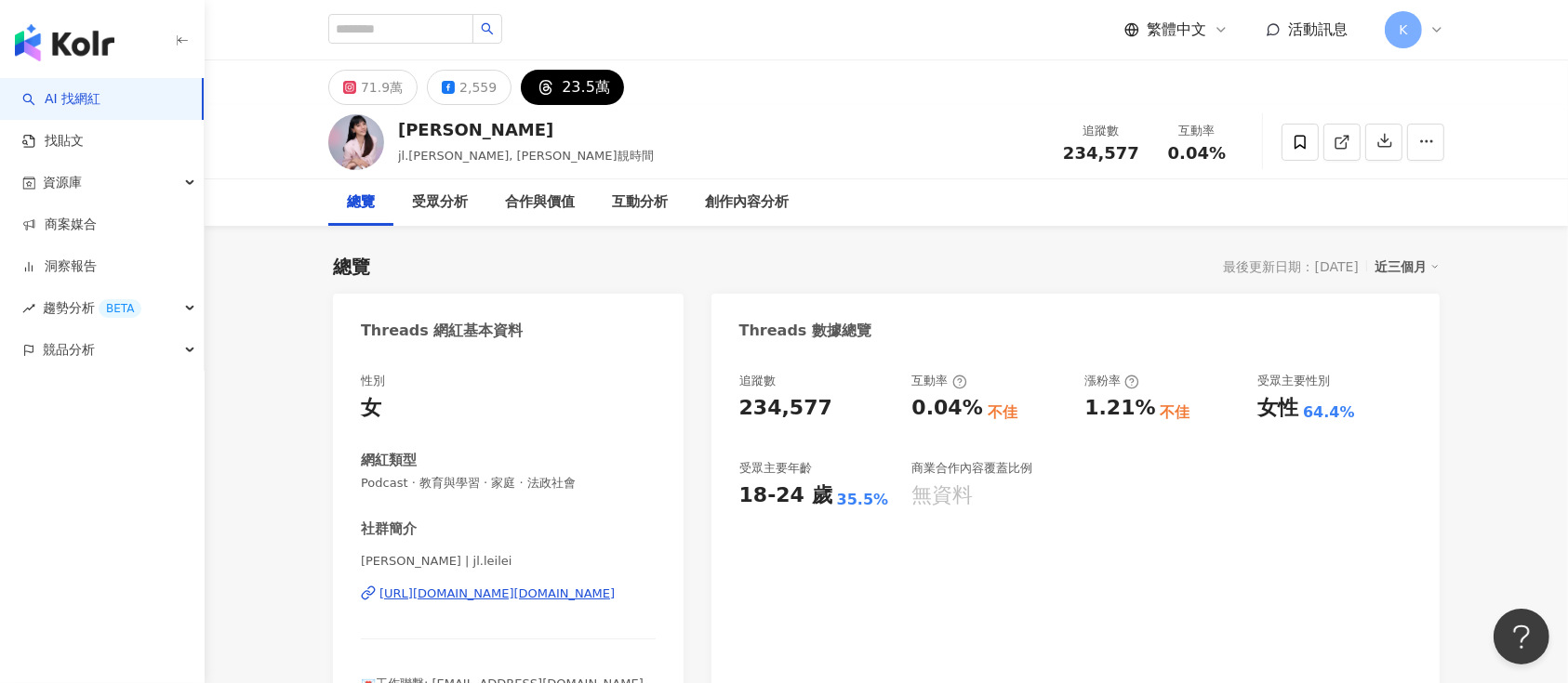
click at [1347, 136] on polyline at bounding box center [1346, 138] width 5 height 5
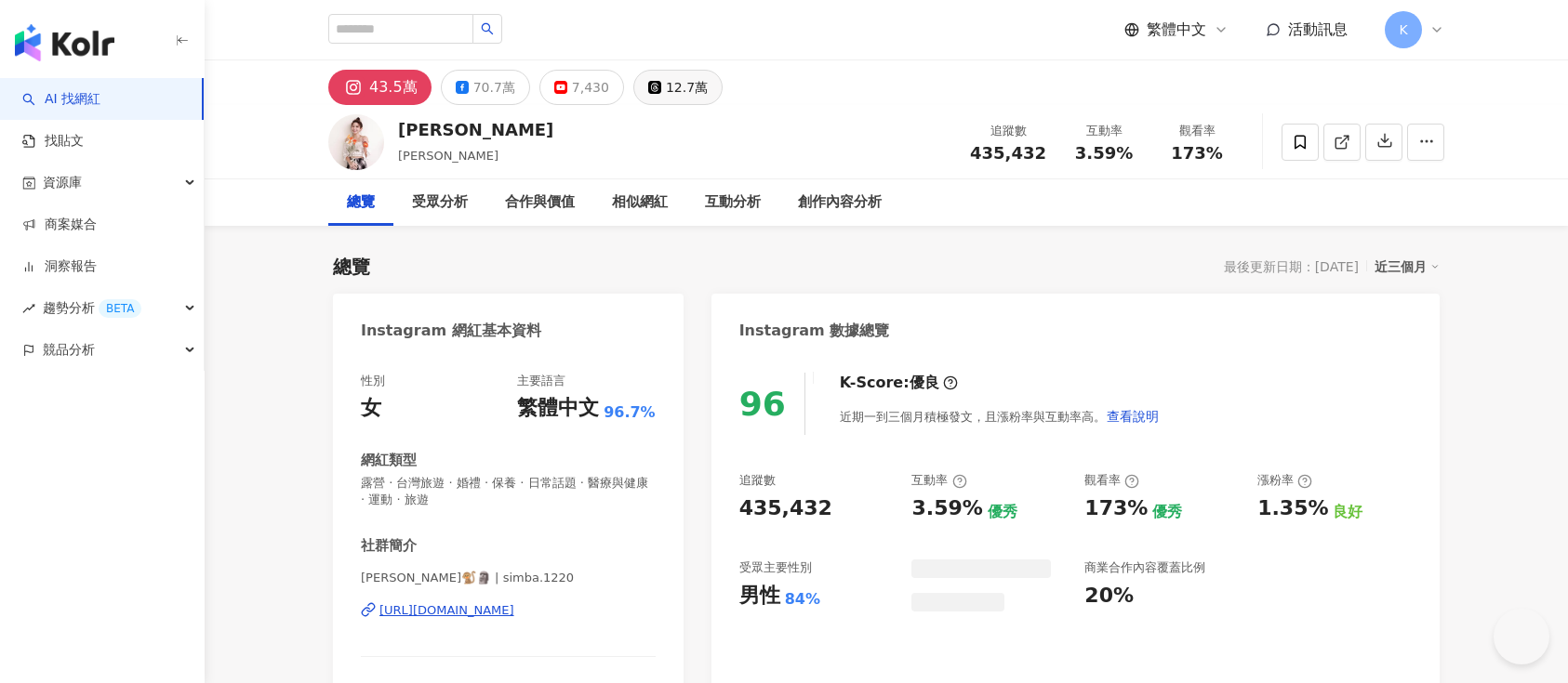
click at [666, 81] on div "12.7萬" at bounding box center [686, 88] width 42 height 26
click at [1347, 138] on icon at bounding box center [1342, 143] width 17 height 17
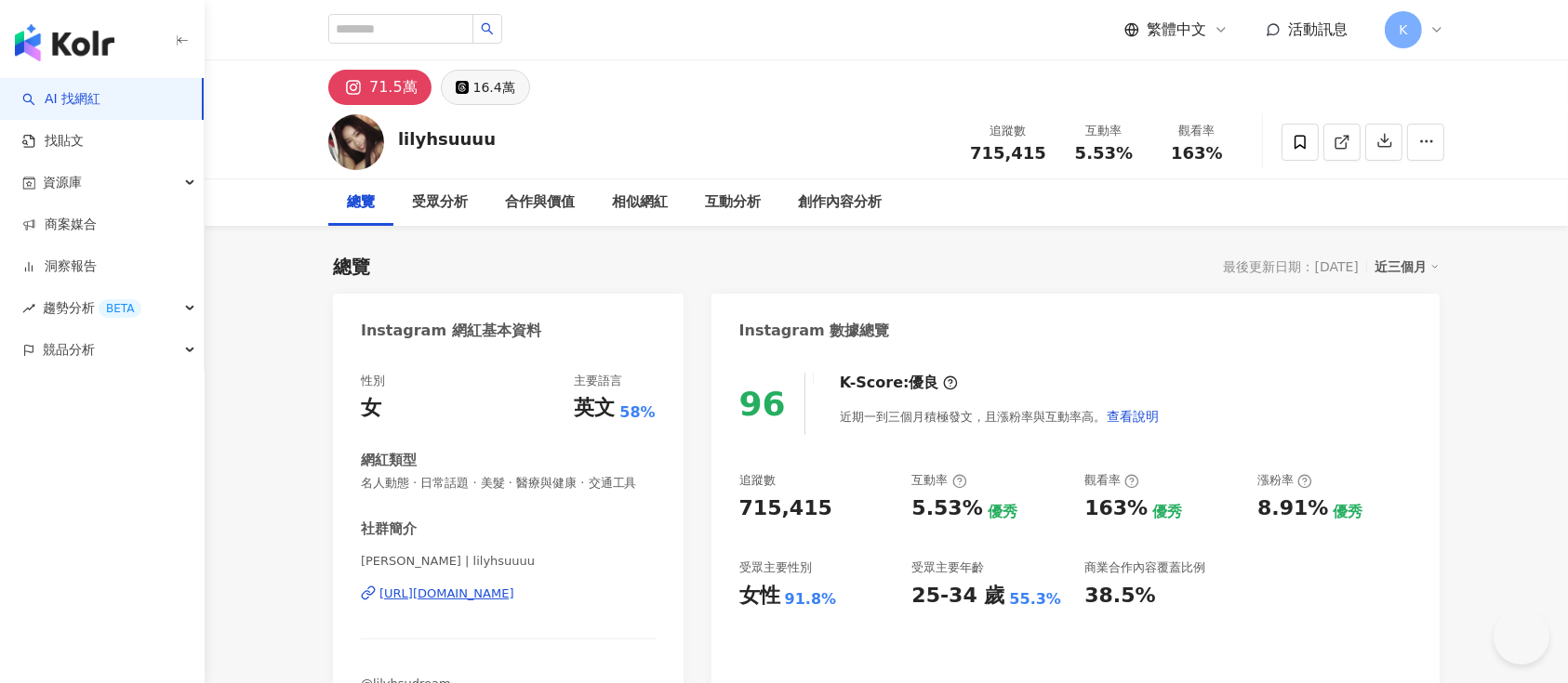
click at [479, 93] on div "16.4萬" at bounding box center [494, 88] width 42 height 26
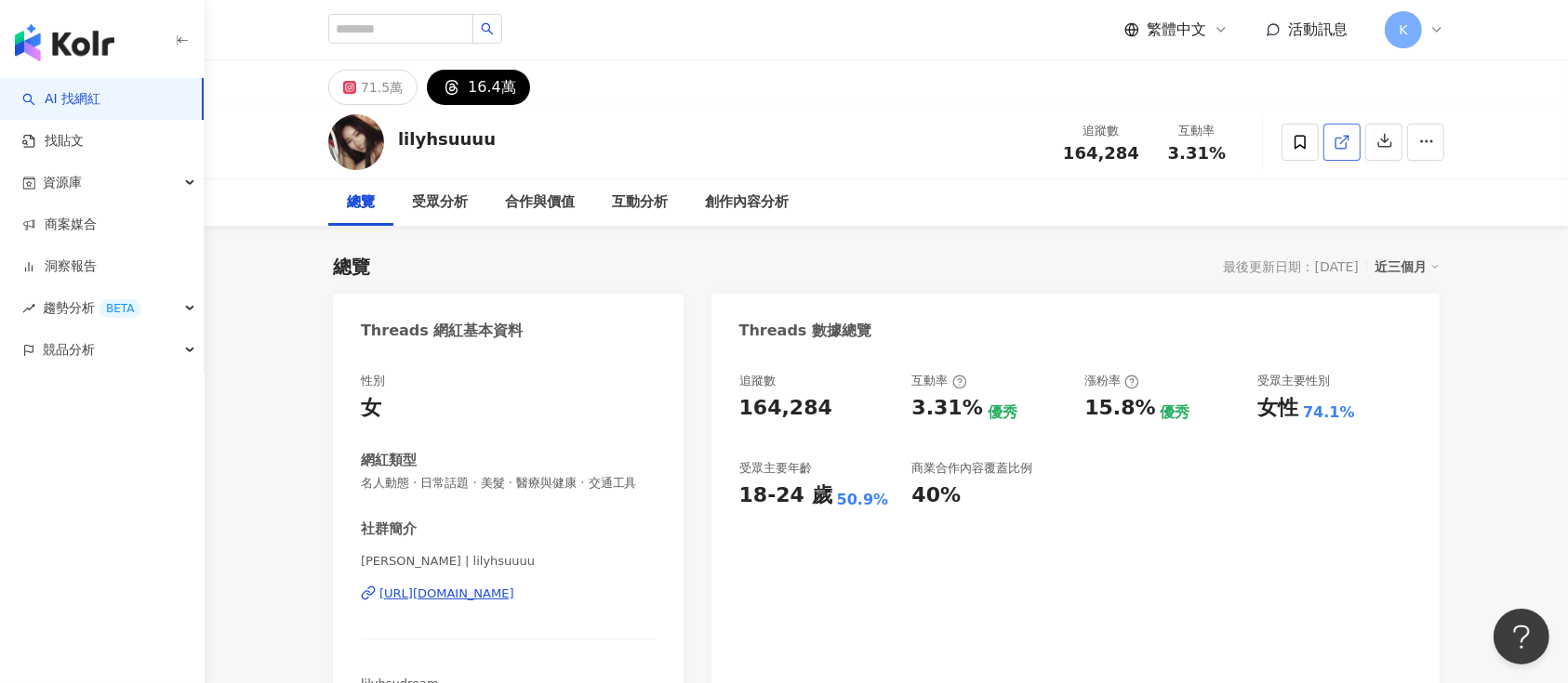
click at [1176, 134] on icon at bounding box center [1342, 143] width 17 height 17
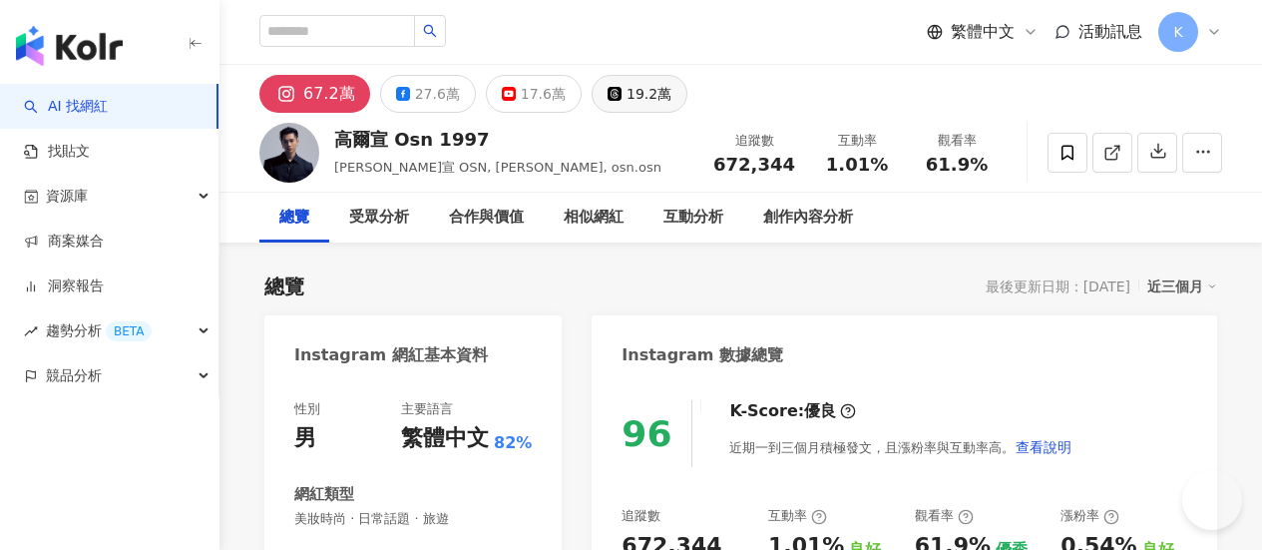
click at [672, 88] on div "19.2萬" at bounding box center [649, 94] width 45 height 28
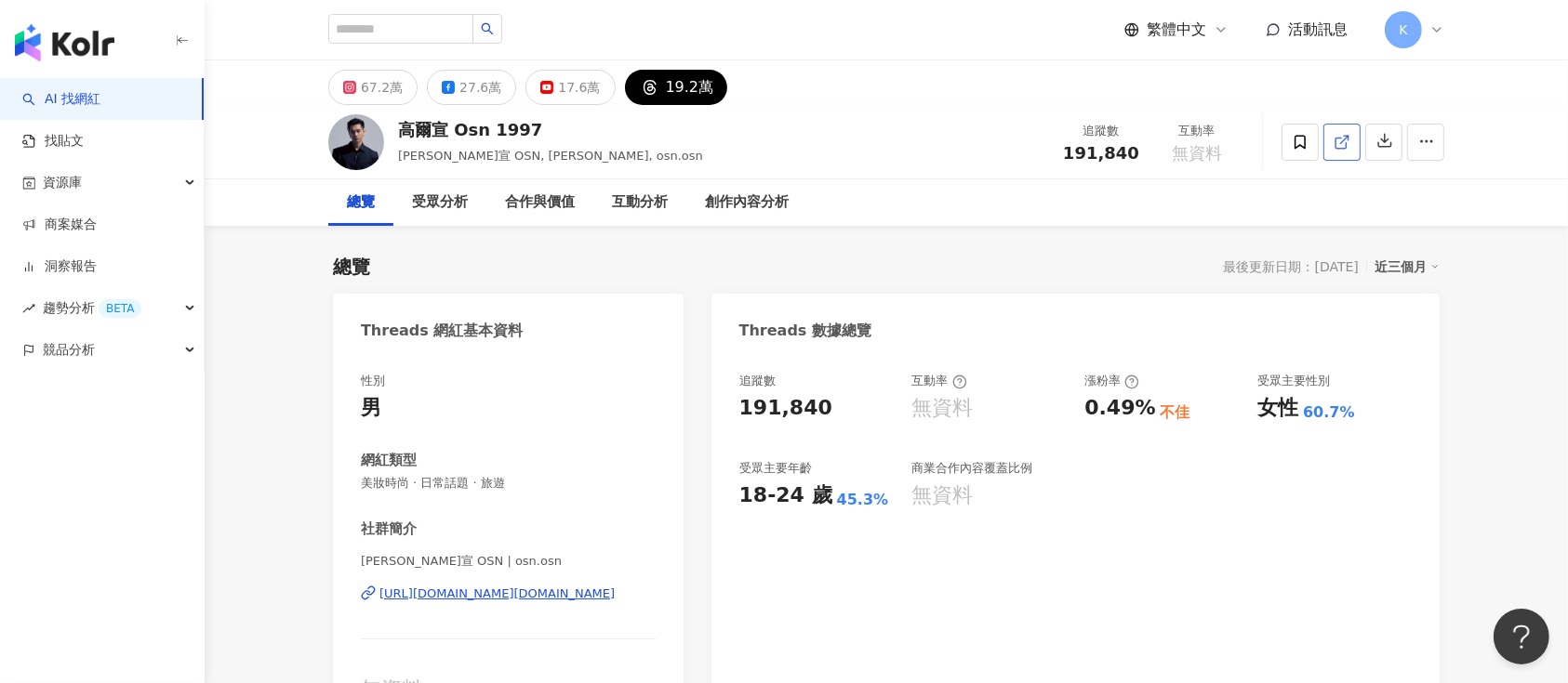
click at [1176, 136] on icon at bounding box center [1342, 143] width 17 height 17
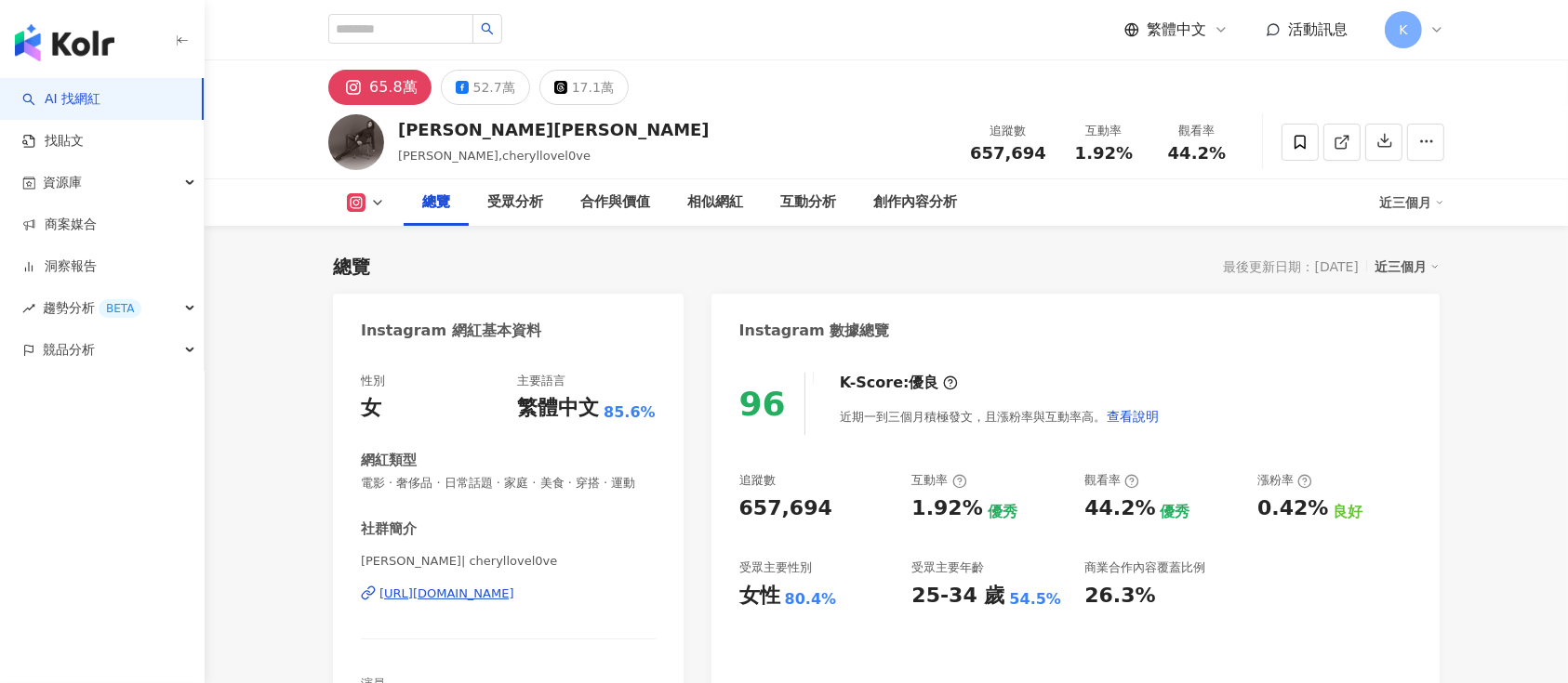
click at [572, 79] on div "17.1萬" at bounding box center [593, 88] width 42 height 26
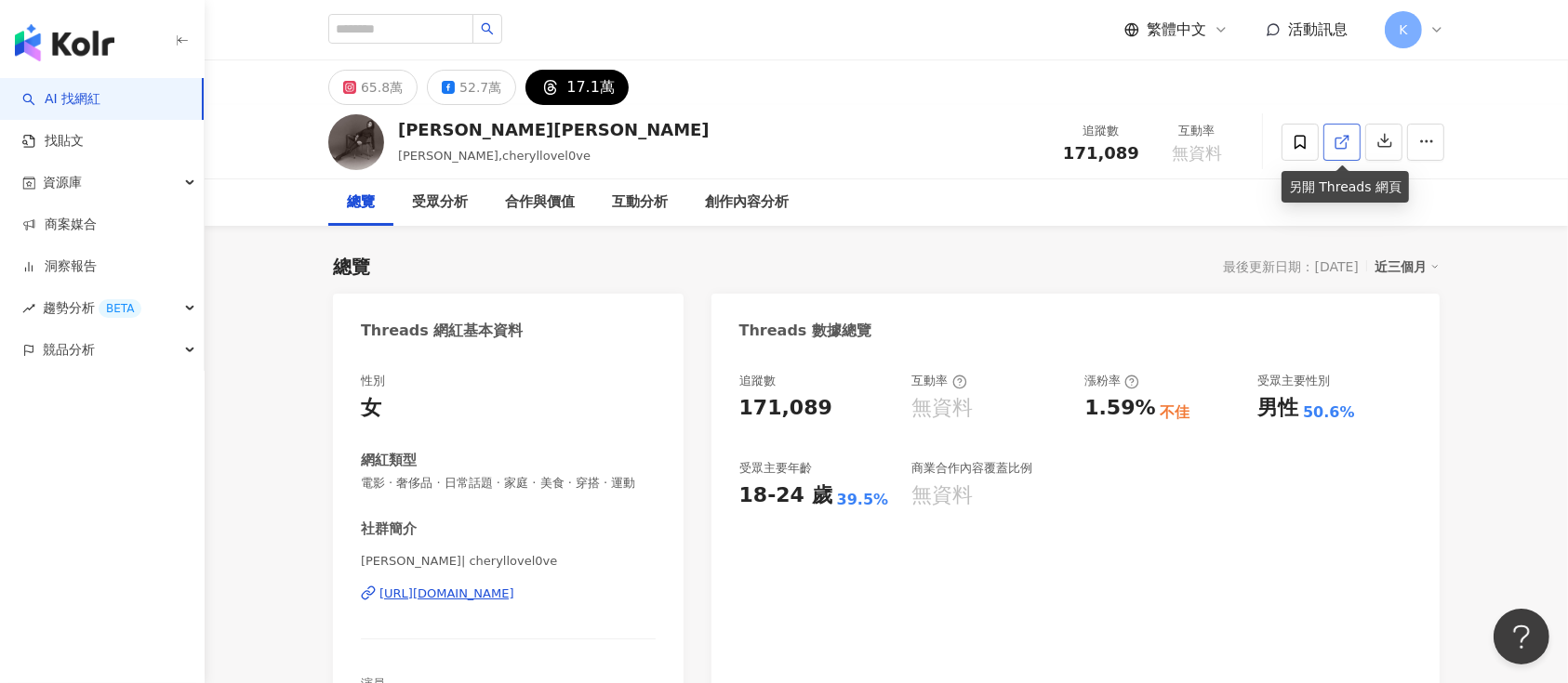
click at [1332, 135] on link at bounding box center [1342, 143] width 37 height 37
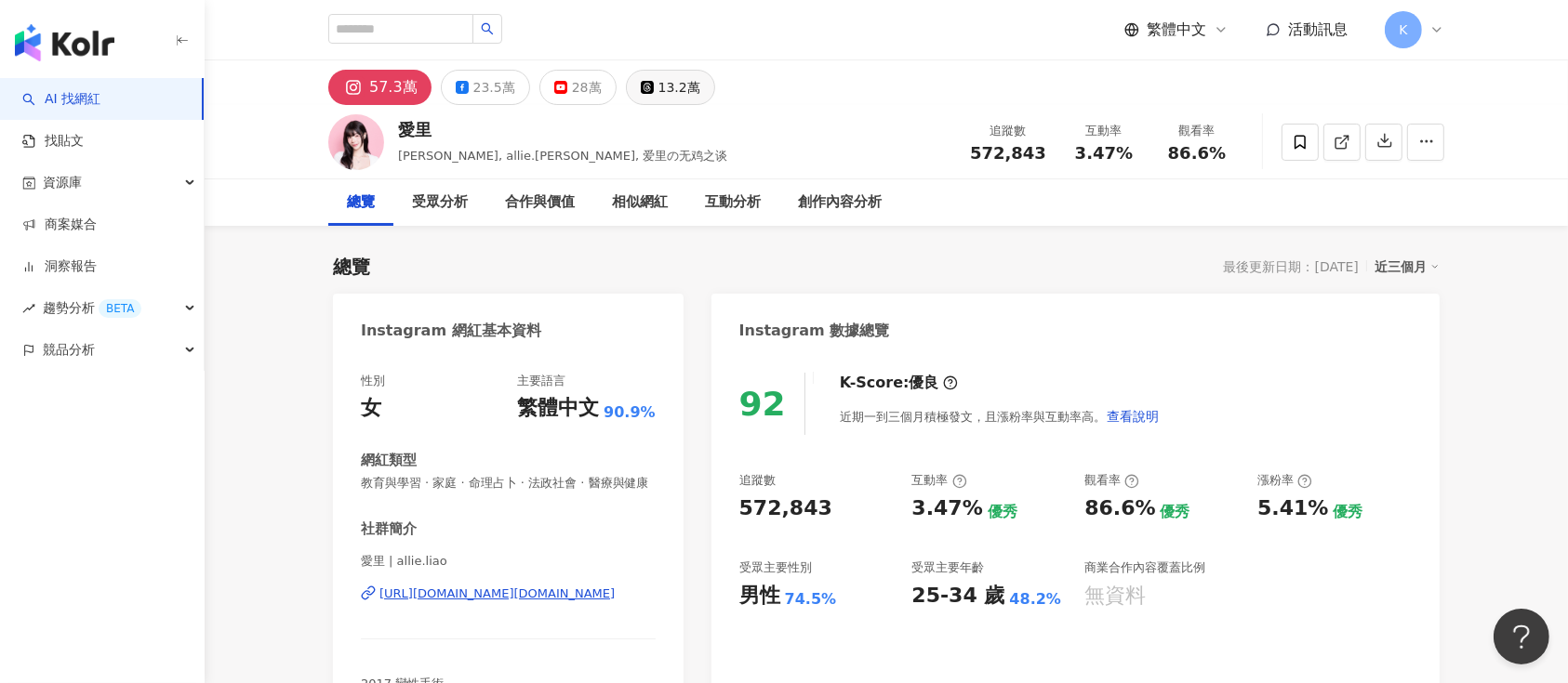
click at [652, 103] on button "13.2萬" at bounding box center [671, 88] width 89 height 35
click at [658, 88] on div "13.2萬" at bounding box center [679, 88] width 42 height 26
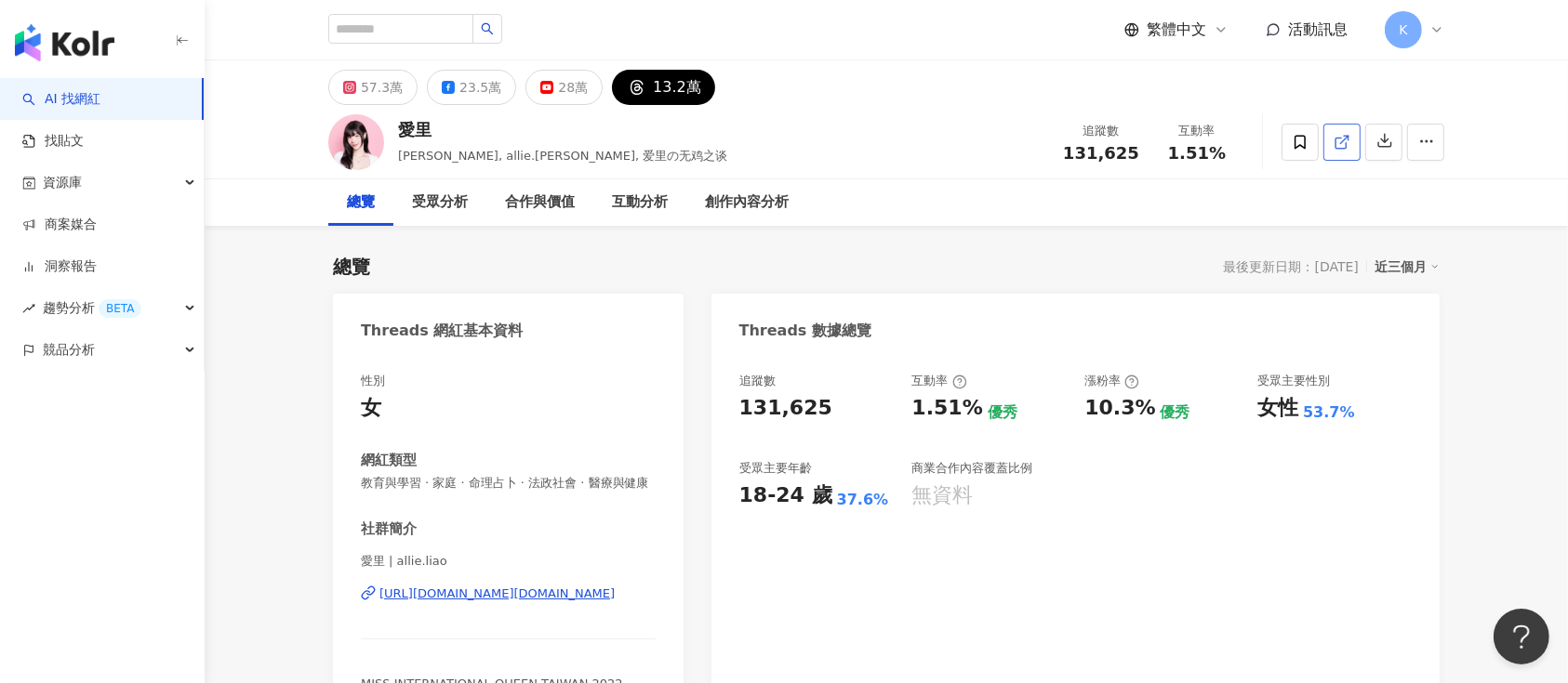
click at [1176, 147] on icon at bounding box center [1341, 143] width 10 height 10
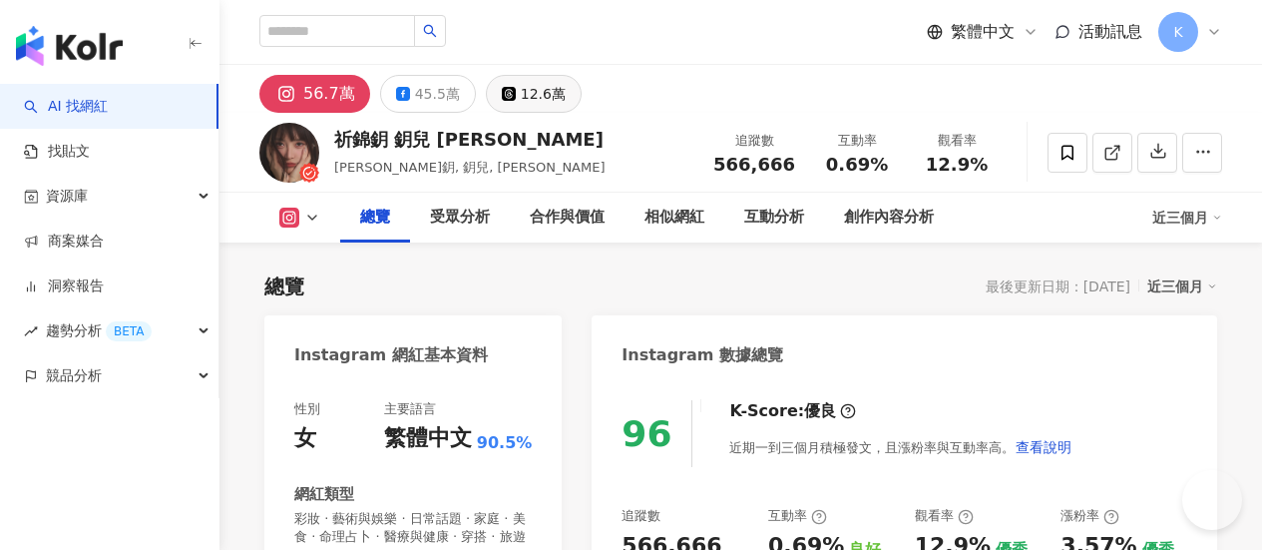
click at [566, 95] on div "12.6萬" at bounding box center [543, 94] width 45 height 28
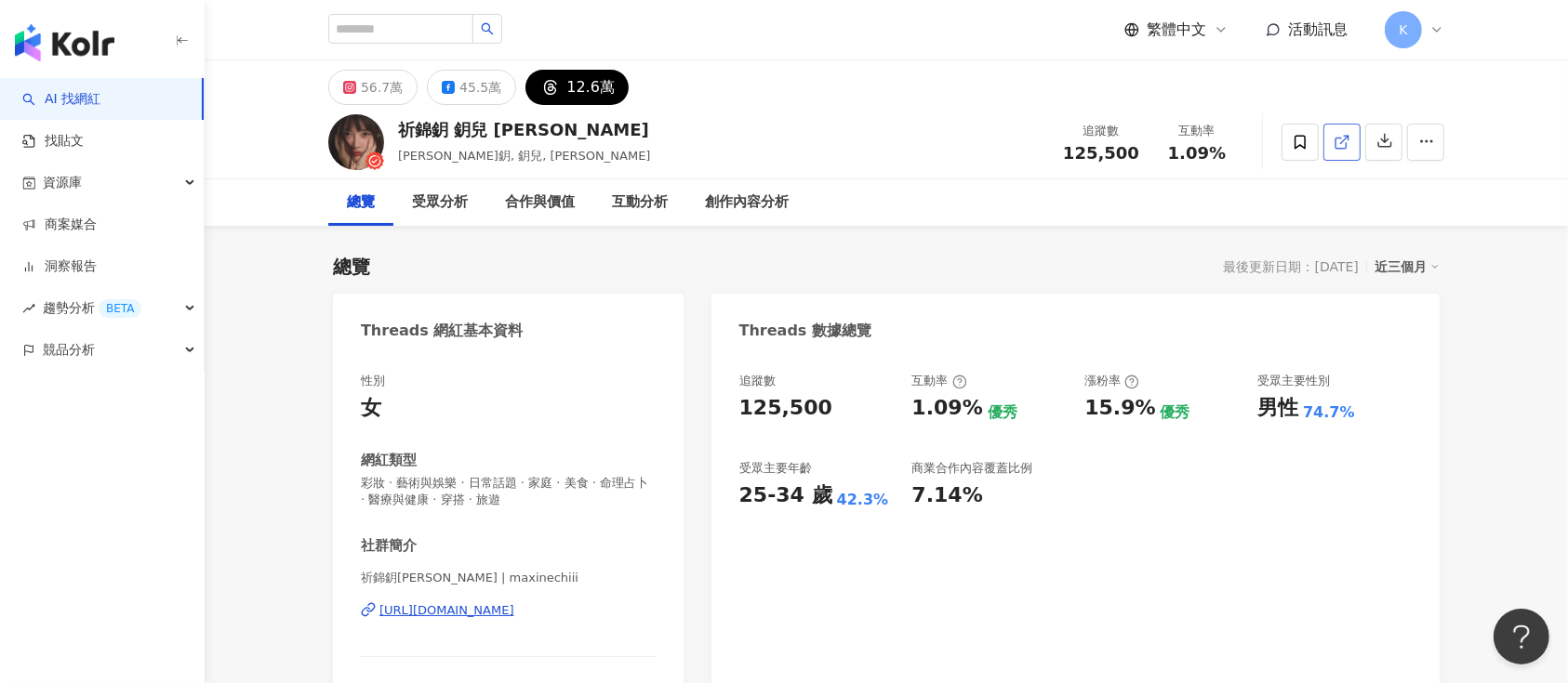
click at [1176, 152] on span at bounding box center [1342, 142] width 17 height 20
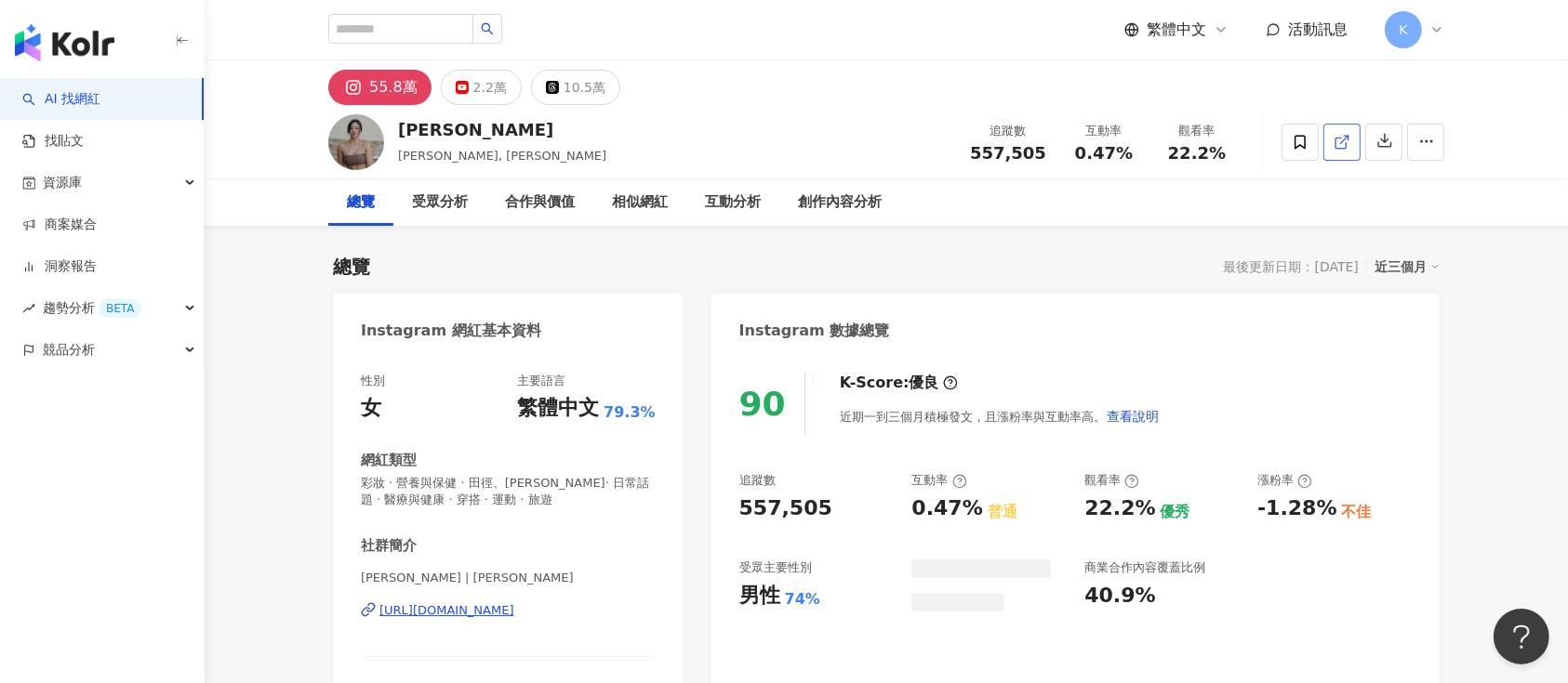
click at [1176, 132] on link at bounding box center [1342, 143] width 37 height 37
click at [569, 86] on div "10.5萬" at bounding box center [585, 88] width 42 height 26
click at [598, 92] on button "10.5萬" at bounding box center [576, 88] width 89 height 35
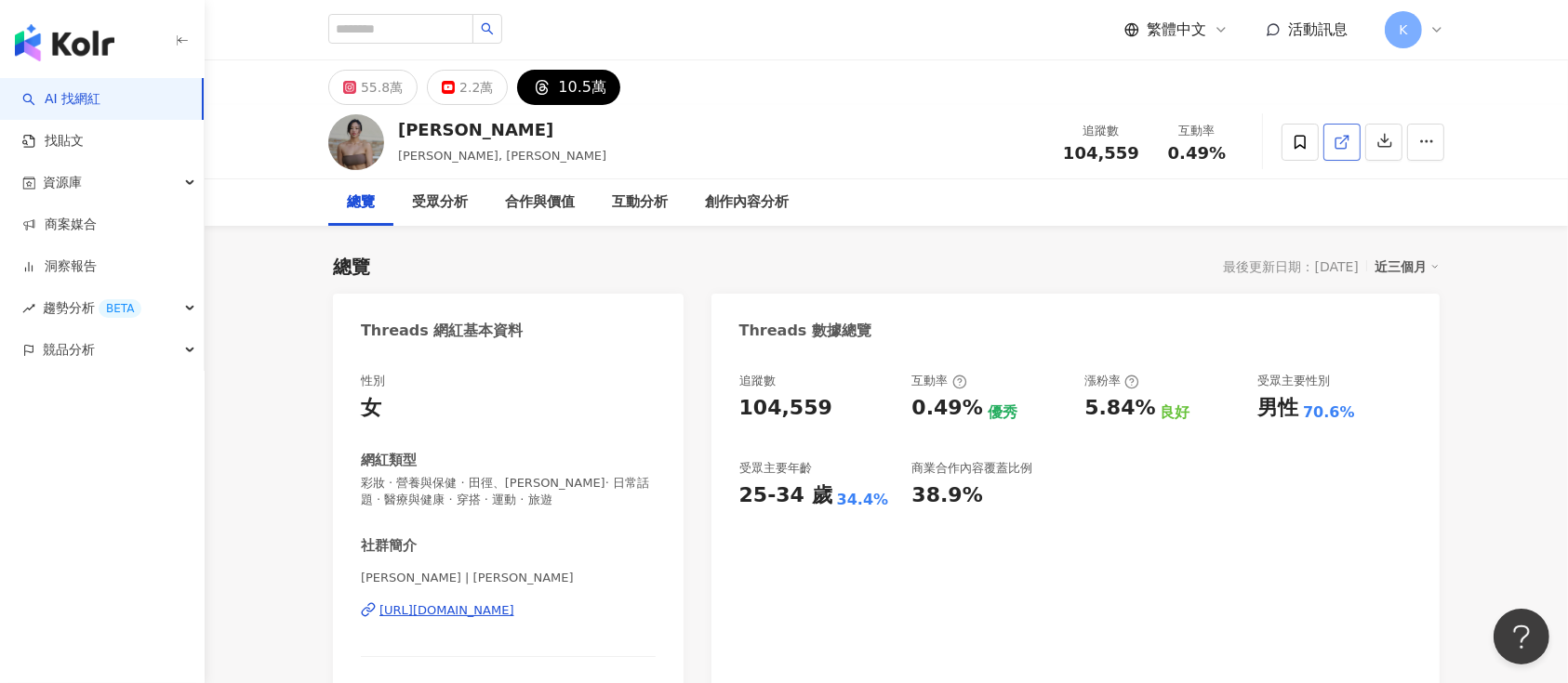
click at [1176, 142] on link at bounding box center [1342, 143] width 37 height 37
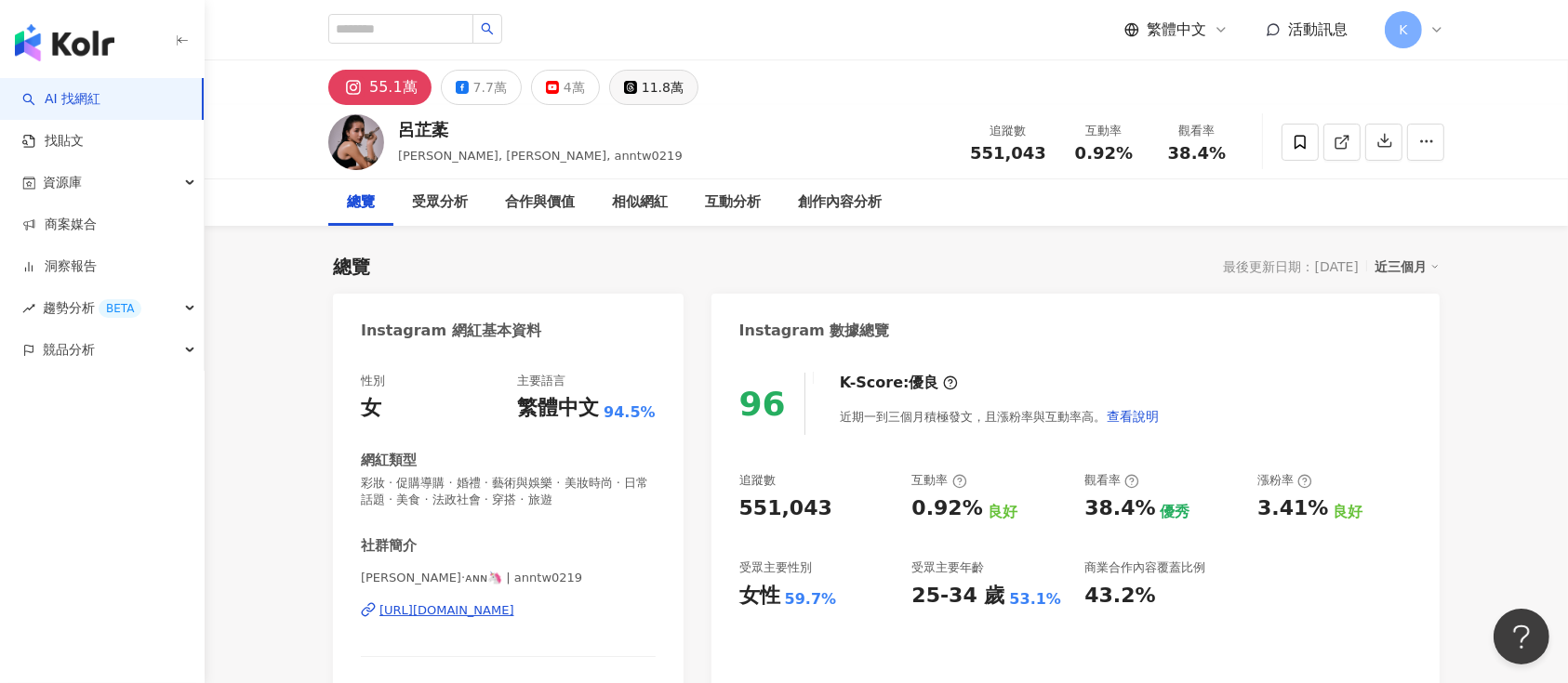
click at [642, 89] on div "11.8萬" at bounding box center [663, 88] width 42 height 26
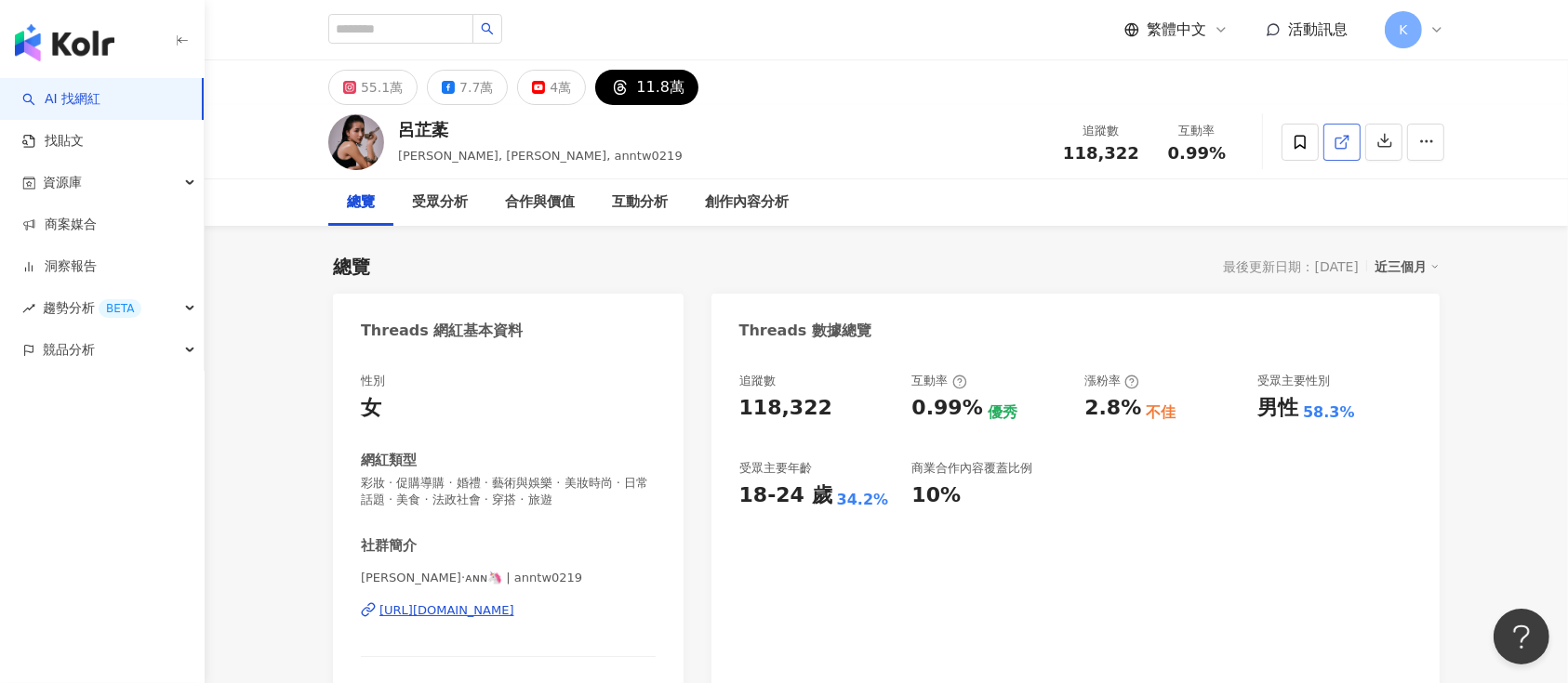
click at [1176, 142] on icon at bounding box center [1342, 143] width 17 height 17
drag, startPoint x: 402, startPoint y: 155, endPoint x: 417, endPoint y: 157, distance: 15.1
click at [417, 157] on span "妍安, Ann, anntw0219" at bounding box center [540, 156] width 284 height 14
copy span "妍安"
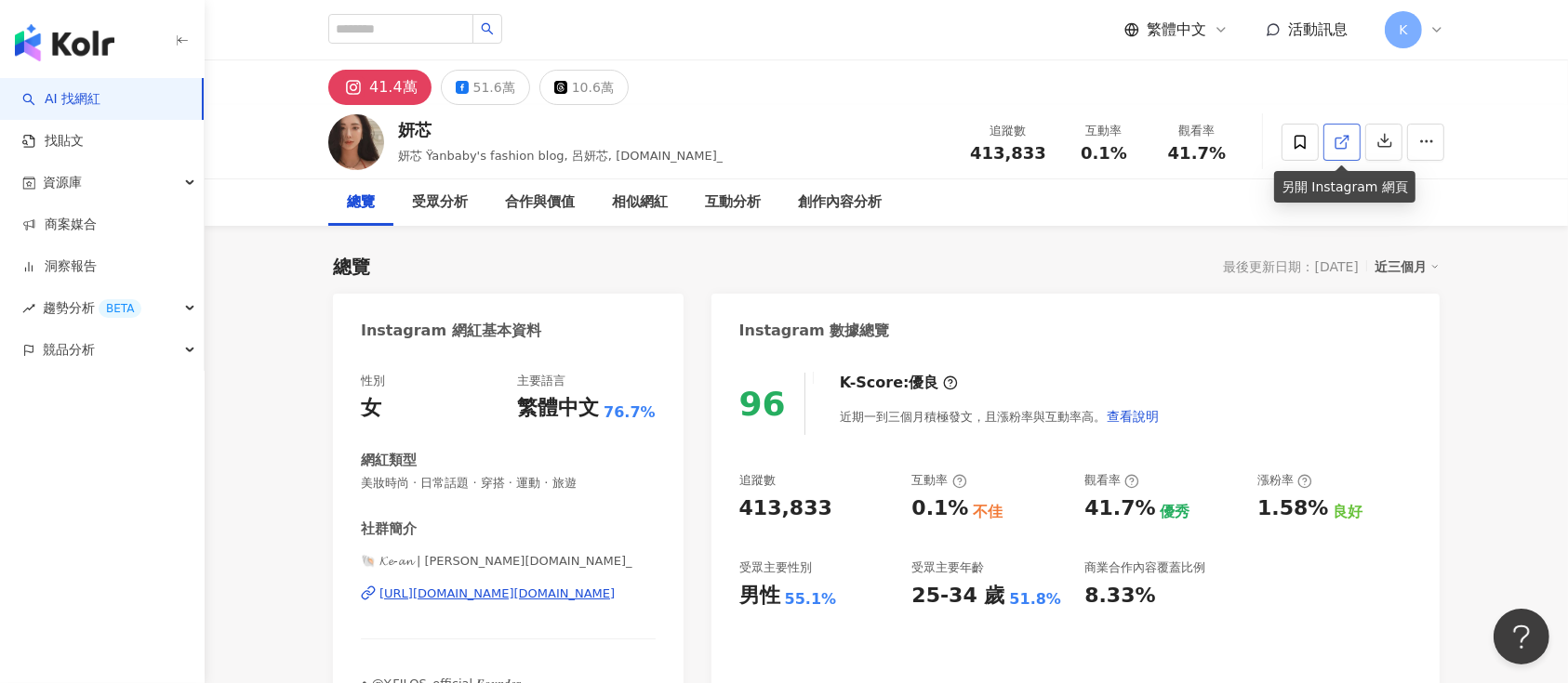
click at [1349, 142] on icon at bounding box center [1342, 143] width 17 height 17
click at [555, 90] on icon at bounding box center [561, 88] width 13 height 13
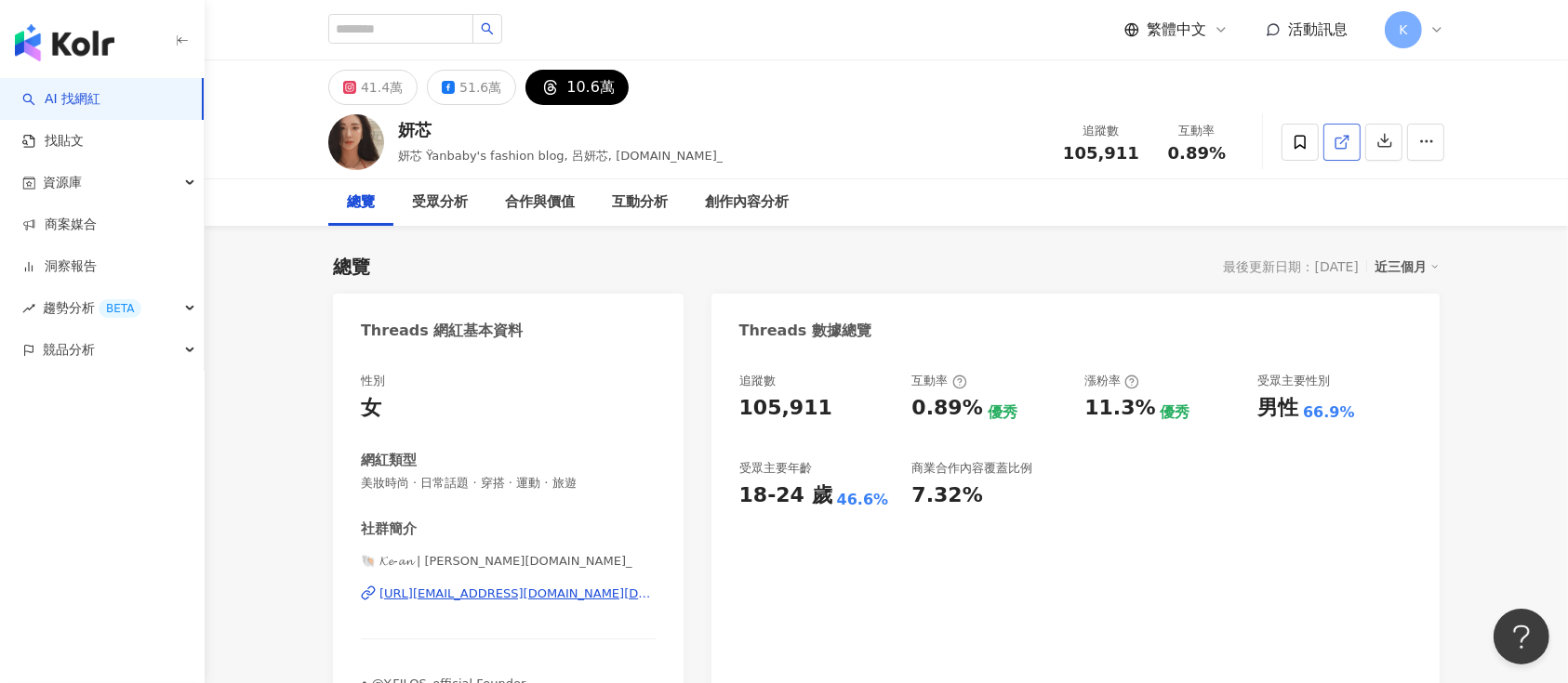
click at [1341, 144] on icon at bounding box center [1342, 143] width 17 height 17
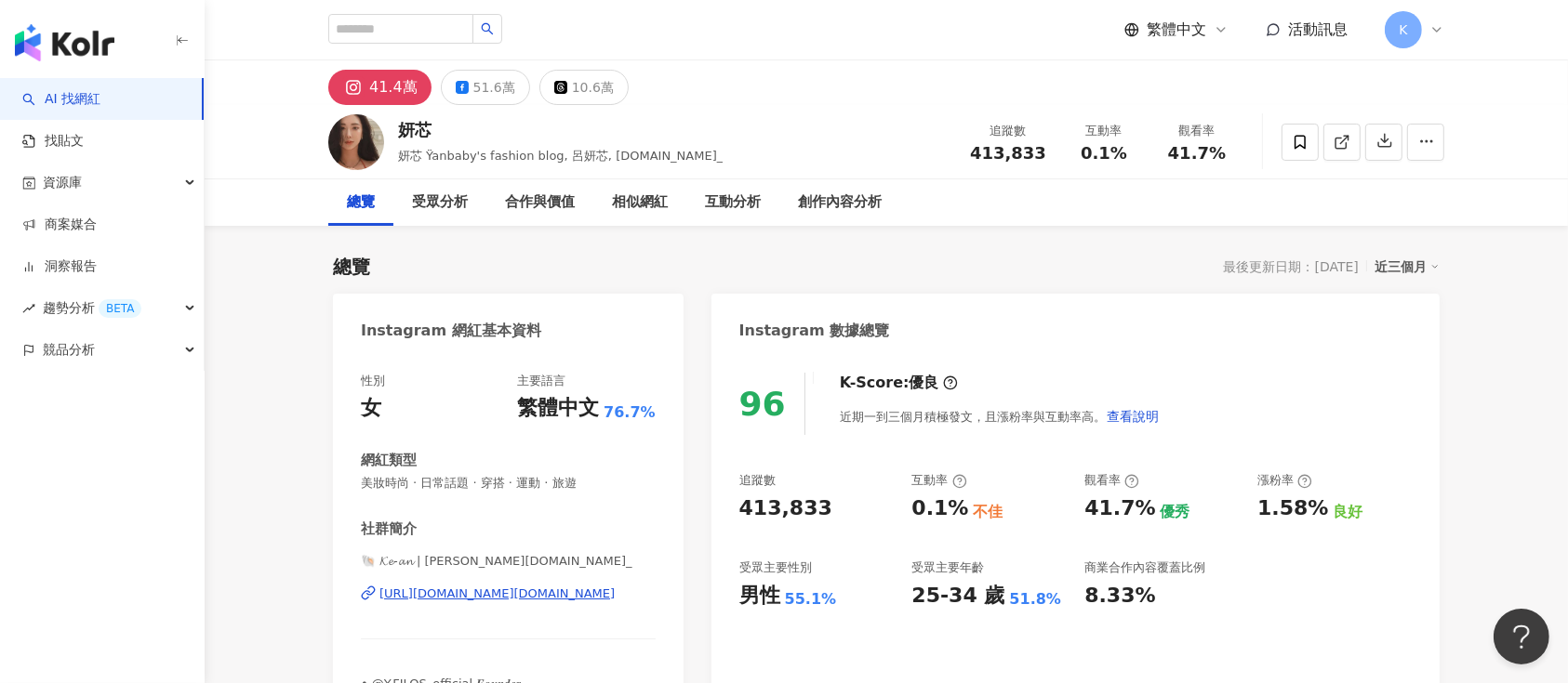
click at [583, 85] on div "10.6萬" at bounding box center [593, 88] width 42 height 26
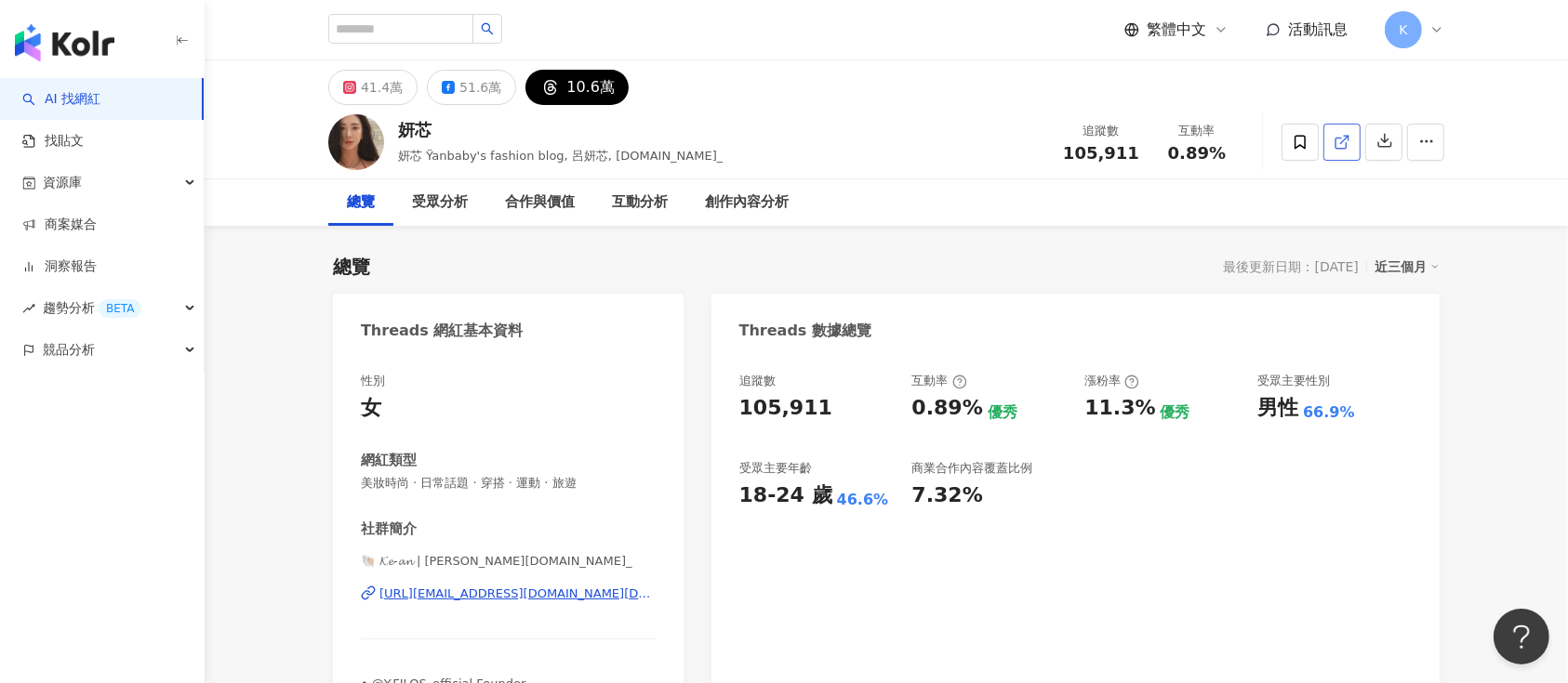
click at [1346, 145] on icon at bounding box center [1341, 143] width 10 height 10
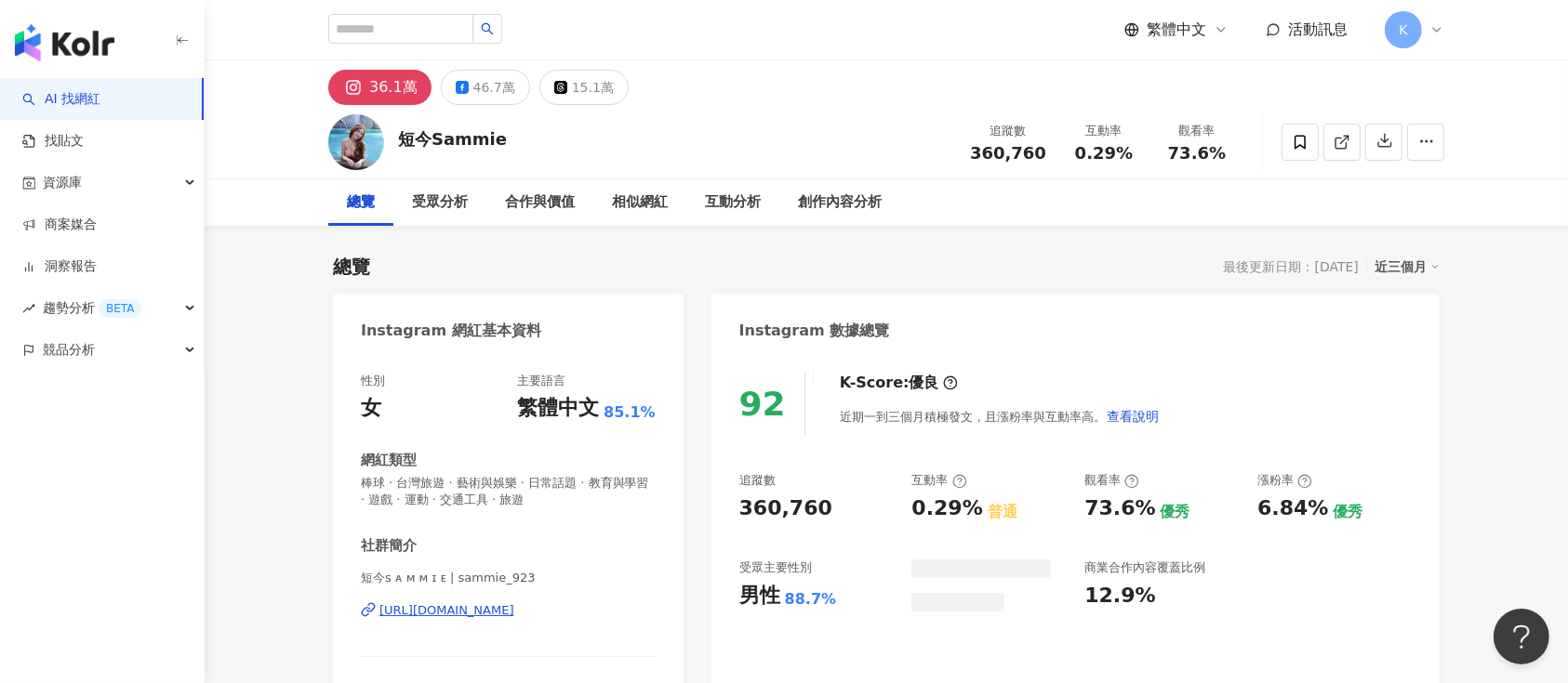
click at [1176, 137] on icon at bounding box center [1342, 143] width 17 height 17
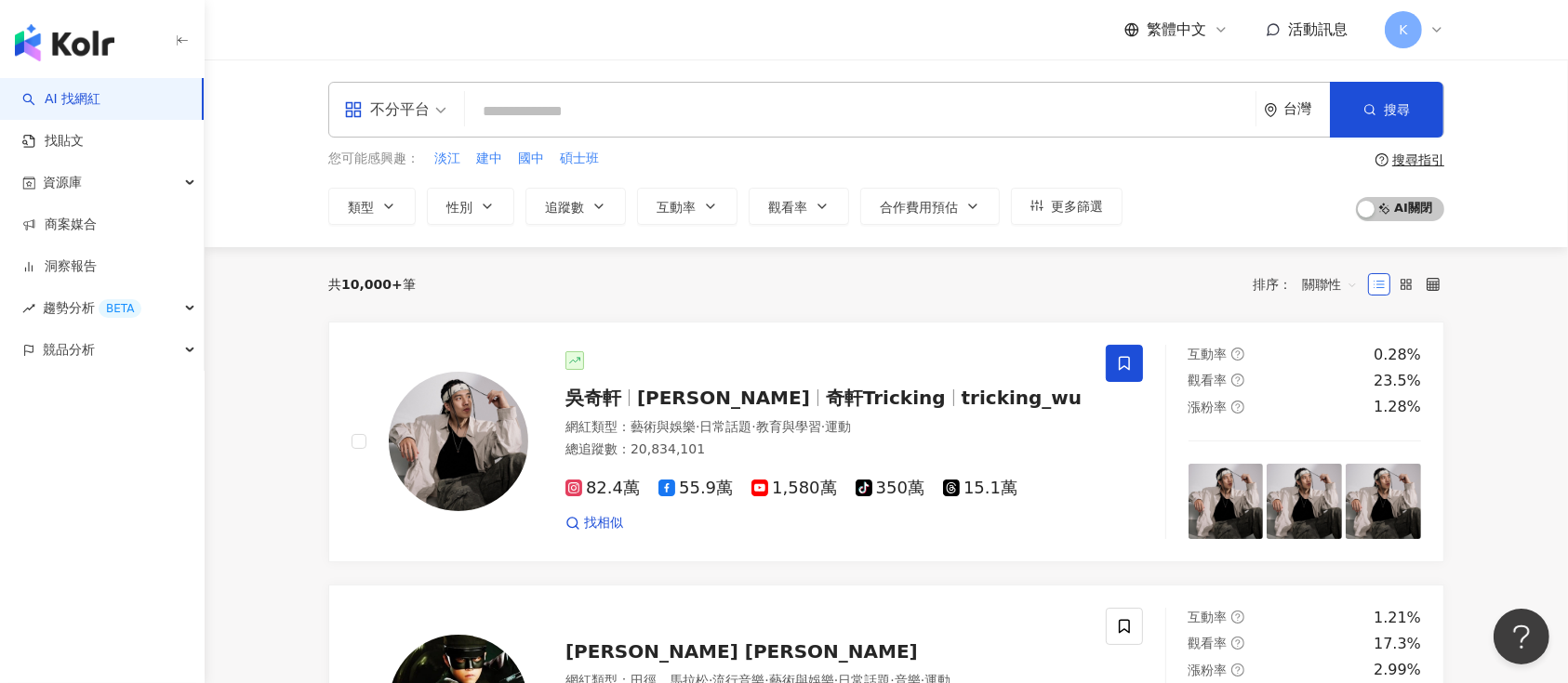
click at [1434, 32] on icon at bounding box center [1437, 30] width 15 height 15
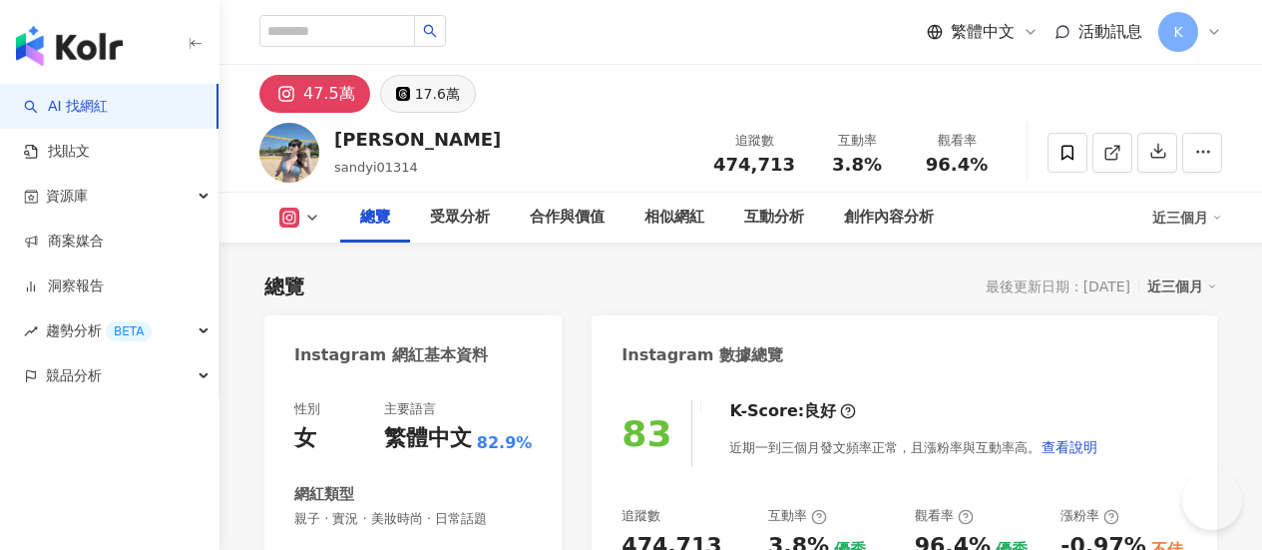
click at [460, 91] on div "17.6萬" at bounding box center [437, 94] width 45 height 28
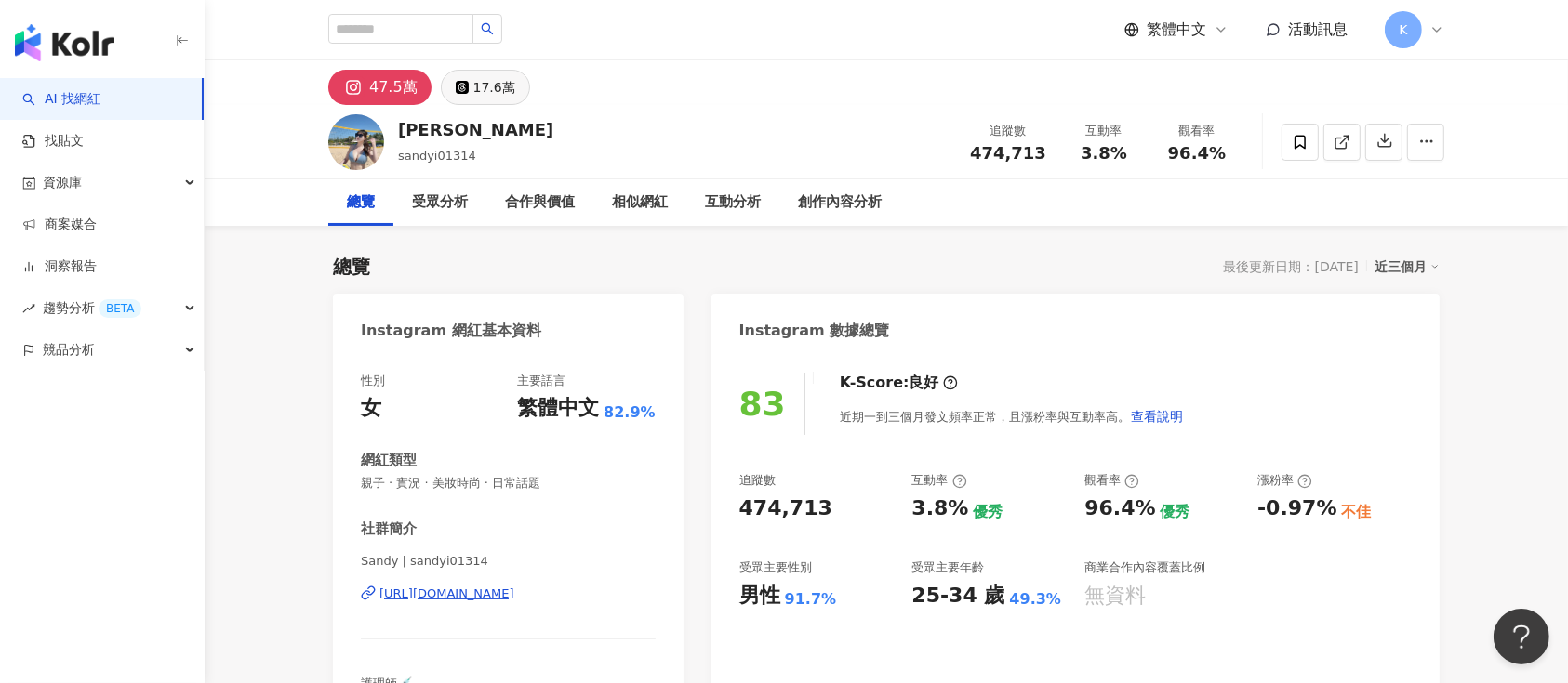
click at [491, 95] on div "17.6萬" at bounding box center [494, 88] width 42 height 26
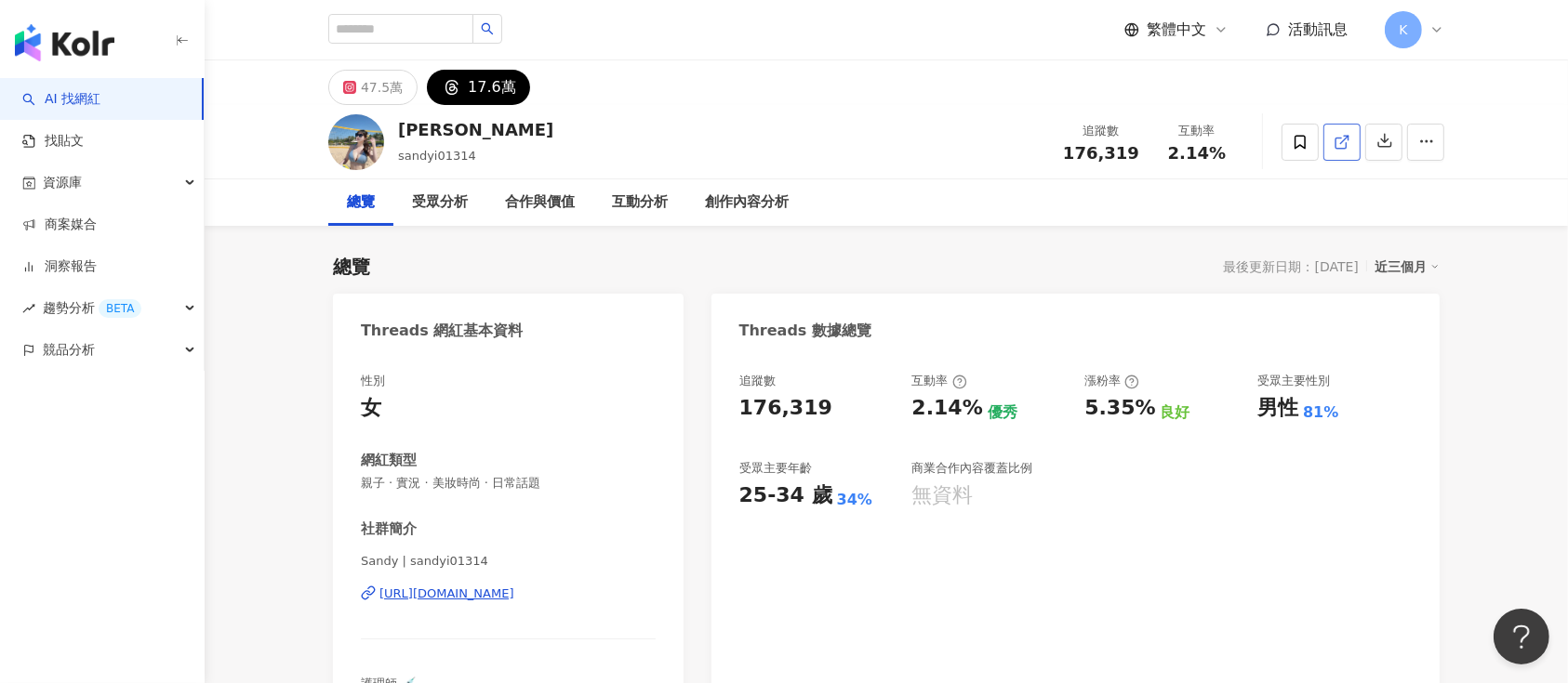
click at [1176, 137] on icon at bounding box center [1342, 143] width 17 height 17
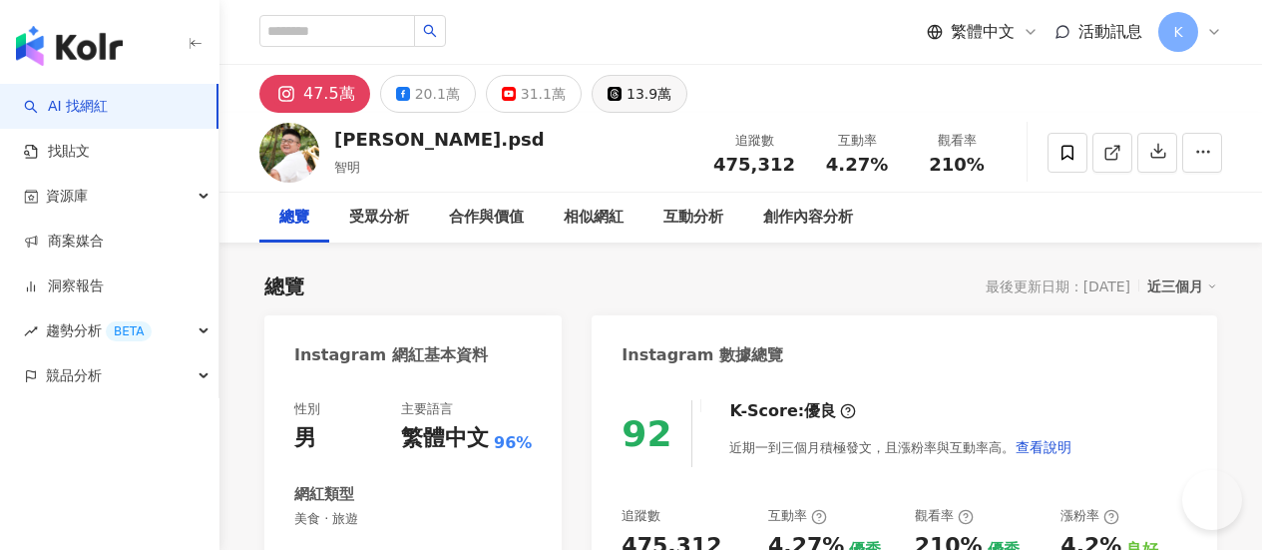
click at [672, 100] on div "13.9萬" at bounding box center [649, 94] width 45 height 28
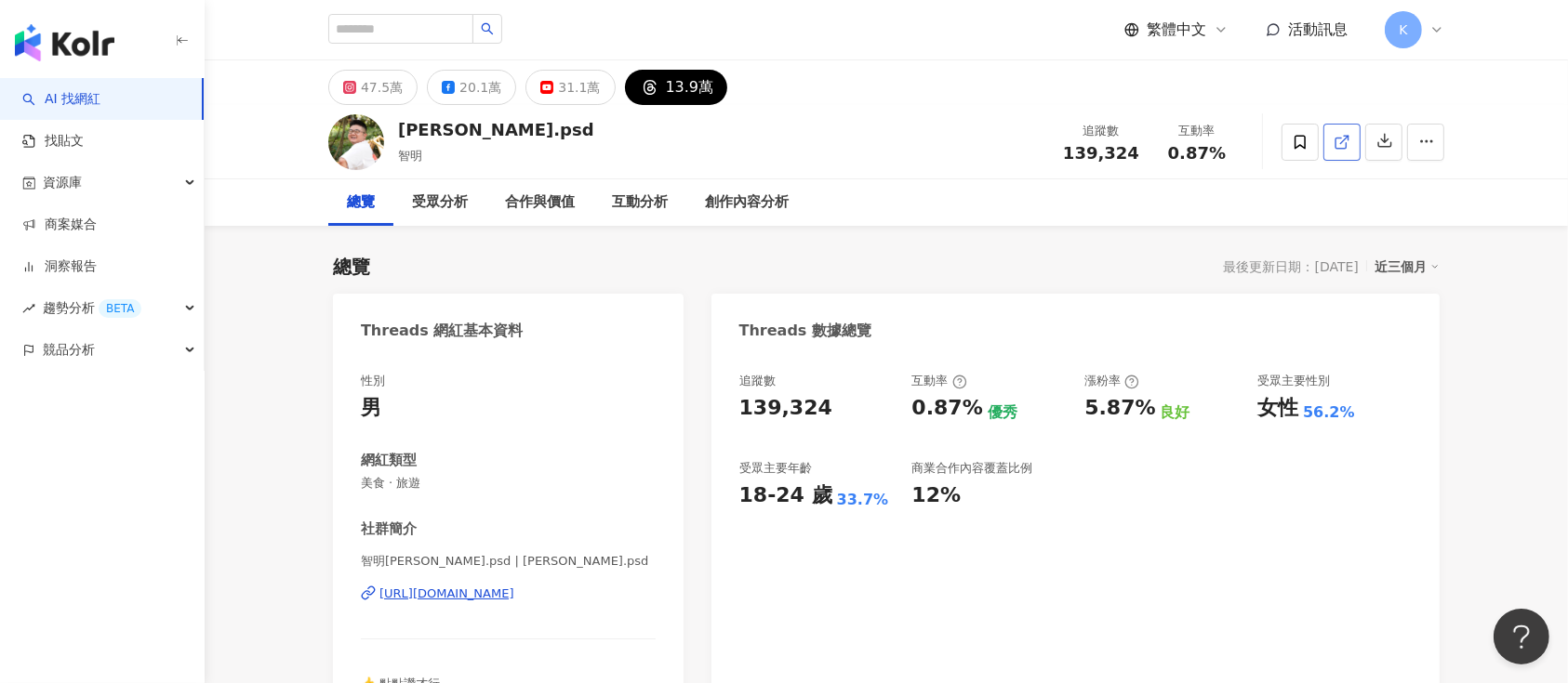
click at [1176, 142] on icon at bounding box center [1342, 143] width 17 height 17
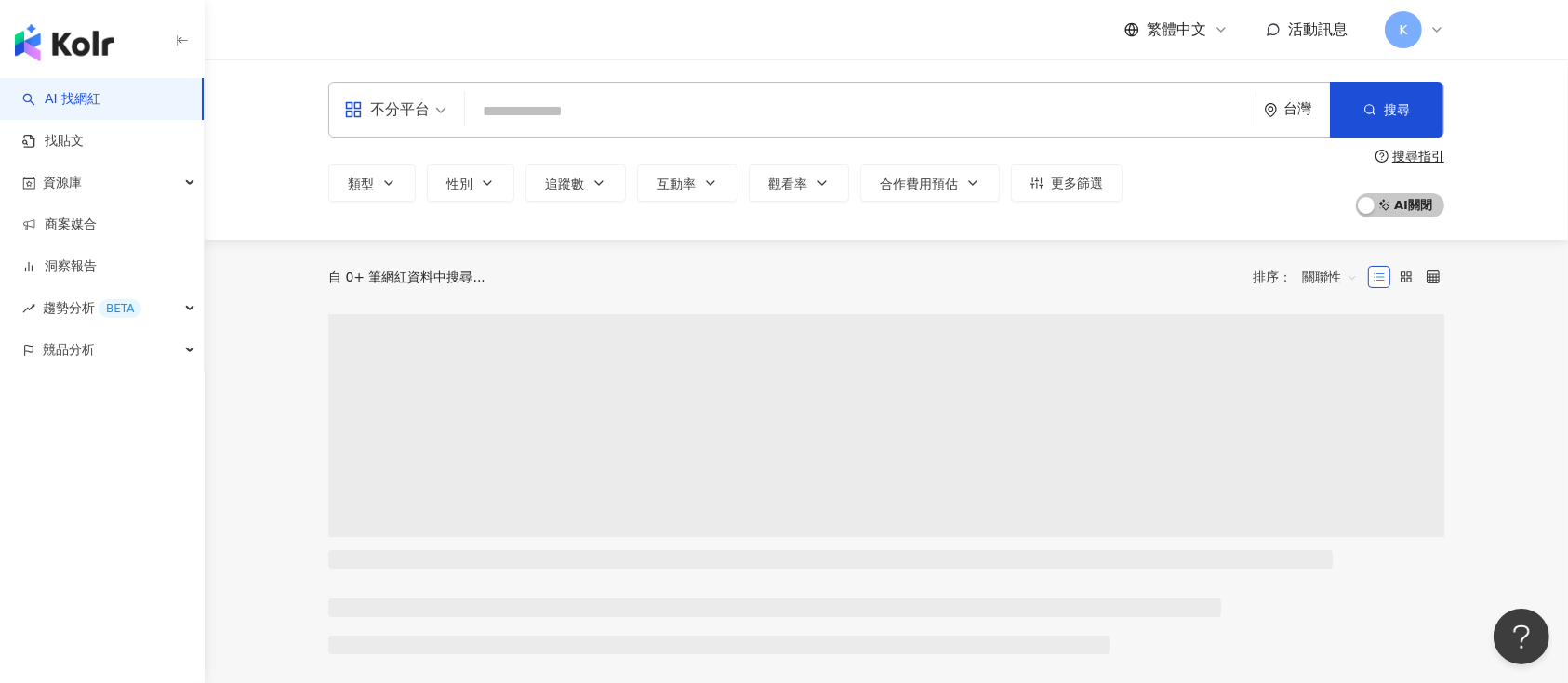
click at [528, 106] on input "search" at bounding box center [860, 112] width 776 height 35
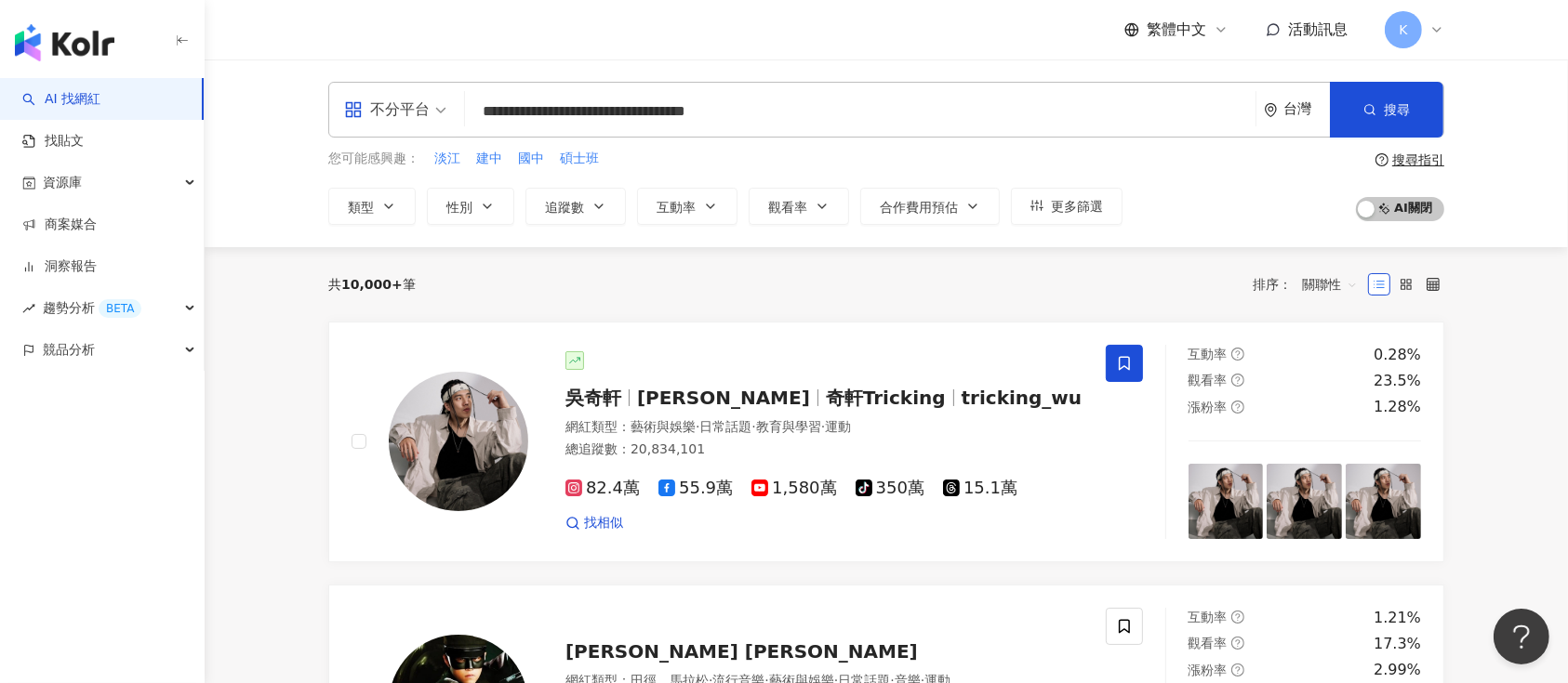
drag, startPoint x: 819, startPoint y: 115, endPoint x: 603, endPoint y: 116, distance: 216.0
click at [603, 116] on input "**********" at bounding box center [860, 112] width 776 height 35
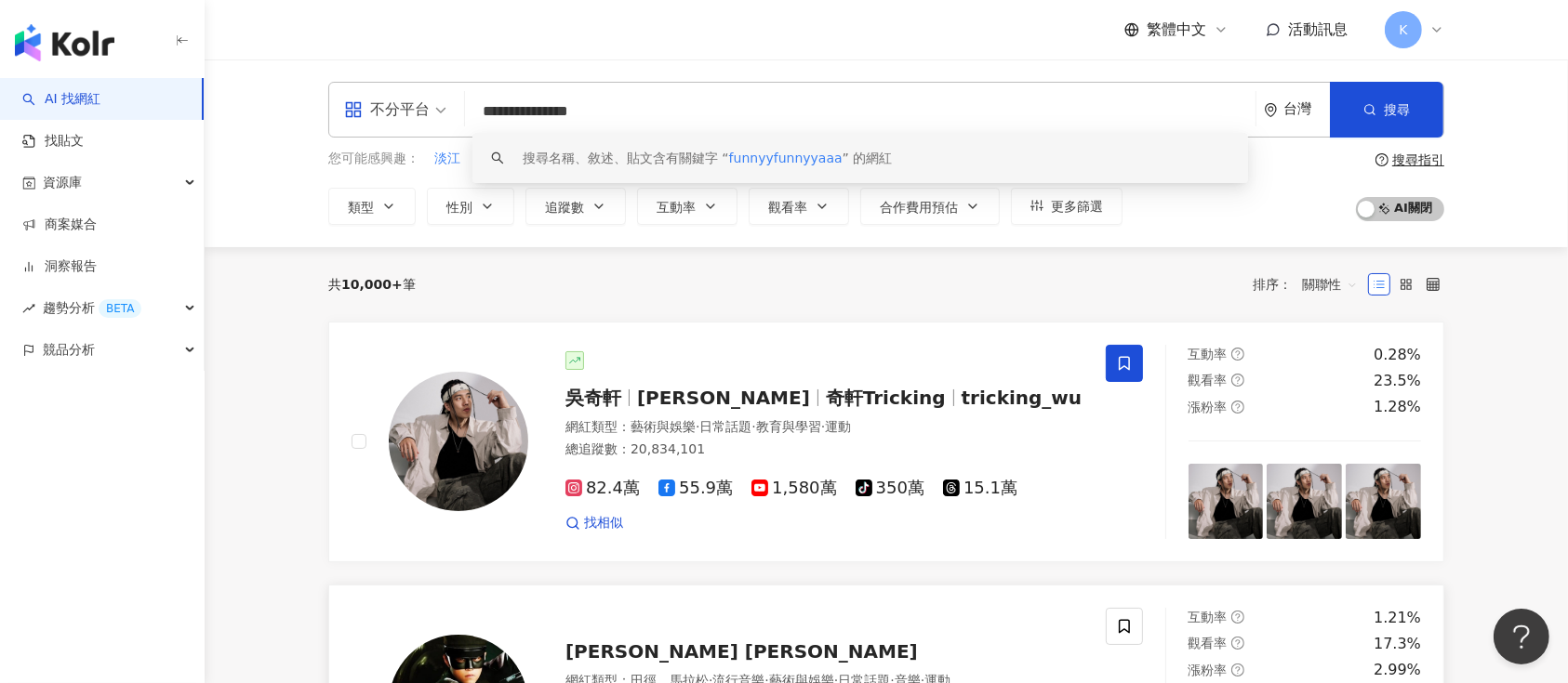
type input "**********"
drag, startPoint x: 627, startPoint y: 108, endPoint x: 483, endPoint y: 102, distance: 144.1
click at [483, 102] on input "**********" at bounding box center [860, 112] width 776 height 35
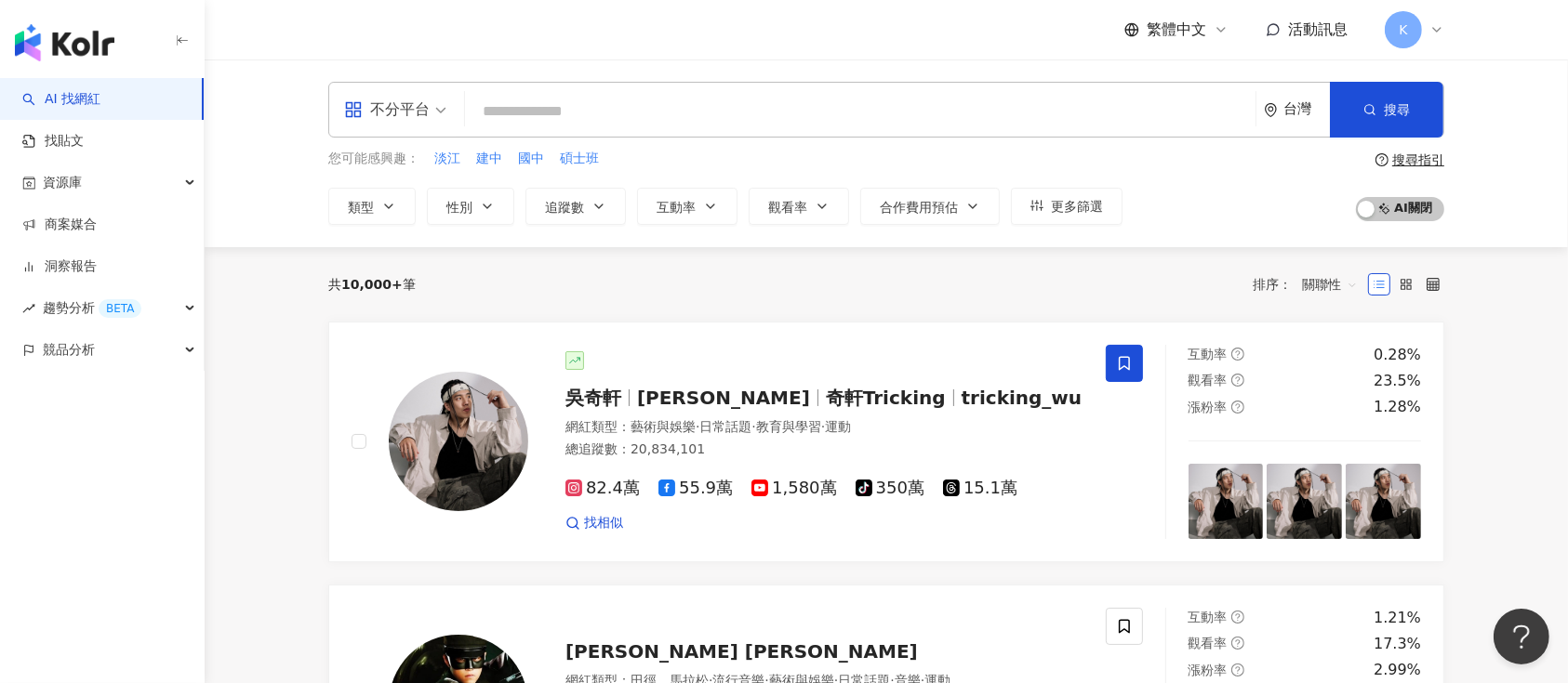
click at [622, 110] on input "search" at bounding box center [860, 112] width 776 height 35
paste input "**********"
type input "**********"
click at [1367, 112] on icon "button" at bounding box center [1370, 110] width 13 height 13
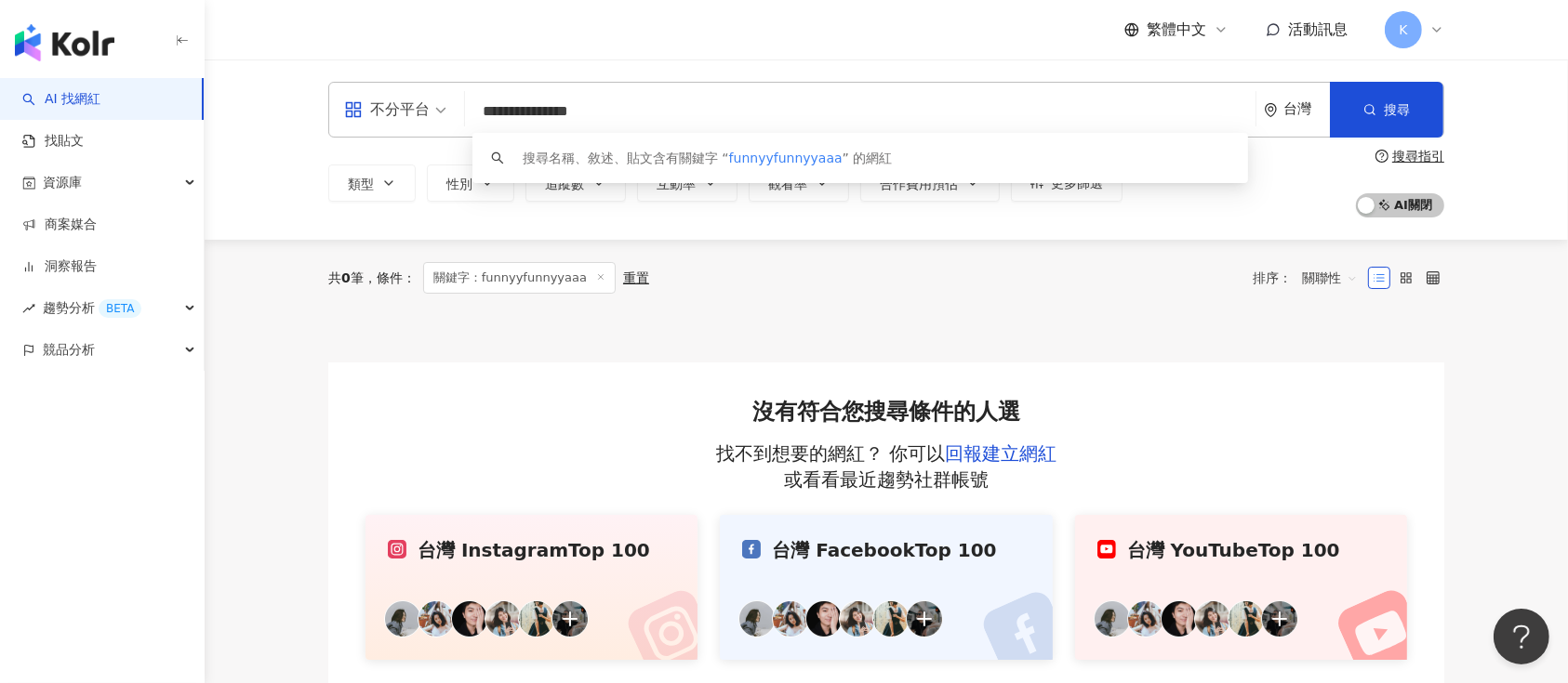
drag, startPoint x: 638, startPoint y: 115, endPoint x: 651, endPoint y: 103, distance: 17.7
click at [443, 106] on div "**********" at bounding box center [886, 110] width 1116 height 56
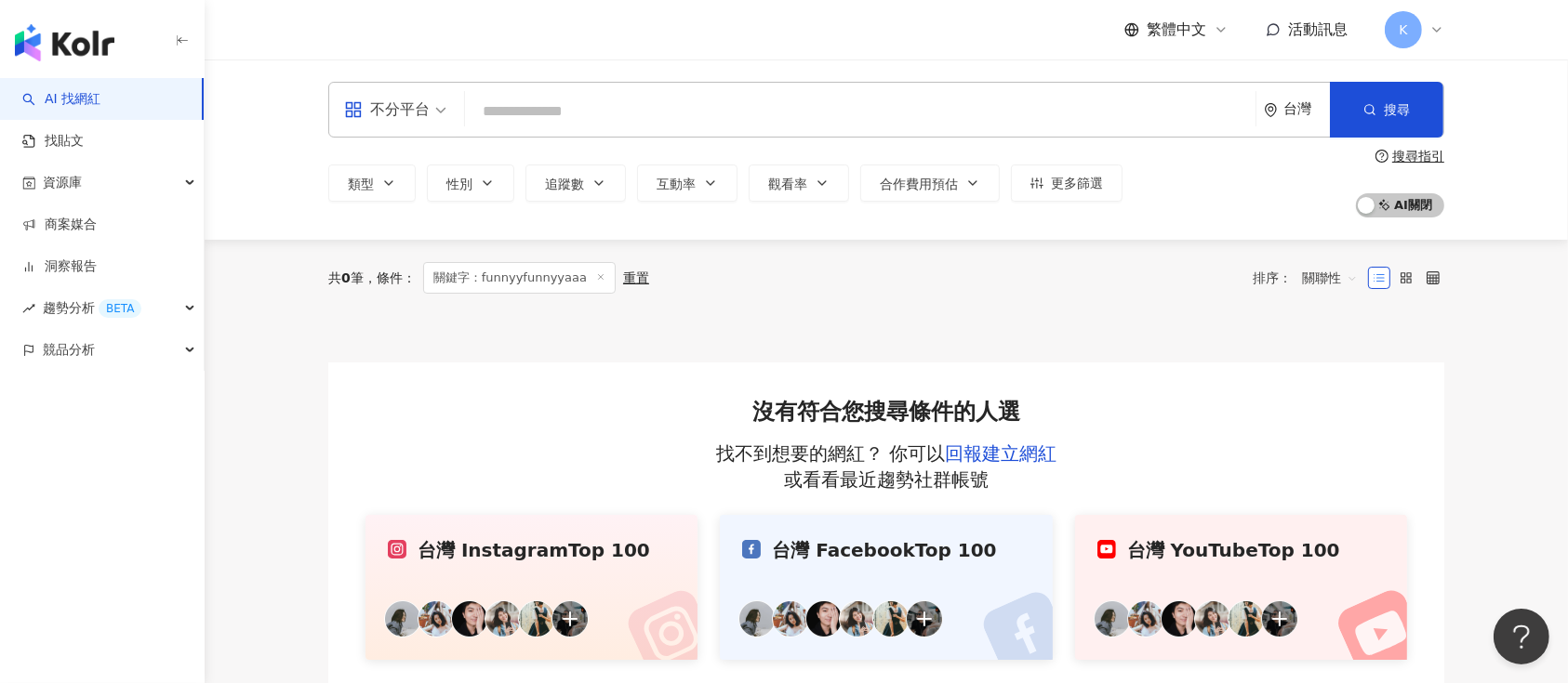
paste input "**"
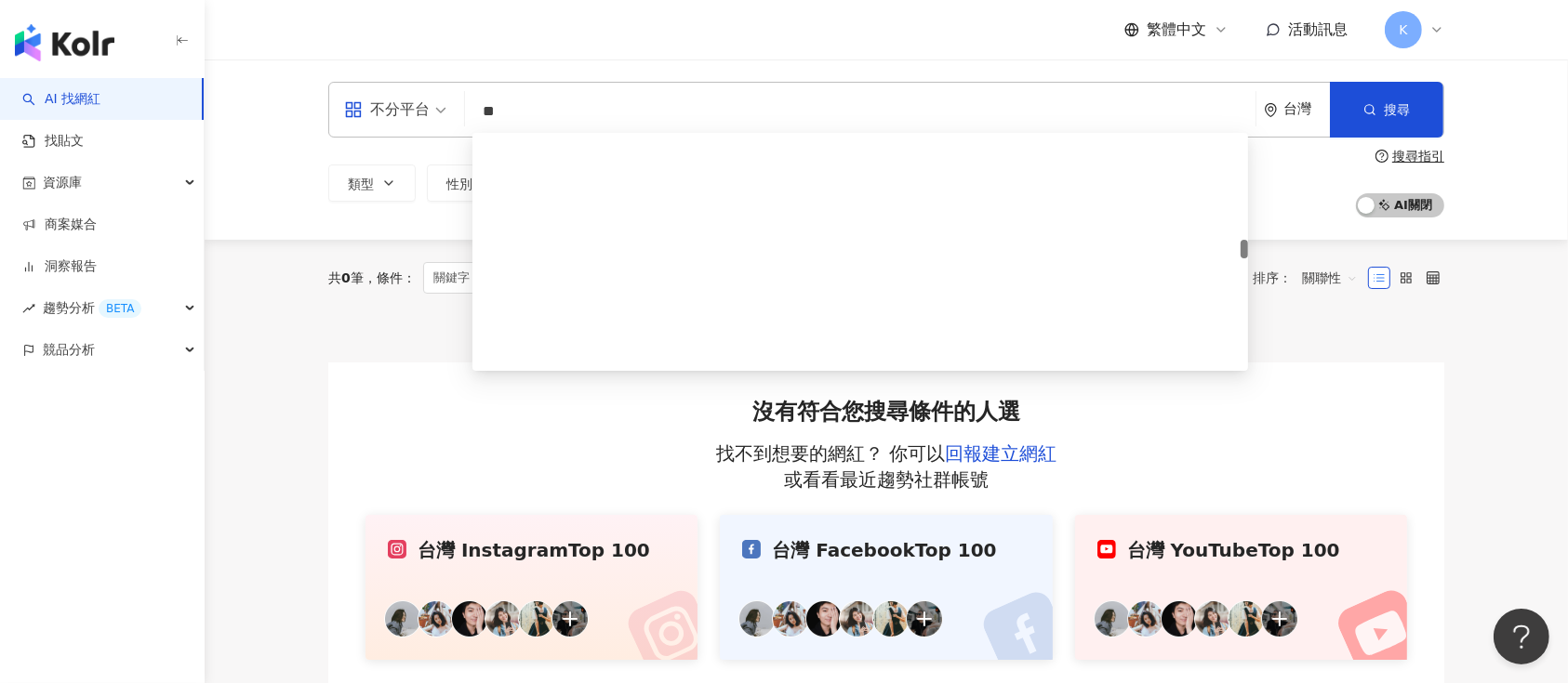
scroll to position [1363, 0]
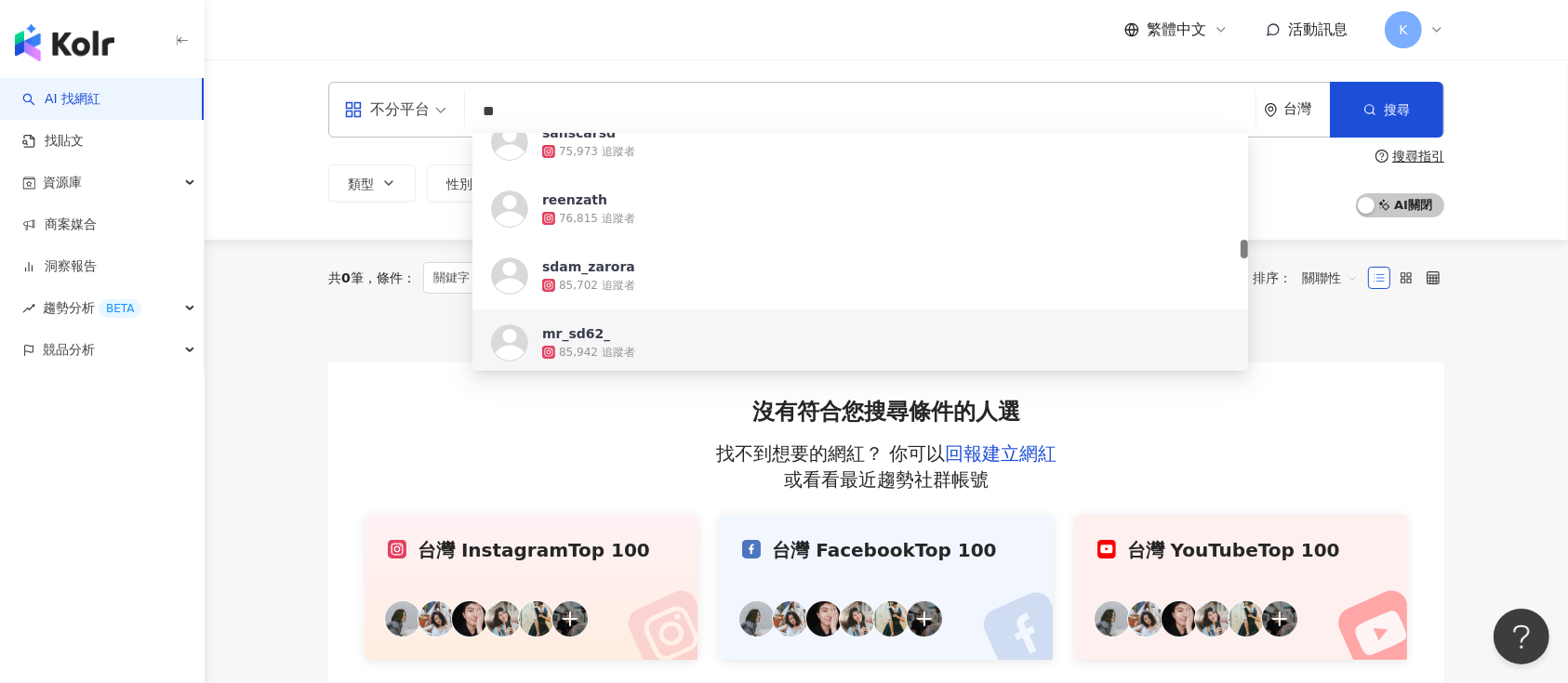
type input "**"
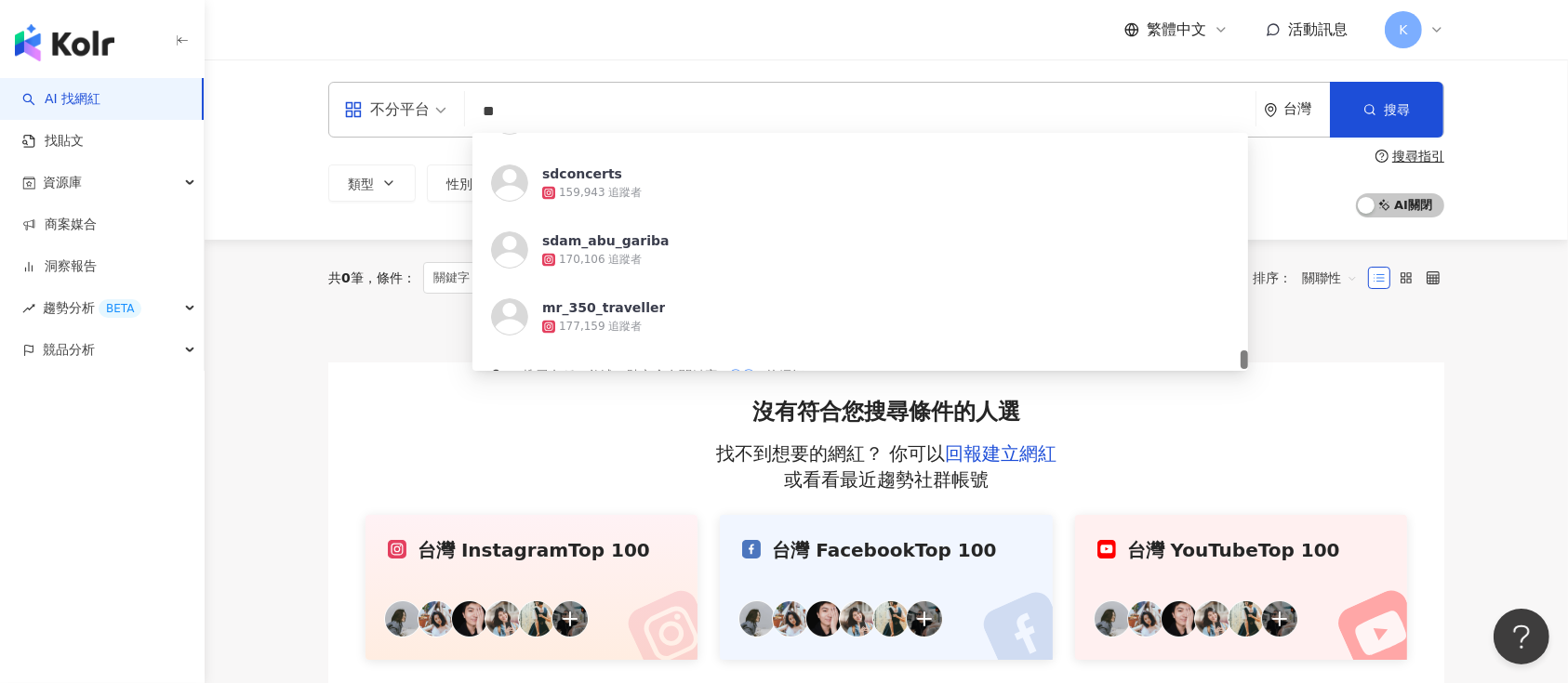
scroll to position [3829, 0]
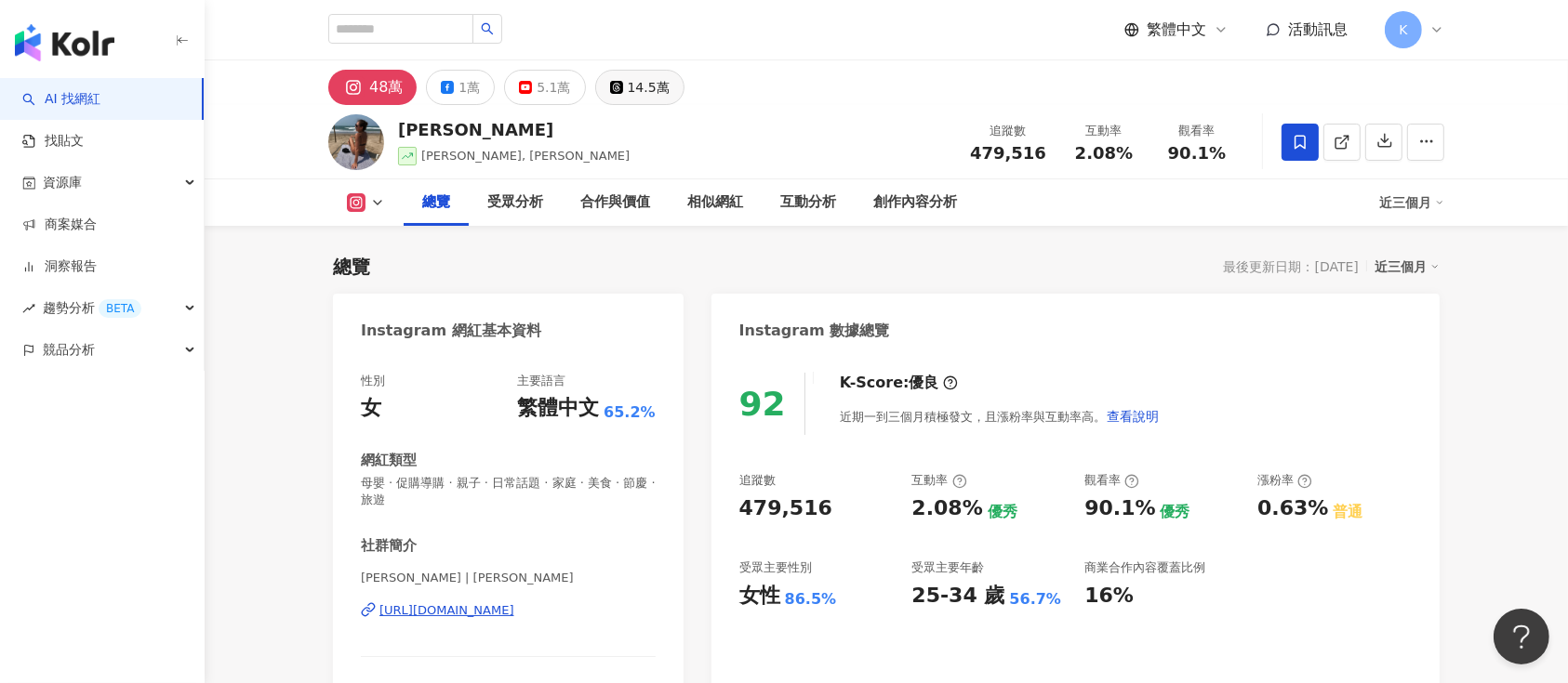
click at [651, 89] on div "14.5萬" at bounding box center [649, 88] width 42 height 26
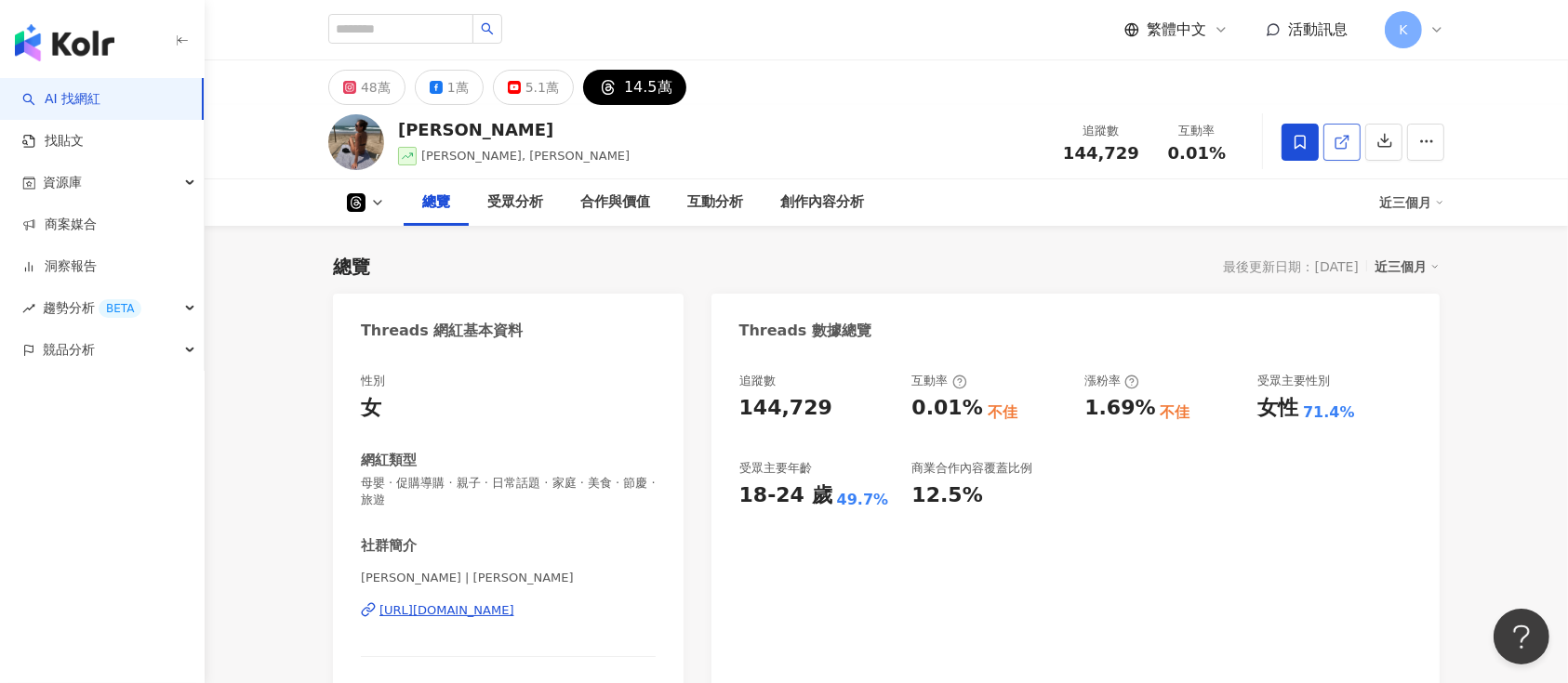
click at [1176, 139] on icon at bounding box center [1342, 143] width 17 height 17
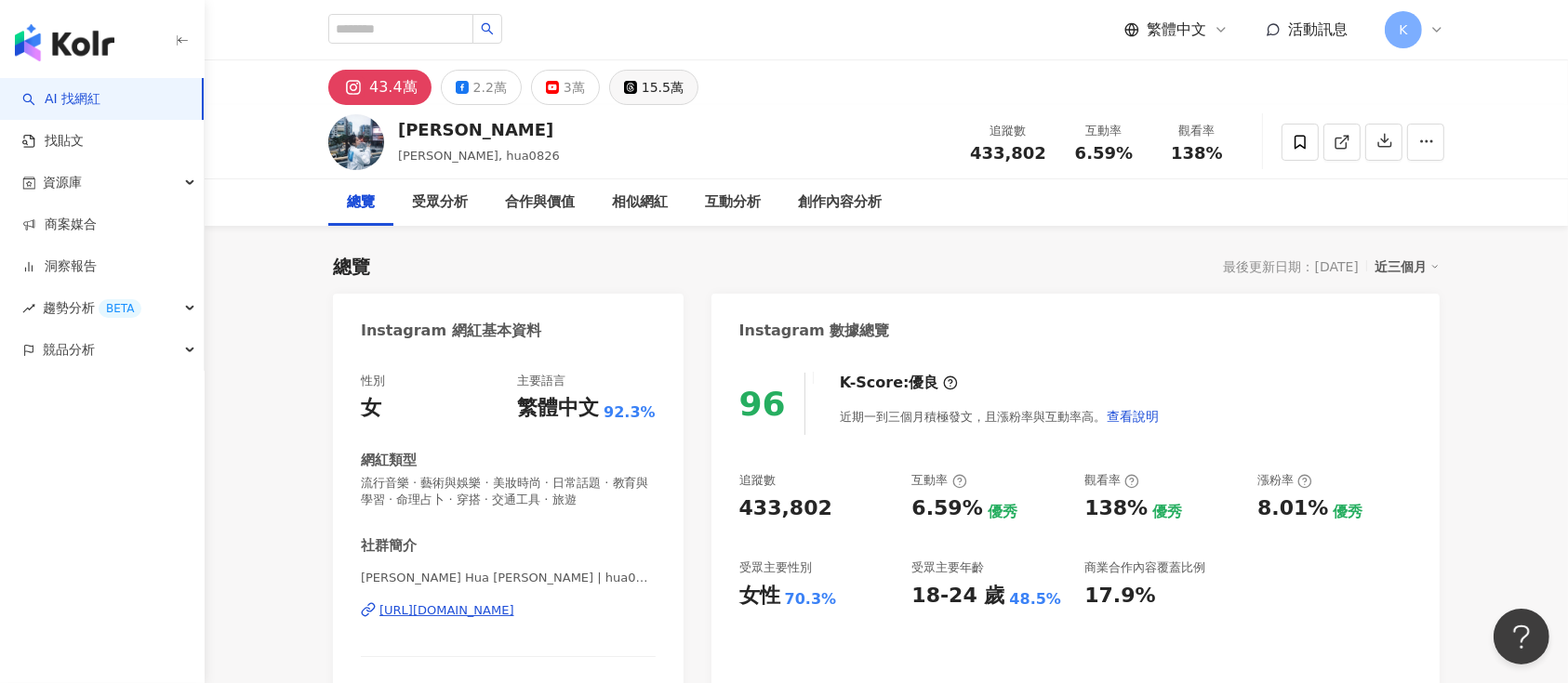
click at [643, 81] on div "15.5萬" at bounding box center [663, 88] width 42 height 26
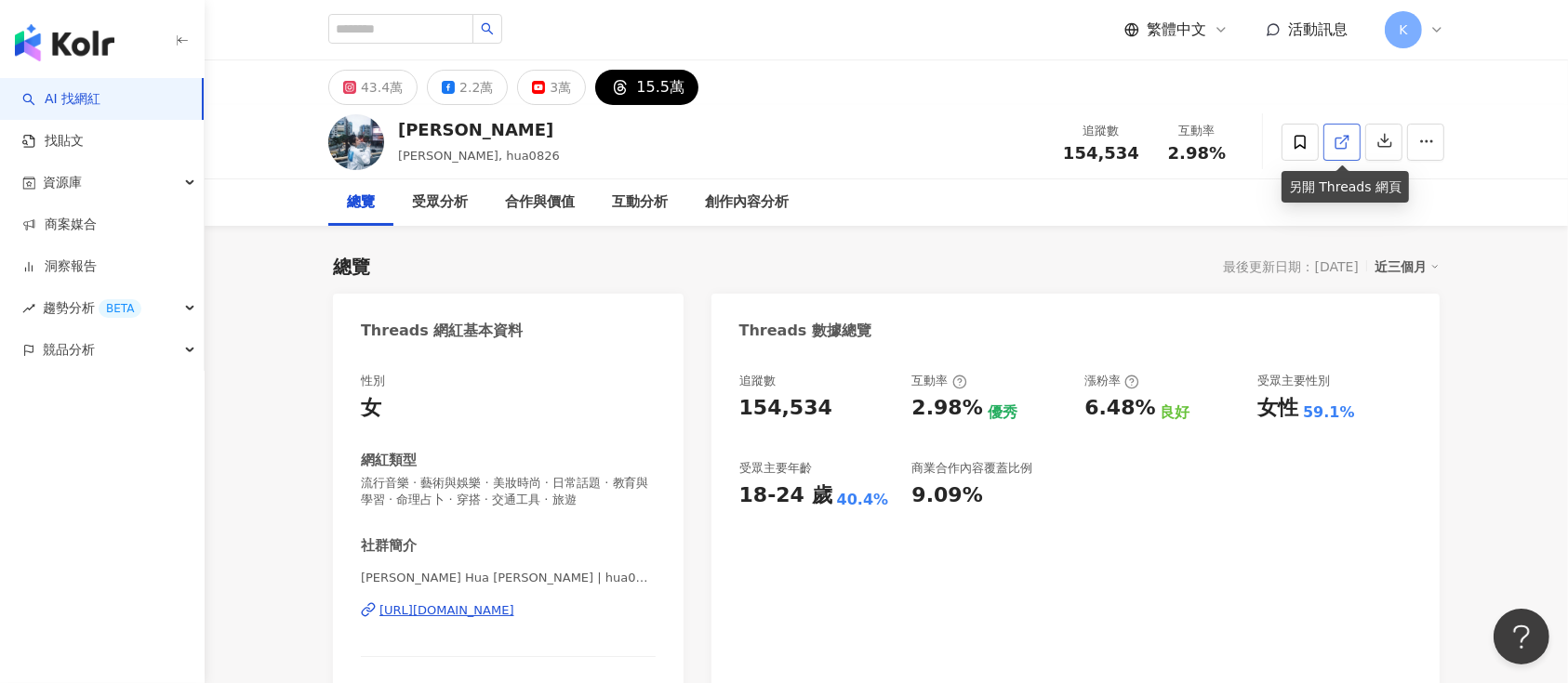
click at [1340, 138] on icon at bounding box center [1342, 143] width 17 height 17
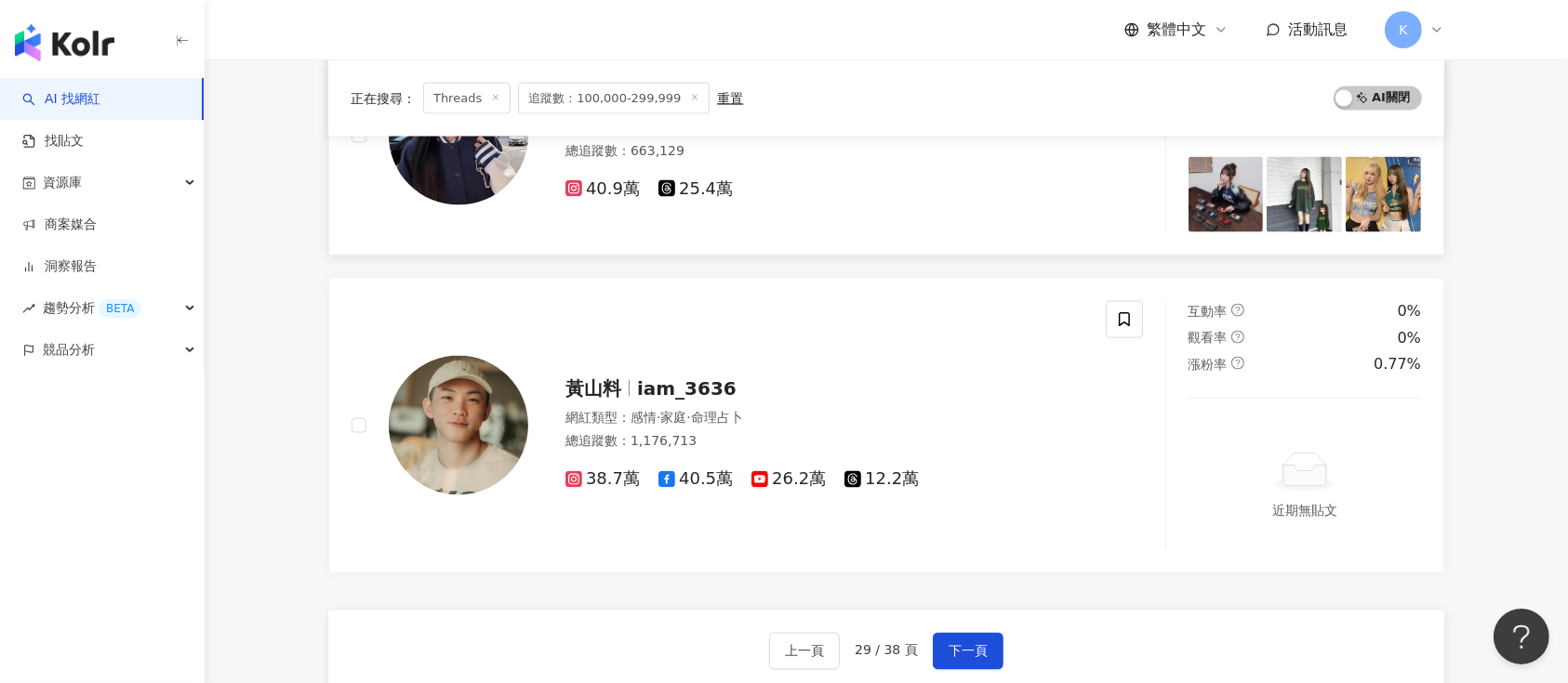
scroll to position [3083, 0]
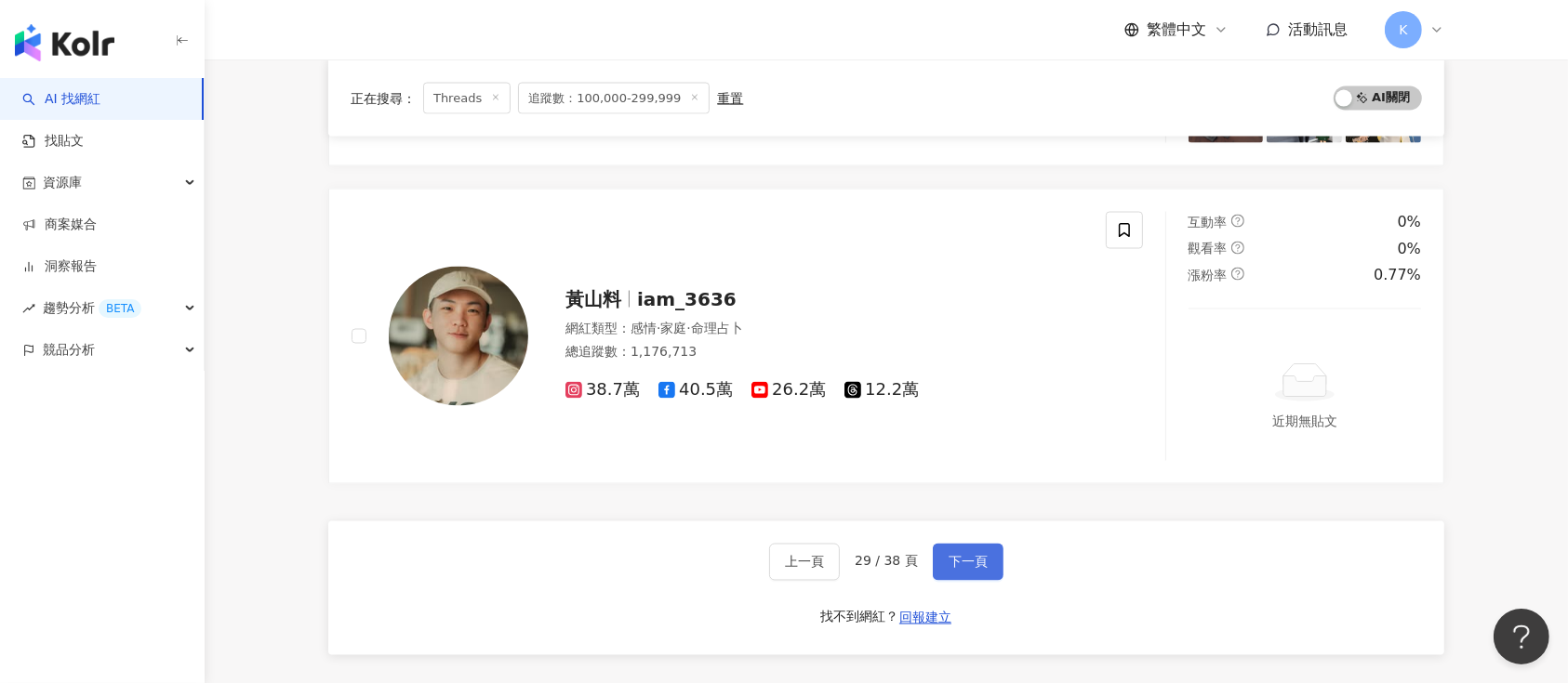
click at [965, 555] on span "下一頁" at bounding box center [969, 563] width 39 height 15
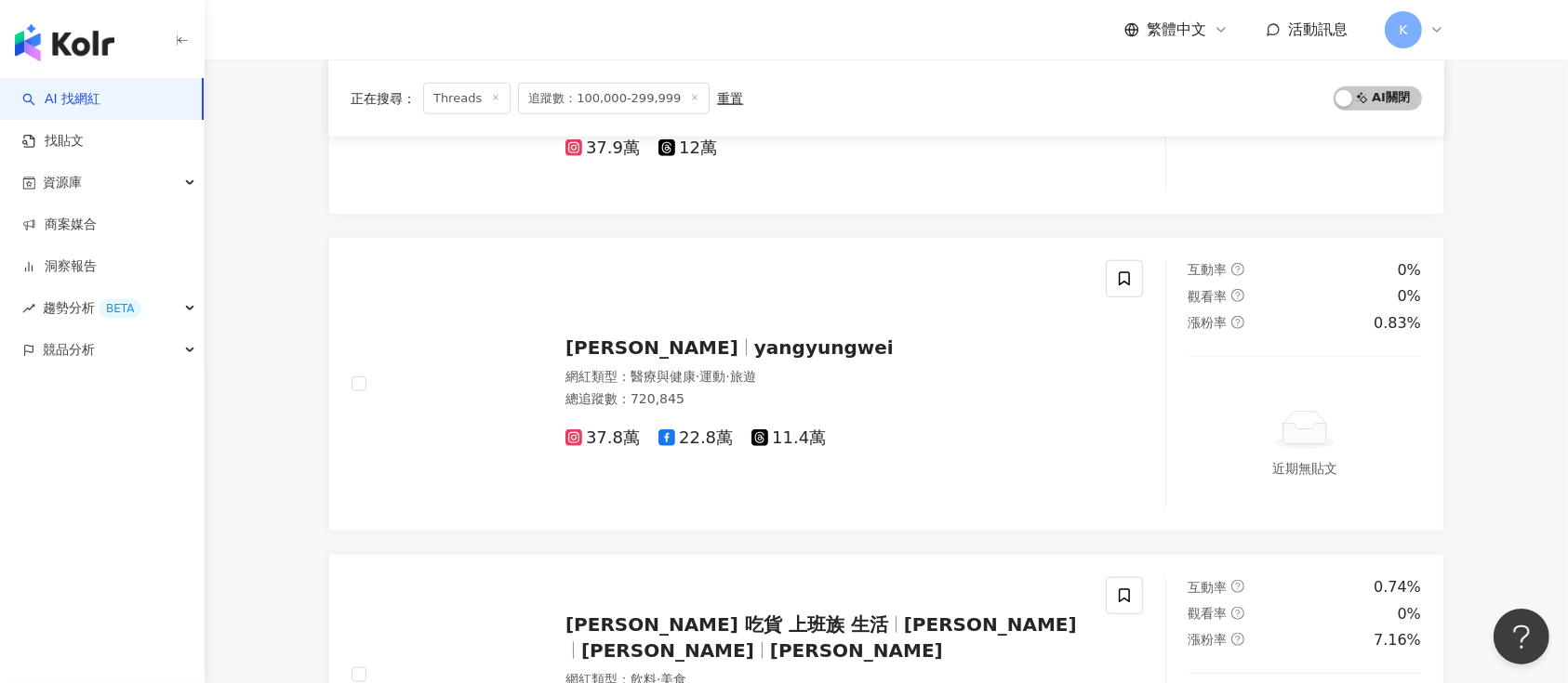
scroll to position [1540, 0]
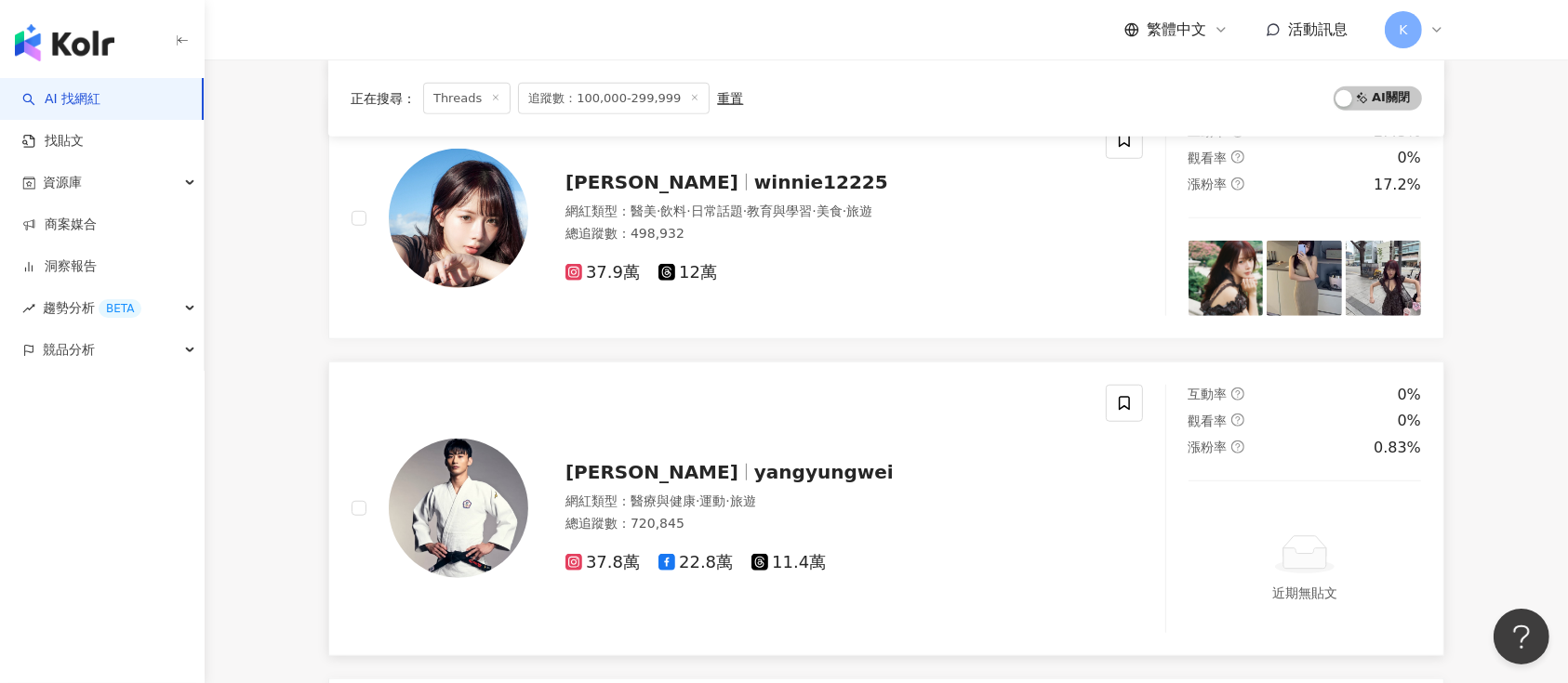
click at [802, 563] on span "11.4萬" at bounding box center [789, 563] width 75 height 20
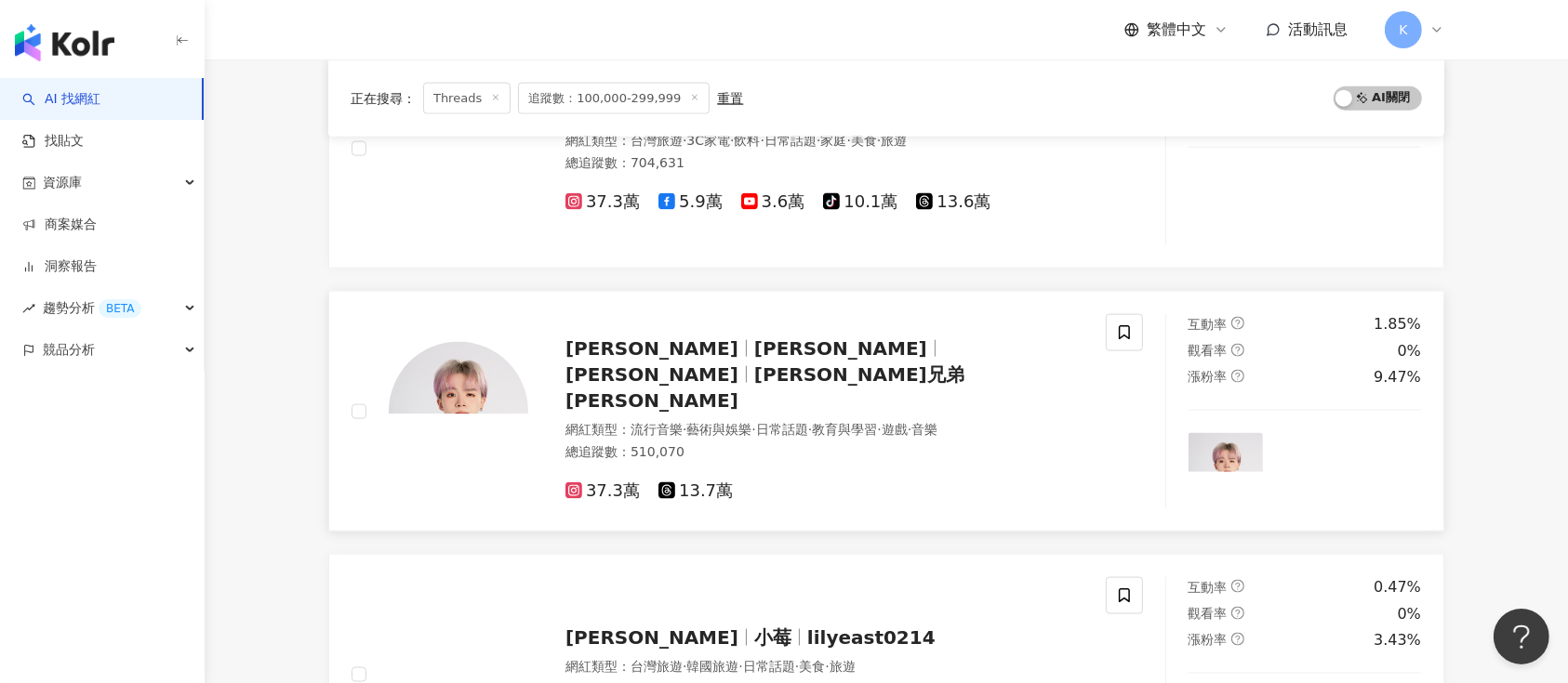
scroll to position [2409, 0]
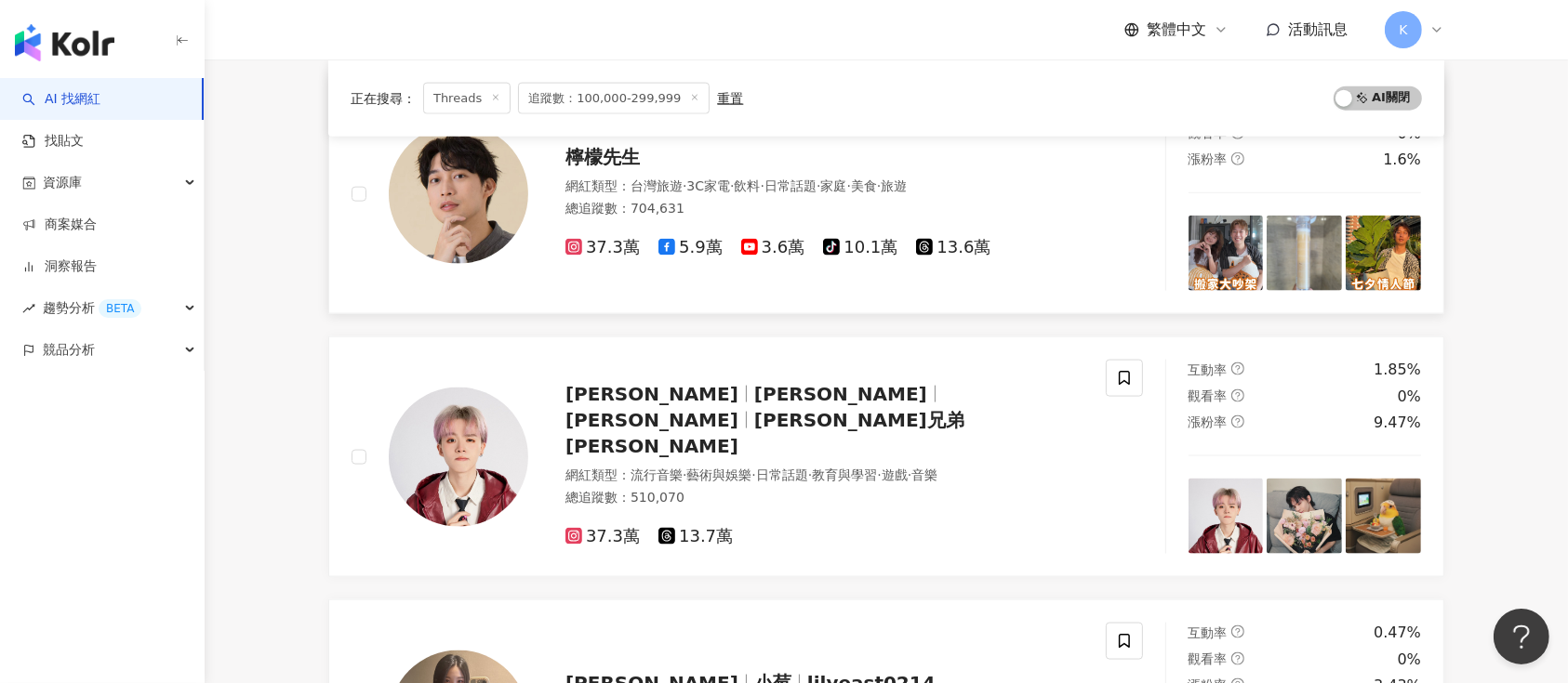
click at [935, 254] on span "13.6萬" at bounding box center [954, 247] width 75 height 20
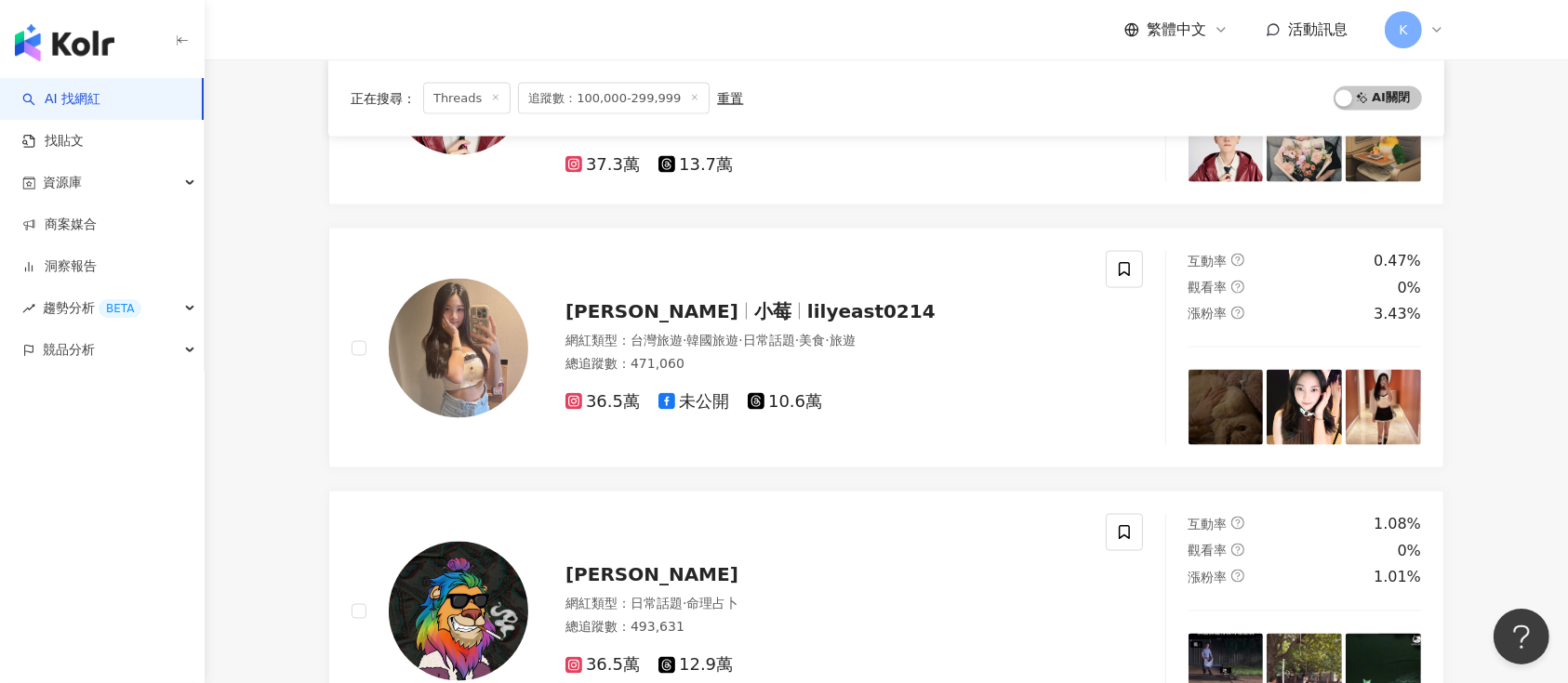
scroll to position [3028, 0]
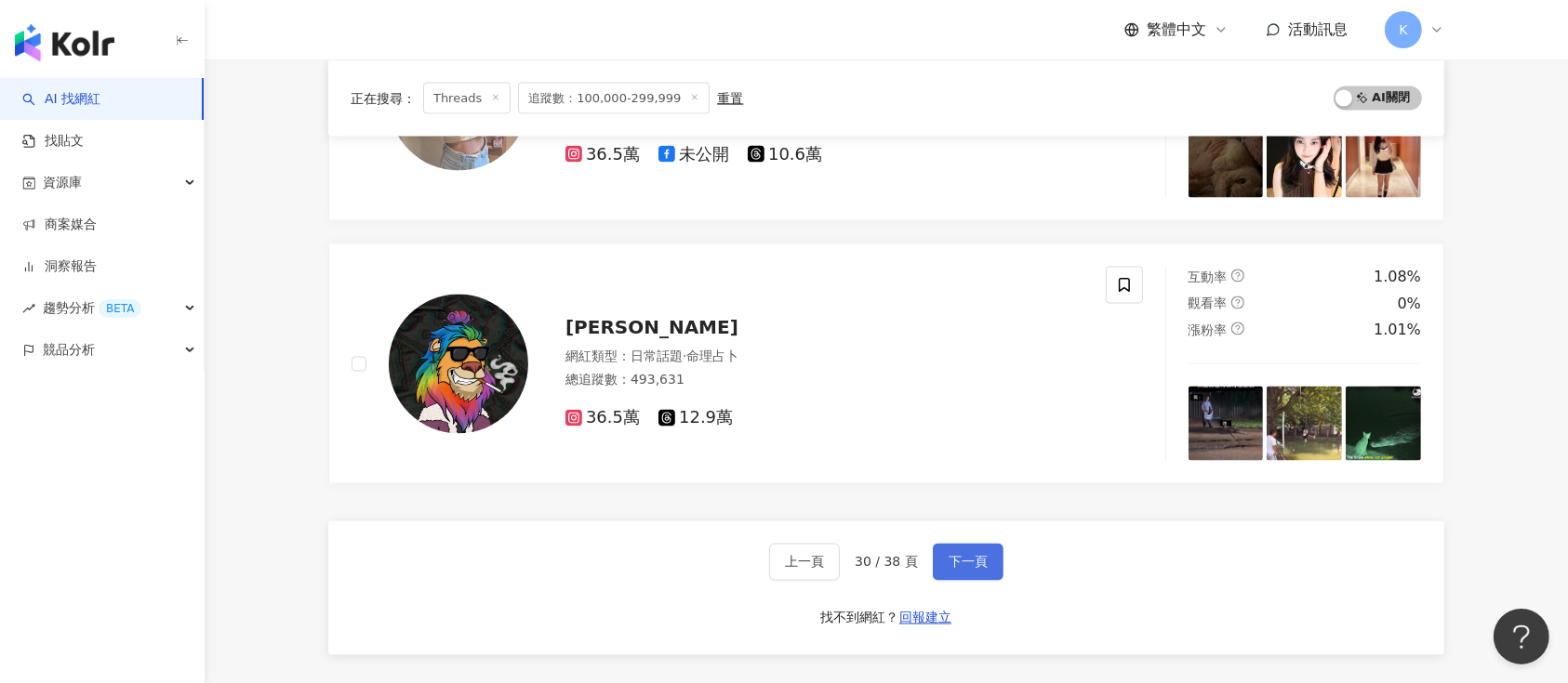
click at [957, 555] on span "下一頁" at bounding box center [969, 563] width 39 height 15
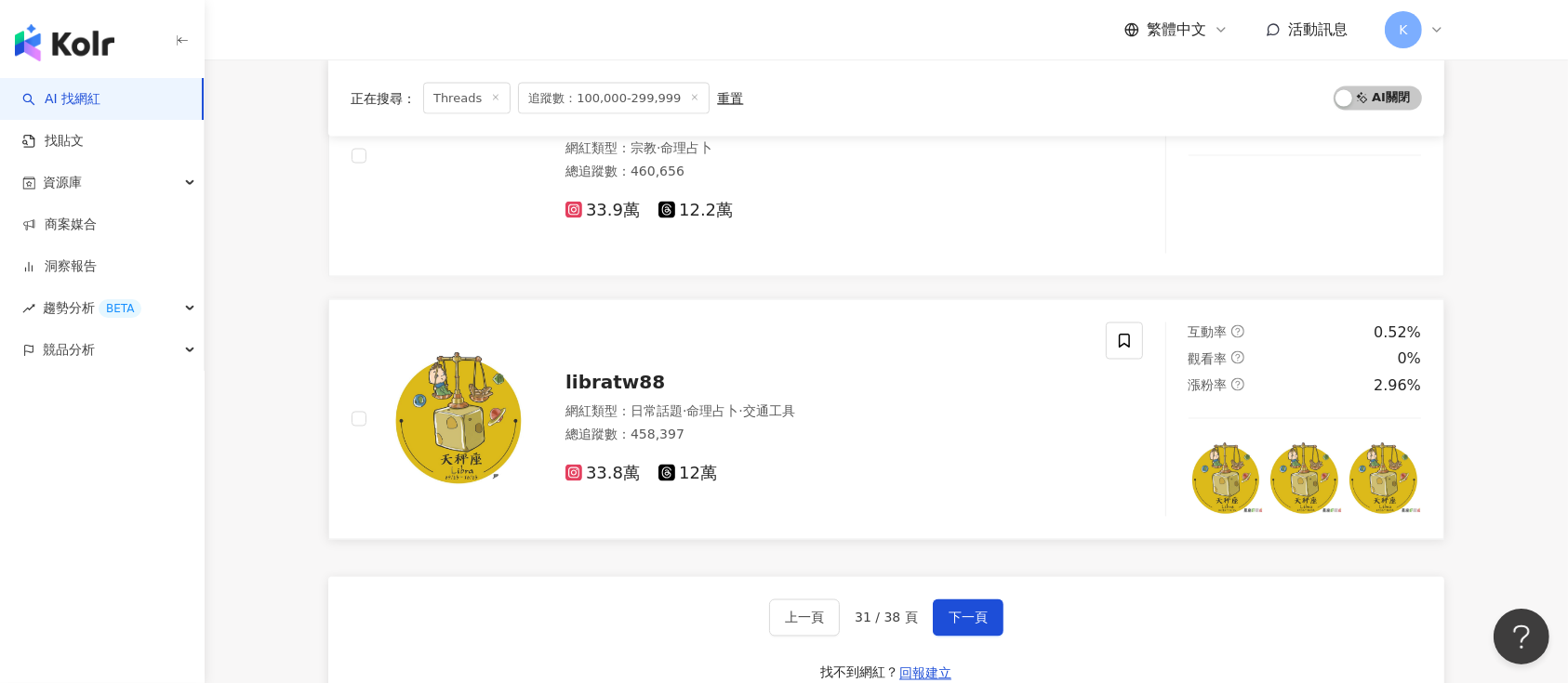
scroll to position [3068, 0]
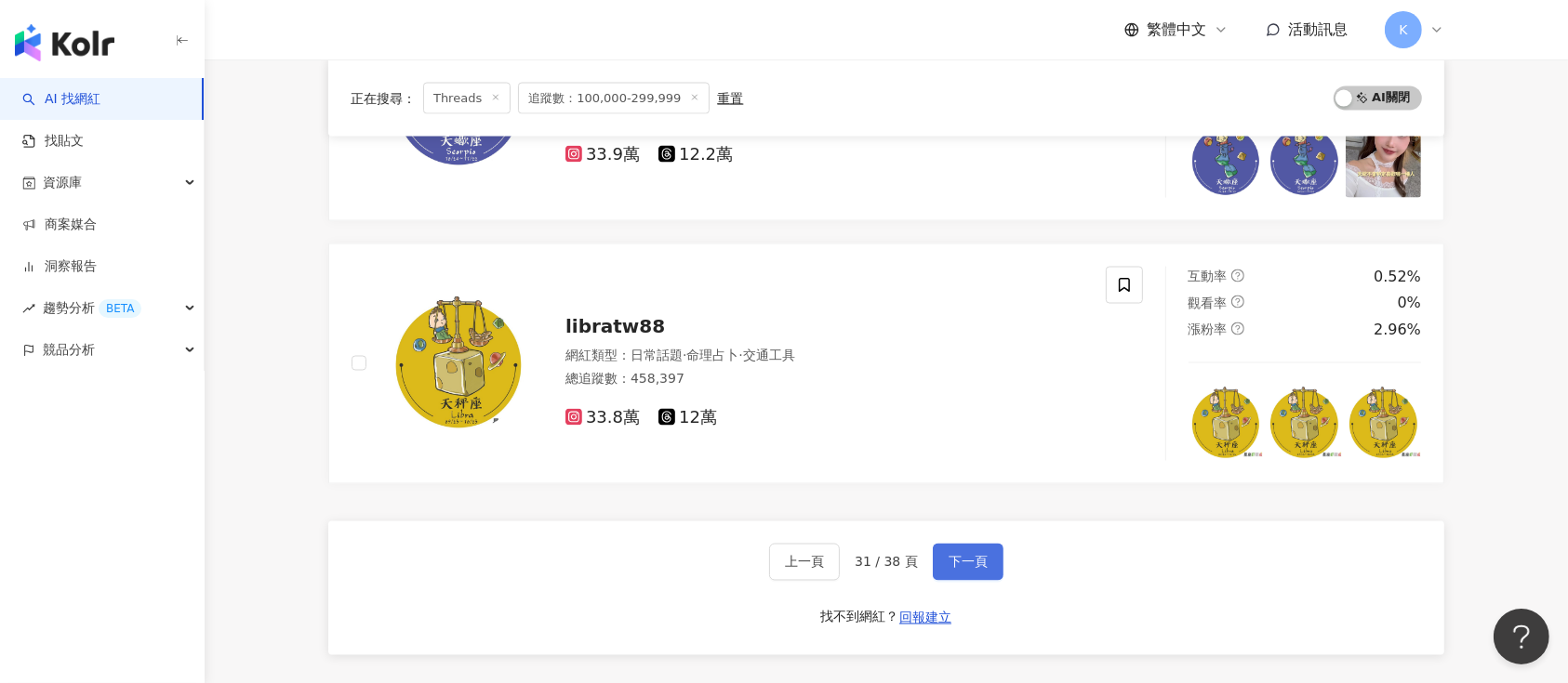
click at [969, 568] on button "下一頁" at bounding box center [969, 563] width 71 height 37
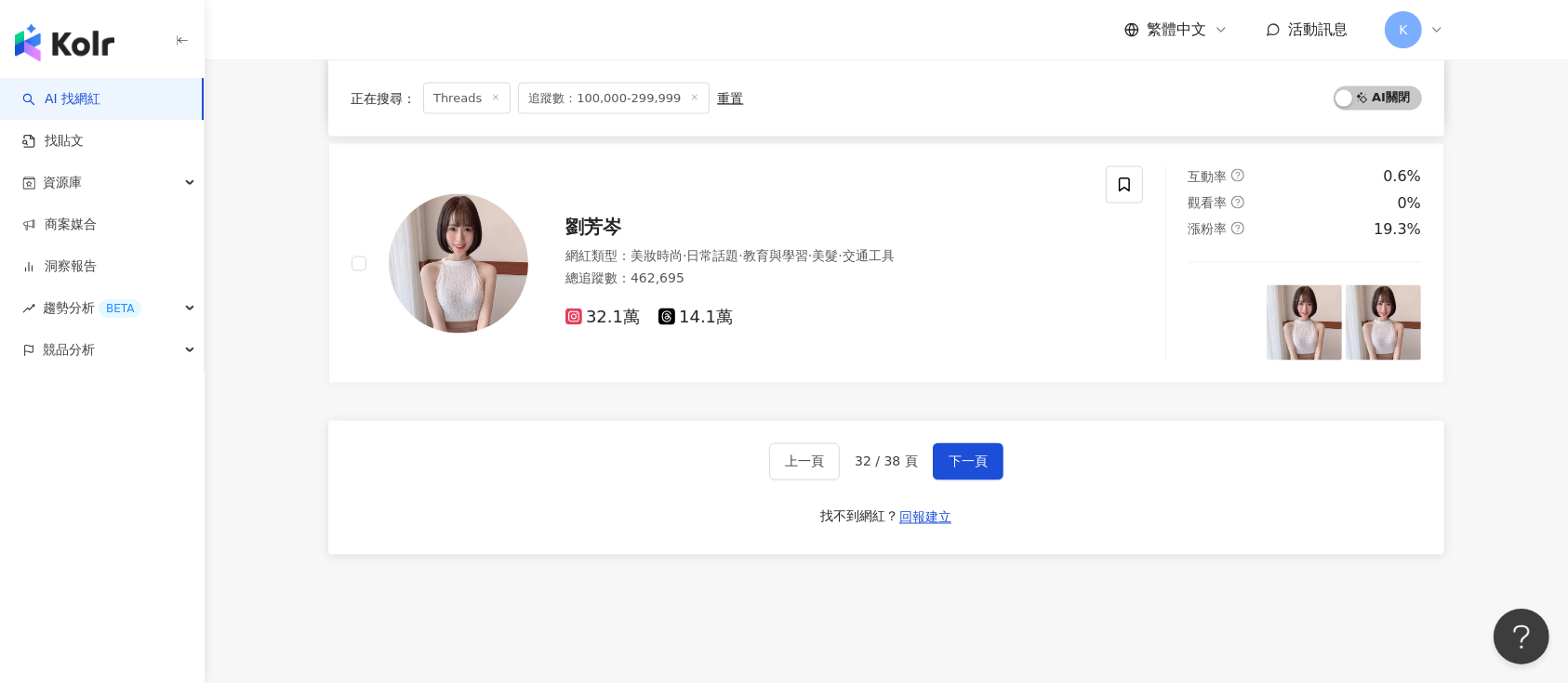
scroll to position [3099, 0]
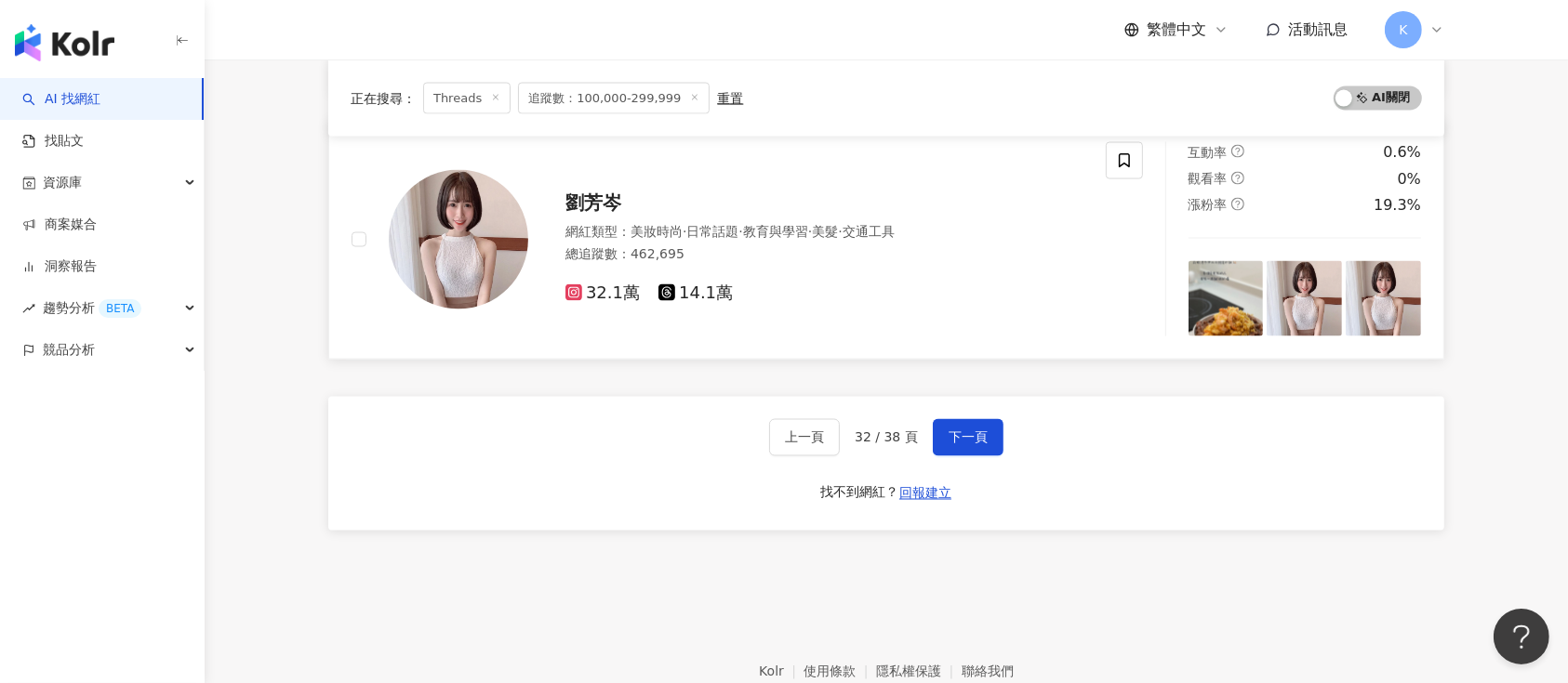
click at [689, 293] on span "14.1萬" at bounding box center [695, 293] width 75 height 20
click at [949, 430] on span "下一頁" at bounding box center [969, 438] width 39 height 15
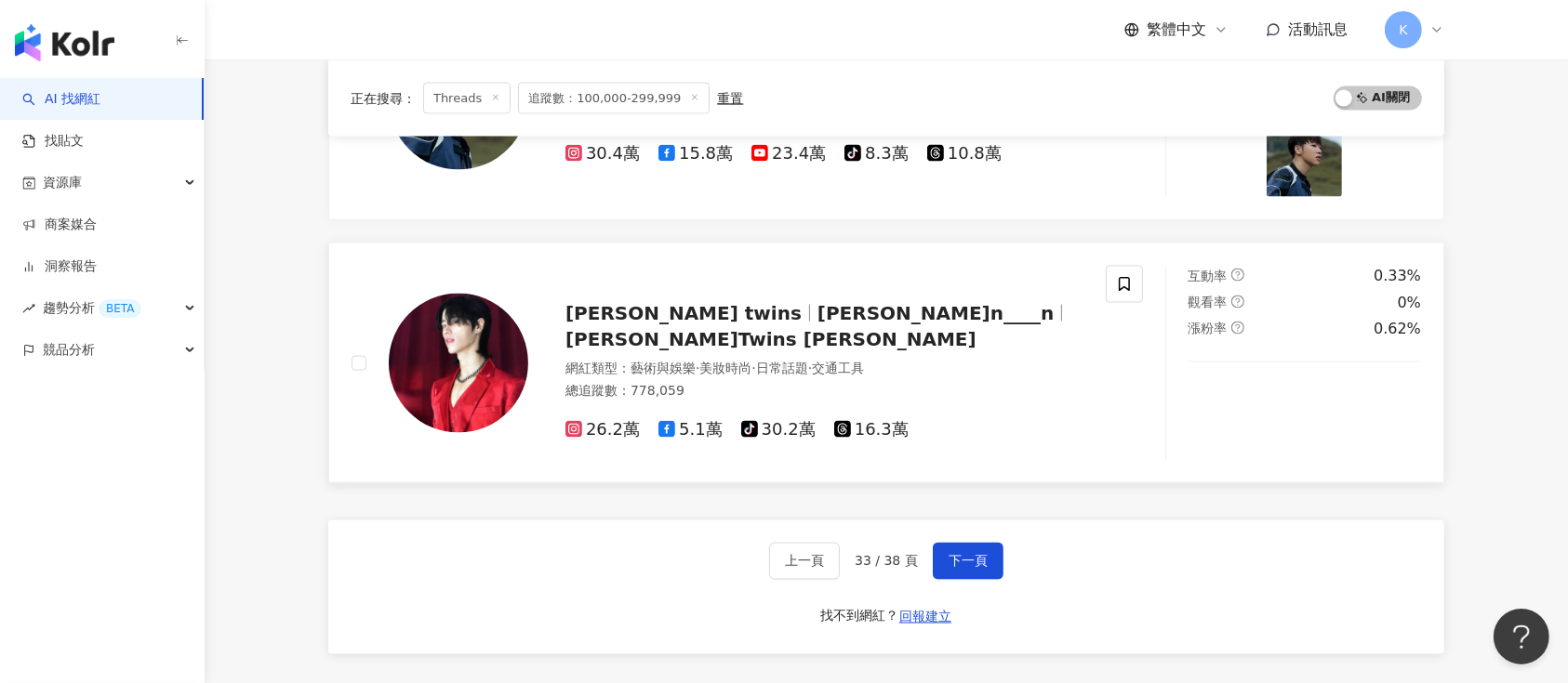
scroll to position [2727, 0]
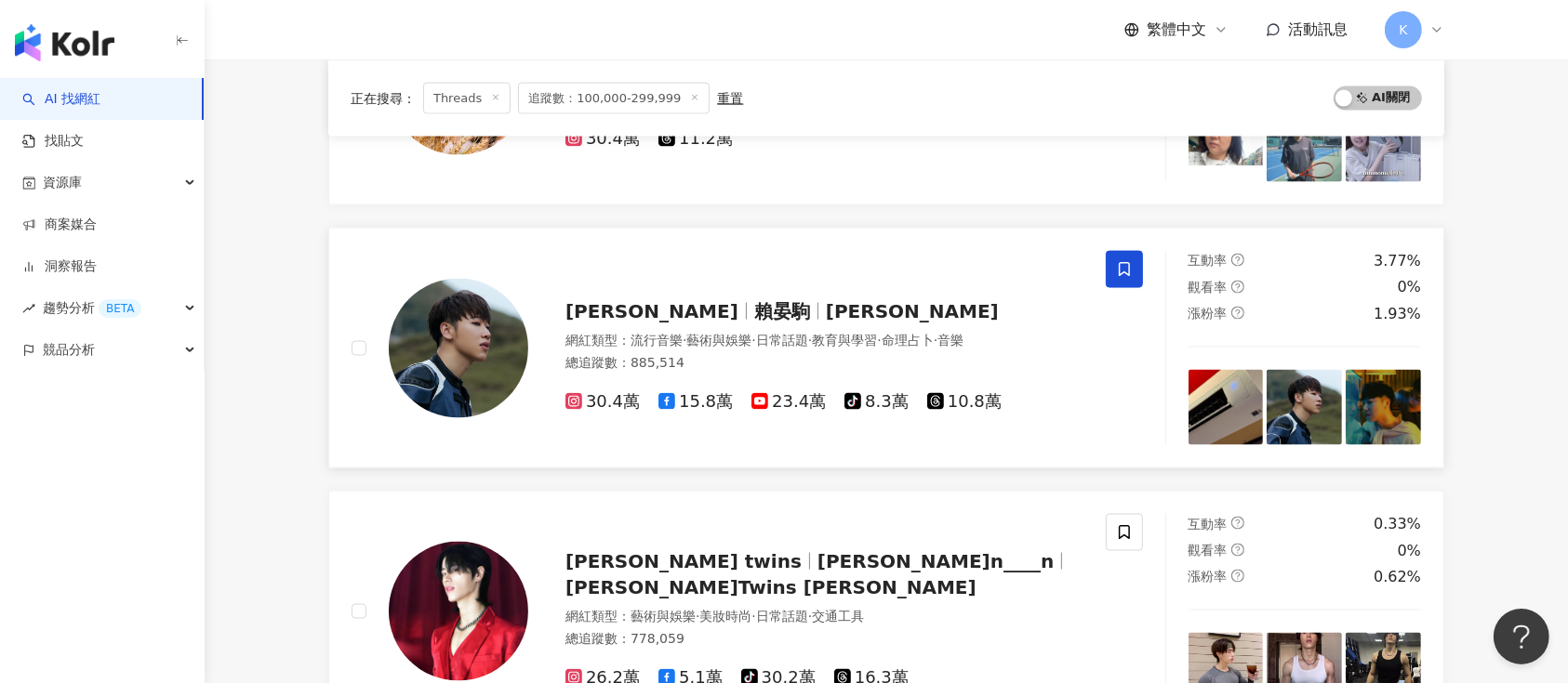
click at [941, 407] on span "10.8萬" at bounding box center [965, 402] width 75 height 20
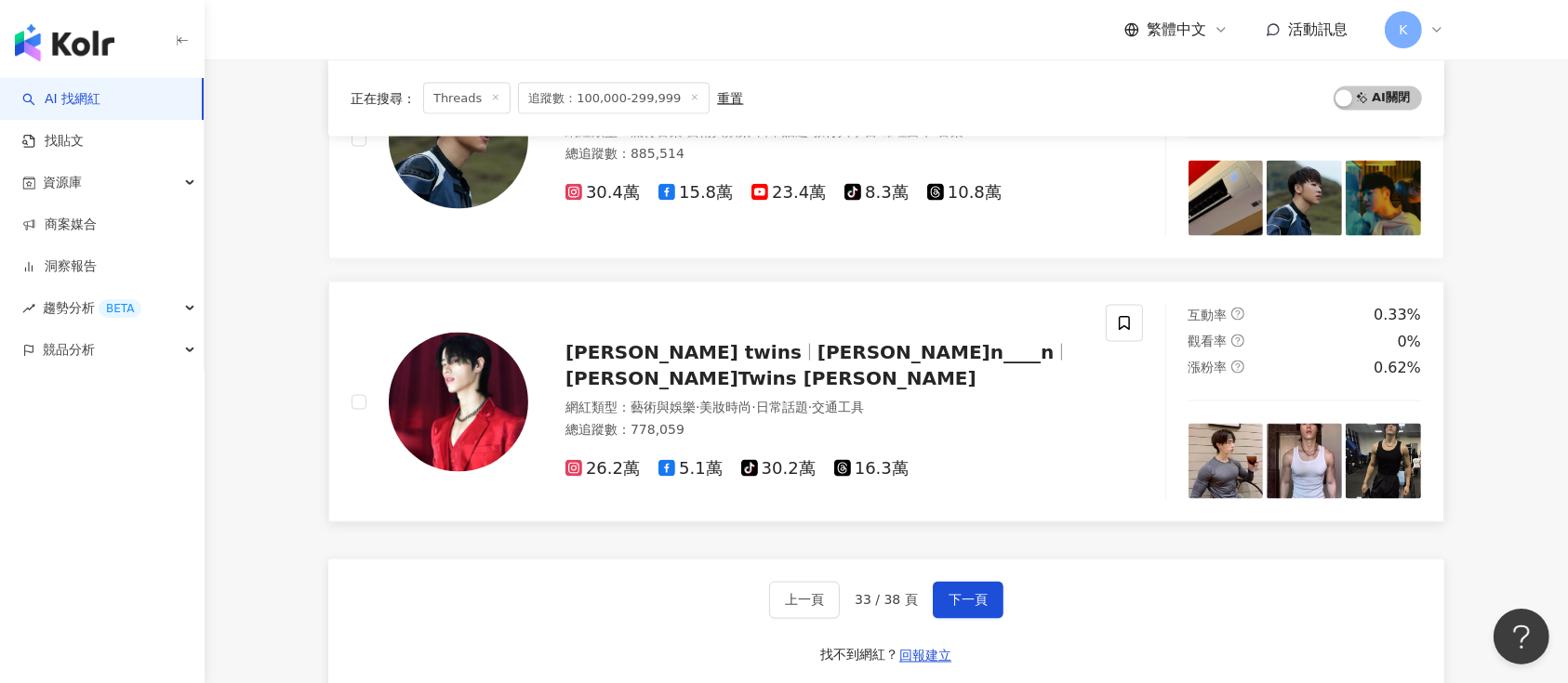
scroll to position [2975, 0]
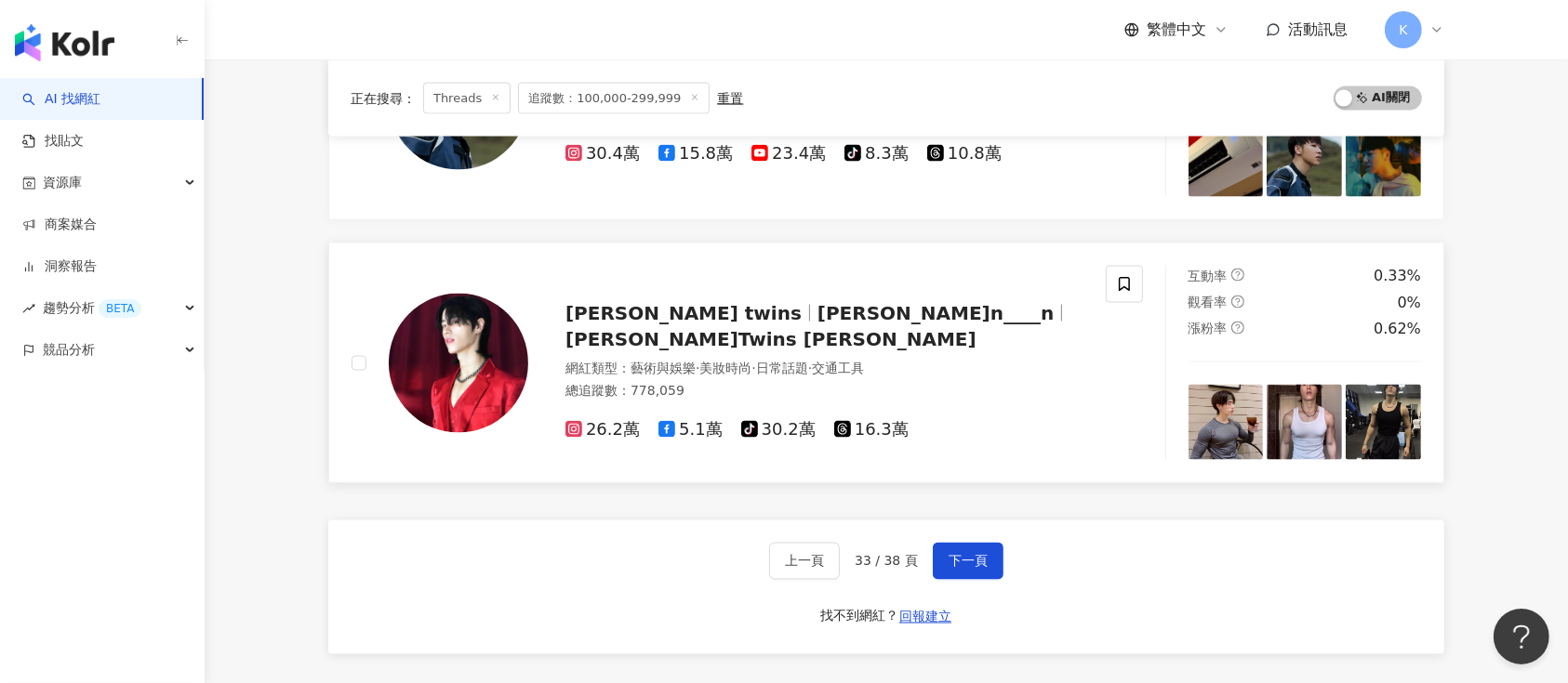
click at [863, 420] on span "16.3萬" at bounding box center [872, 430] width 75 height 20
click at [954, 547] on button "下一頁" at bounding box center [969, 562] width 71 height 37
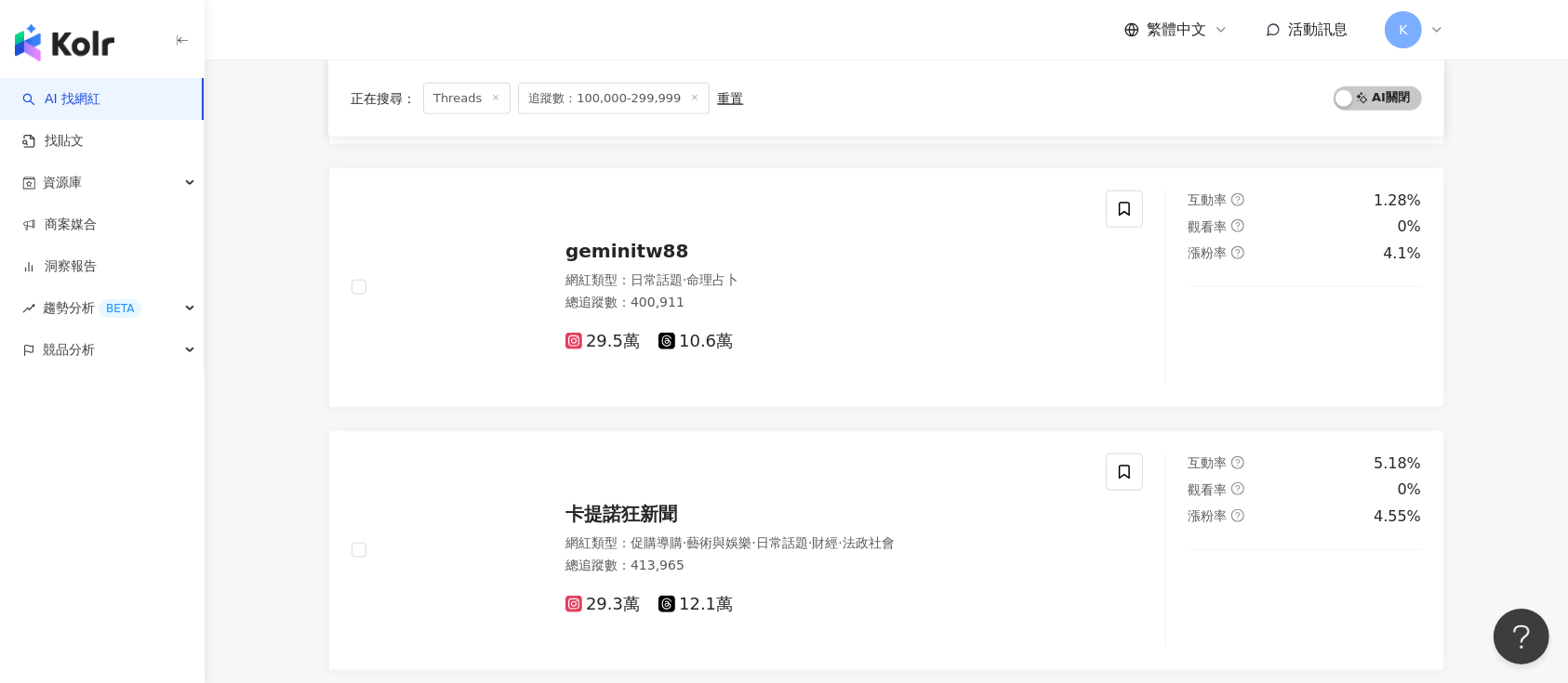
scroll to position [2107, 0]
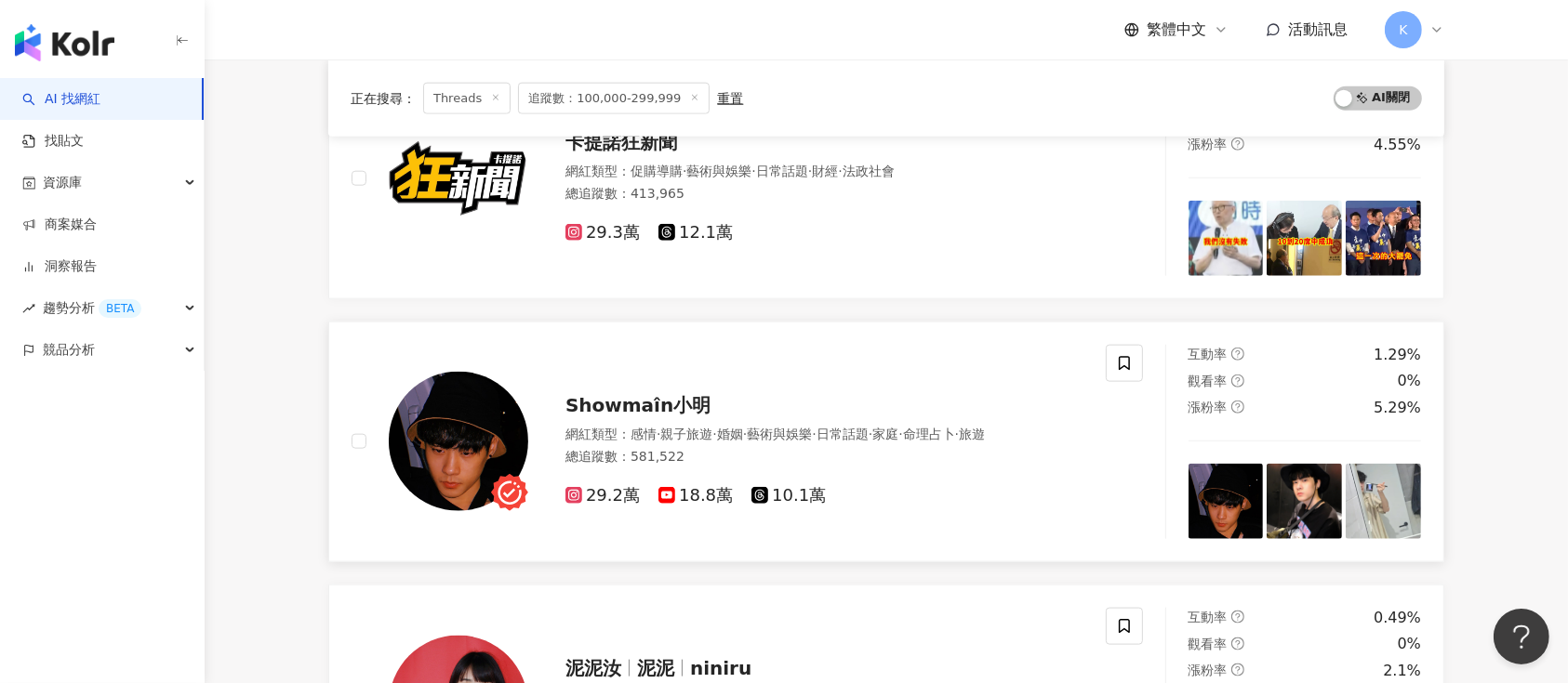
click at [776, 492] on span "10.1萬" at bounding box center [789, 496] width 75 height 20
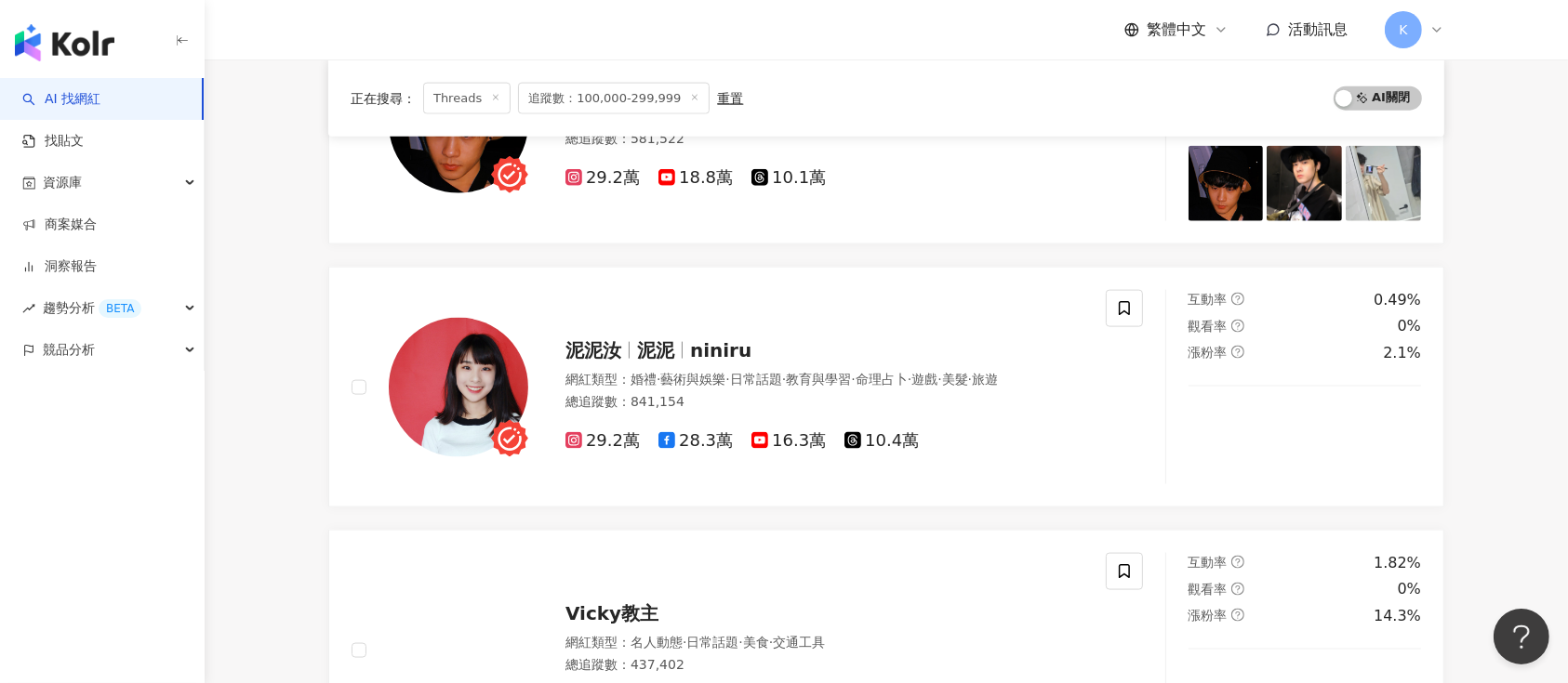
scroll to position [2479, 0]
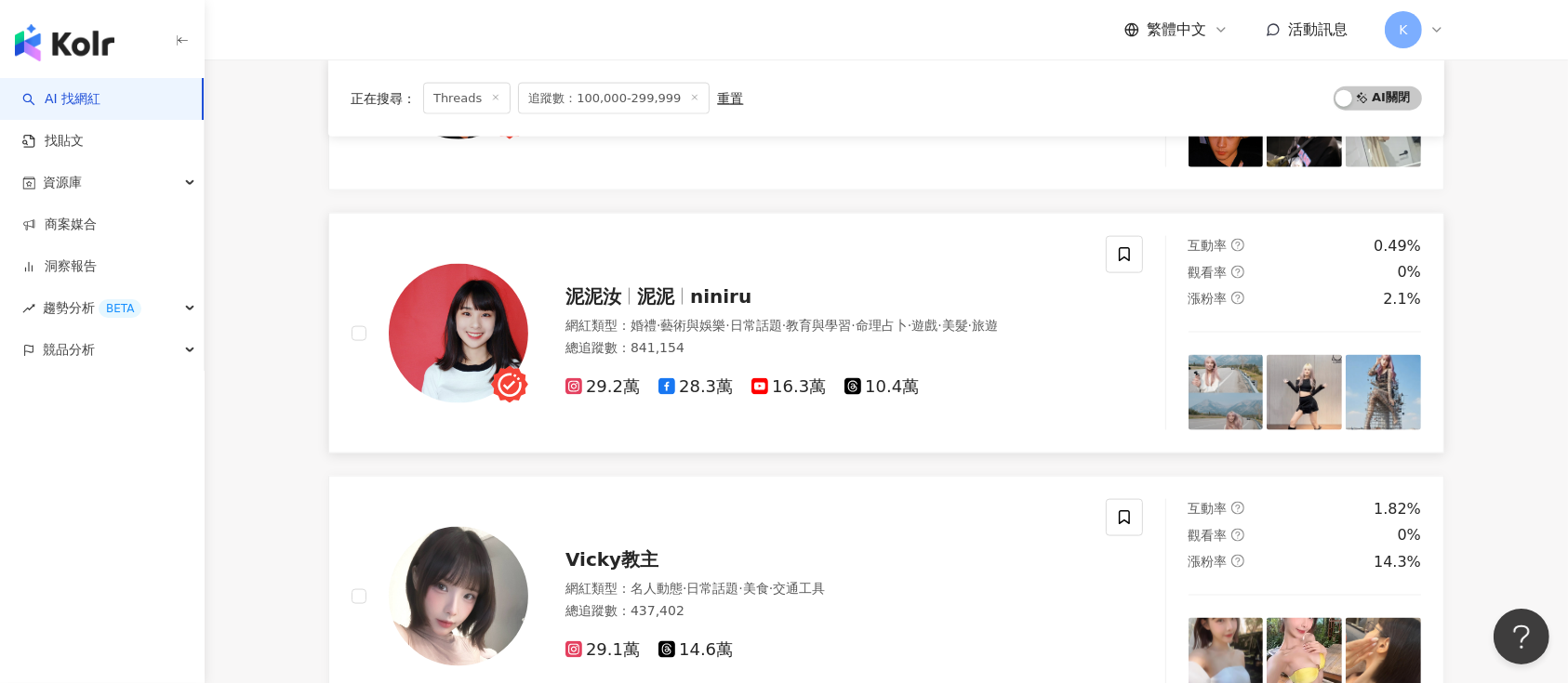
click at [890, 398] on div "泥泥汝 泥泥 niniru 網紅類型 ： 婚禮 · 藝術與娛樂 · 日常話題 · 教育與學習 · 命理占卜 · 遊戲 · 美髮 · 旅遊 總追蹤數 ： 841…" at bounding box center [728, 333] width 754 height 195
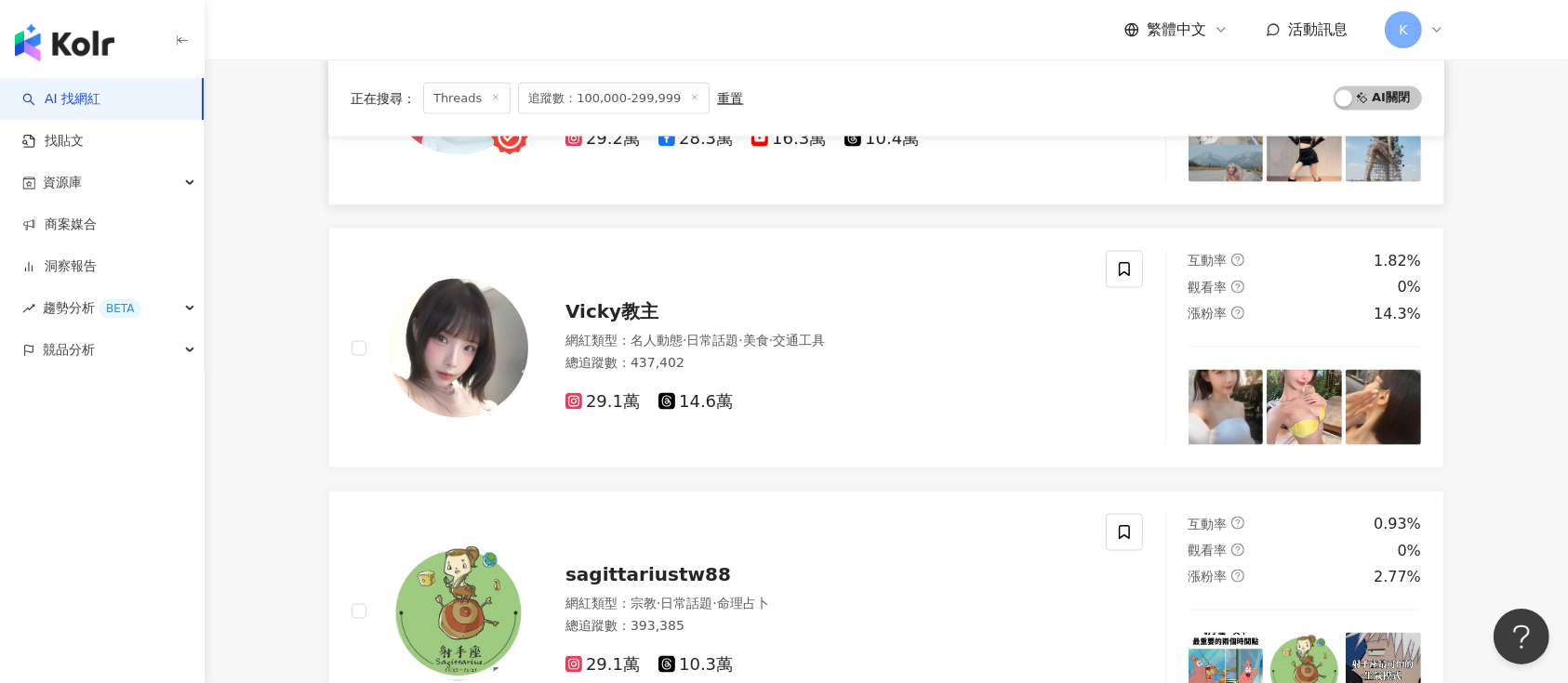
scroll to position [2975, 0]
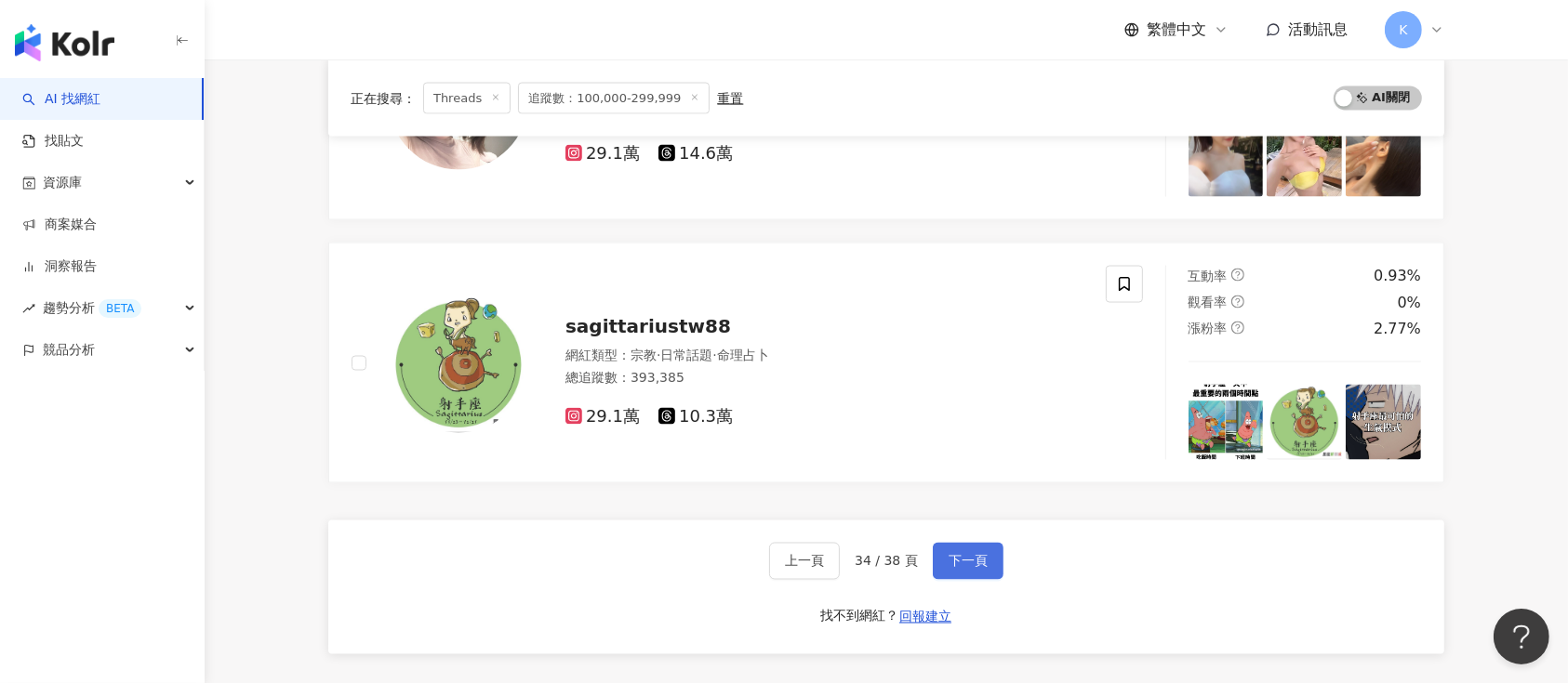
click at [950, 557] on span "下一頁" at bounding box center [969, 562] width 39 height 15
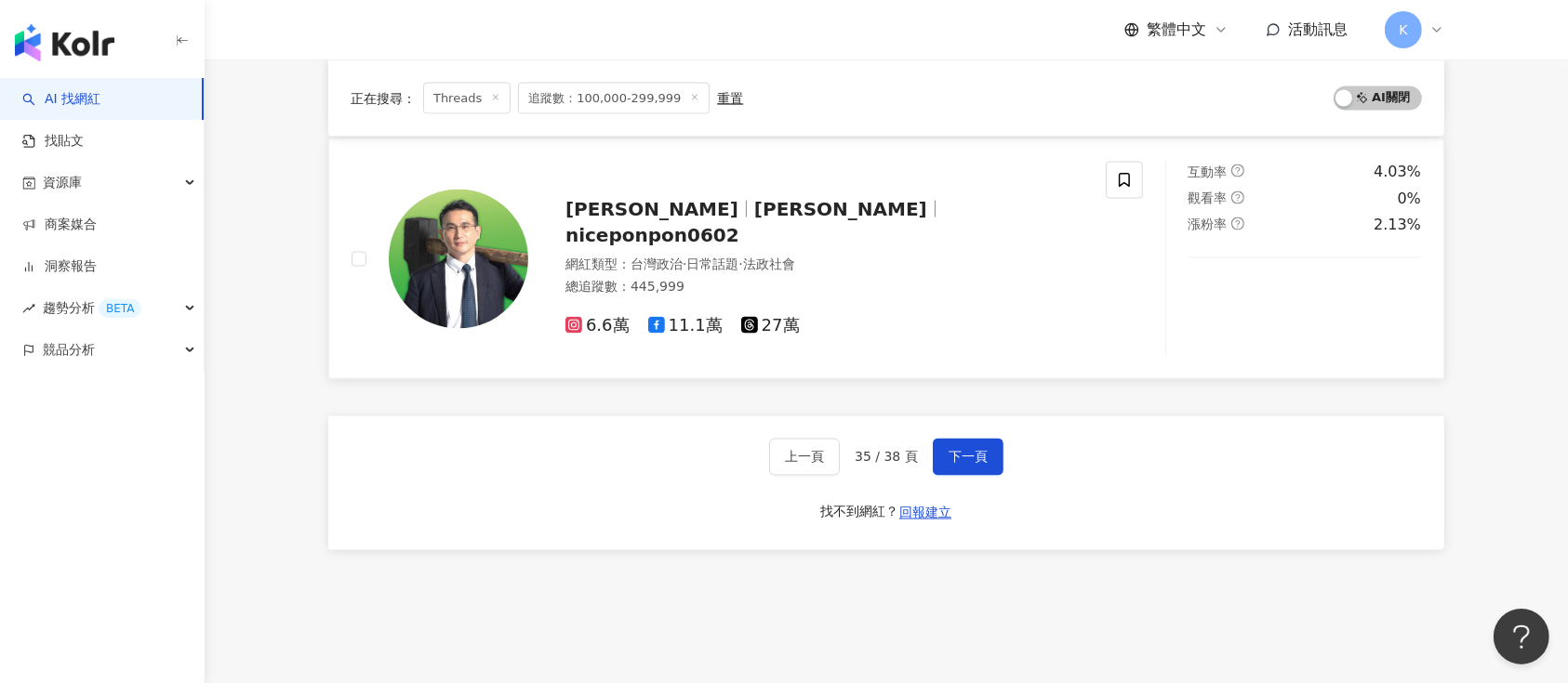
scroll to position [3196, 0]
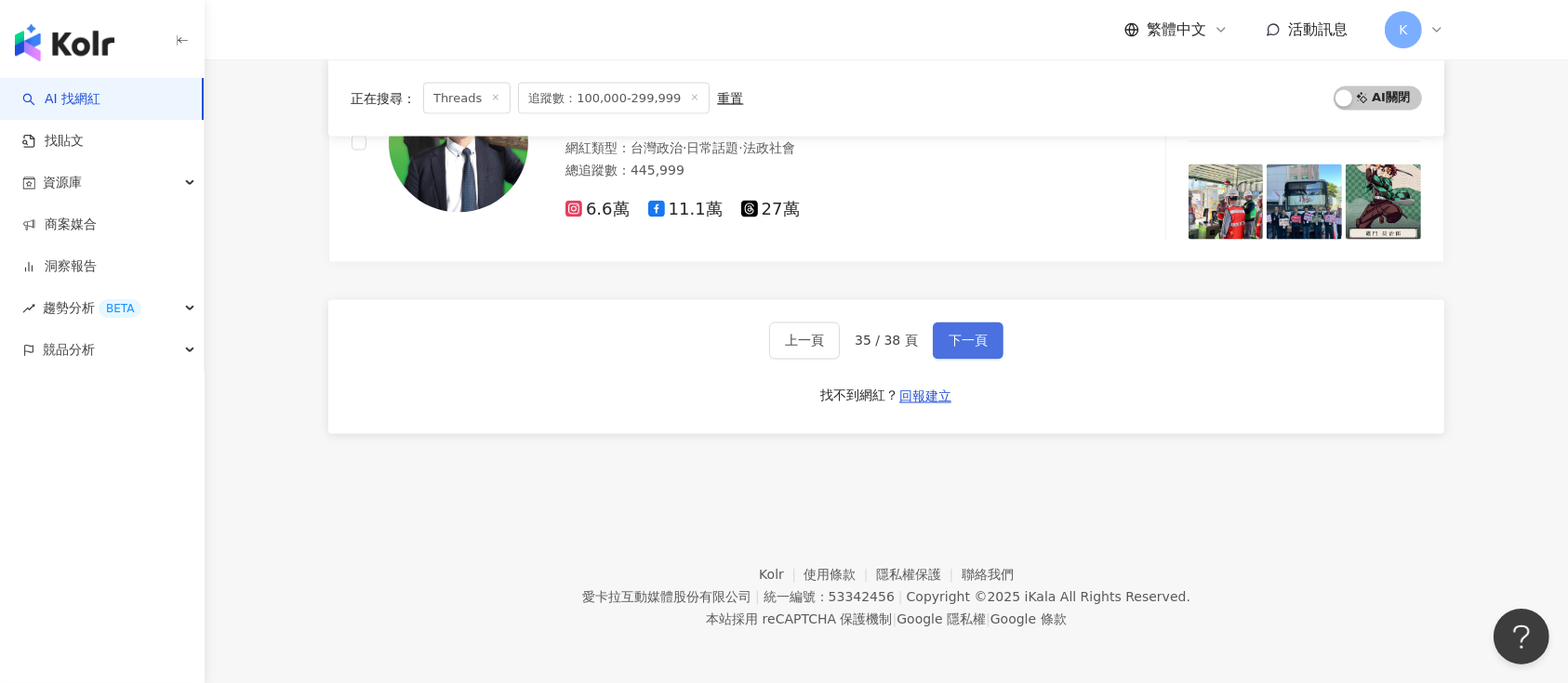
click at [957, 334] on span "下一頁" at bounding box center [969, 341] width 39 height 15
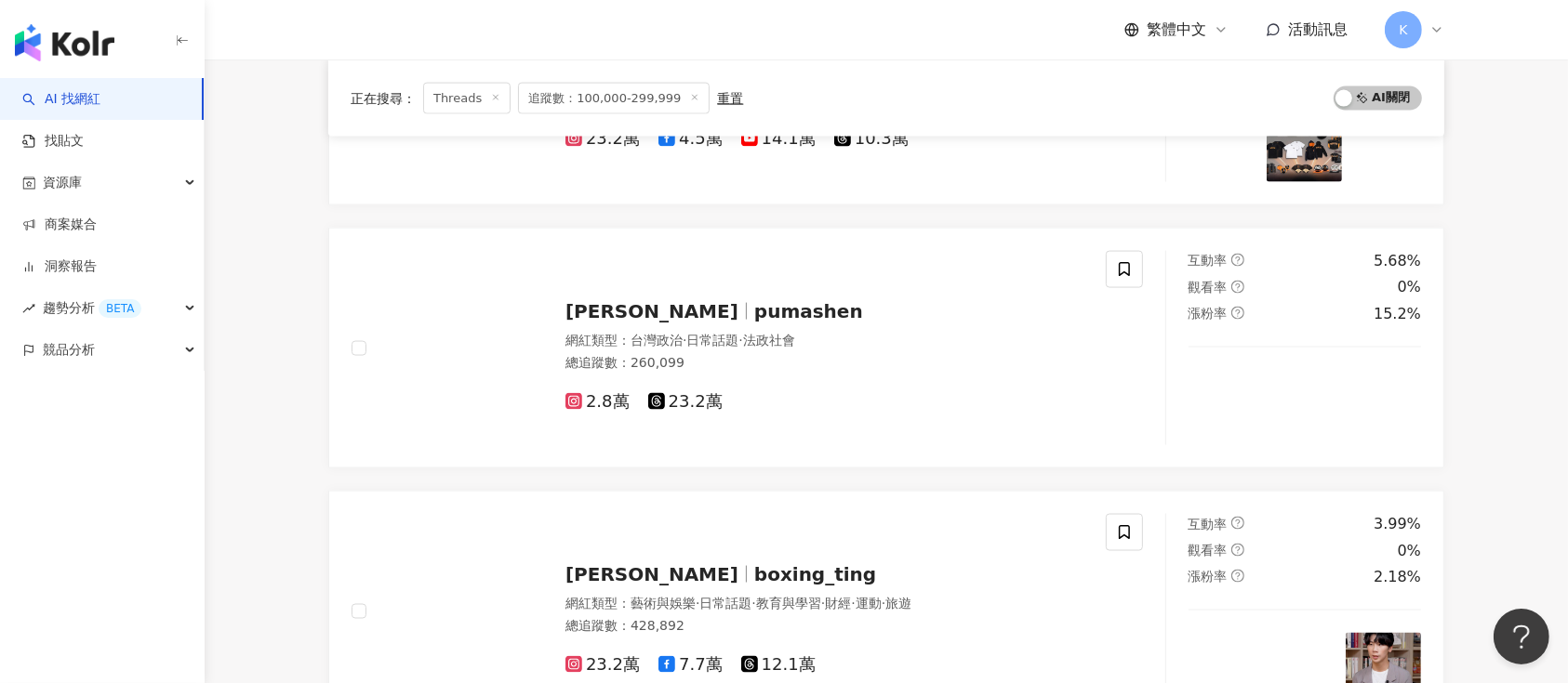
scroll to position [2850, 0]
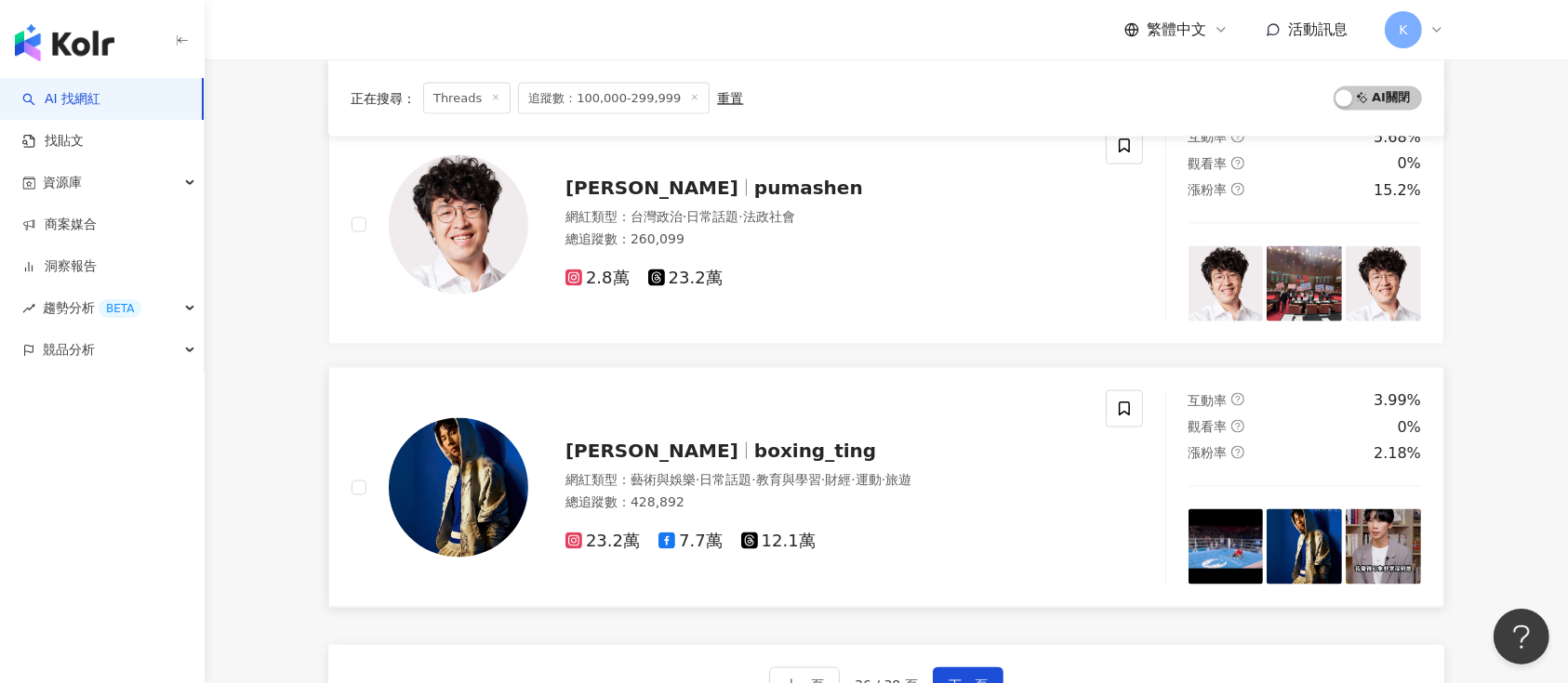
click at [786, 525] on div "23.2萬 7.7萬 12.1萬" at bounding box center [825, 535] width 518 height 35
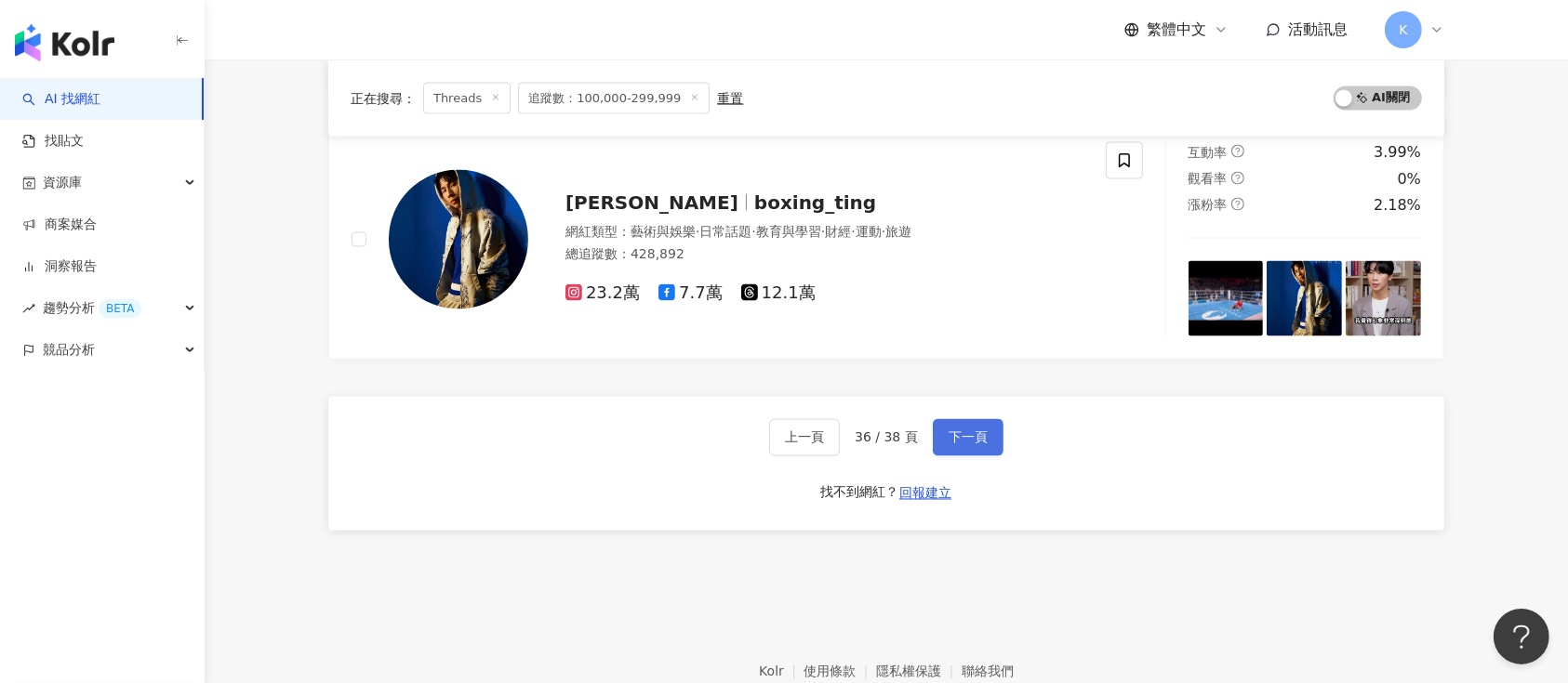
click at [961, 433] on span "下一頁" at bounding box center [969, 438] width 39 height 15
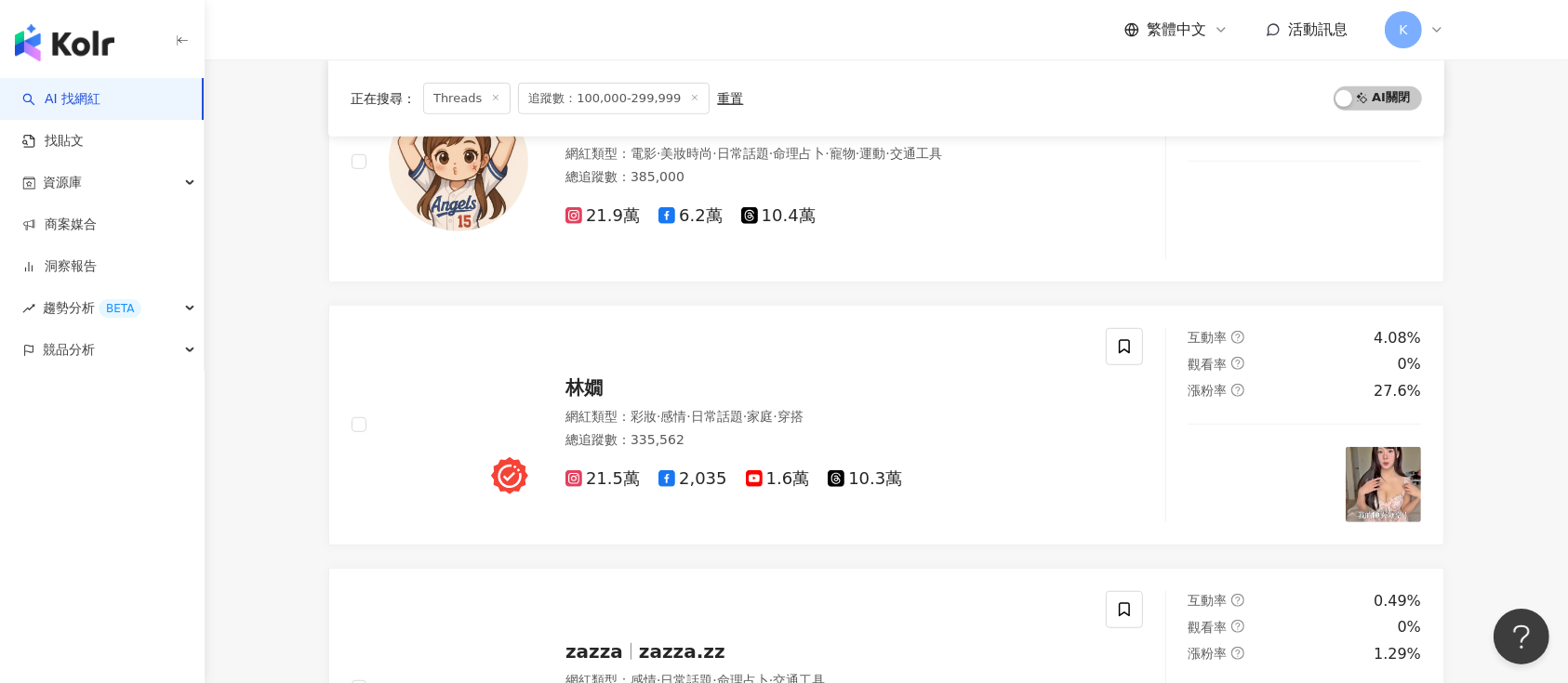
scroll to position [2836, 0]
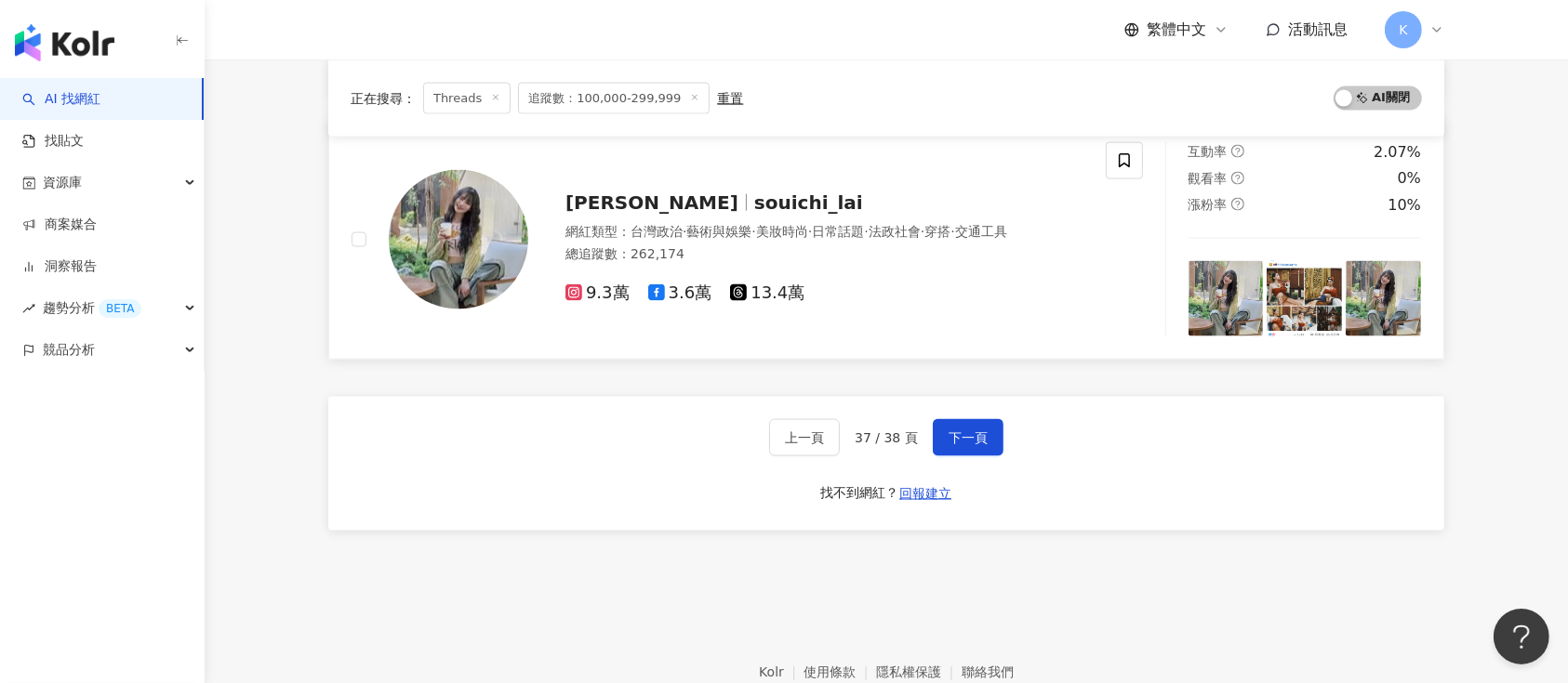
click at [737, 293] on icon at bounding box center [738, 294] width 3 height 2
click at [968, 444] on button "下一頁" at bounding box center [969, 438] width 71 height 37
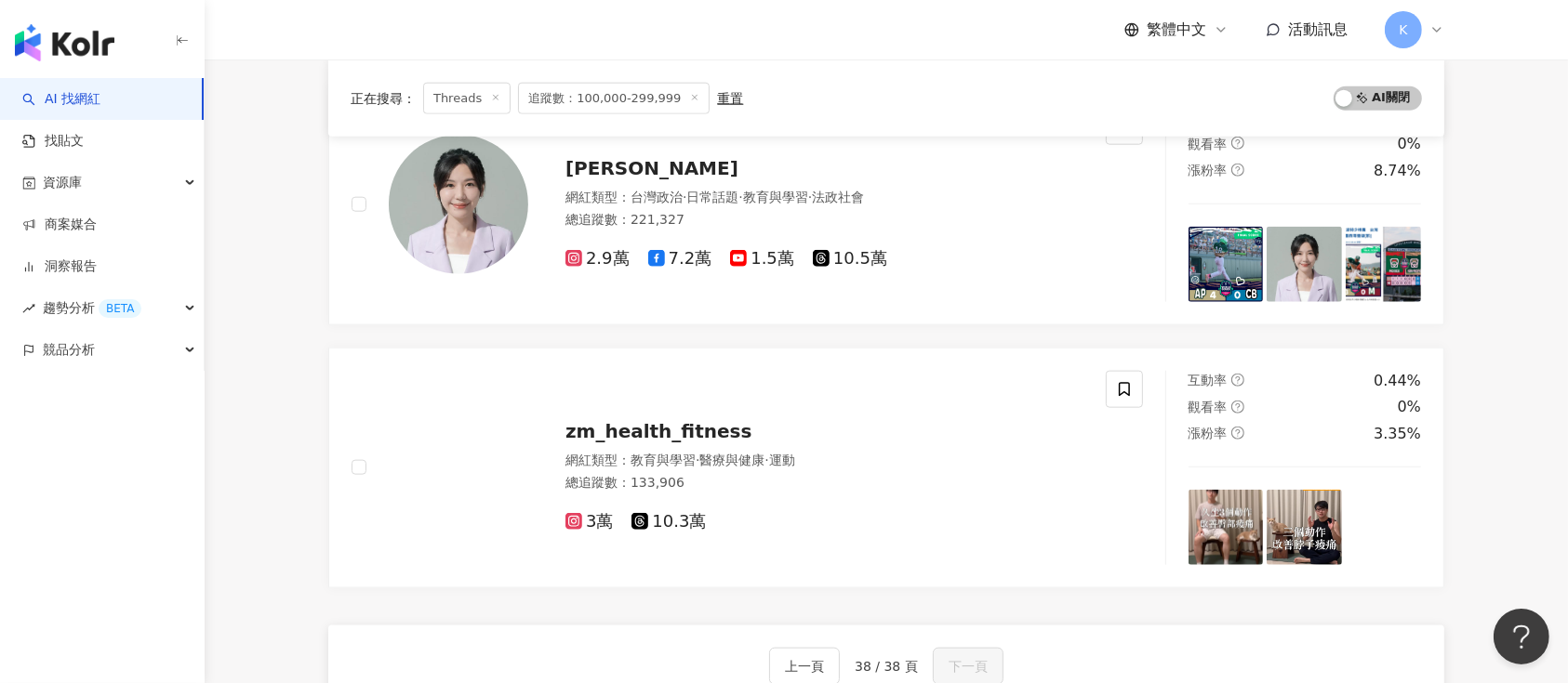
scroll to position [2187, 0]
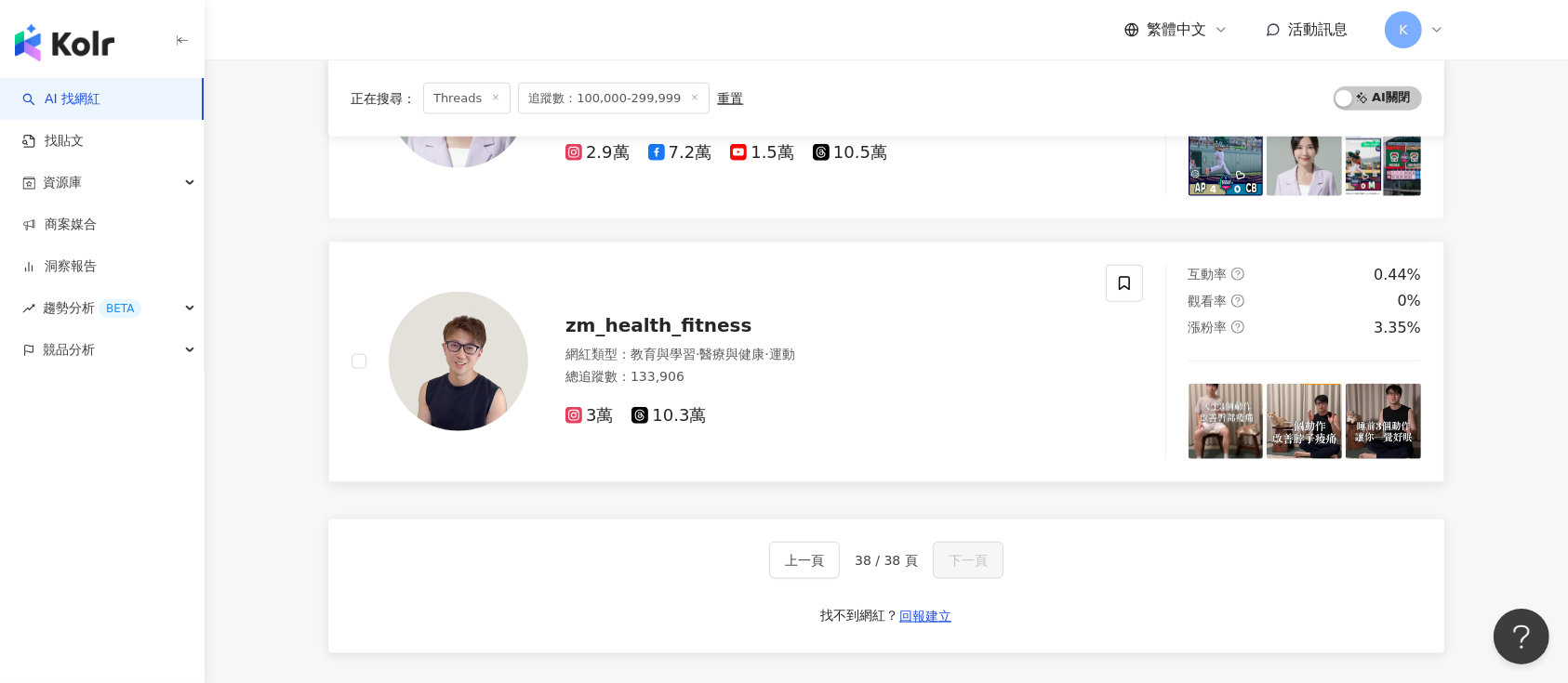
click at [557, 323] on div "zm_health_fitness 網紅類型 ： 教育與學習 · 醫療與健康 · 運動 總追蹤數 ： 133,906 3萬 10.3萬" at bounding box center [806, 362] width 556 height 130
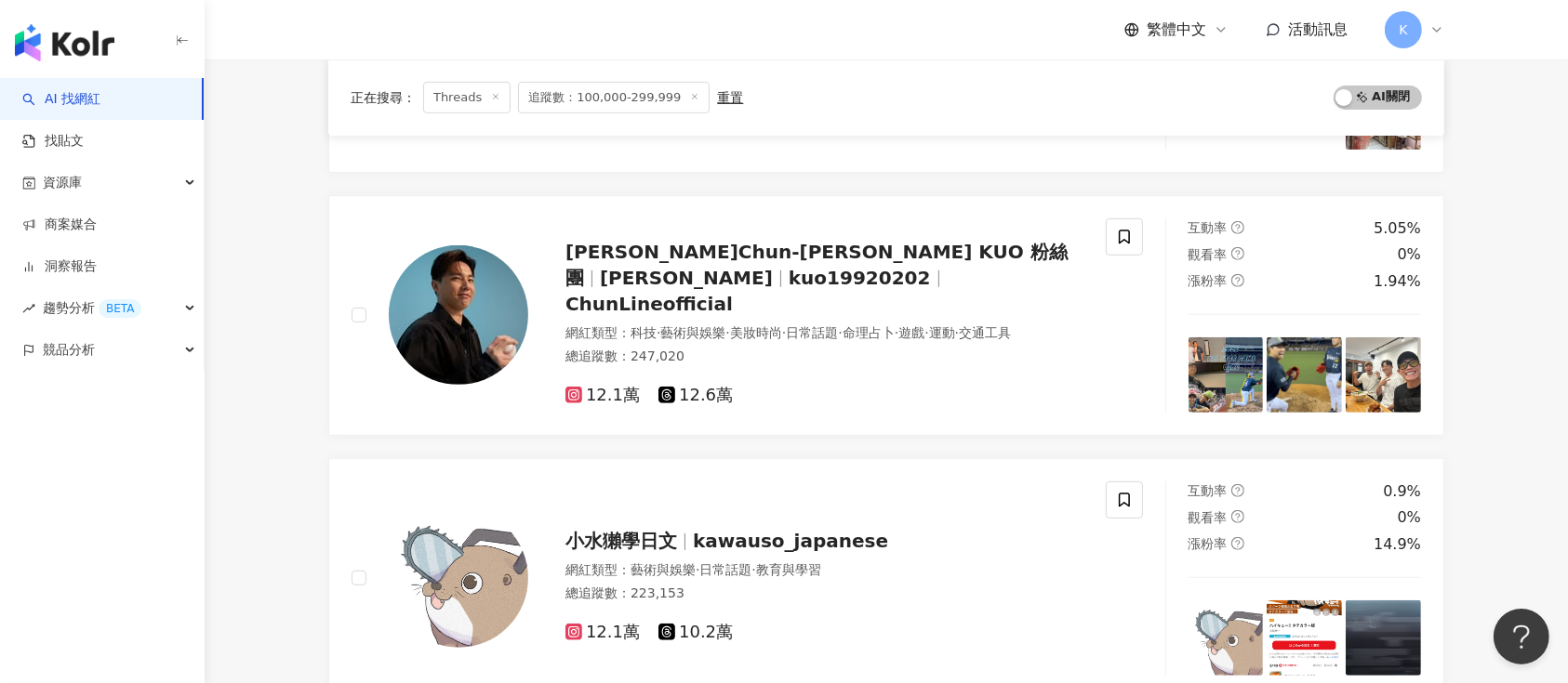
scroll to position [575, 0]
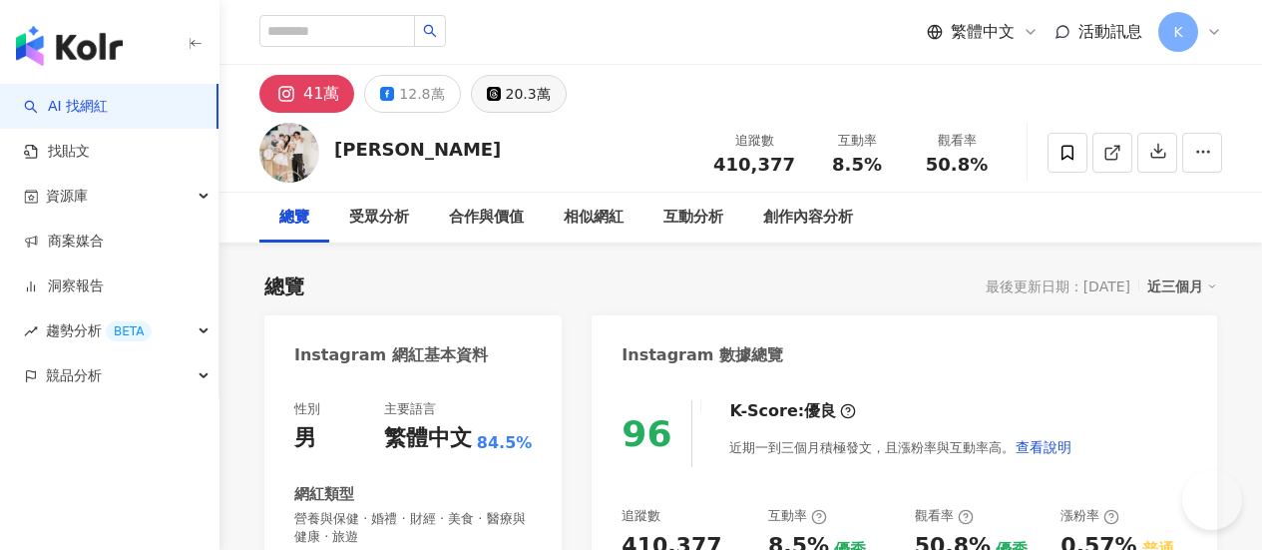
drag, startPoint x: 597, startPoint y: 97, endPoint x: 640, endPoint y: 102, distance: 43.2
click at [551, 97] on div "20.3萬" at bounding box center [528, 94] width 45 height 28
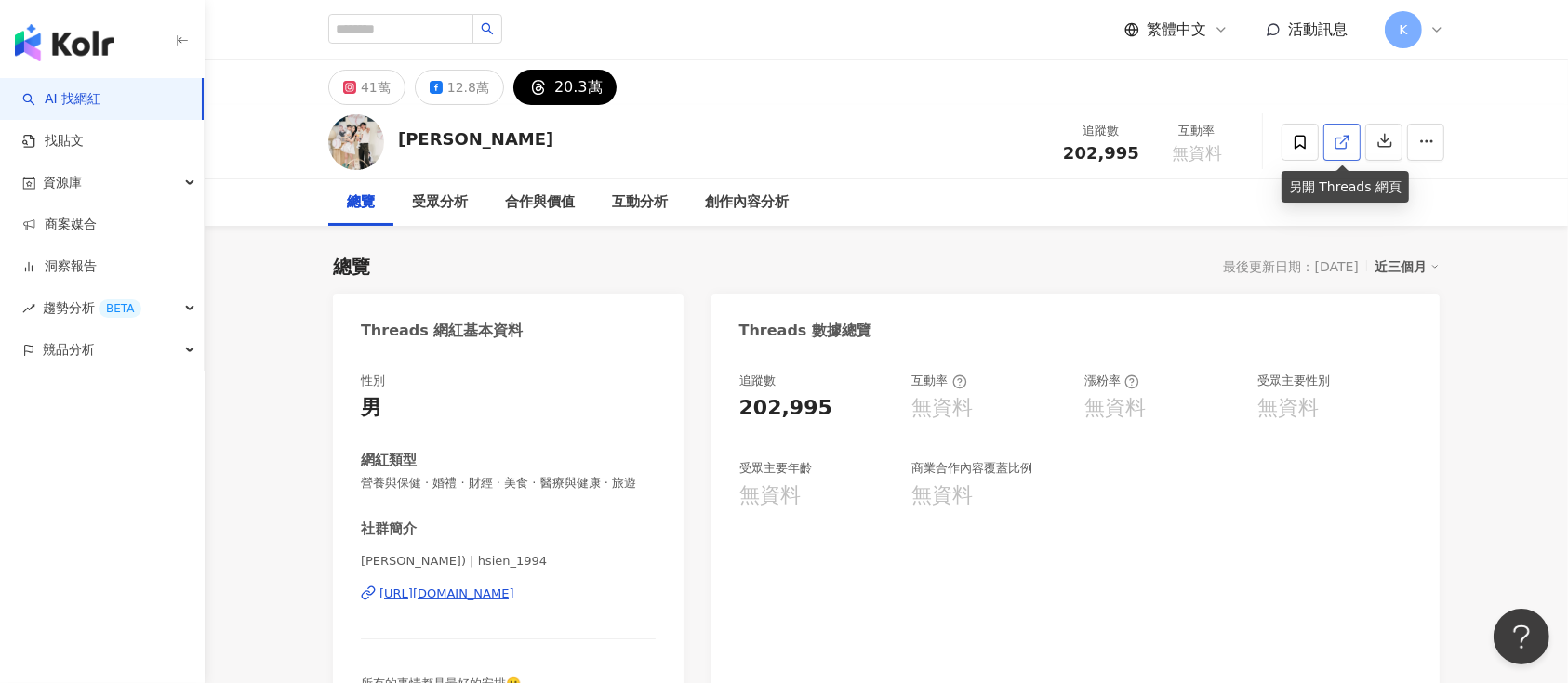
click at [1176, 149] on icon at bounding box center [1342, 143] width 17 height 17
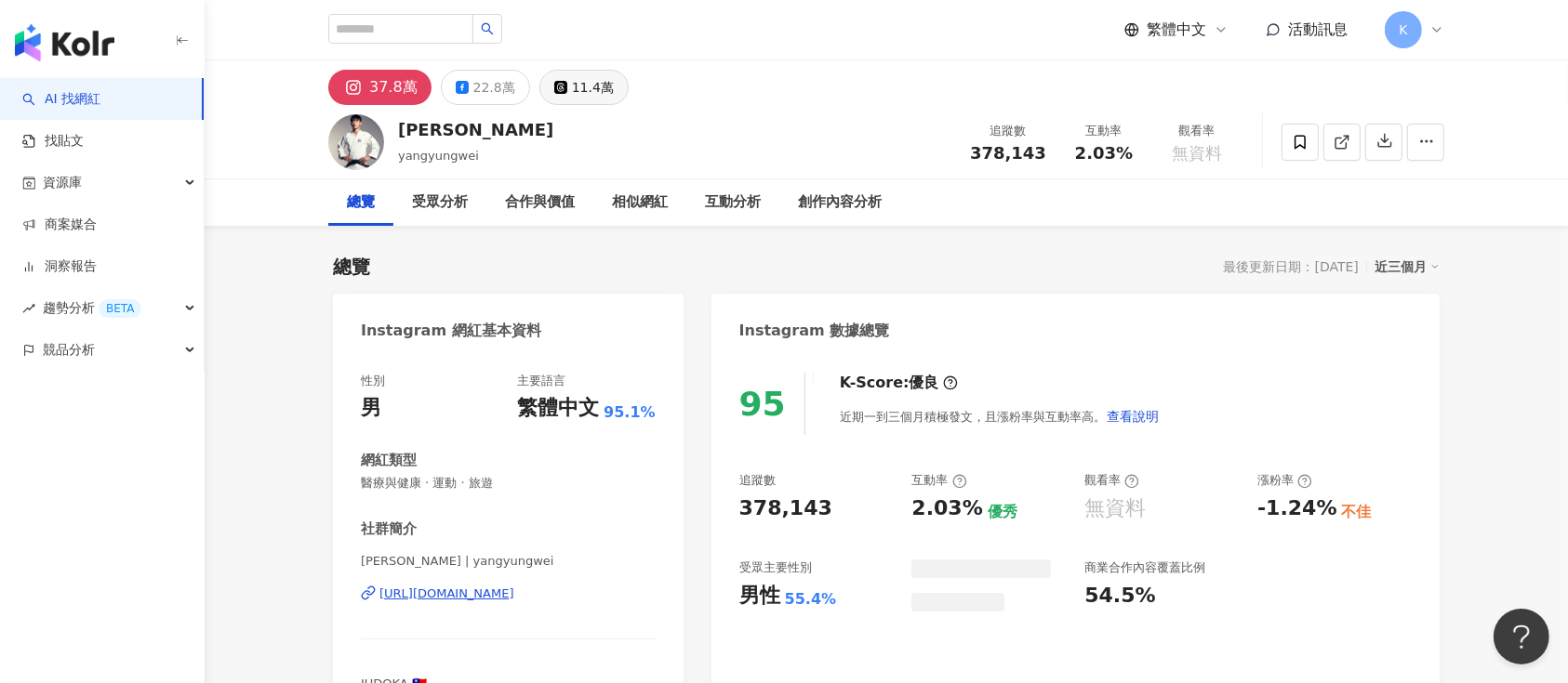
click at [576, 84] on div "11.4萬" at bounding box center [593, 88] width 42 height 26
click at [558, 90] on icon at bounding box center [561, 88] width 13 height 13
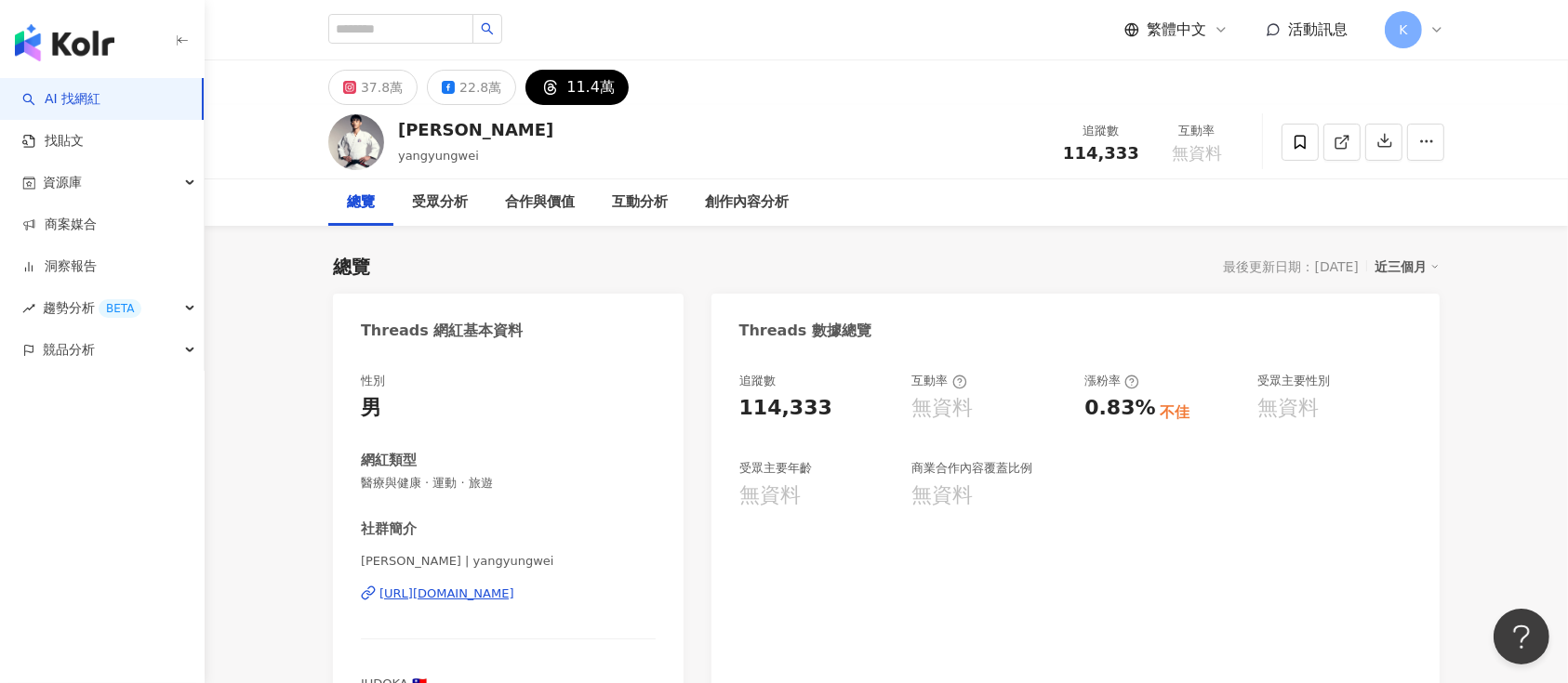
click at [1176, 139] on icon at bounding box center [1342, 143] width 17 height 17
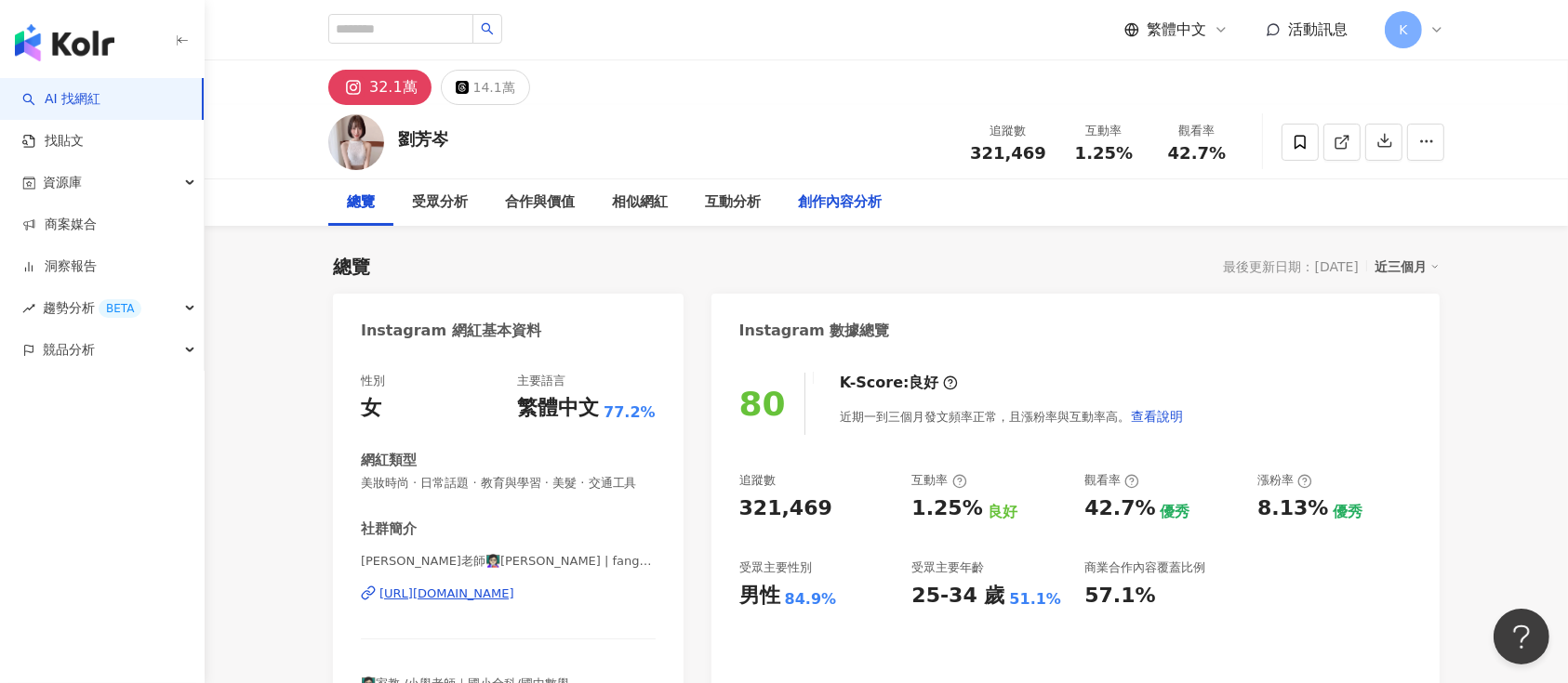
click at [476, 83] on div "14.1萬" at bounding box center [494, 88] width 42 height 26
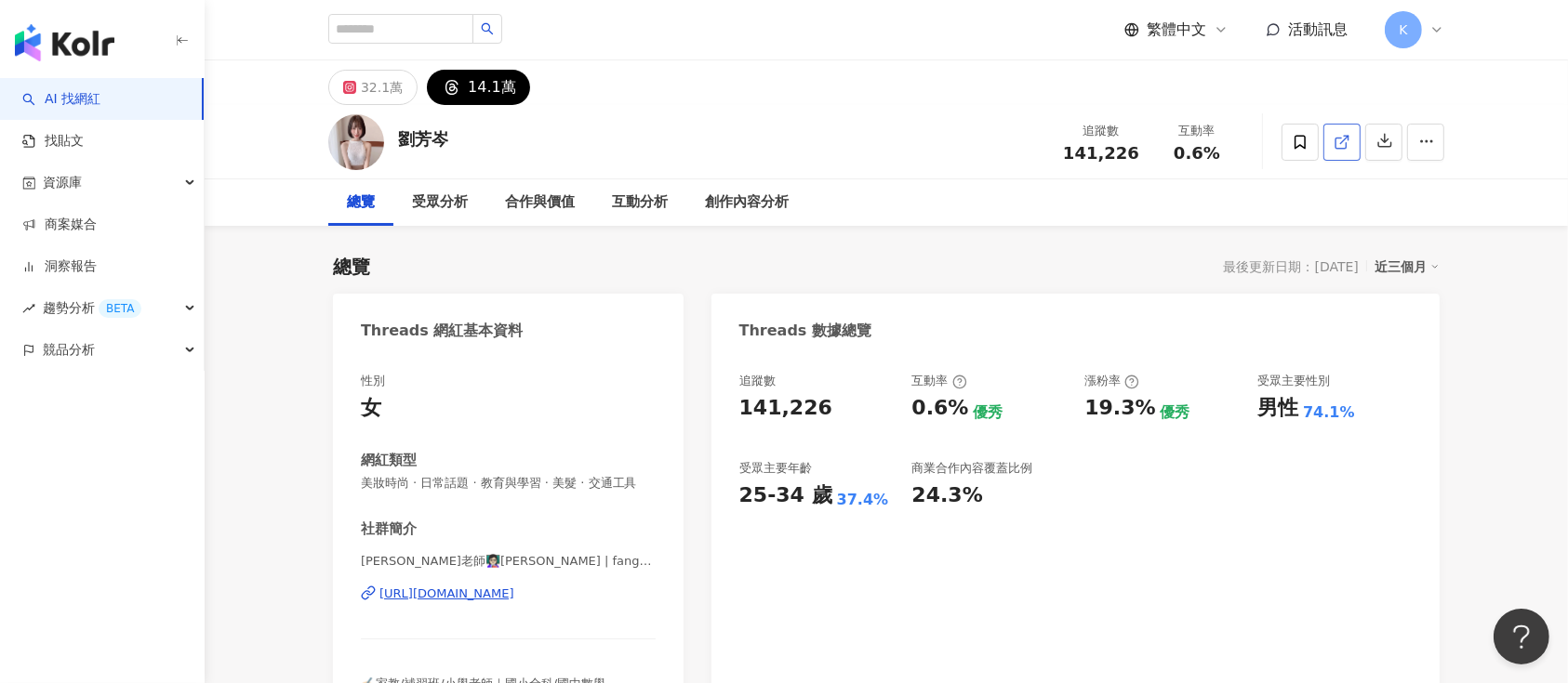
click at [1176, 142] on icon at bounding box center [1342, 143] width 17 height 17
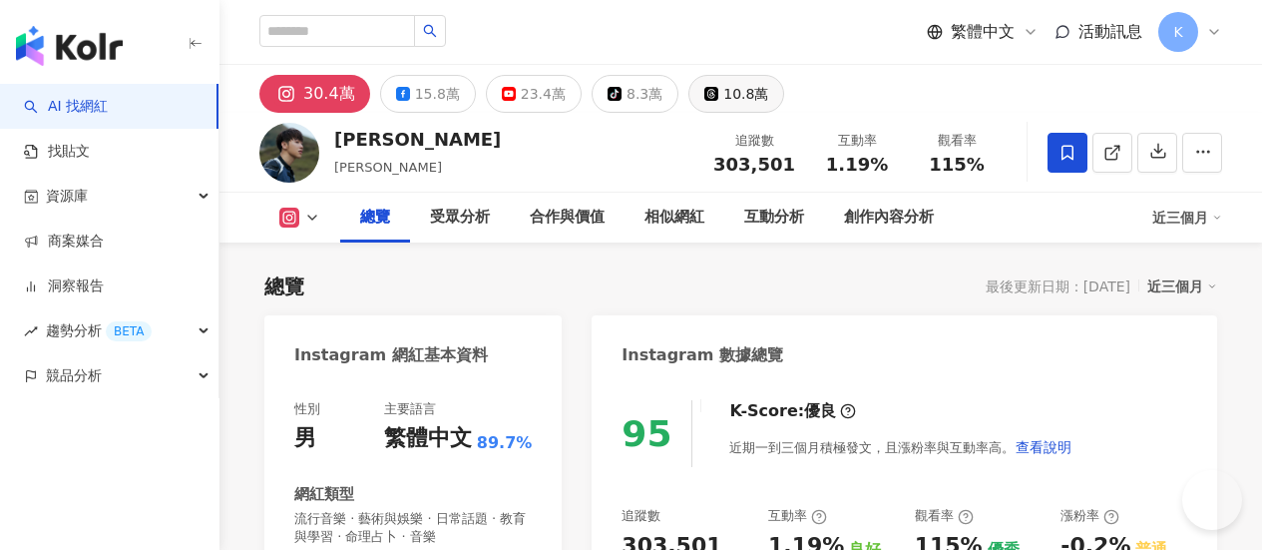
click at [768, 84] on div "10.8萬" at bounding box center [745, 94] width 45 height 28
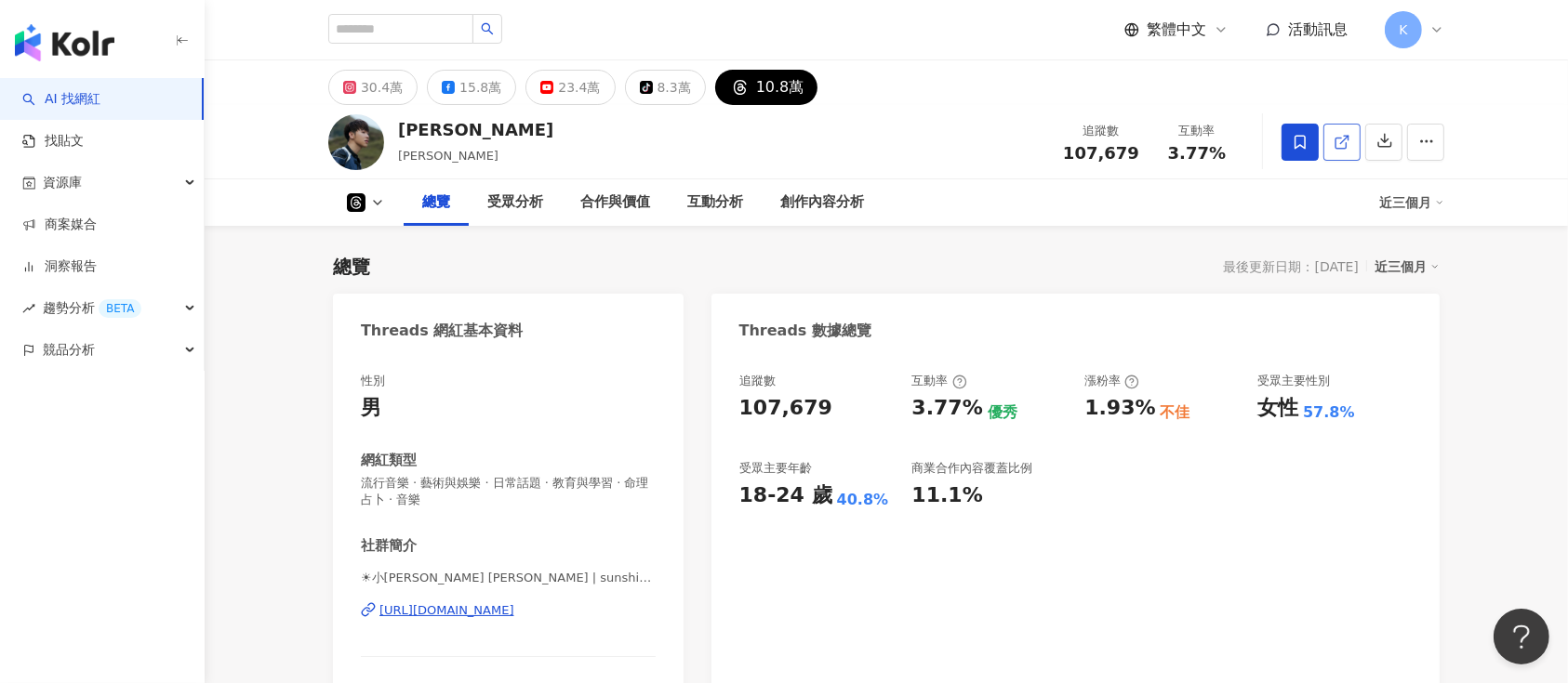
click at [1176, 145] on icon at bounding box center [1342, 143] width 17 height 17
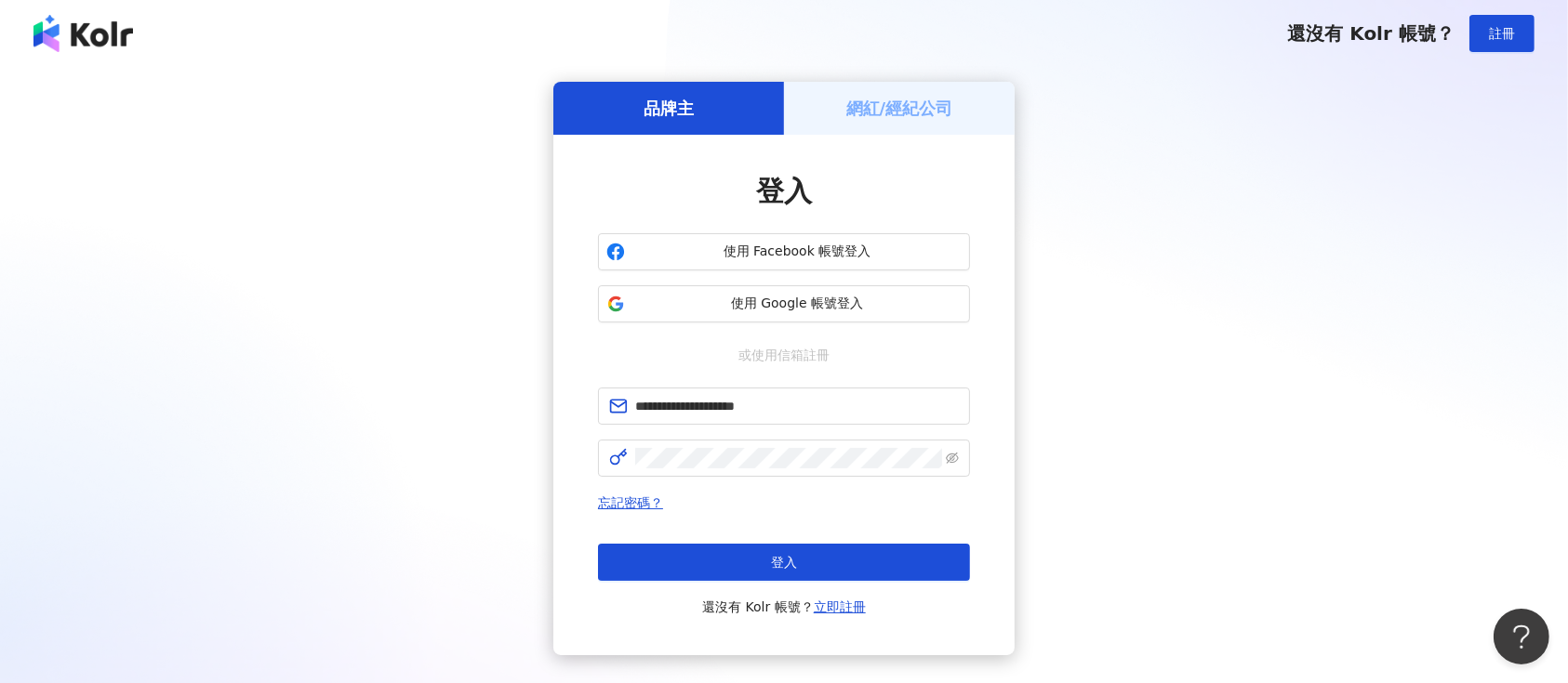
click at [688, 556] on button "登入" at bounding box center [784, 563] width 372 height 37
